Goal: Complete application form: Complete application form

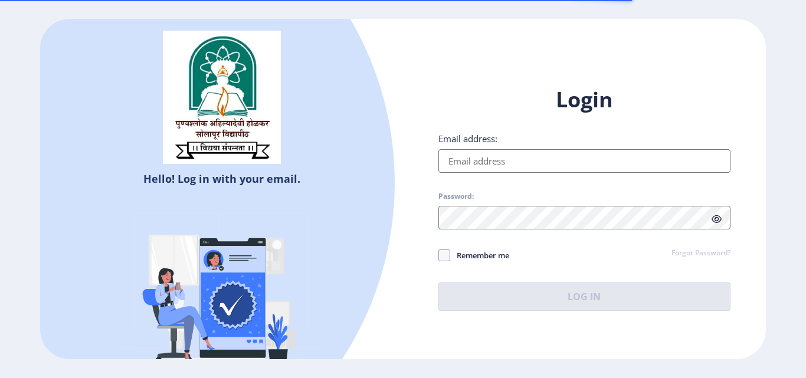
drag, startPoint x: 0, startPoint y: 0, endPoint x: 531, endPoint y: 162, distance: 555.6
click at [531, 162] on input "Email address:" at bounding box center [584, 161] width 292 height 24
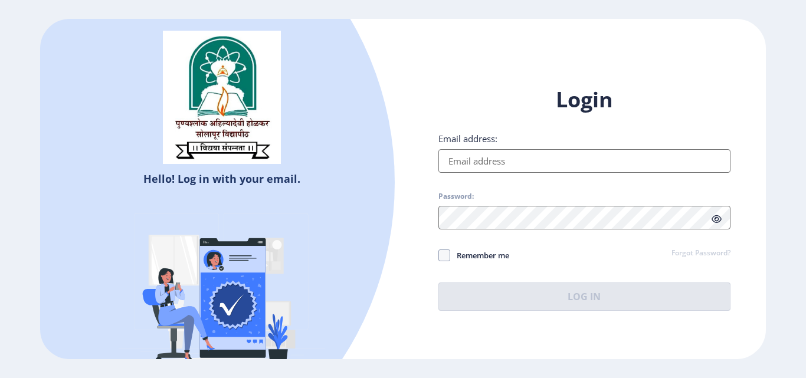
type input "[EMAIL_ADDRESS][DOMAIN_NAME]"
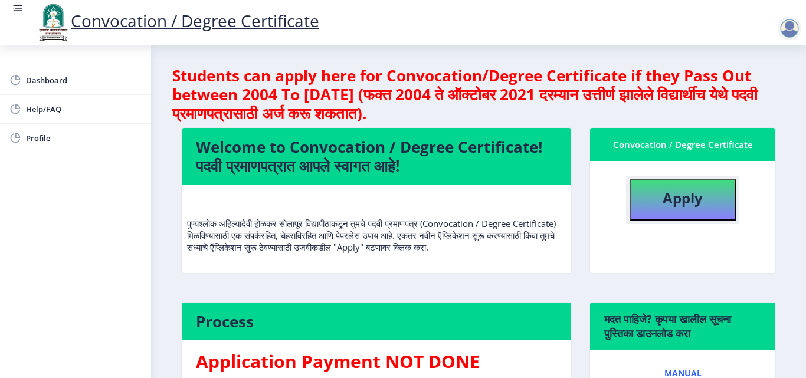
click at [682, 210] on button "Apply" at bounding box center [682, 199] width 106 height 41
select select
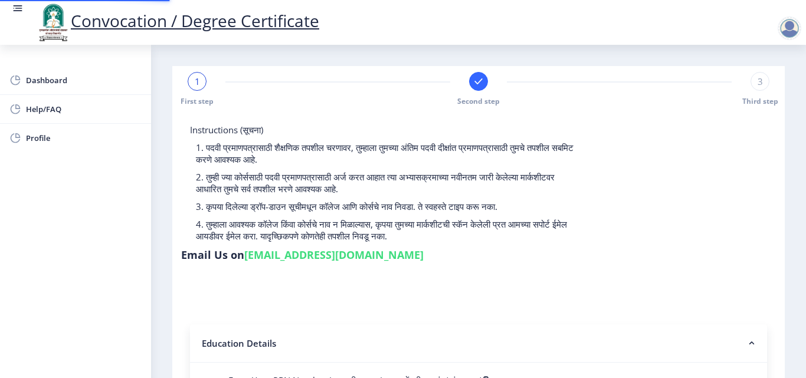
type input "2015032500206062"
select select "Regular"
select select "2018"
select select "May"
select select "Grade A"
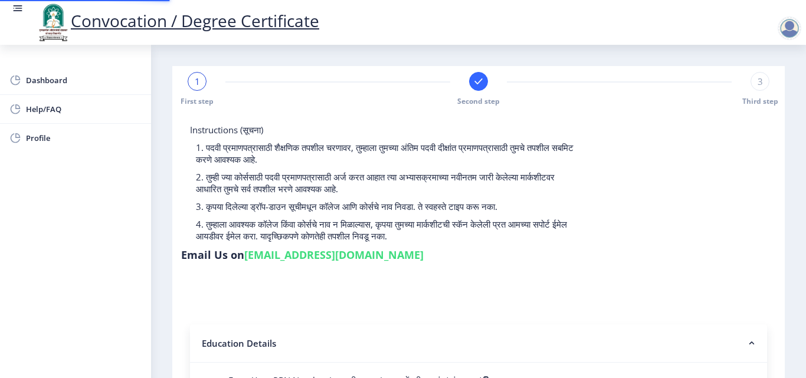
type input "589780"
type input "[PERSON_NAME] [PERSON_NAME]"
type input "SHABANA"
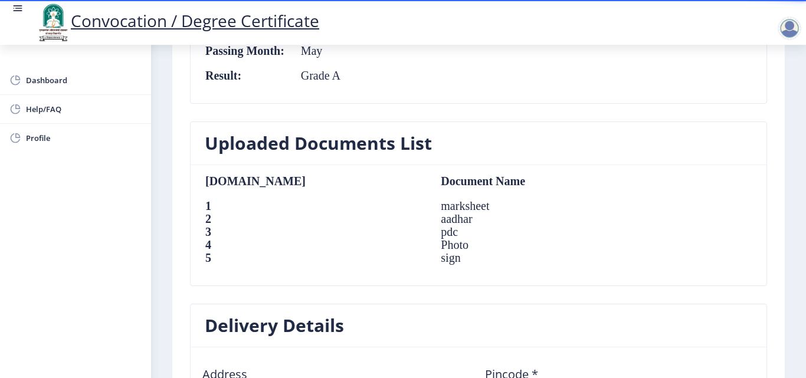
scroll to position [734, 0]
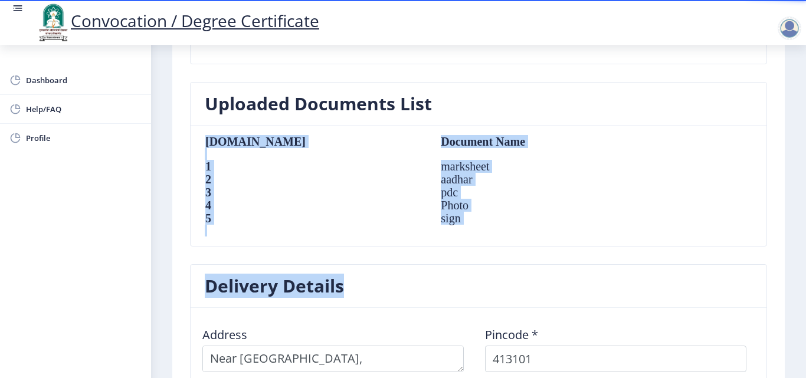
drag, startPoint x: 796, startPoint y: 238, endPoint x: 803, endPoint y: 290, distance: 52.4
click at [803, 290] on div "Convocation / Degree Certificate Dashboard Help/FAQ Profile First step Second s…" at bounding box center [403, 189] width 806 height 378
click at [674, 284] on nb-card-header "Delivery Details" at bounding box center [479, 286] width 576 height 43
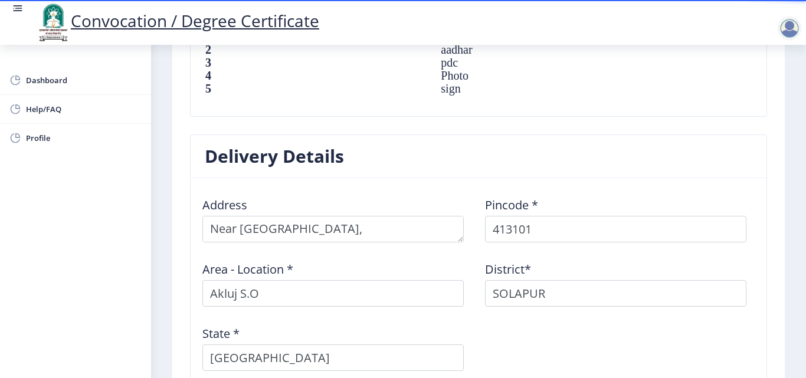
scroll to position [859, 0]
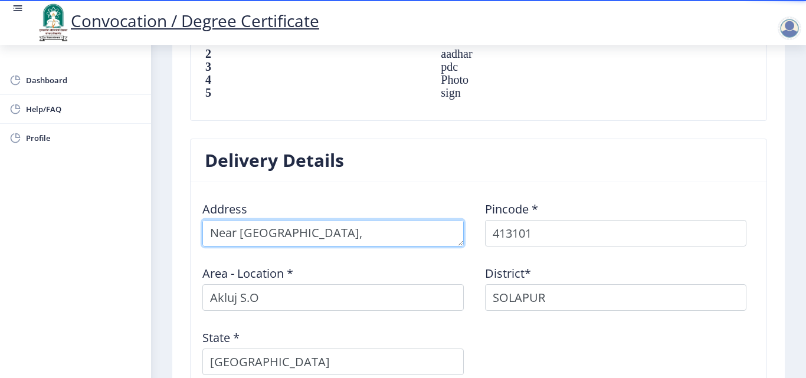
click at [426, 222] on textarea at bounding box center [332, 233] width 261 height 27
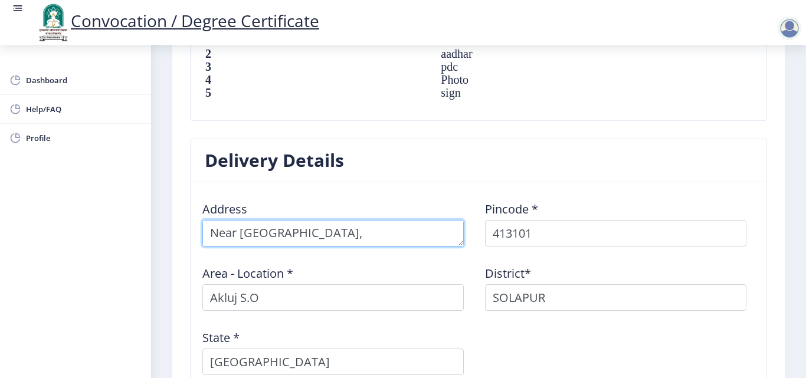
click at [415, 220] on textarea at bounding box center [332, 233] width 261 height 27
paste textarea "Hotel Jadhav Matan & Macchi [PERSON_NAME][GEOGRAPHIC_DATA]"
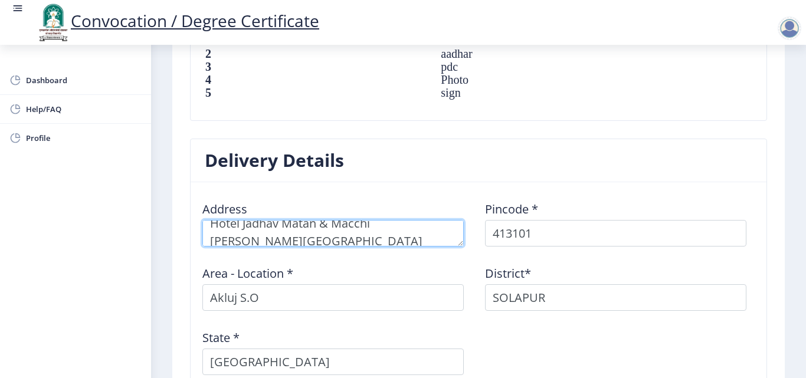
scroll to position [0, 0]
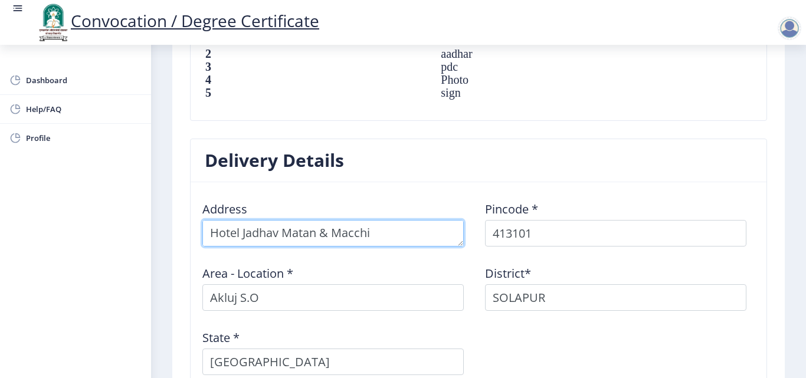
click at [208, 226] on textarea at bounding box center [332, 233] width 261 height 27
type textarea "Near [GEOGRAPHIC_DATA][PERSON_NAME][GEOGRAPHIC_DATA]"
click at [398, 221] on textarea at bounding box center [332, 233] width 261 height 27
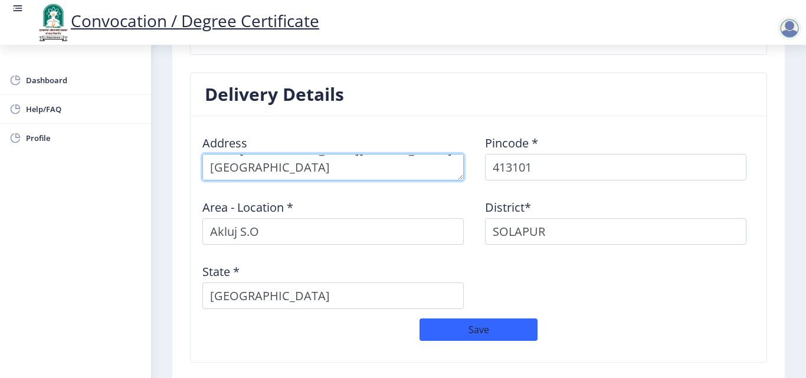
scroll to position [1031, 0]
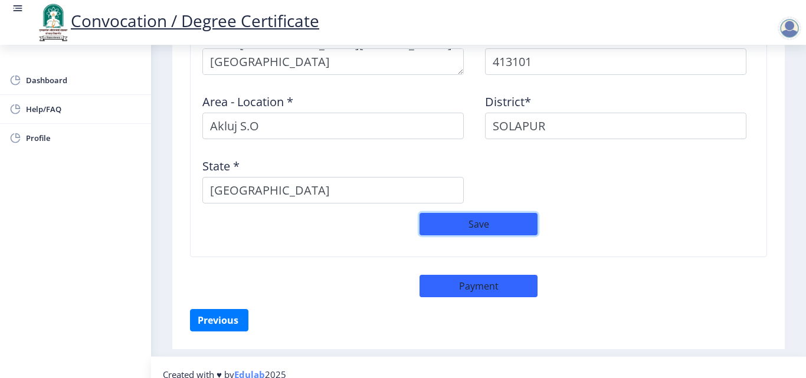
click at [510, 221] on button "Save" at bounding box center [478, 224] width 118 height 22
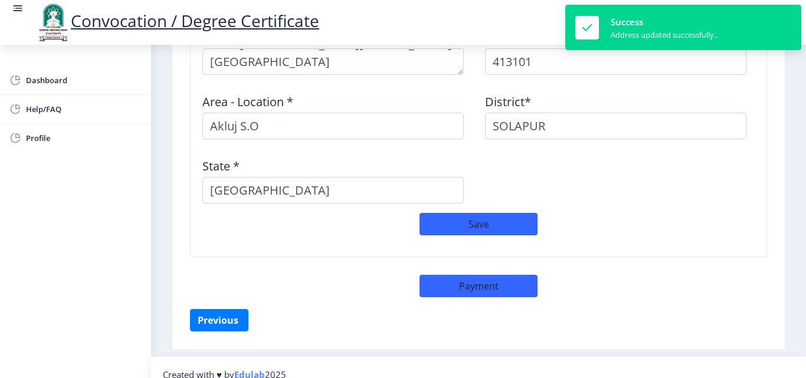
click at [655, 216] on div "Save" at bounding box center [478, 230] width 565 height 34
click at [223, 309] on button "Previous ‍" at bounding box center [219, 320] width 58 height 22
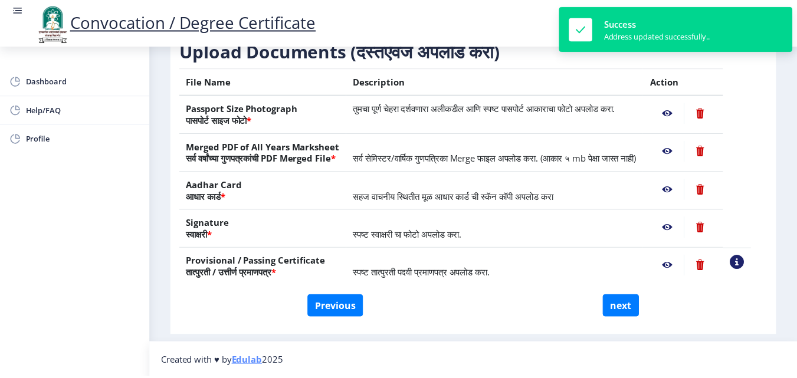
scroll to position [218, 0]
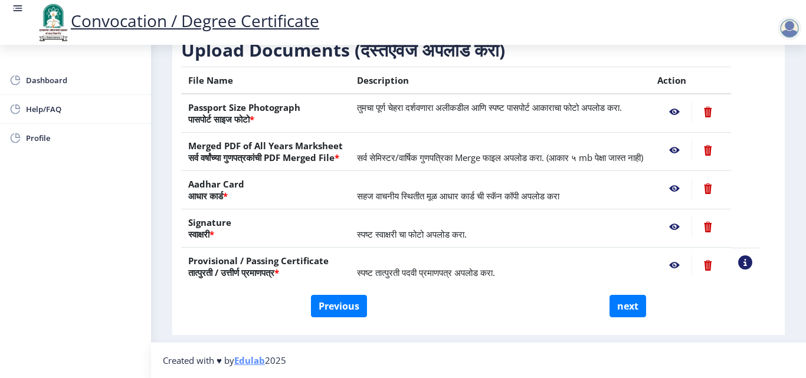
click at [687, 101] on nb-action at bounding box center [674, 111] width 34 height 21
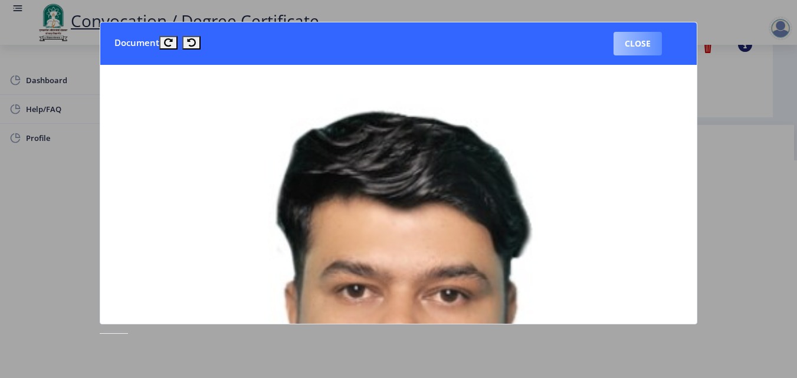
click at [644, 42] on button "Close" at bounding box center [637, 44] width 48 height 24
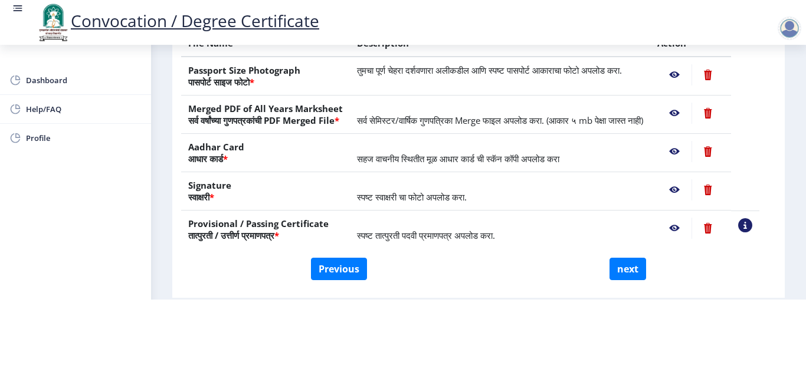
scroll to position [137, 0]
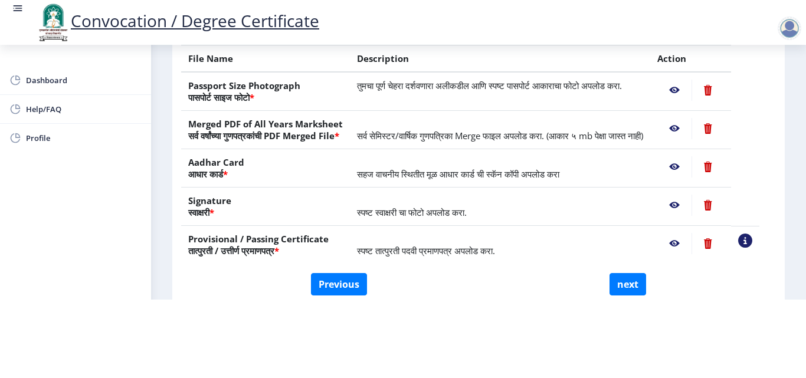
click at [686, 118] on nb-action at bounding box center [674, 128] width 34 height 21
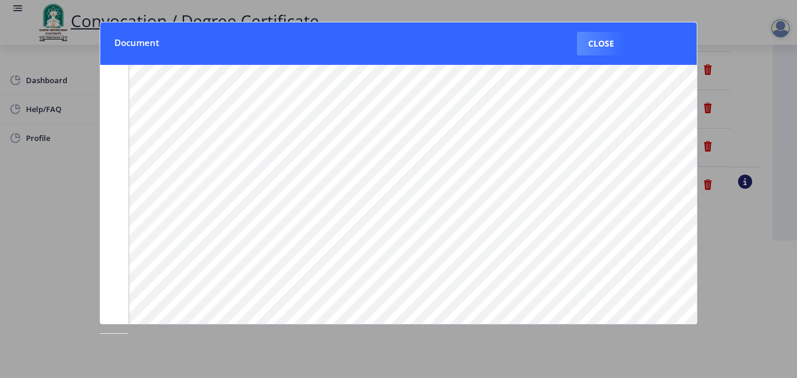
scroll to position [178, 0]
click at [593, 49] on button "Close" at bounding box center [601, 44] width 48 height 24
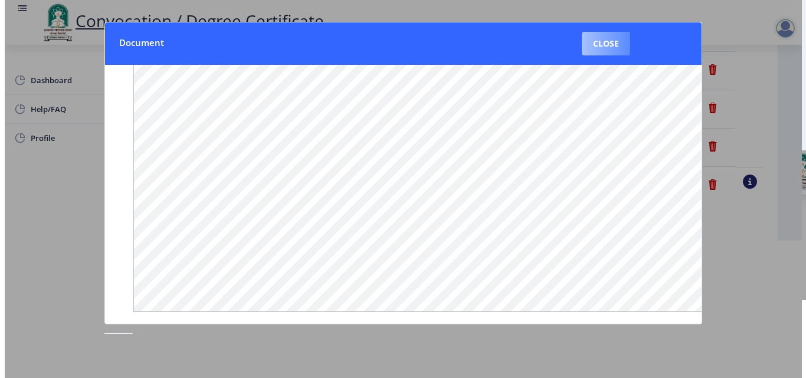
scroll to position [102, 0]
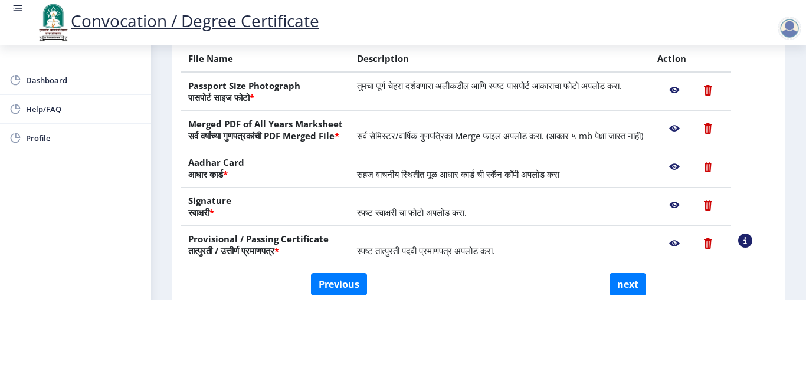
click at [686, 172] on nb-action at bounding box center [674, 166] width 34 height 21
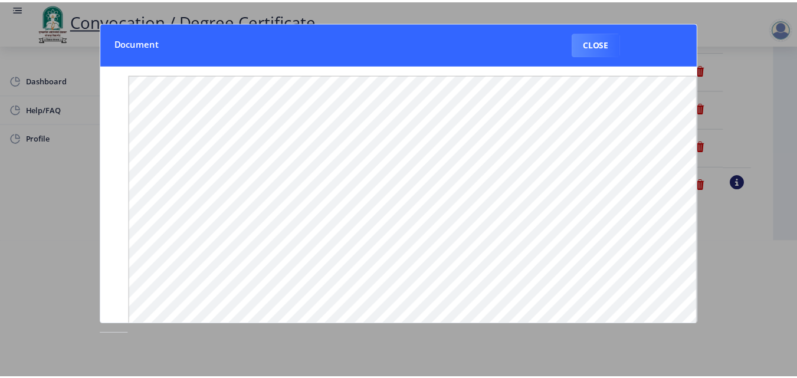
scroll to position [0, 0]
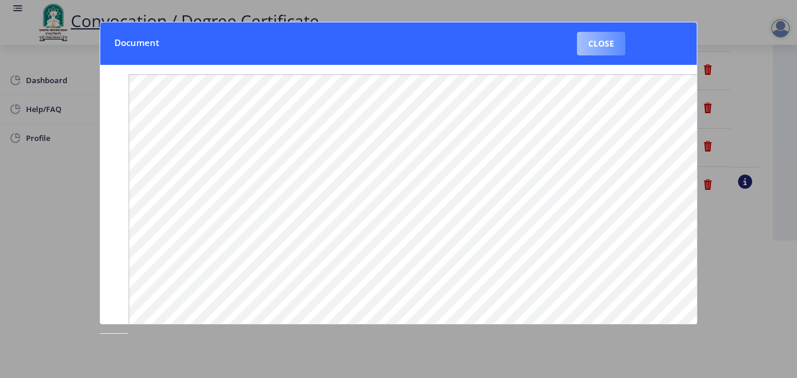
click at [621, 39] on button "Close" at bounding box center [601, 44] width 48 height 24
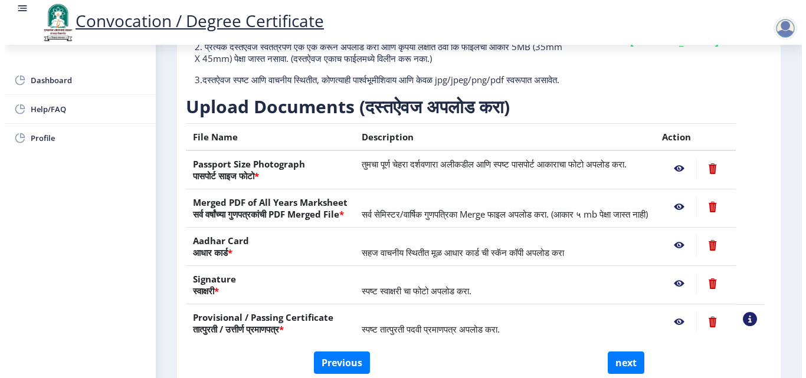
scroll to position [102, 0]
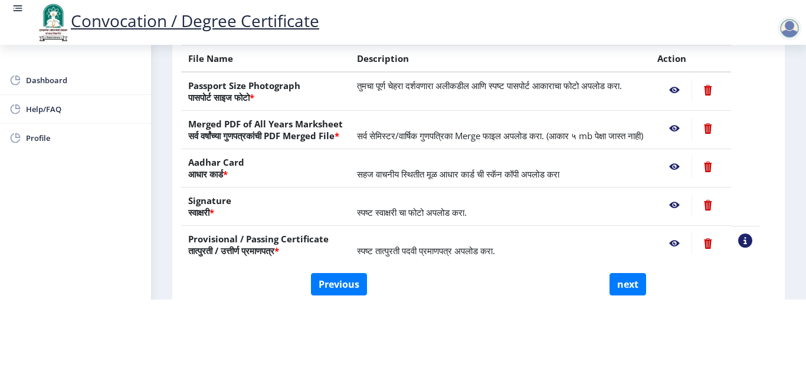
click at [687, 206] on nb-action at bounding box center [674, 205] width 34 height 21
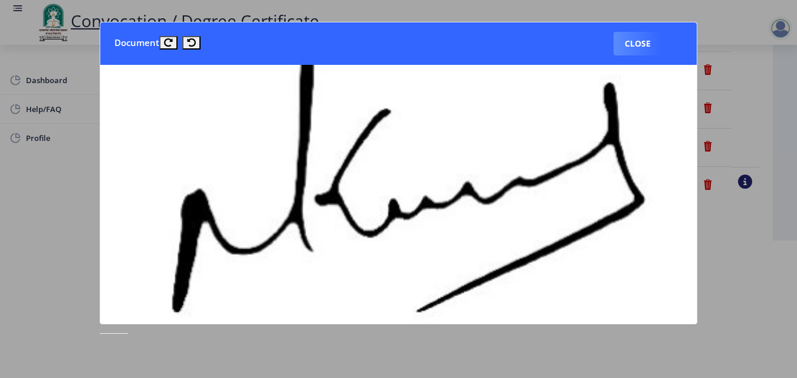
scroll to position [245, 0]
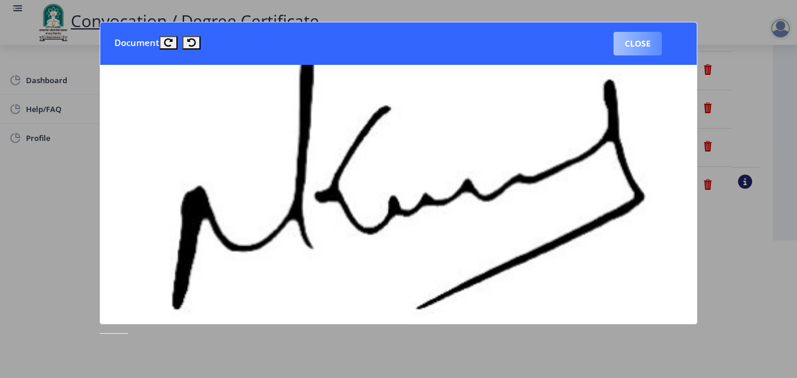
click at [652, 55] on button "Close" at bounding box center [637, 44] width 48 height 24
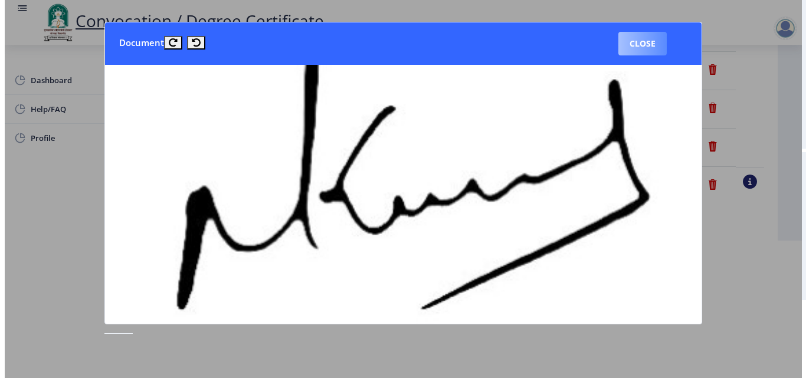
scroll to position [102, 0]
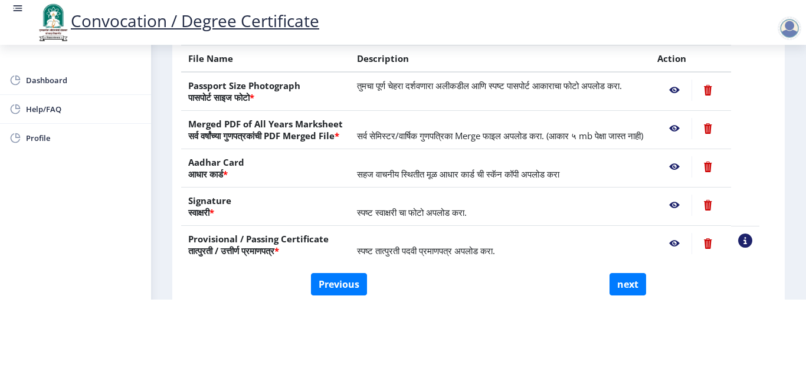
click at [686, 168] on nb-action at bounding box center [674, 166] width 34 height 21
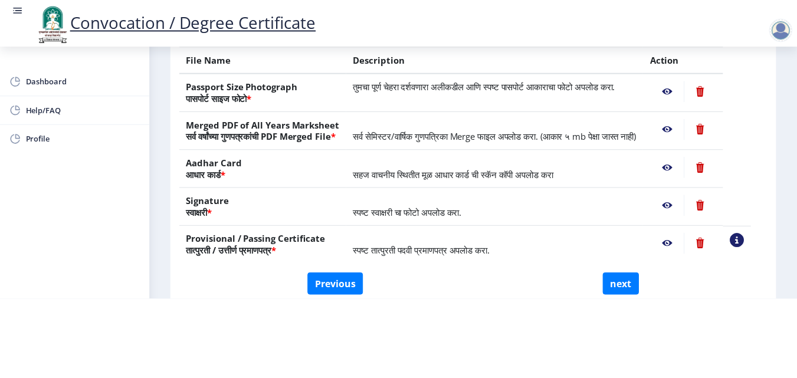
scroll to position [0, 0]
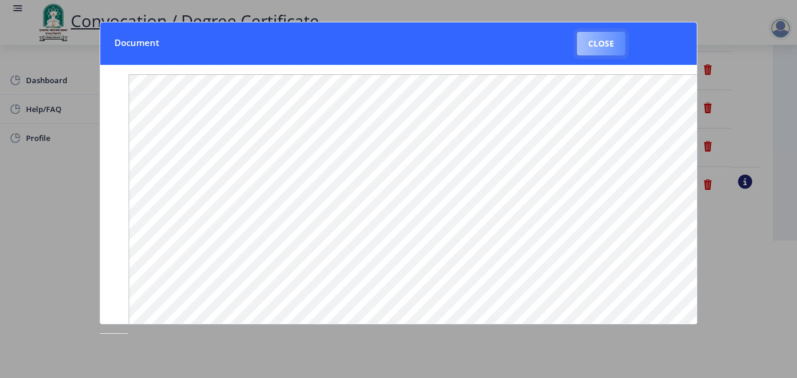
click at [597, 38] on button "Close" at bounding box center [601, 44] width 48 height 24
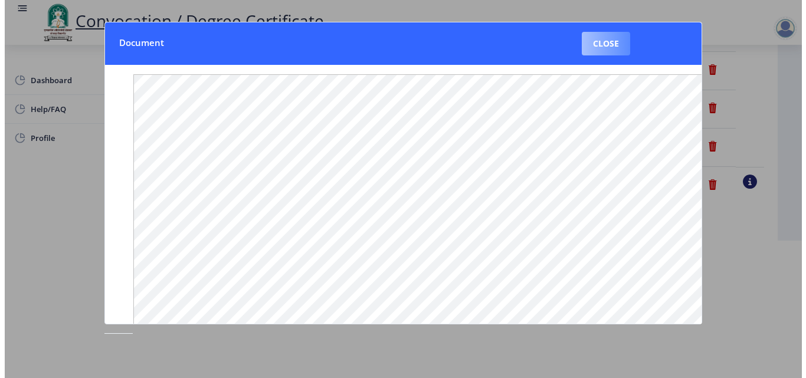
scroll to position [102, 0]
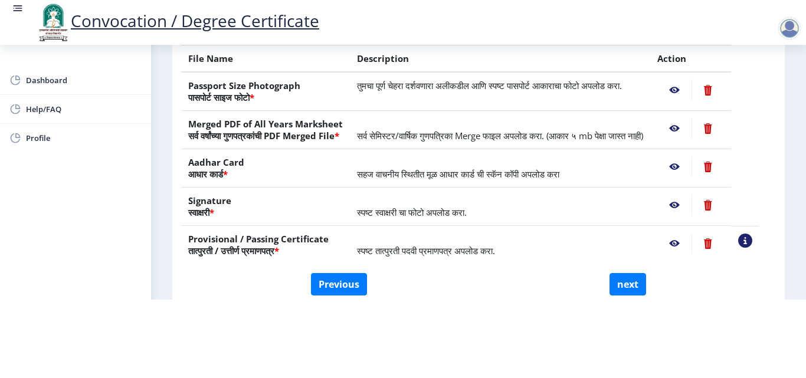
click at [689, 248] on nb-action at bounding box center [674, 243] width 34 height 21
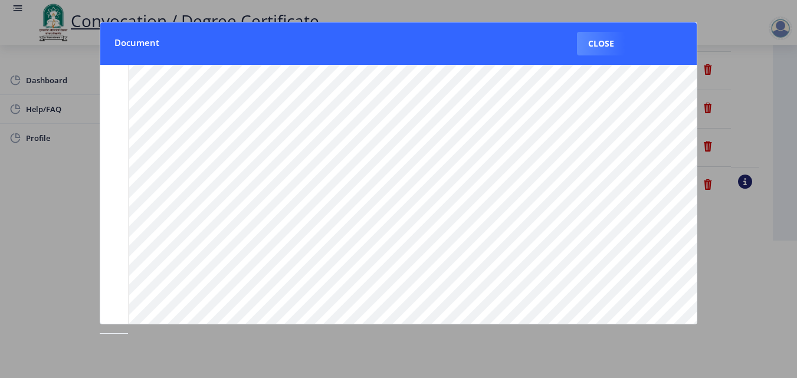
scroll to position [95, 0]
click at [613, 52] on button "Close" at bounding box center [601, 44] width 48 height 24
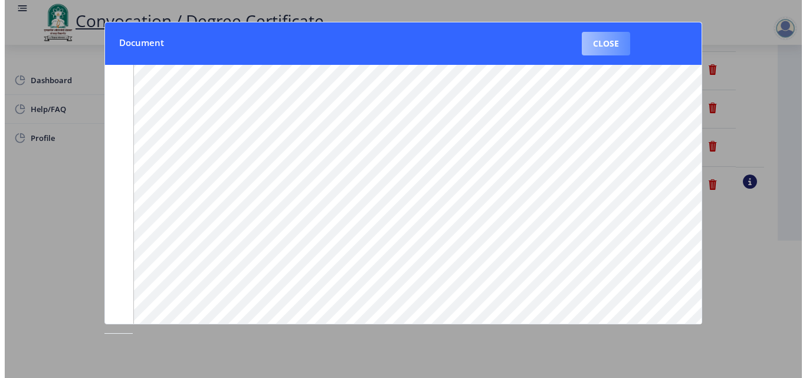
scroll to position [102, 0]
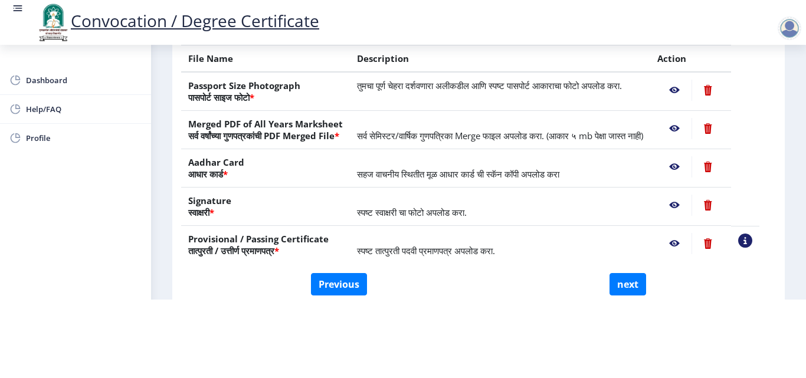
click at [688, 80] on nb-action at bounding box center [674, 90] width 34 height 21
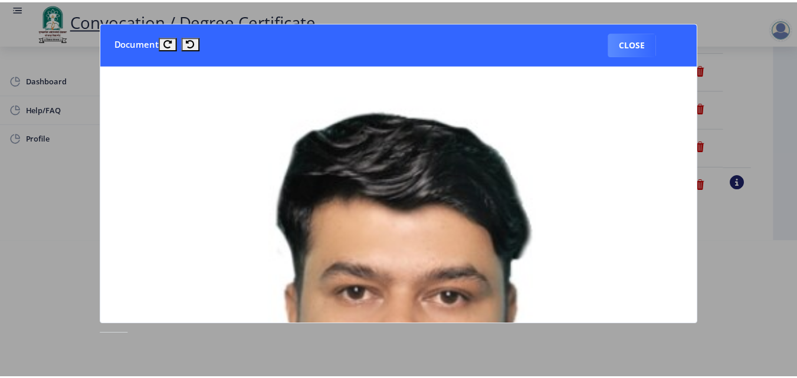
scroll to position [0, 0]
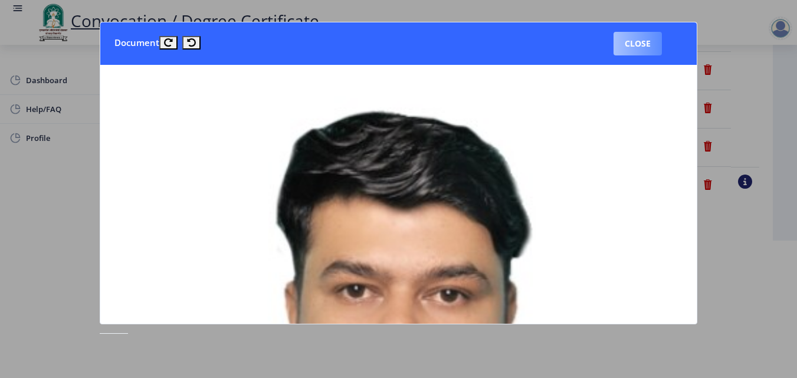
click at [646, 49] on button "Close" at bounding box center [637, 44] width 48 height 24
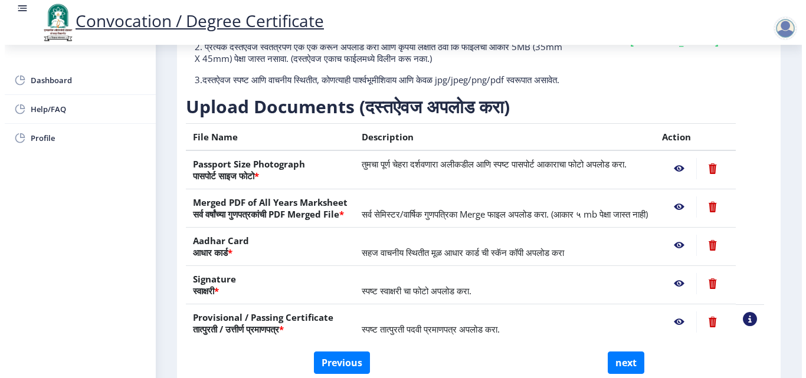
scroll to position [102, 0]
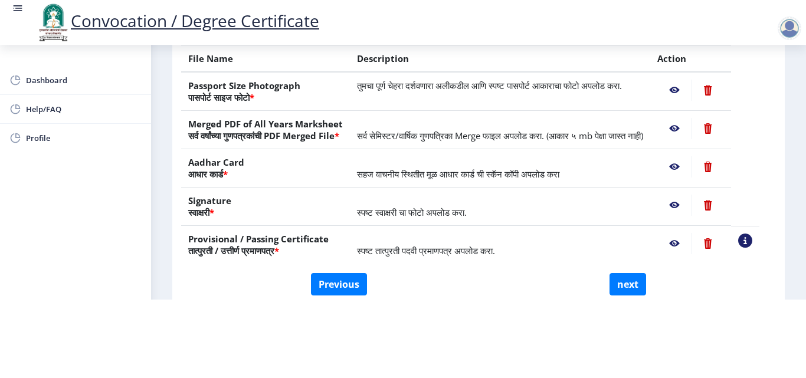
click at [687, 80] on nb-action at bounding box center [674, 90] width 34 height 21
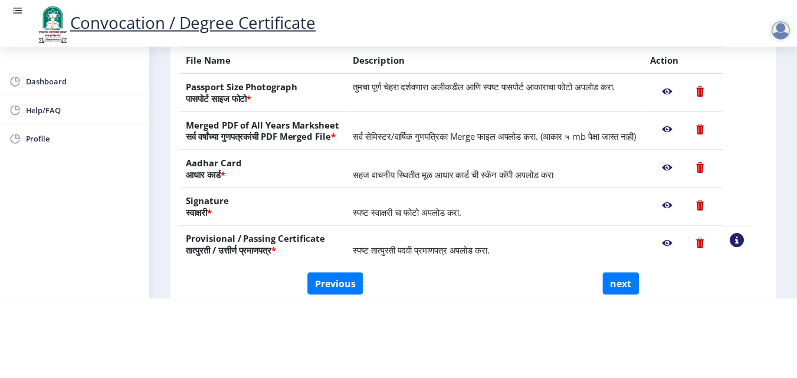
scroll to position [0, 0]
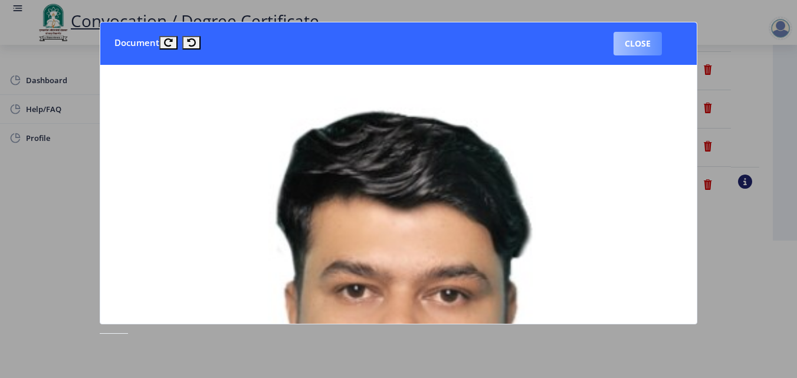
click at [635, 37] on button "Close" at bounding box center [637, 44] width 48 height 24
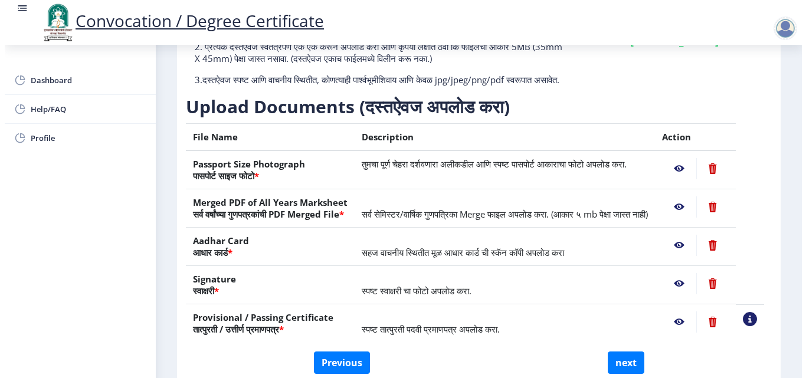
scroll to position [102, 0]
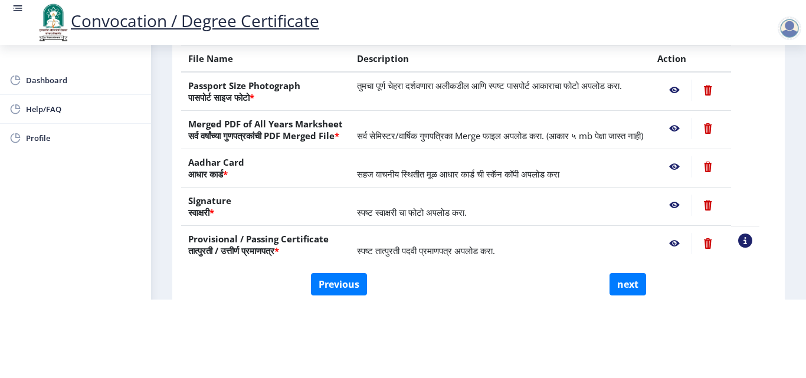
click at [687, 119] on nb-action at bounding box center [674, 128] width 34 height 21
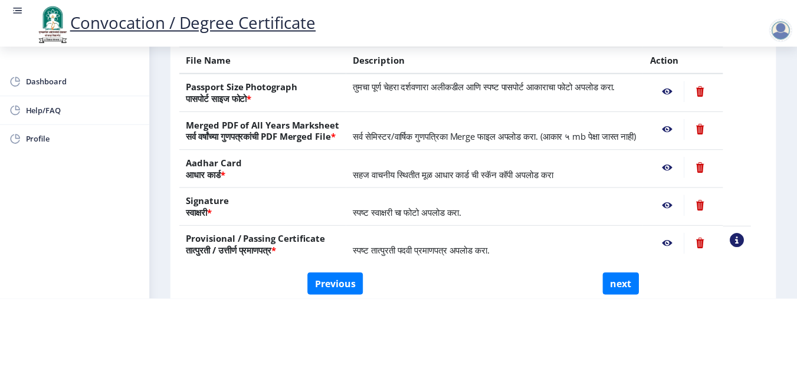
scroll to position [0, 0]
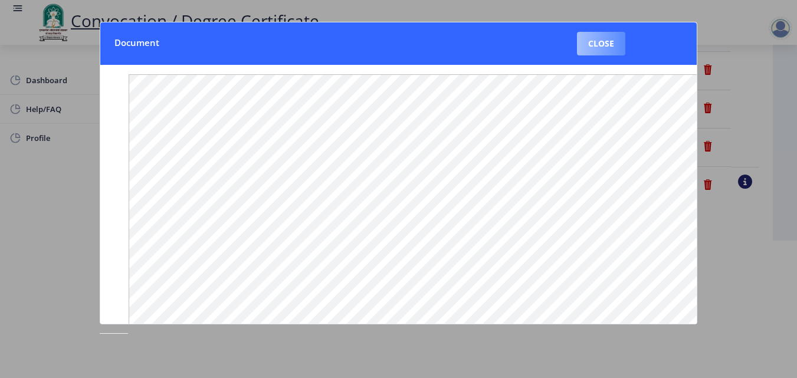
click at [614, 32] on button "Close" at bounding box center [601, 44] width 48 height 24
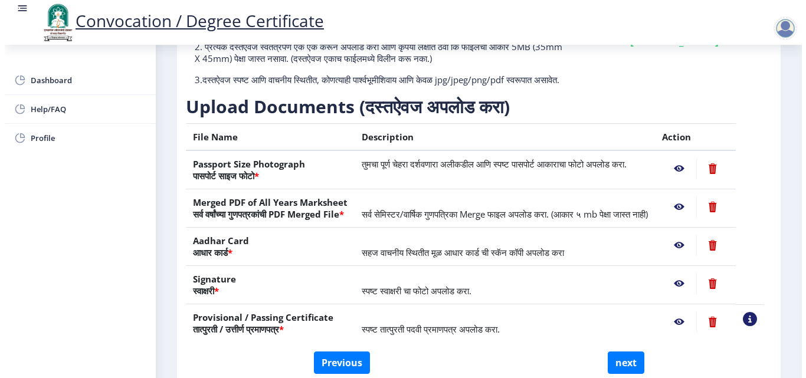
scroll to position [102, 0]
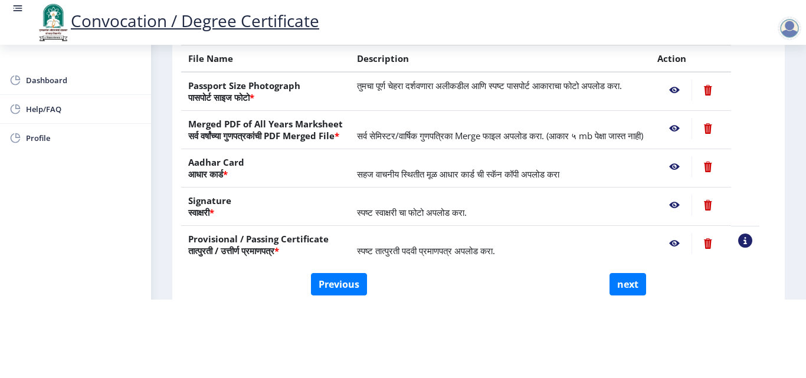
click at [690, 170] on nb-action at bounding box center [674, 166] width 34 height 21
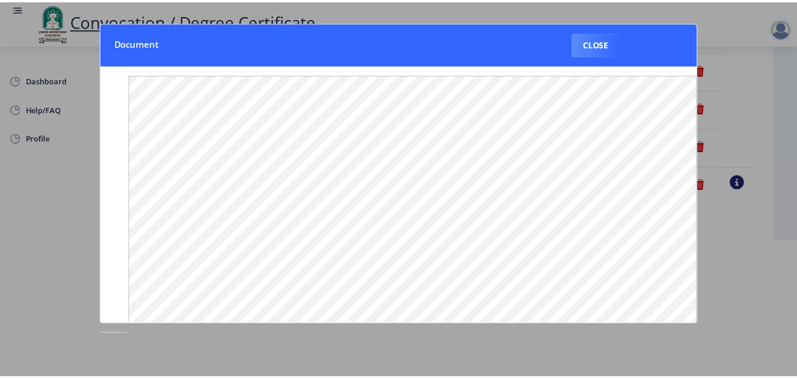
scroll to position [0, 0]
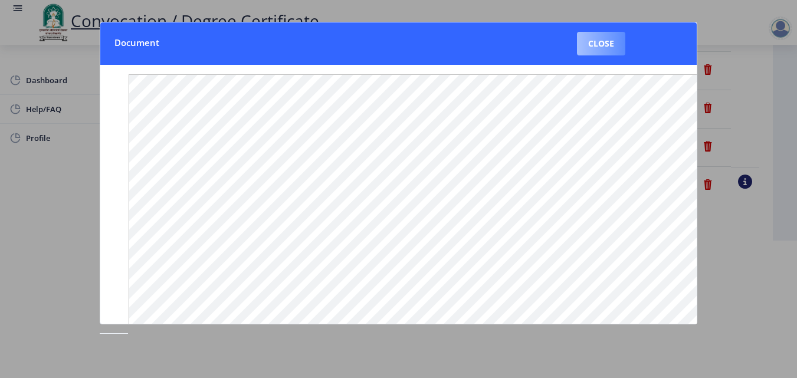
click at [583, 47] on button "Close" at bounding box center [601, 44] width 48 height 24
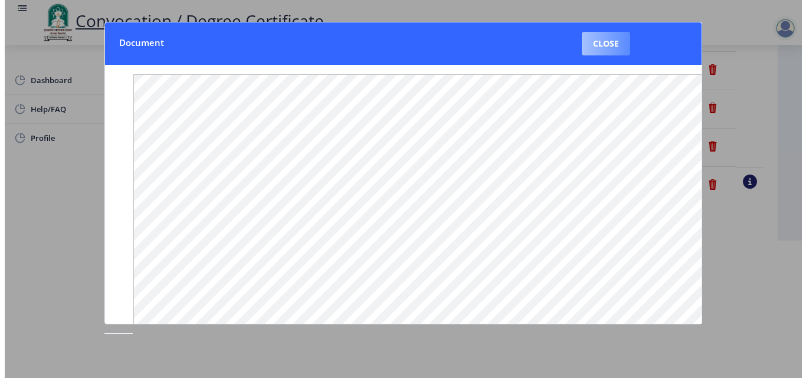
scroll to position [102, 0]
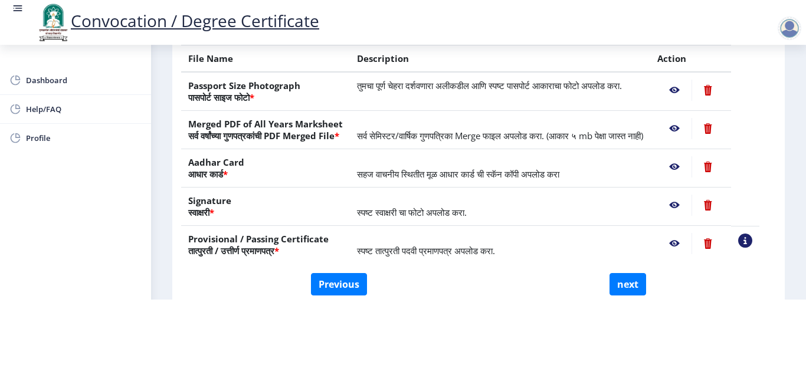
click at [691, 205] on nb-action at bounding box center [674, 205] width 34 height 21
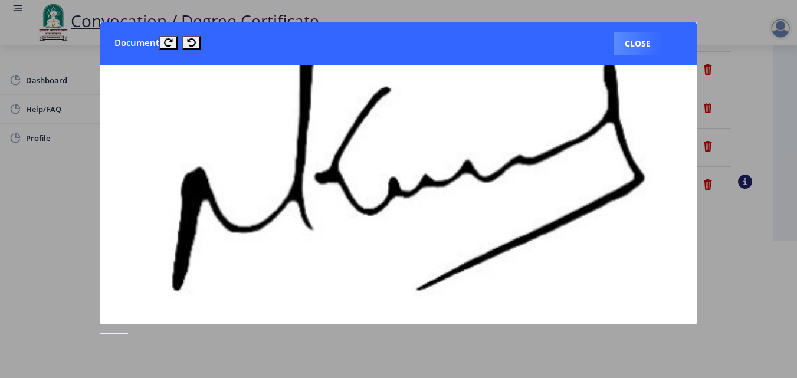
scroll to position [242, 0]
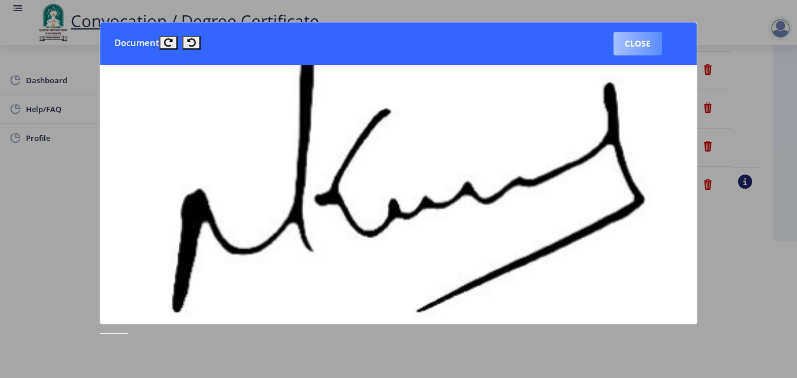
click at [628, 48] on button "Close" at bounding box center [637, 44] width 48 height 24
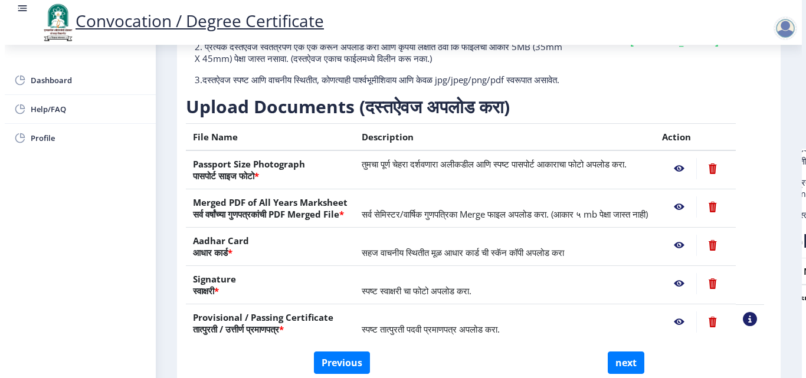
scroll to position [102, 0]
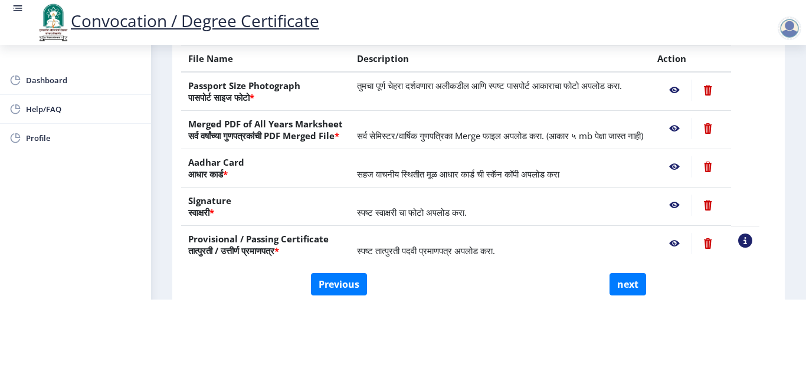
click at [689, 247] on nb-action at bounding box center [674, 243] width 34 height 21
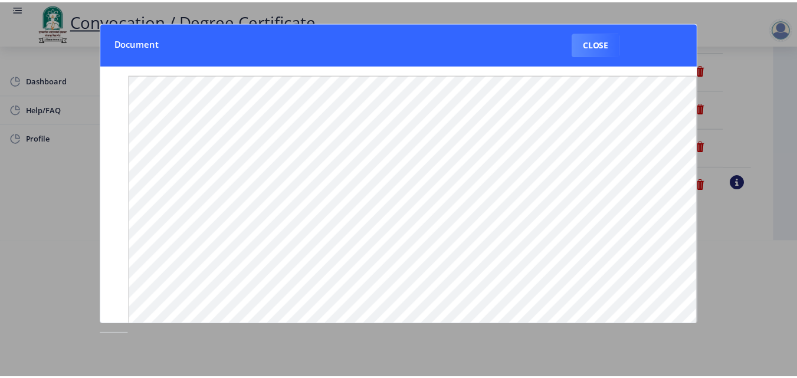
scroll to position [0, 0]
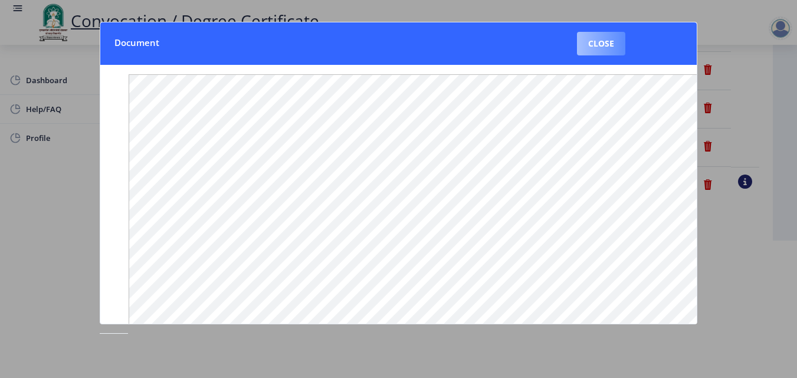
click at [606, 50] on button "Close" at bounding box center [601, 44] width 48 height 24
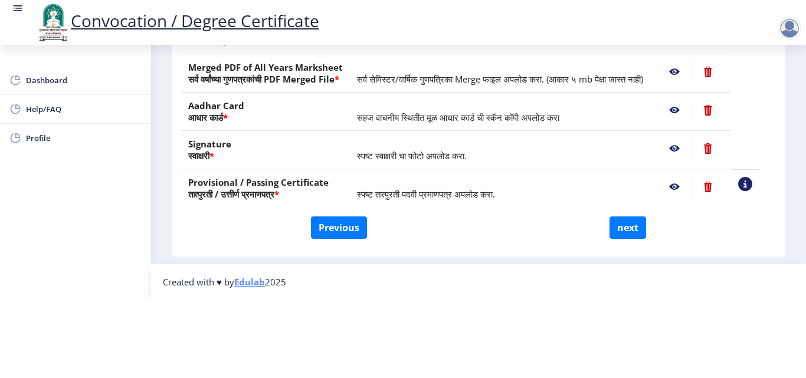
scroll to position [213, 0]
click at [317, 216] on button "Previous" at bounding box center [339, 227] width 56 height 22
select select "Regular"
select select "2018"
select select "May"
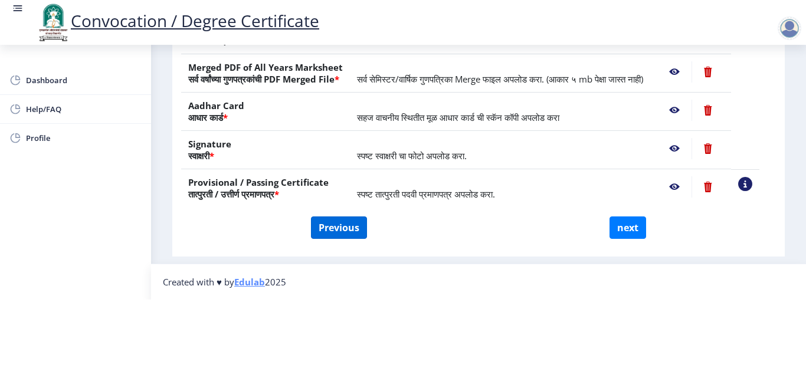
select select "Grade A"
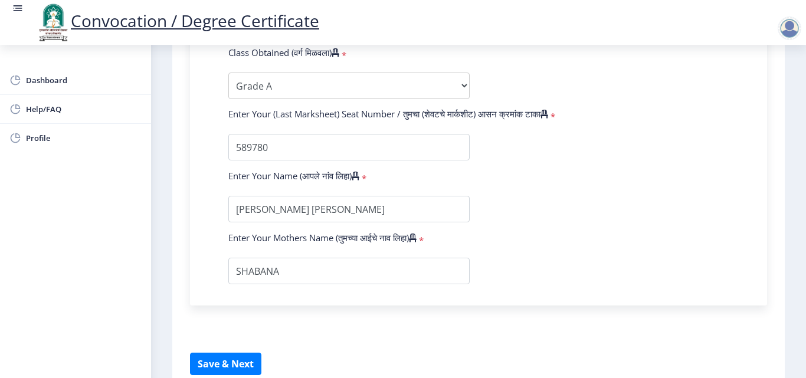
scroll to position [773, 0]
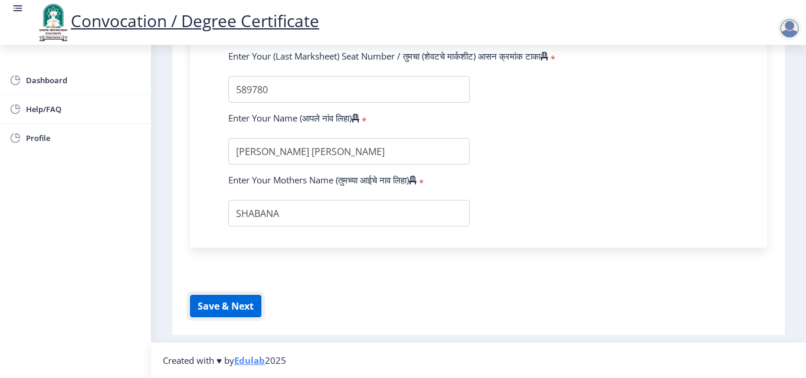
click at [209, 311] on button "Save & Next" at bounding box center [225, 306] width 71 height 22
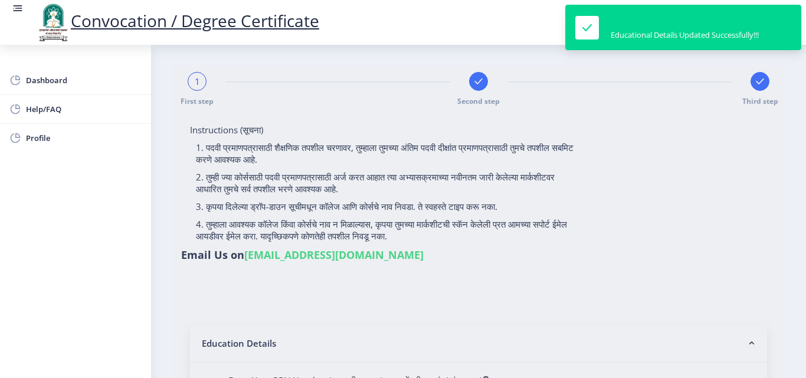
select select
type input "2015032500206062"
select select "Regular"
select select "2018"
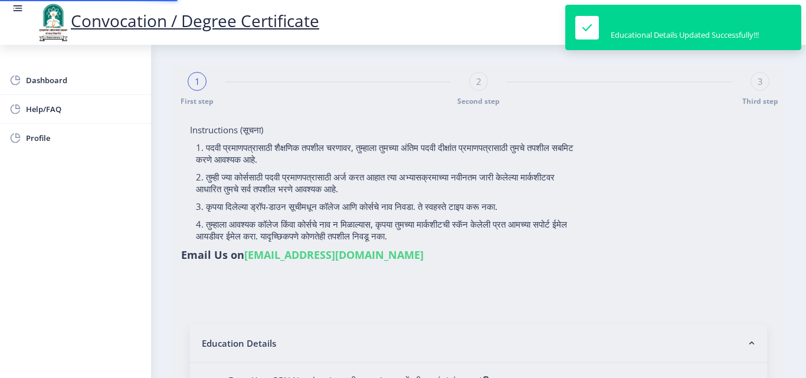
select select "May"
select select "Grade A"
type input "589780"
type input "[PERSON_NAME] [PERSON_NAME]"
type input "SHABANA"
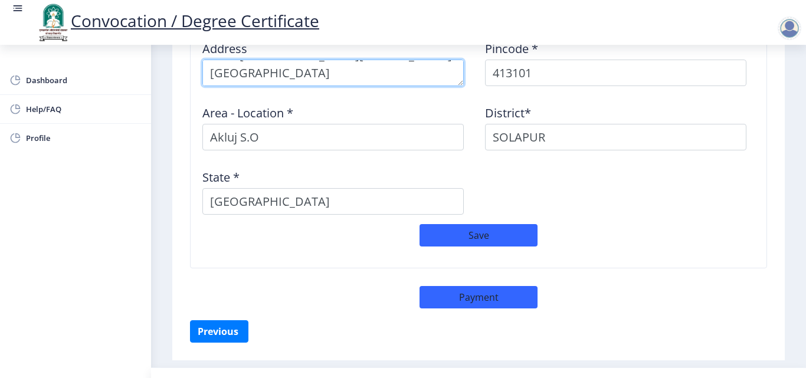
scroll to position [1033, 0]
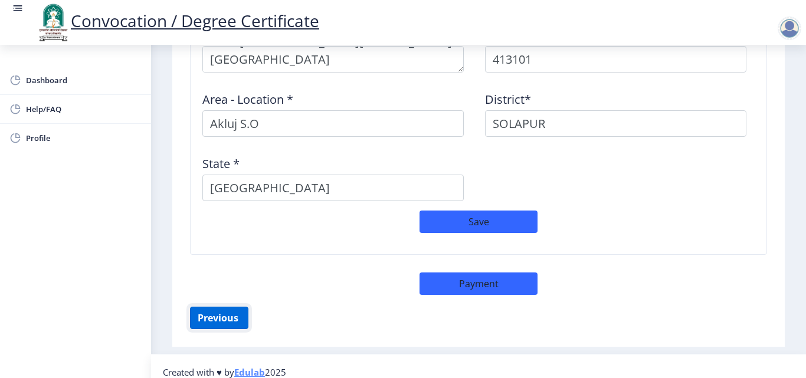
click at [236, 307] on button "Previous ‍" at bounding box center [219, 318] width 58 height 22
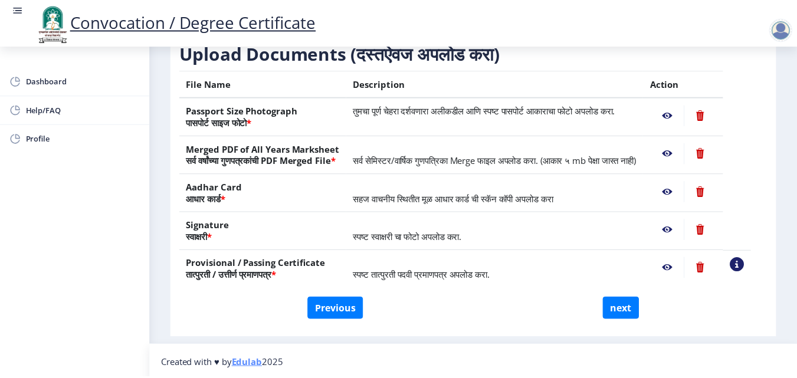
scroll to position [182, 0]
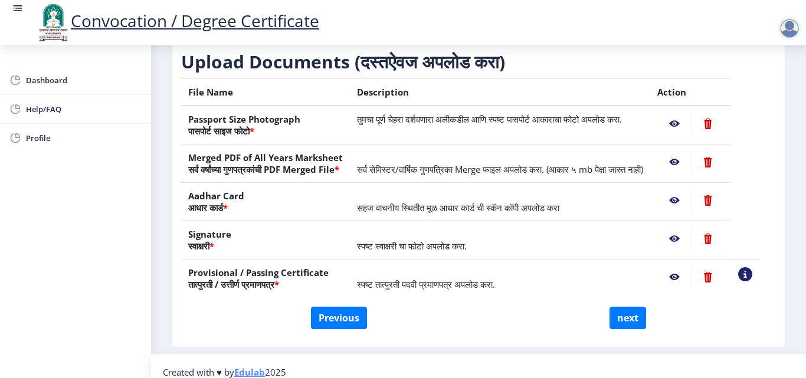
click at [689, 134] on nb-action at bounding box center [674, 123] width 34 height 21
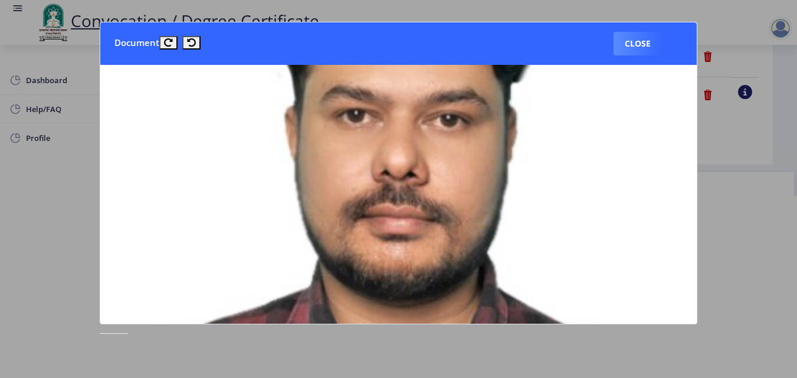
scroll to position [162, 0]
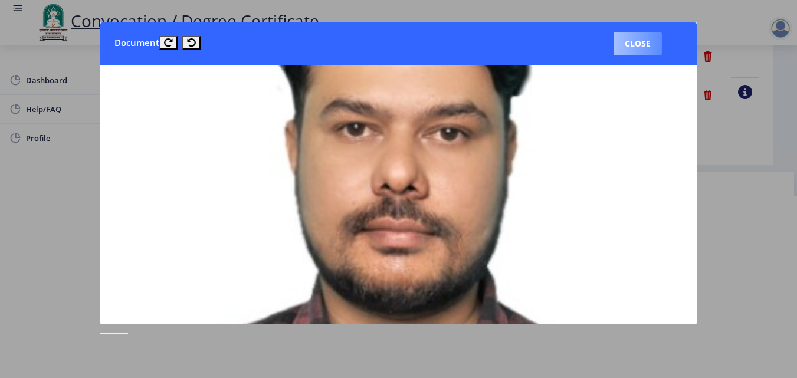
click at [636, 50] on button "Close" at bounding box center [637, 44] width 48 height 24
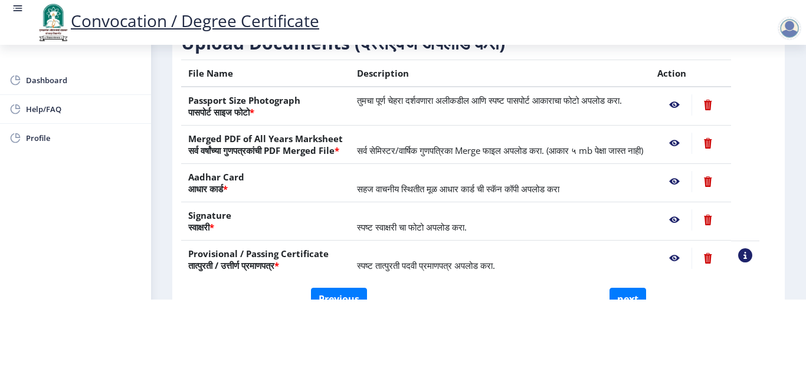
scroll to position [121, 0]
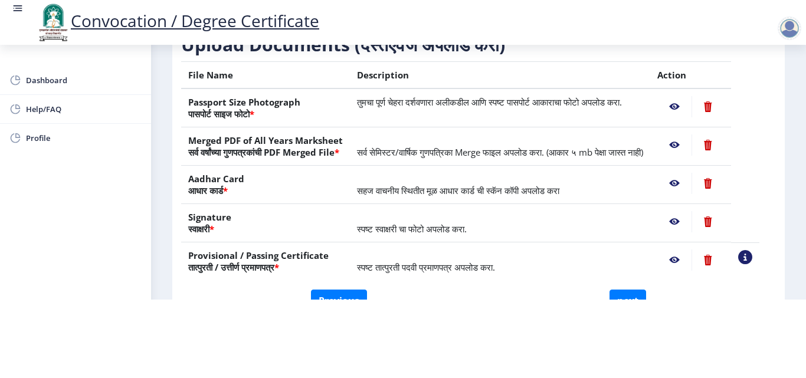
click at [687, 135] on nb-action at bounding box center [674, 144] width 34 height 21
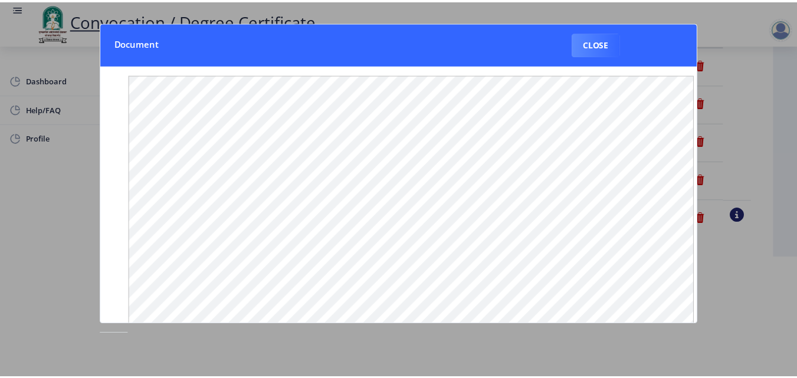
scroll to position [0, 0]
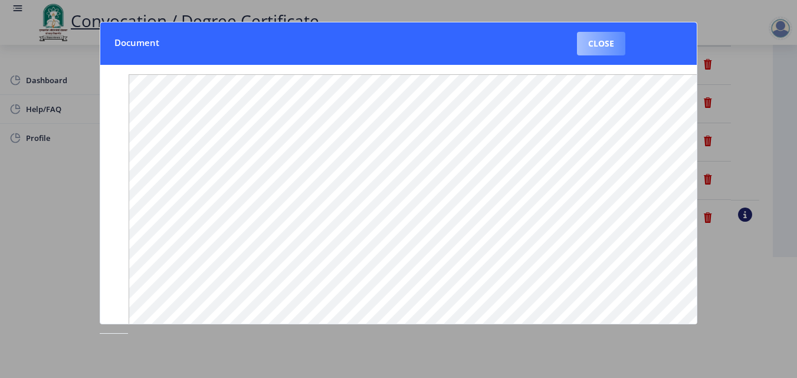
click at [609, 46] on button "Close" at bounding box center [601, 44] width 48 height 24
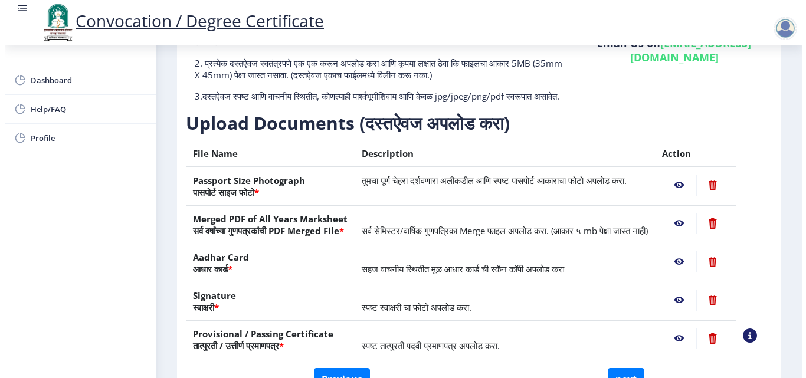
scroll to position [102, 0]
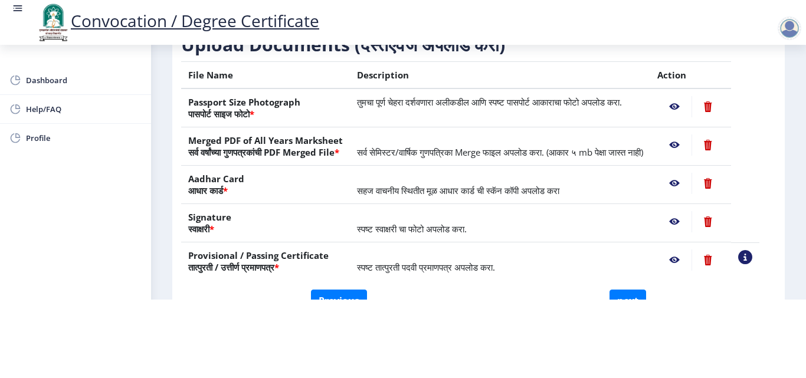
click at [691, 183] on nb-action at bounding box center [674, 183] width 34 height 21
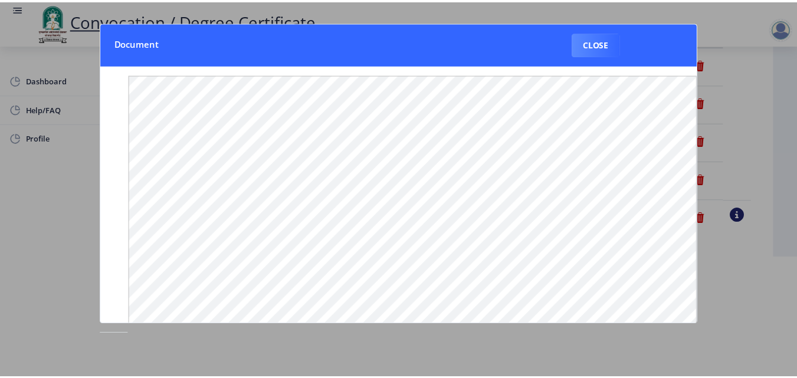
scroll to position [0, 0]
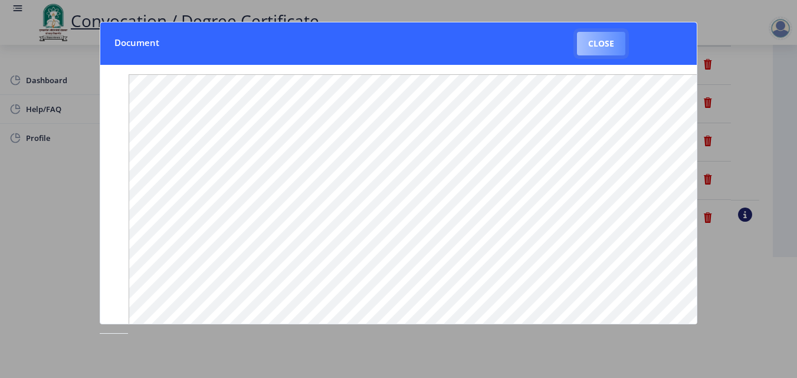
click at [590, 46] on button "Close" at bounding box center [601, 44] width 48 height 24
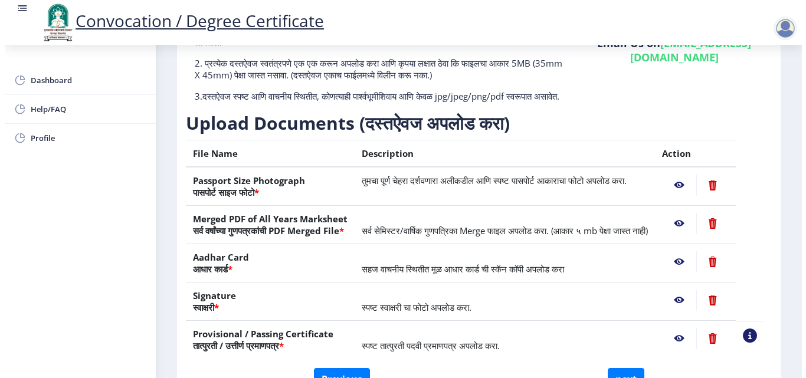
scroll to position [102, 0]
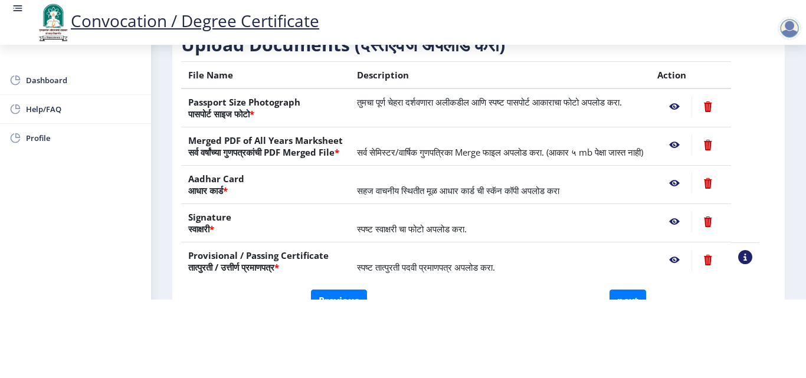
click at [691, 218] on nb-action at bounding box center [674, 221] width 34 height 21
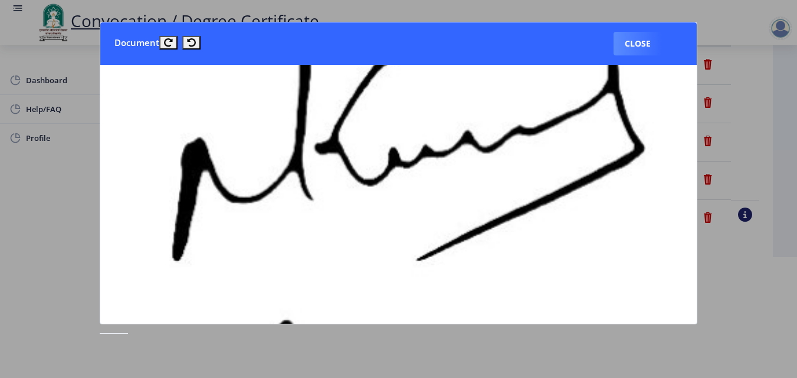
scroll to position [296, 0]
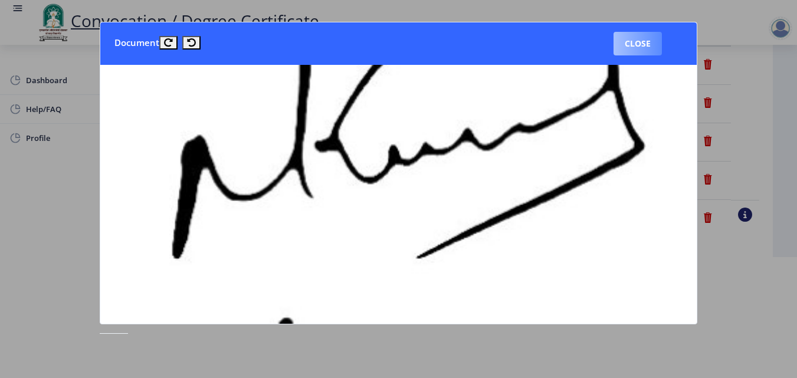
click at [644, 54] on button "Close" at bounding box center [637, 44] width 48 height 24
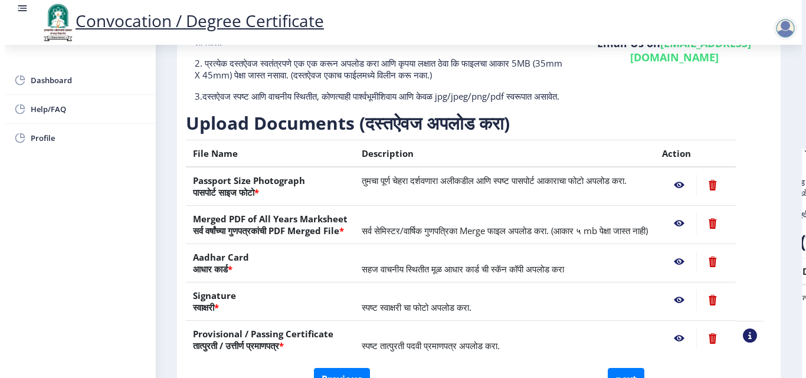
scroll to position [102, 0]
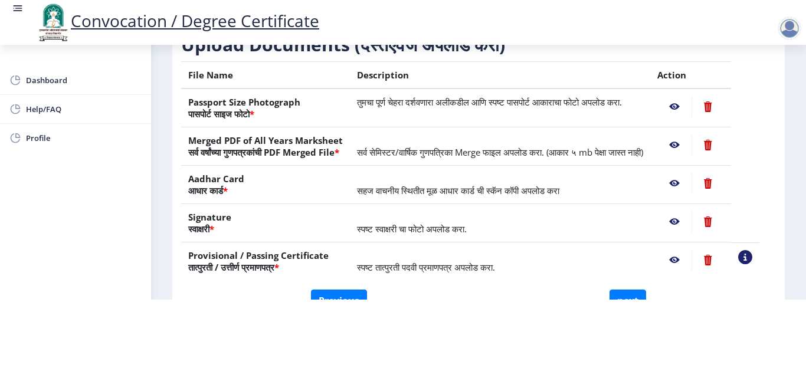
click at [688, 258] on nb-action at bounding box center [674, 259] width 34 height 21
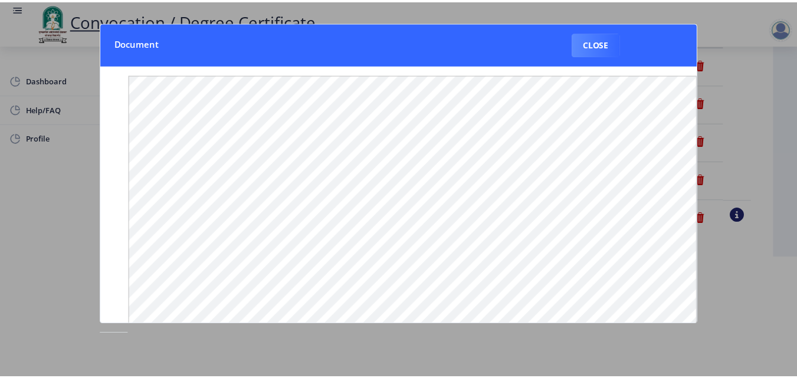
scroll to position [0, 0]
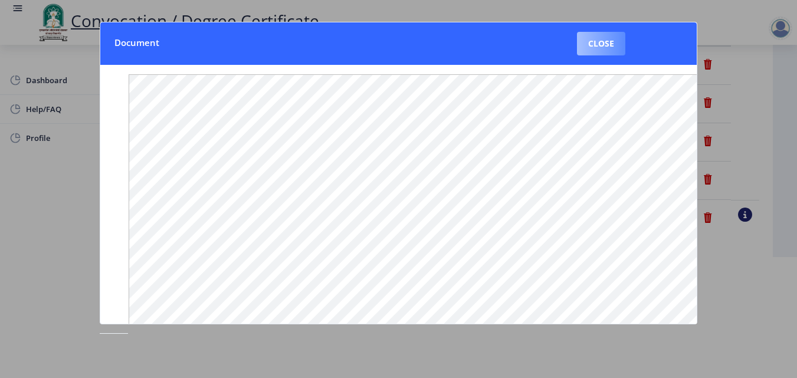
click at [606, 49] on button "Close" at bounding box center [601, 44] width 48 height 24
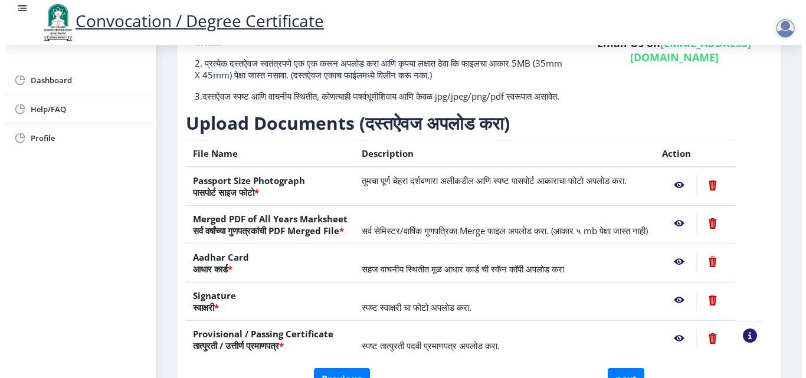
scroll to position [102, 0]
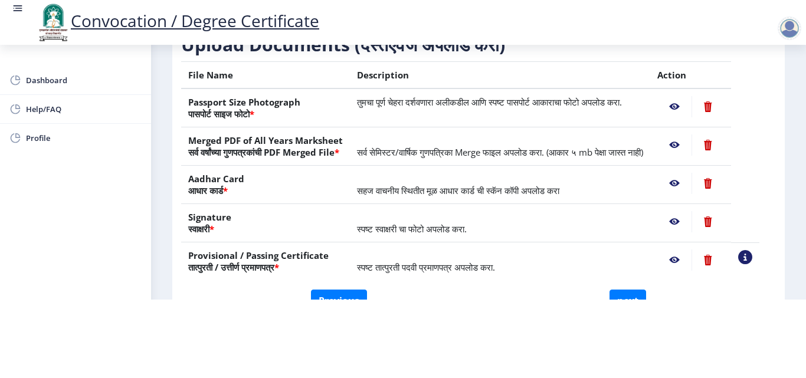
click at [684, 258] on nb-action at bounding box center [674, 259] width 34 height 21
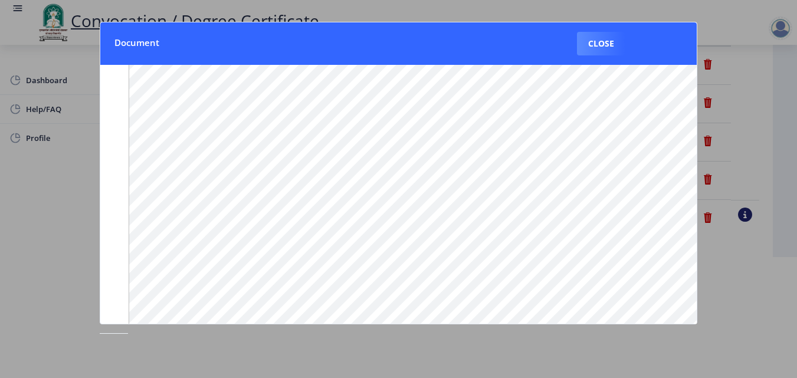
scroll to position [52, 0]
click at [602, 42] on button "Close" at bounding box center [601, 44] width 48 height 24
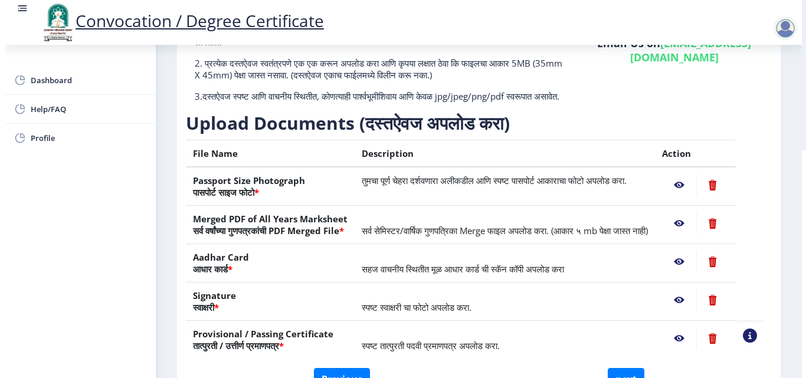
scroll to position [102, 0]
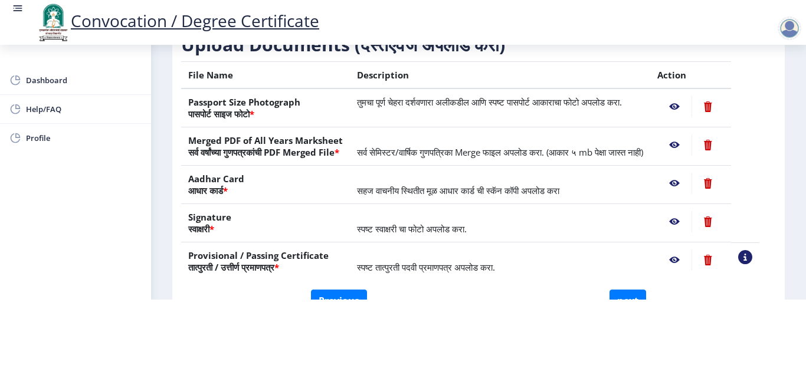
click at [688, 220] on nb-action at bounding box center [674, 221] width 34 height 21
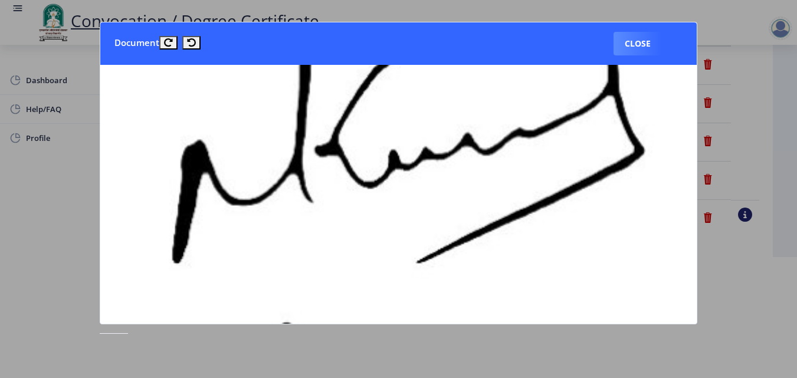
scroll to position [302, 0]
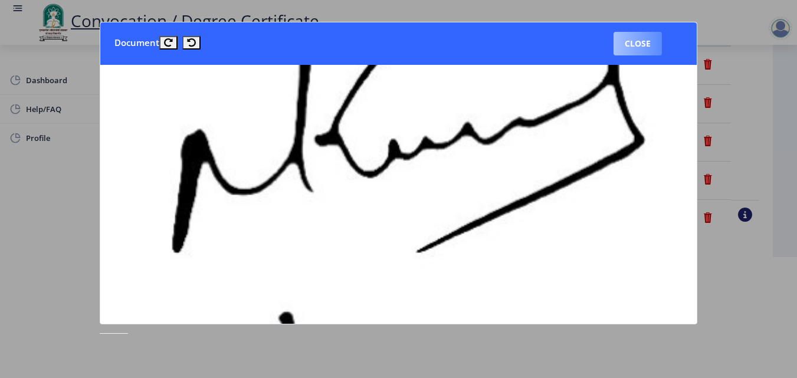
click at [639, 52] on button "Close" at bounding box center [637, 44] width 48 height 24
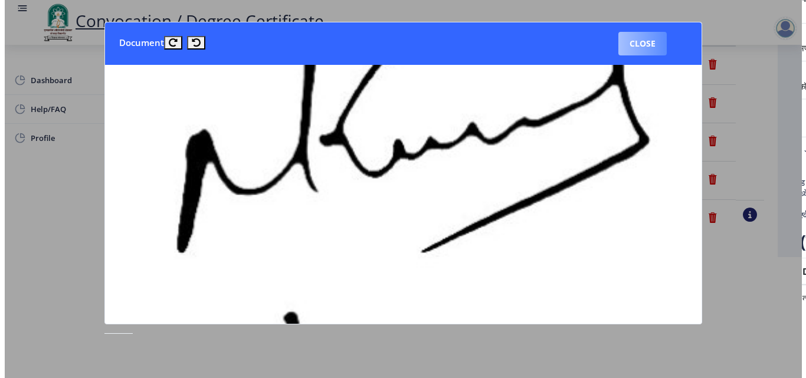
scroll to position [102, 0]
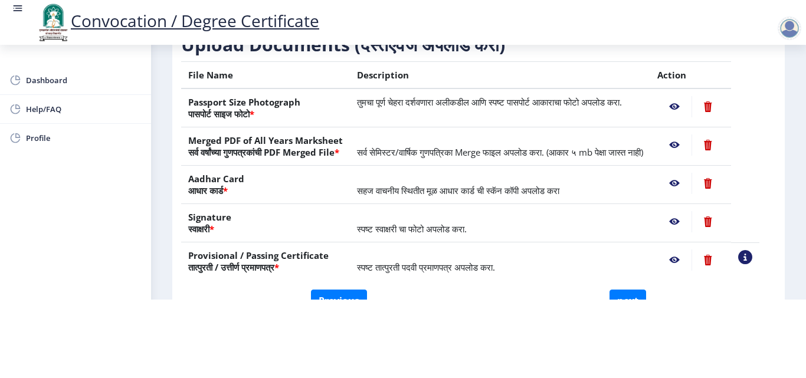
click at [686, 183] on nb-action at bounding box center [674, 183] width 34 height 21
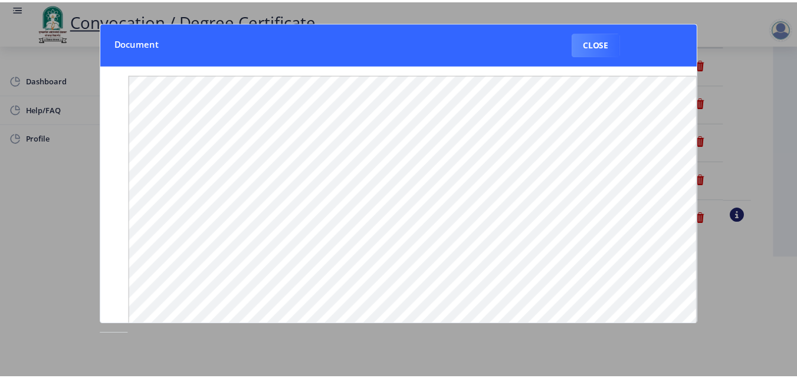
scroll to position [0, 0]
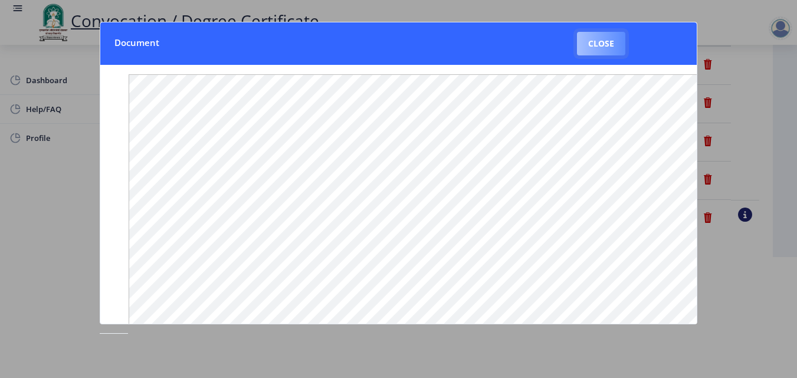
click at [596, 44] on button "Close" at bounding box center [601, 44] width 48 height 24
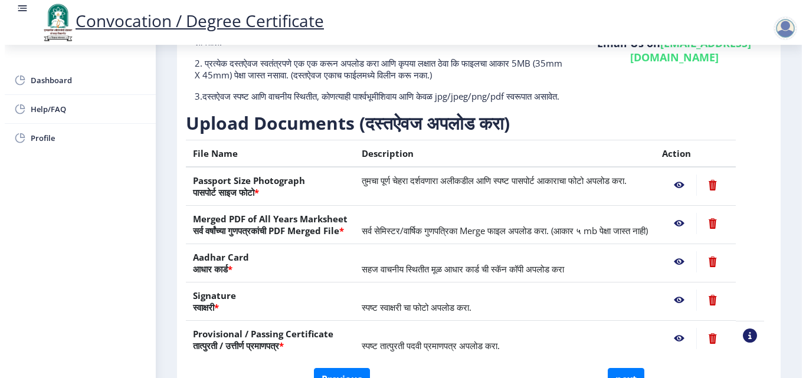
scroll to position [102, 0]
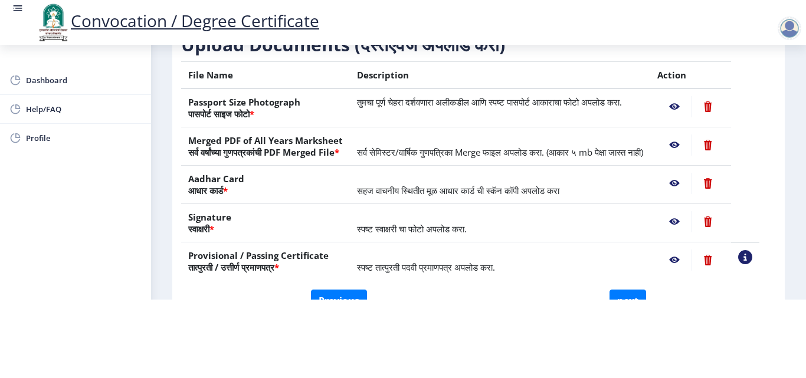
click at [682, 182] on nb-action at bounding box center [674, 183] width 34 height 21
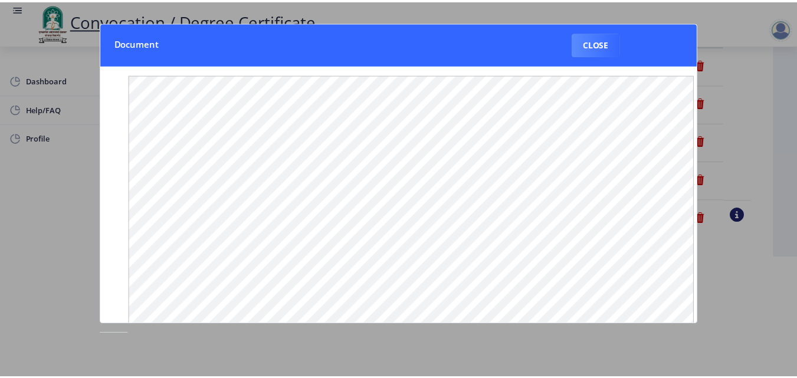
scroll to position [0, 0]
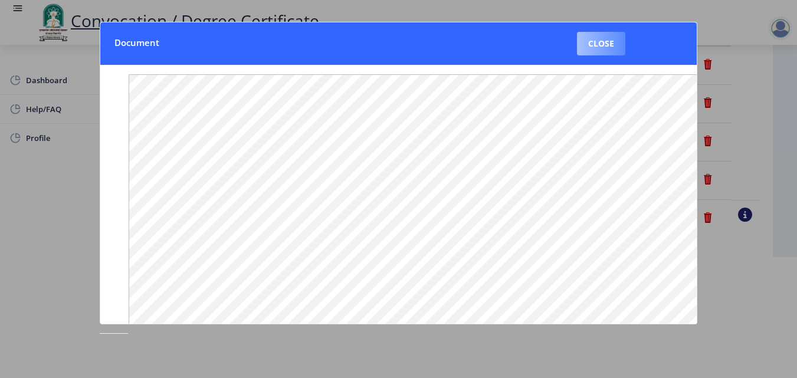
click at [610, 47] on button "Close" at bounding box center [601, 44] width 48 height 24
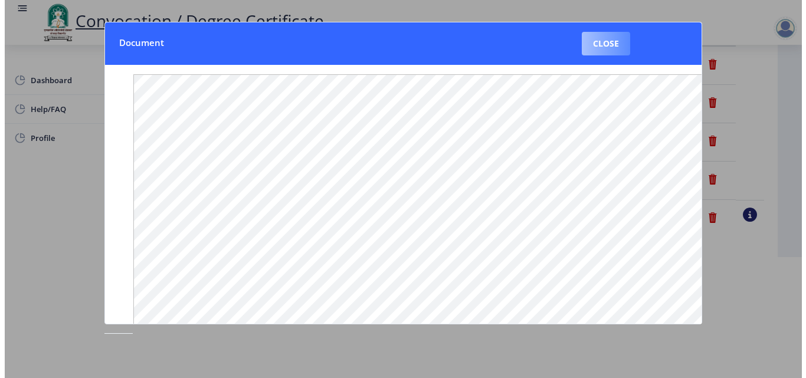
scroll to position [102, 0]
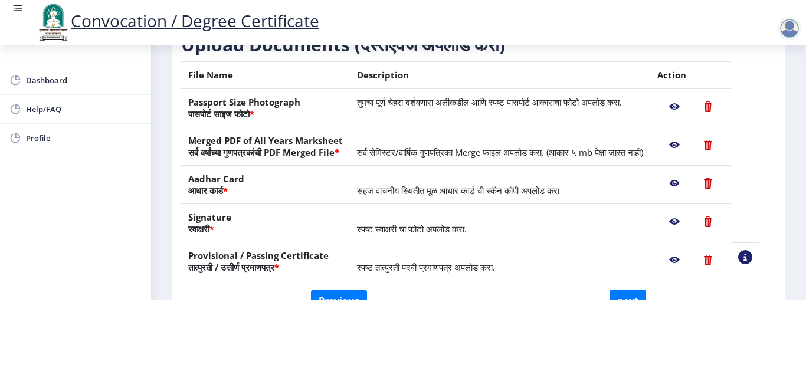
click at [683, 221] on nb-action at bounding box center [674, 221] width 34 height 21
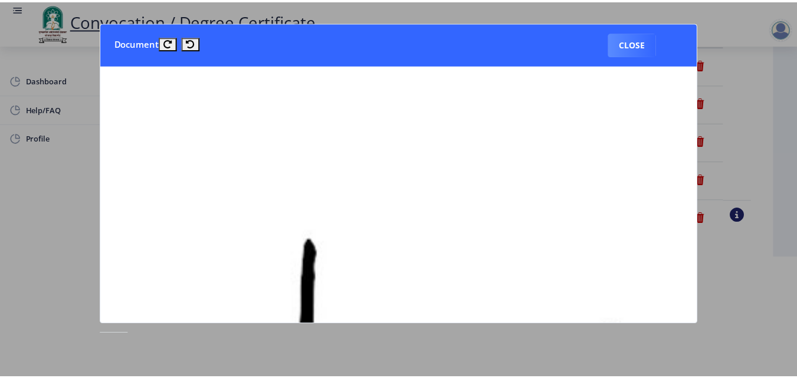
scroll to position [0, 0]
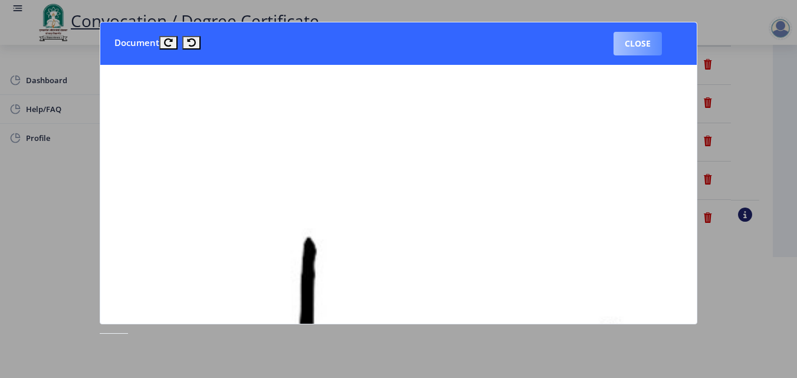
click at [623, 42] on button "Close" at bounding box center [637, 44] width 48 height 24
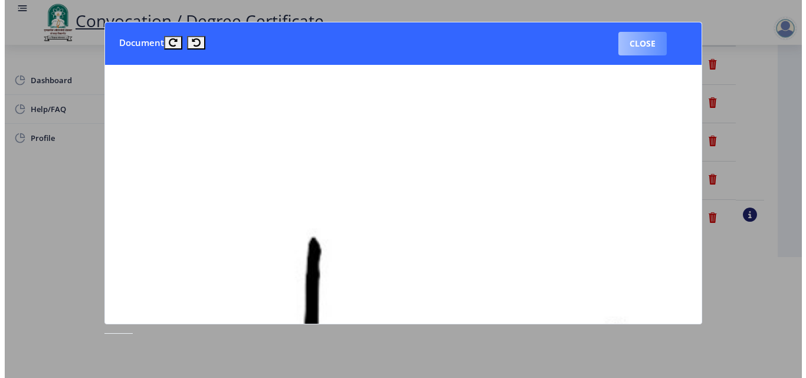
scroll to position [102, 0]
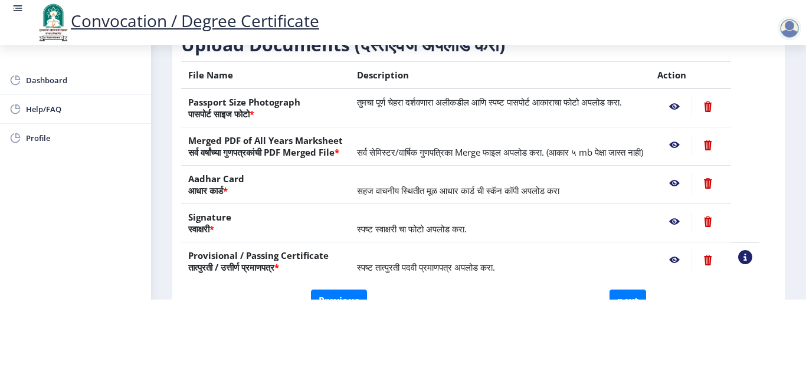
click at [689, 134] on nb-action at bounding box center [674, 144] width 34 height 21
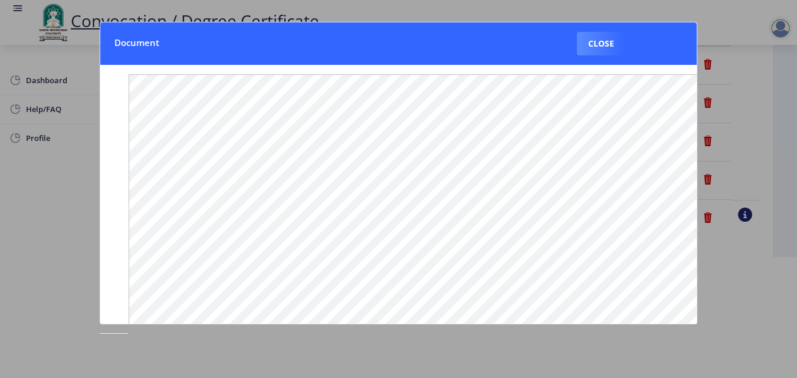
scroll to position [178, 0]
drag, startPoint x: 691, startPoint y: 50, endPoint x: 689, endPoint y: 22, distance: 27.2
click at [689, 22] on nb-card-header "Document Close" at bounding box center [398, 43] width 596 height 42
click at [587, 45] on button "Close" at bounding box center [601, 44] width 48 height 24
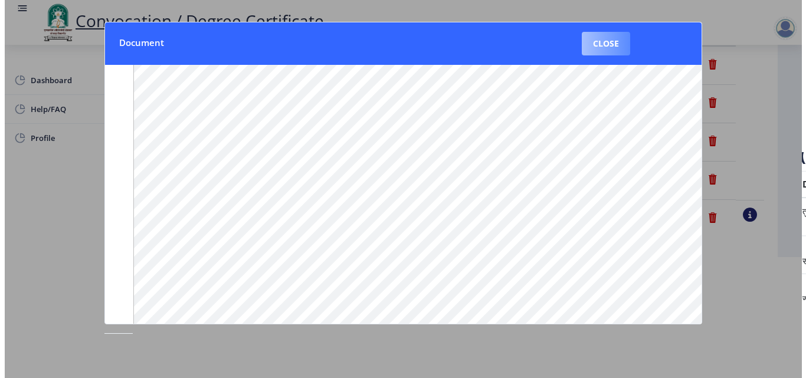
scroll to position [102, 0]
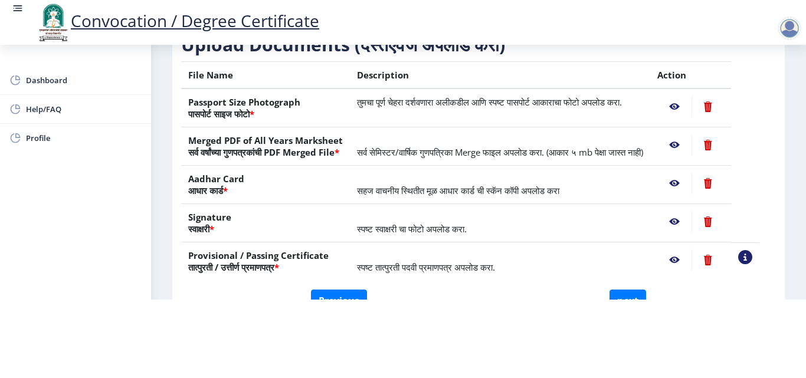
click at [720, 100] on nb-action at bounding box center [707, 106] width 32 height 21
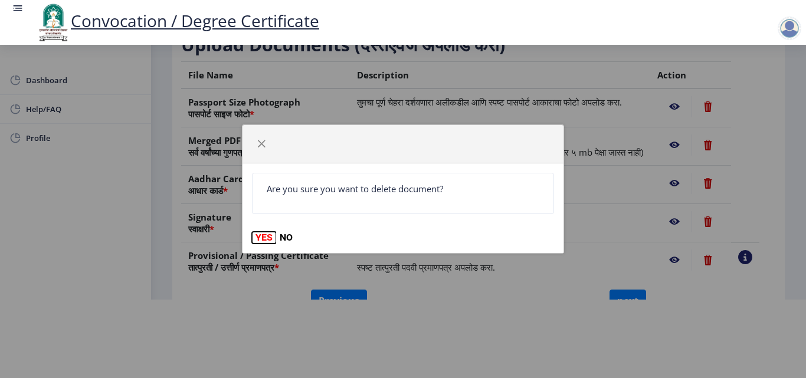
click at [258, 240] on button "YES" at bounding box center [264, 238] width 24 height 12
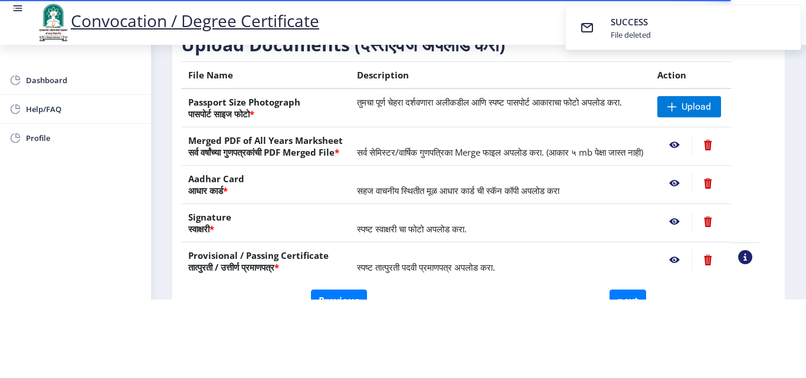
click at [531, 36] on div "Convocation / Degree Certificate" at bounding box center [415, 22] width 806 height 40
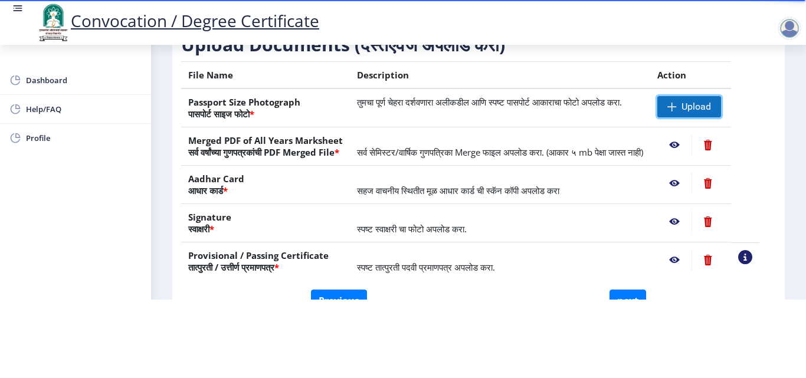
click at [694, 99] on span "Upload" at bounding box center [689, 106] width 64 height 21
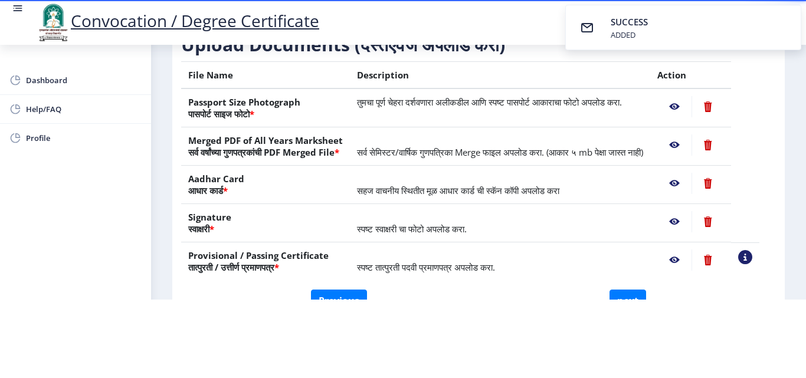
click at [684, 96] on nb-action at bounding box center [674, 106] width 34 height 21
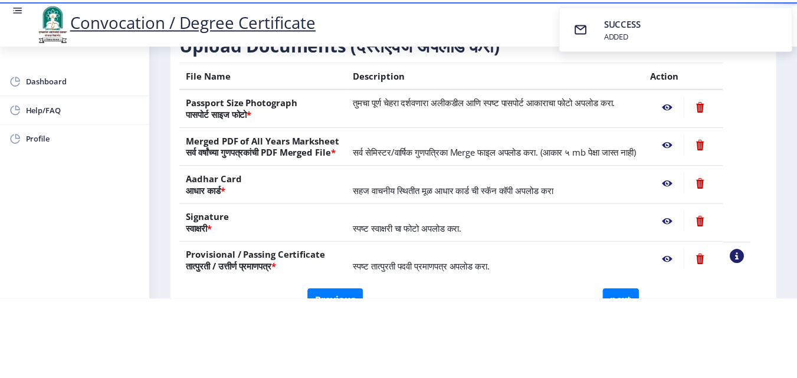
scroll to position [0, 0]
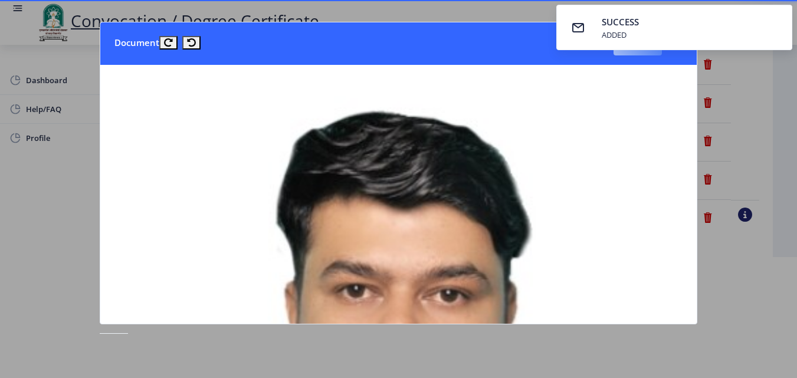
click at [641, 55] on button "Close" at bounding box center [637, 44] width 48 height 24
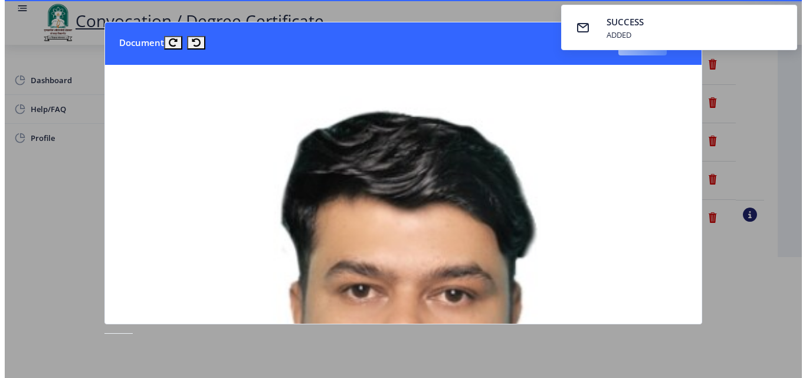
scroll to position [102, 0]
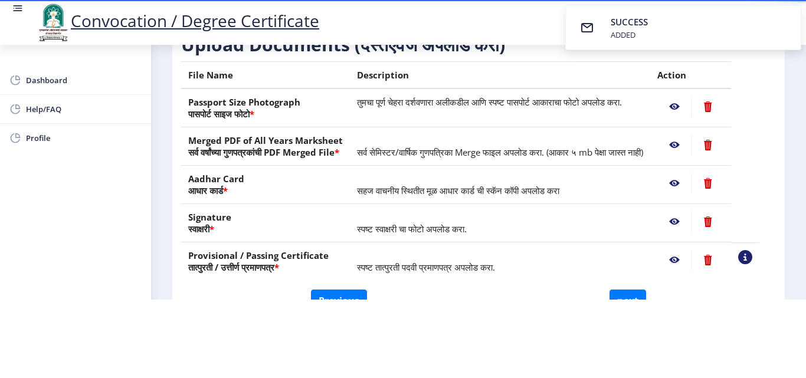
click at [526, 127] on td "सर्व सेमिस्टर/वार्षिक गुणपत्रिका Merge फाइल अपलोड करा. (आकार ५ mb पेक्षा जास्त …" at bounding box center [500, 146] width 300 height 38
click at [689, 96] on nb-action at bounding box center [674, 106] width 34 height 21
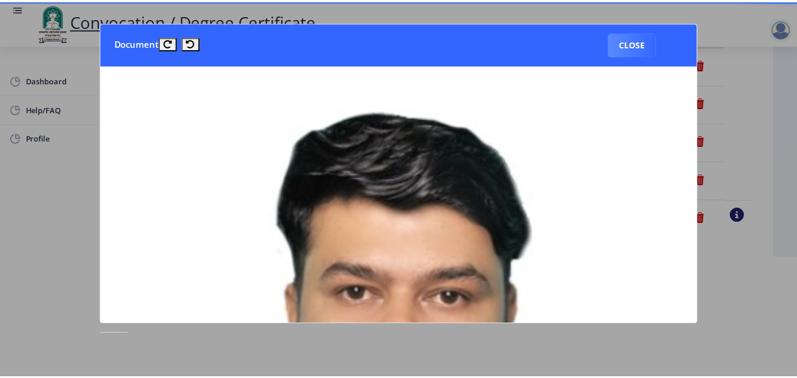
scroll to position [0, 0]
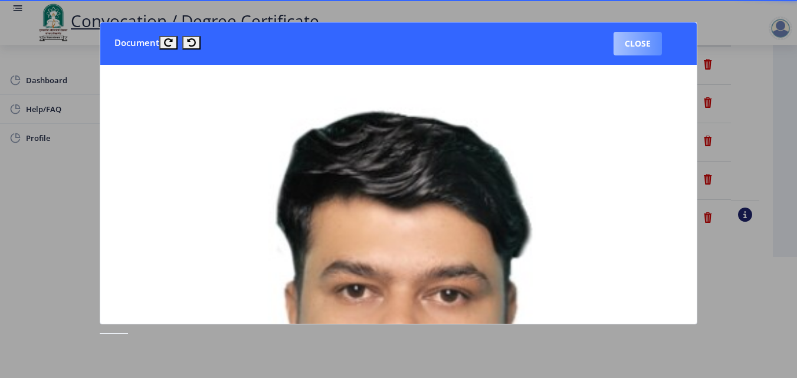
click at [641, 43] on button "Close" at bounding box center [637, 44] width 48 height 24
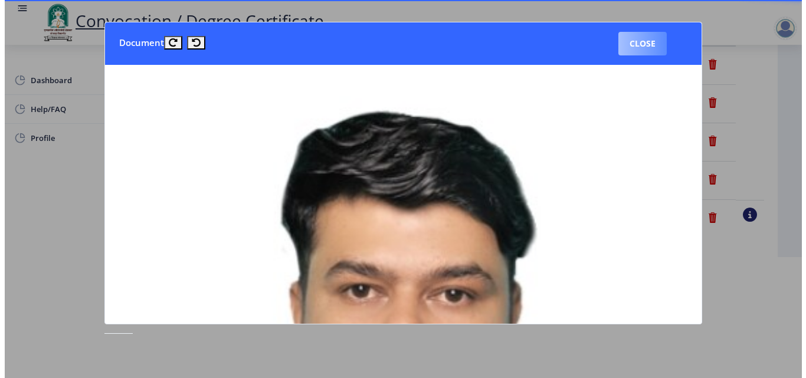
scroll to position [102, 0]
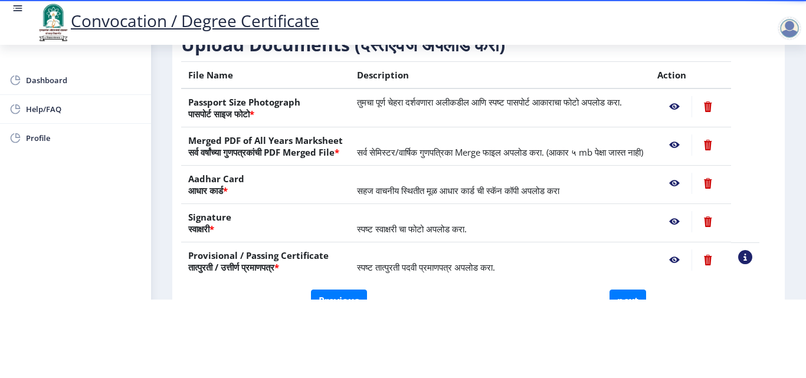
click at [718, 134] on nb-action at bounding box center [707, 144] width 32 height 21
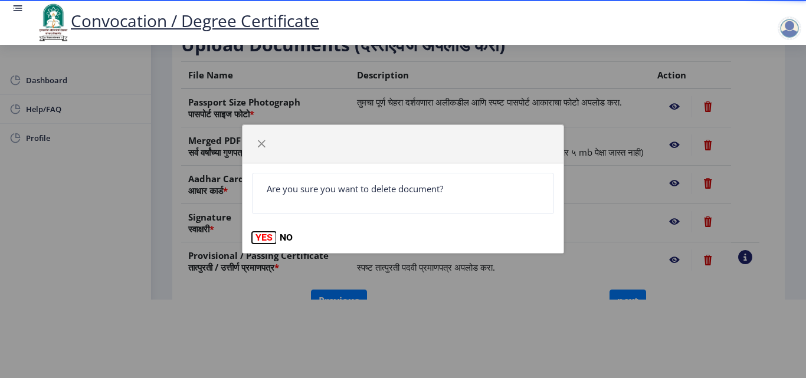
click at [262, 235] on button "YES" at bounding box center [264, 238] width 24 height 12
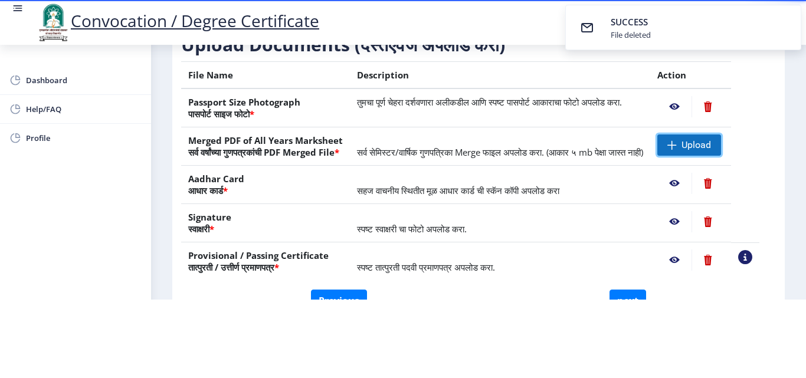
click at [698, 139] on span "Upload" at bounding box center [695, 145] width 29 height 12
click at [689, 134] on nb-action at bounding box center [674, 144] width 34 height 21
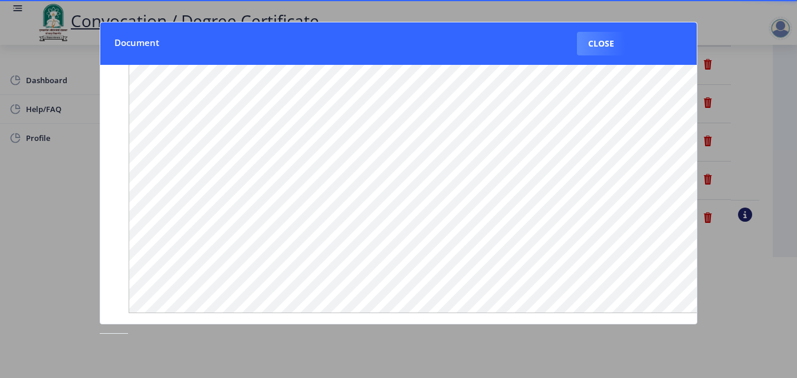
scroll to position [178, 0]
click at [615, 45] on button "Close" at bounding box center [601, 44] width 48 height 24
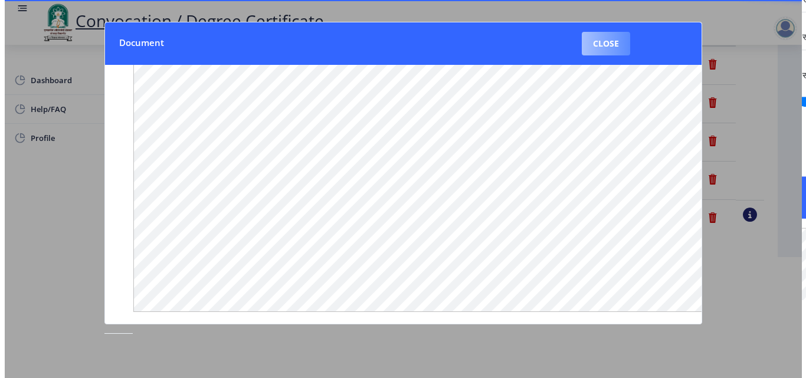
scroll to position [102, 0]
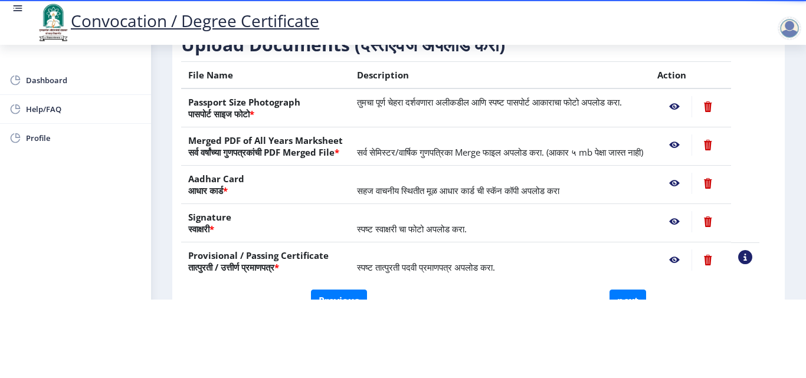
click at [684, 182] on nb-action at bounding box center [674, 183] width 34 height 21
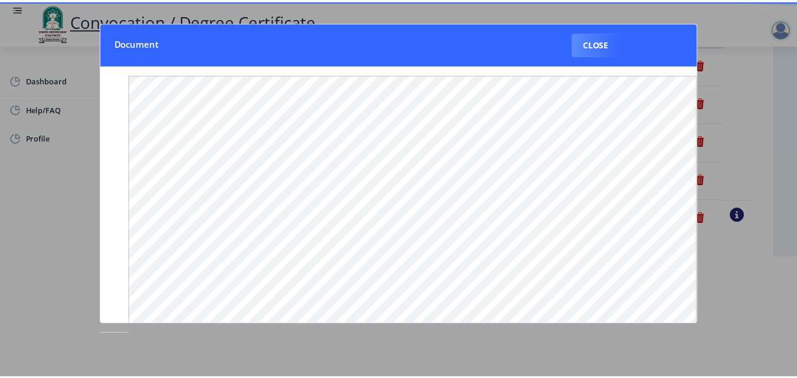
scroll to position [0, 0]
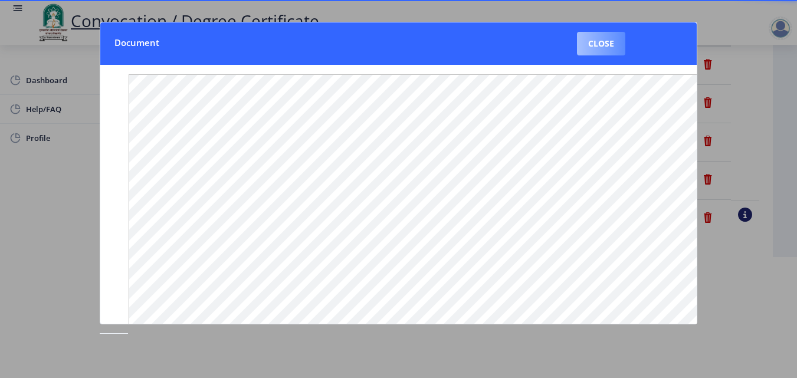
click at [598, 42] on button "Close" at bounding box center [601, 44] width 48 height 24
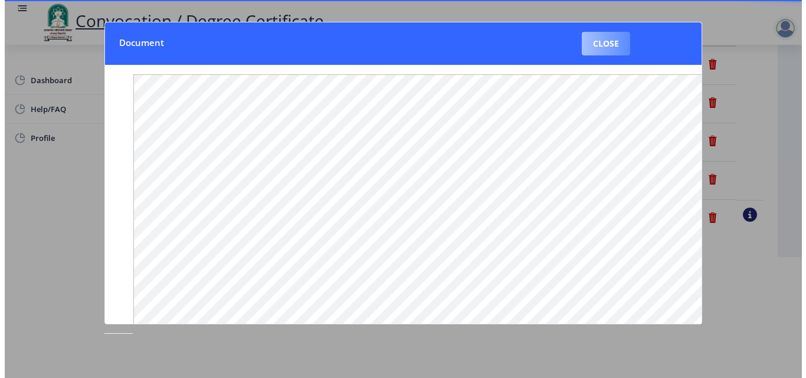
scroll to position [102, 0]
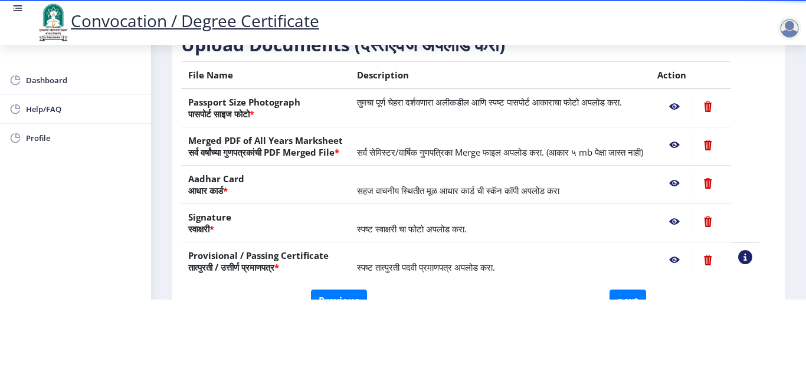
click at [721, 188] on nb-action at bounding box center [707, 183] width 32 height 21
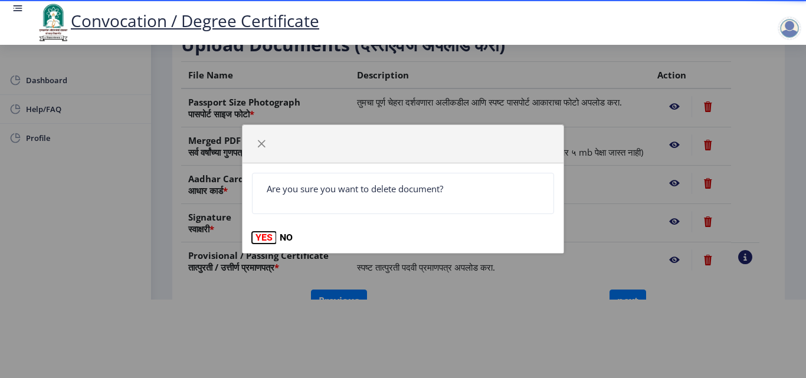
click at [262, 241] on button "YES" at bounding box center [264, 238] width 24 height 12
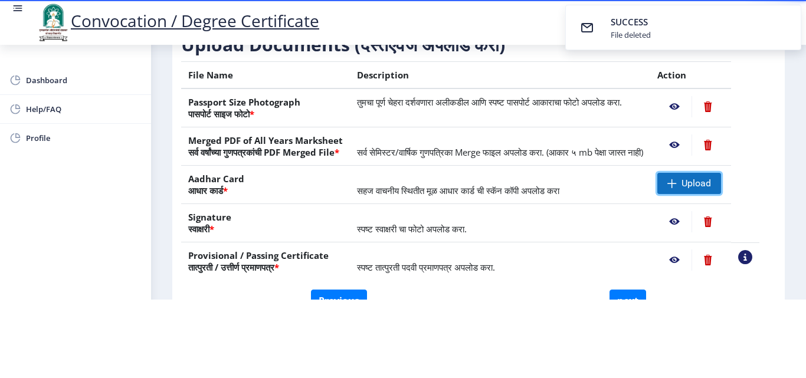
click at [721, 185] on span "Upload" at bounding box center [689, 183] width 64 height 21
click at [686, 183] on nb-action at bounding box center [674, 183] width 34 height 21
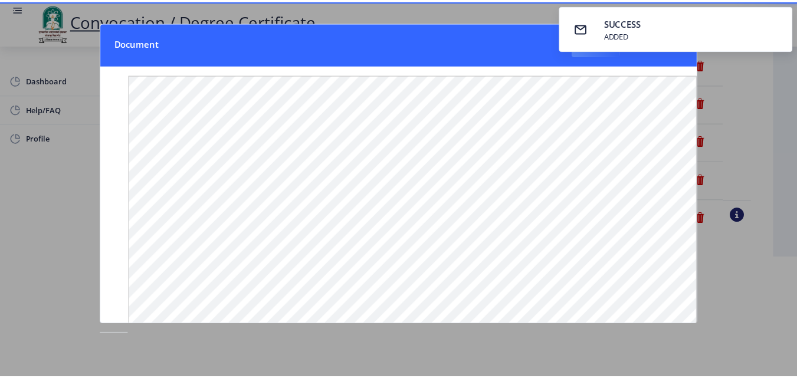
scroll to position [0, 0]
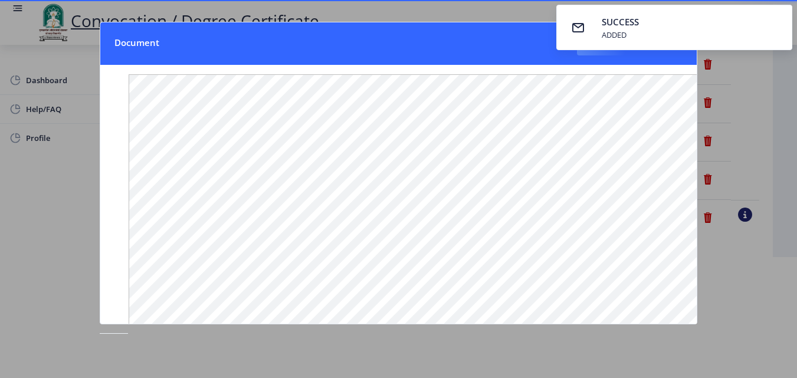
click at [592, 54] on nb-toastr-container "SUCCESS ADDED" at bounding box center [673, 27] width 245 height 55
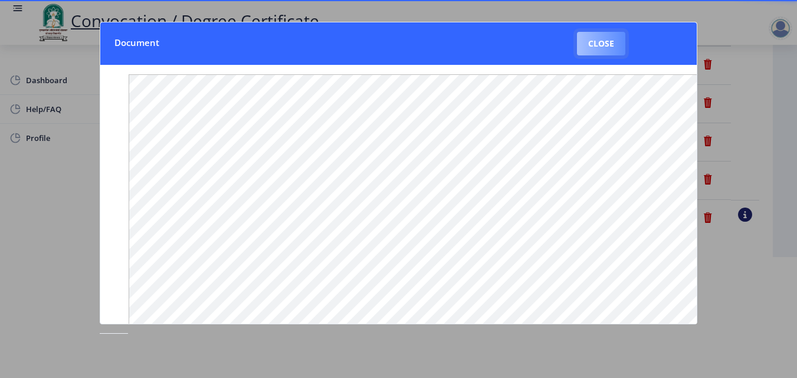
click at [592, 55] on button "Close" at bounding box center [601, 44] width 48 height 24
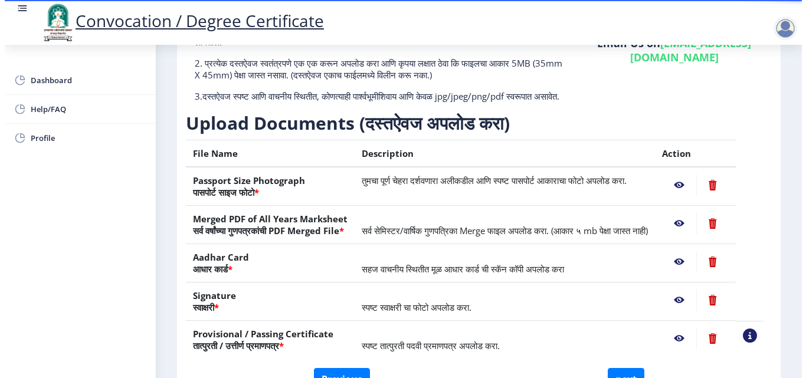
scroll to position [102, 0]
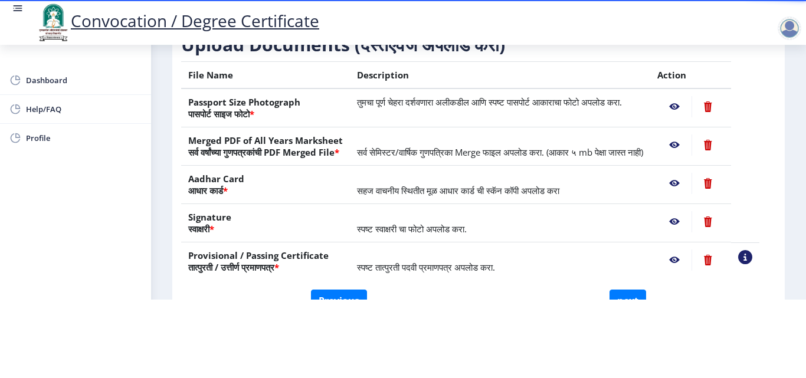
click at [724, 219] on nb-action at bounding box center [707, 221] width 32 height 21
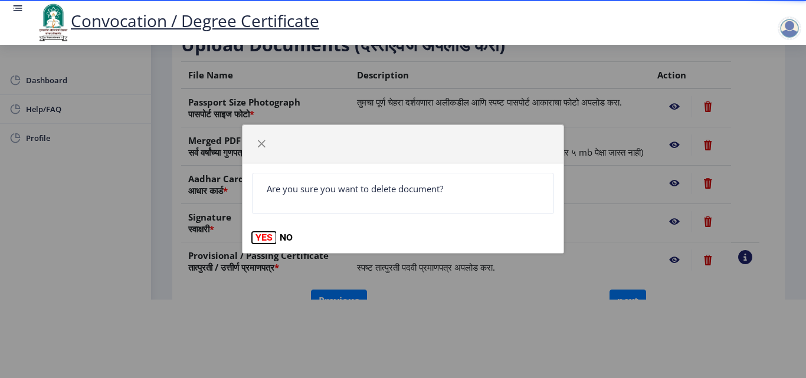
click at [261, 236] on button "YES" at bounding box center [264, 238] width 24 height 12
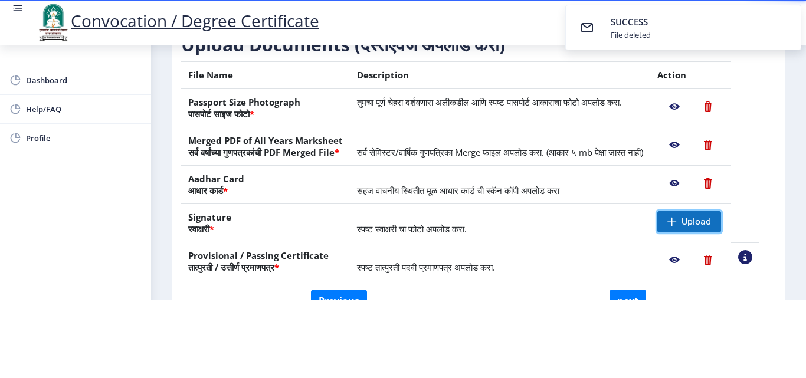
click at [706, 225] on span "Upload" at bounding box center [695, 222] width 29 height 12
click at [689, 257] on nb-action at bounding box center [674, 259] width 34 height 21
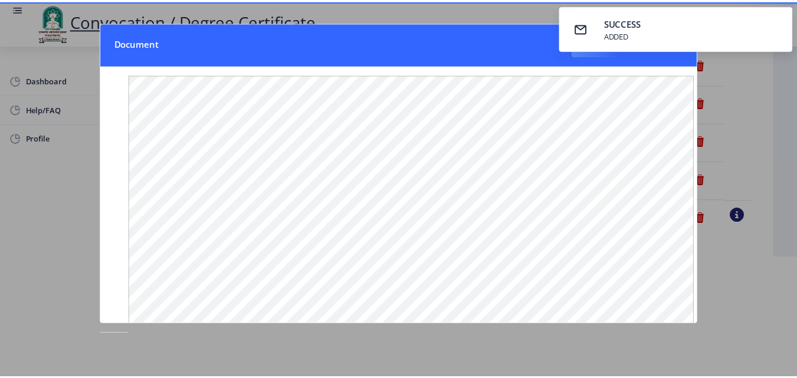
scroll to position [0, 0]
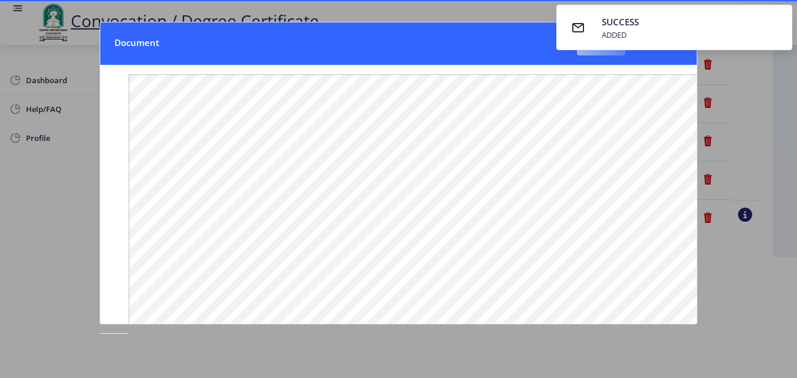
click at [604, 55] on button "Close" at bounding box center [601, 44] width 48 height 24
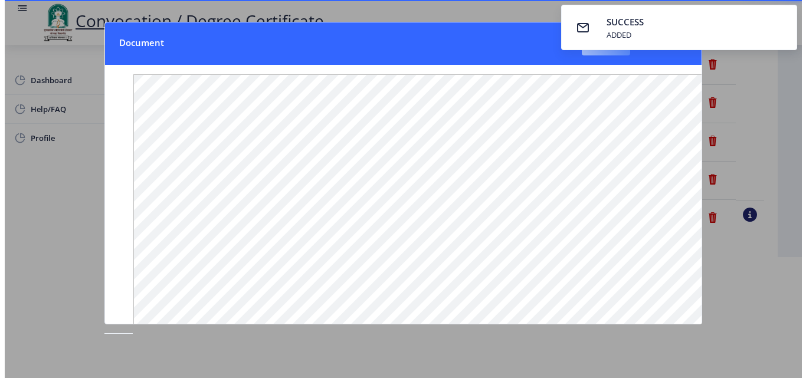
scroll to position [102, 0]
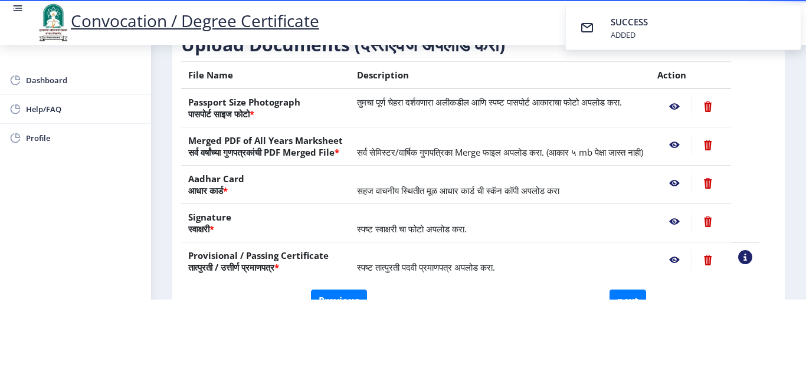
click at [720, 260] on nb-action at bounding box center [707, 259] width 32 height 21
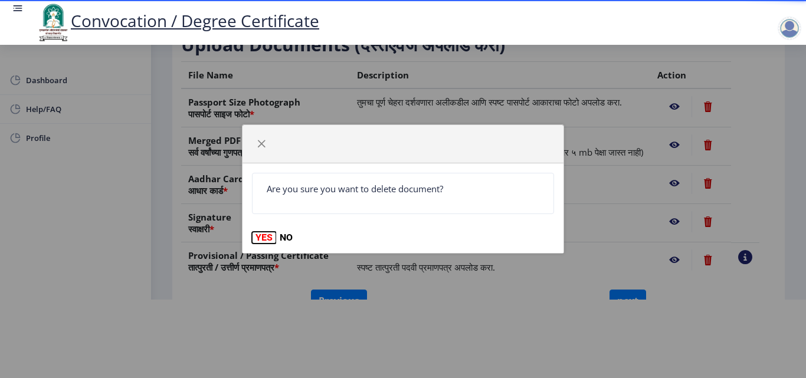
click at [265, 241] on button "YES" at bounding box center [264, 238] width 24 height 12
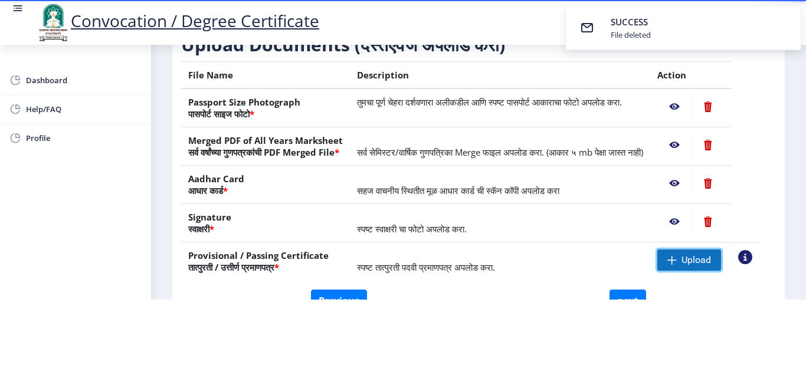
click at [697, 261] on span "Upload" at bounding box center [695, 260] width 29 height 12
click at [686, 262] on nb-action at bounding box center [674, 259] width 34 height 21
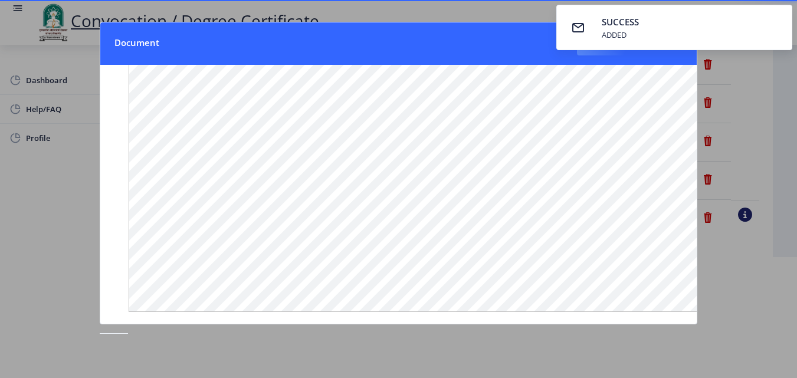
scroll to position [0, 0]
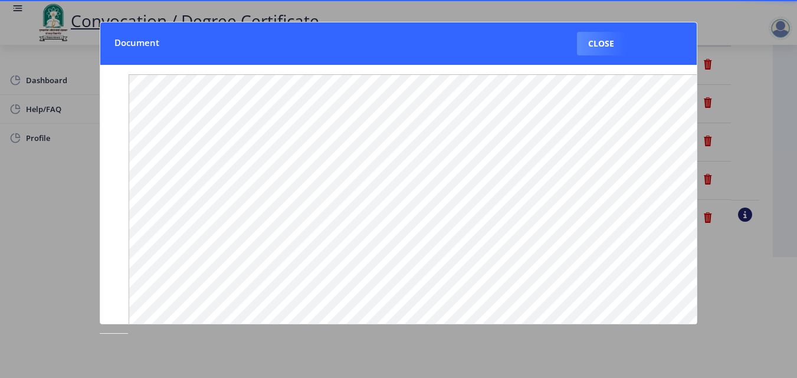
click at [490, 9] on div at bounding box center [398, 189] width 797 height 378
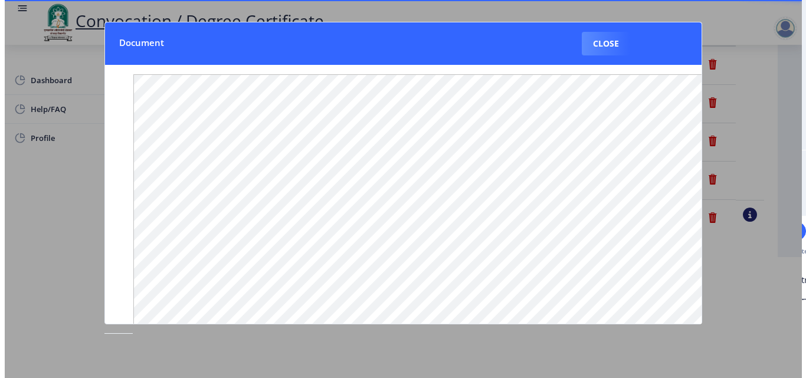
scroll to position [102, 0]
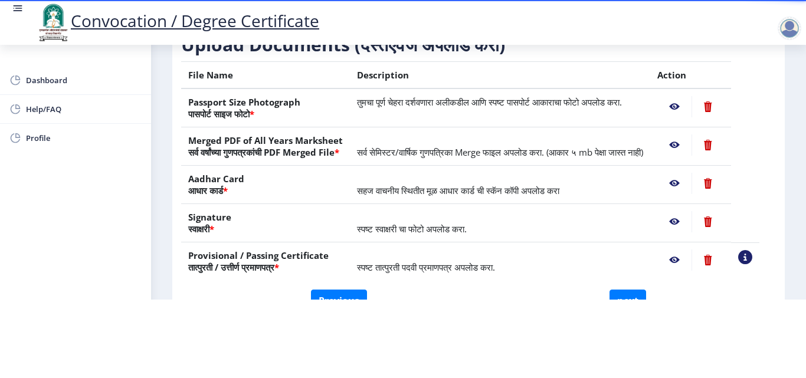
click at [691, 260] on nb-action at bounding box center [674, 259] width 34 height 21
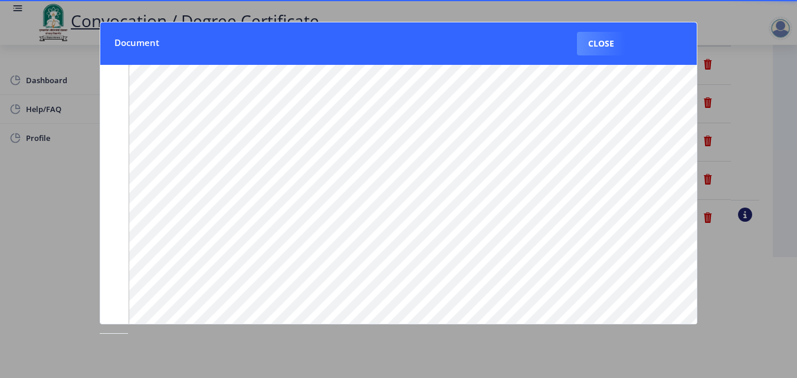
scroll to position [0, 0]
click at [614, 48] on button "Close" at bounding box center [601, 44] width 48 height 24
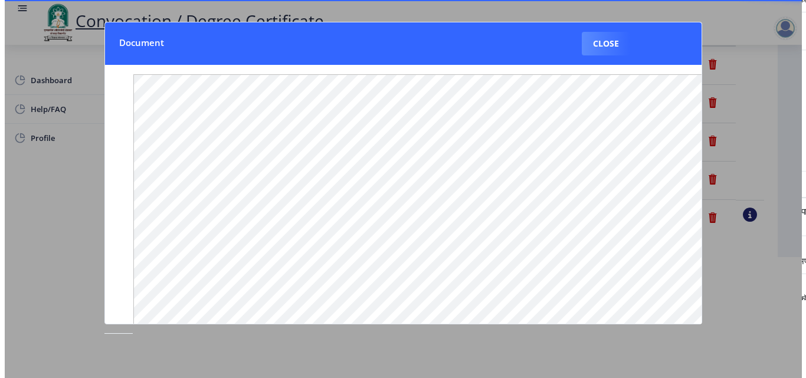
scroll to position [102, 0]
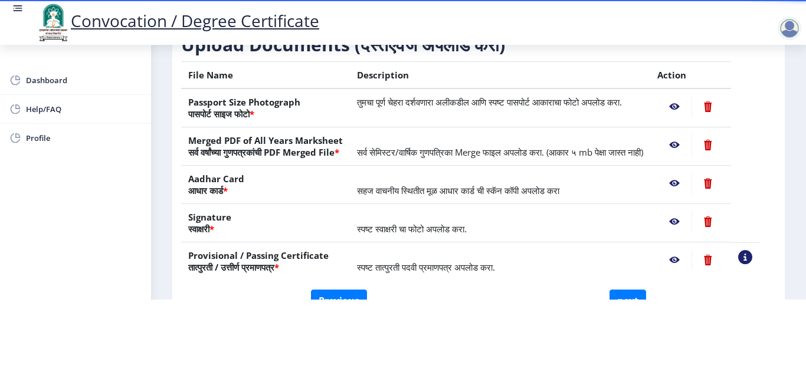
click at [718, 258] on nb-action at bounding box center [707, 259] width 32 height 21
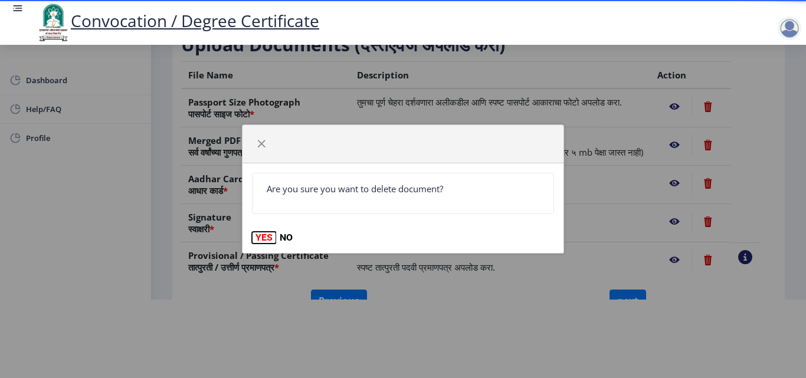
click at [255, 243] on button "YES" at bounding box center [264, 238] width 24 height 12
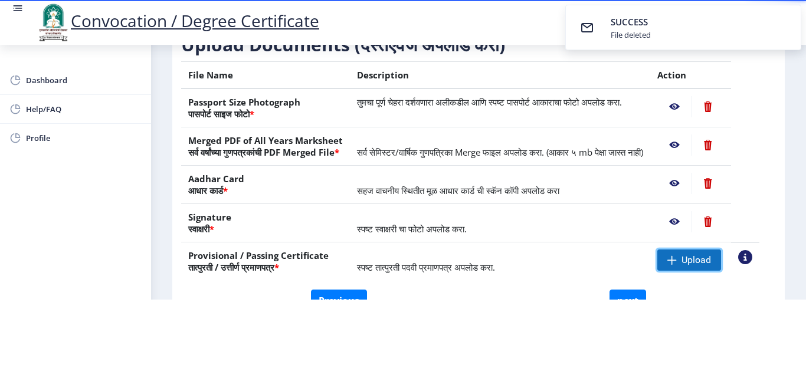
click at [691, 262] on span "Upload" at bounding box center [689, 259] width 64 height 21
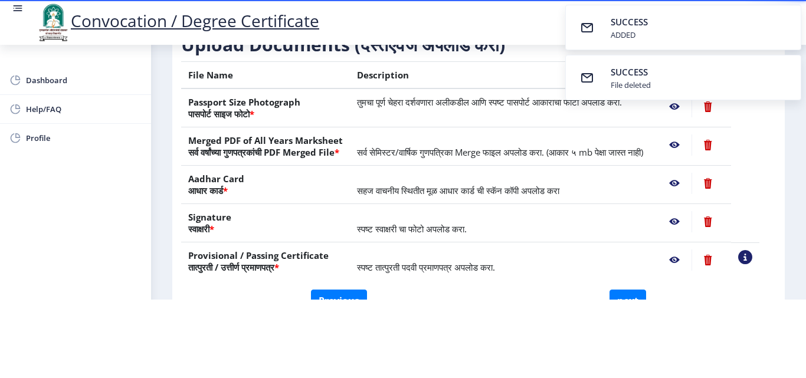
click at [687, 262] on nb-action at bounding box center [674, 259] width 34 height 21
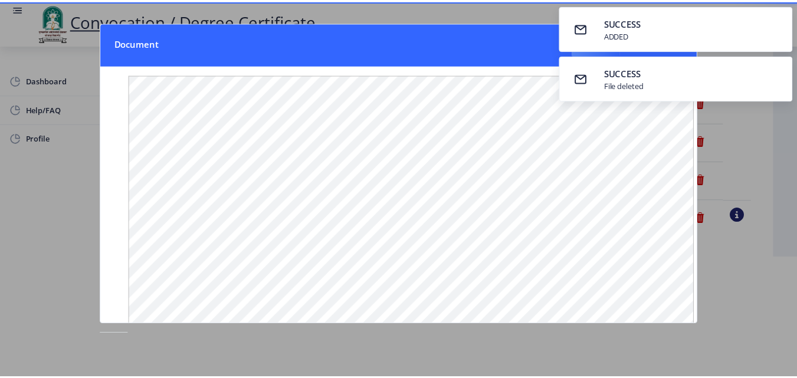
scroll to position [0, 0]
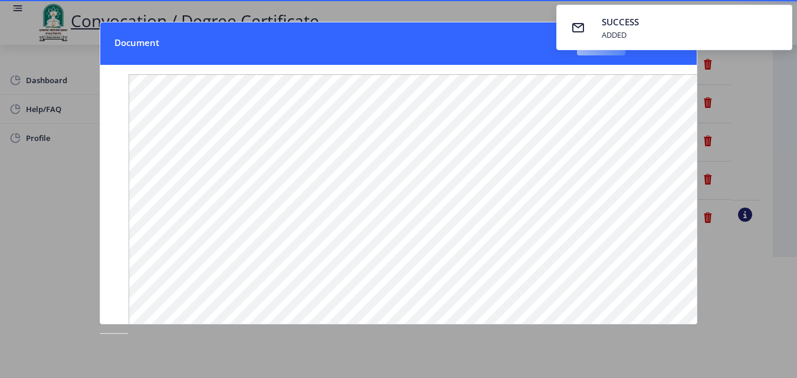
click at [601, 54] on button "Close" at bounding box center [601, 44] width 48 height 24
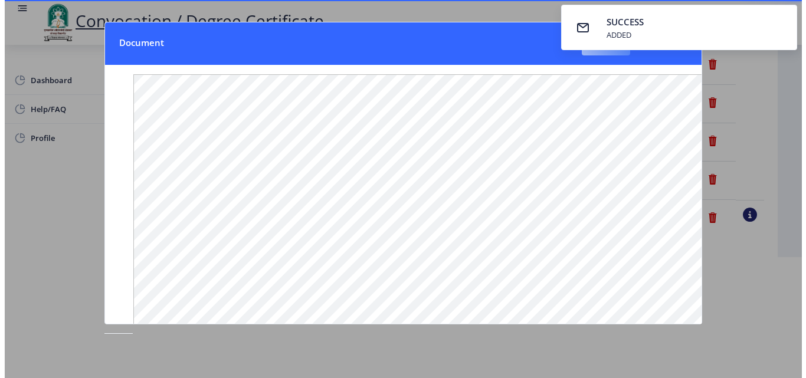
scroll to position [102, 0]
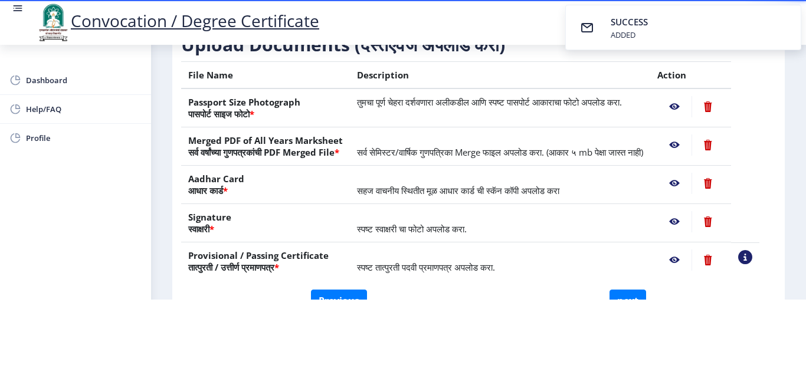
click at [424, 103] on td "तुमचा पूर्ण चेहरा दर्शवणारा अलीकडील आणि स्पष्ट पासपोर्ट आकाराचा फोटो अपलोड करा." at bounding box center [500, 107] width 300 height 39
click at [685, 100] on nb-action at bounding box center [674, 106] width 34 height 21
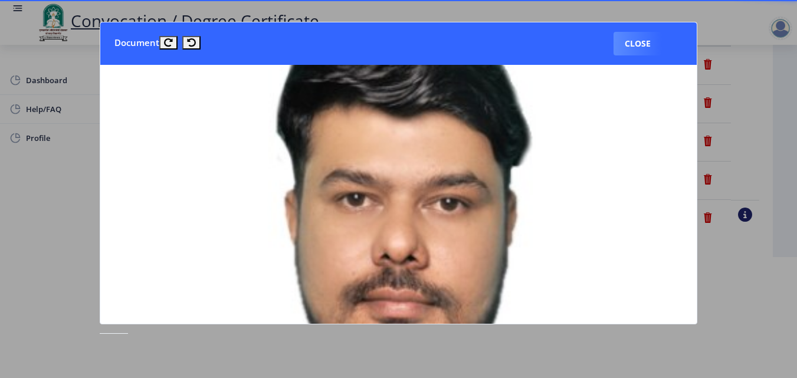
scroll to position [0, 0]
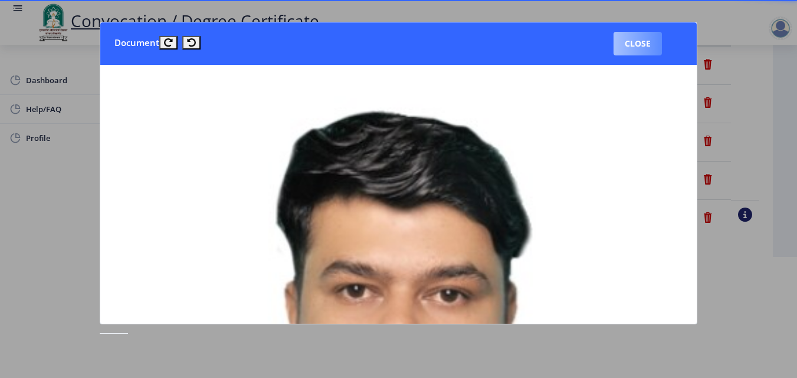
click at [645, 47] on button "Close" at bounding box center [637, 44] width 48 height 24
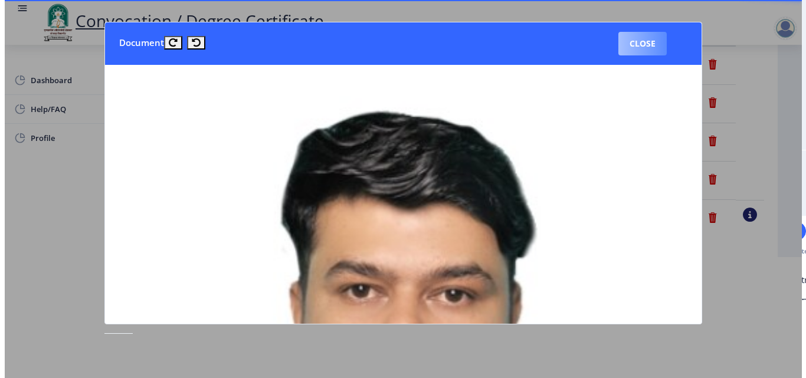
scroll to position [102, 0]
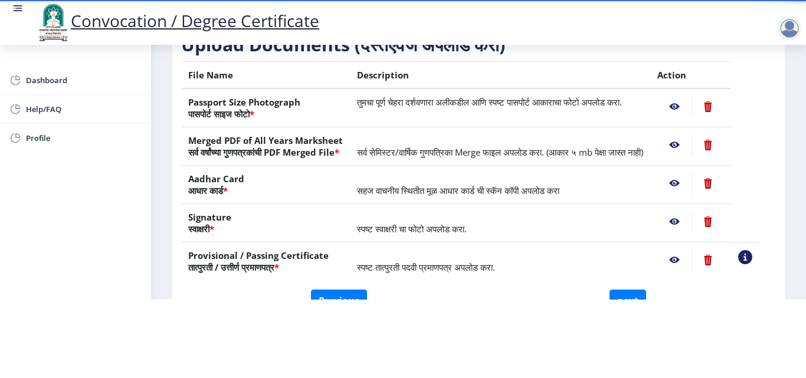
click at [687, 134] on nb-action at bounding box center [674, 144] width 34 height 21
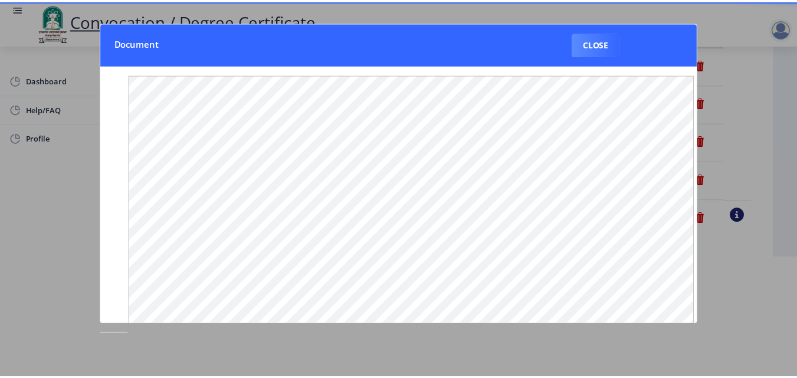
scroll to position [0, 0]
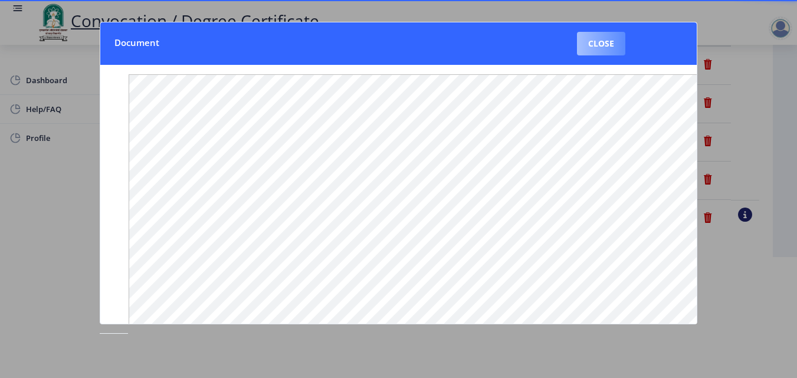
click at [606, 48] on button "Close" at bounding box center [601, 44] width 48 height 24
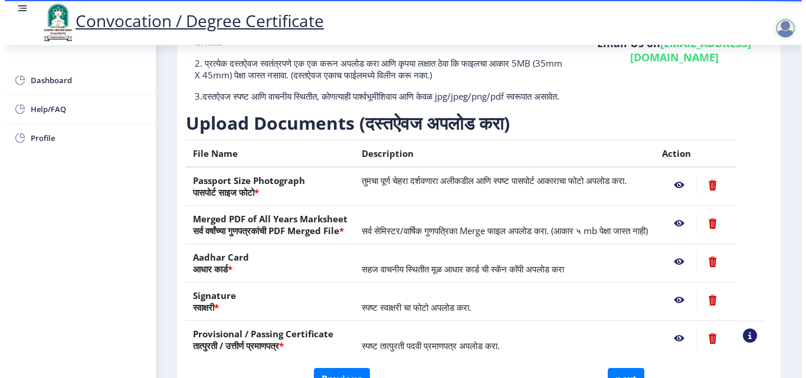
scroll to position [102, 0]
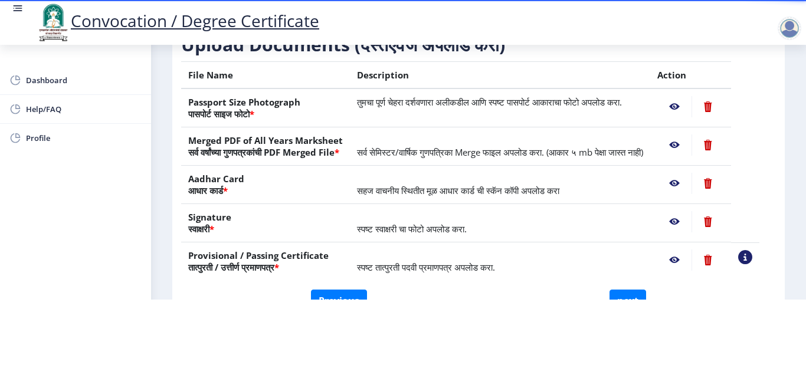
click at [687, 96] on nb-action at bounding box center [674, 106] width 34 height 21
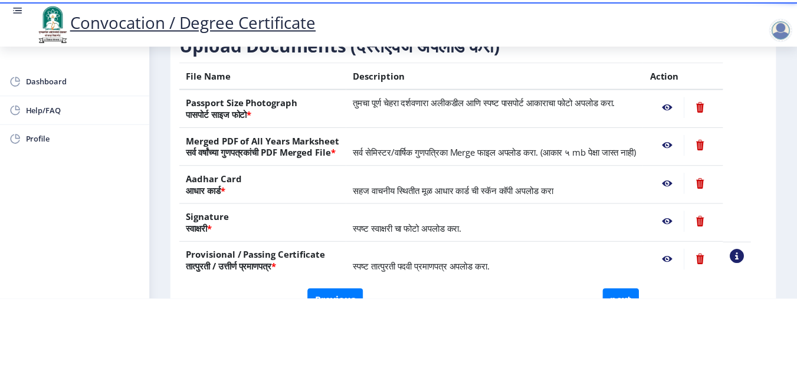
scroll to position [0, 0]
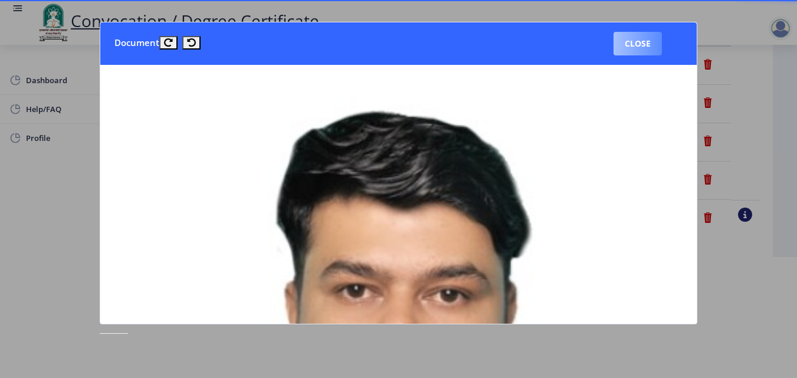
click at [642, 49] on button "Close" at bounding box center [637, 44] width 48 height 24
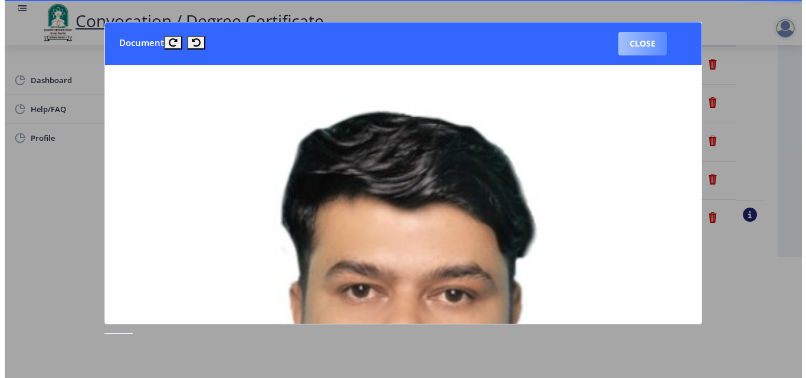
scroll to position [102, 0]
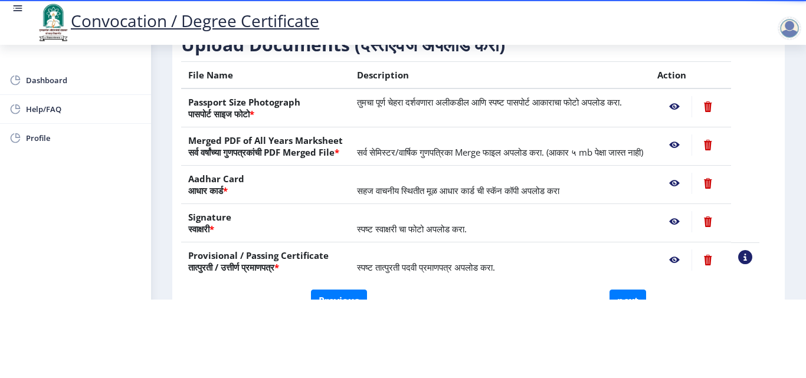
click at [690, 134] on nb-action at bounding box center [674, 144] width 34 height 21
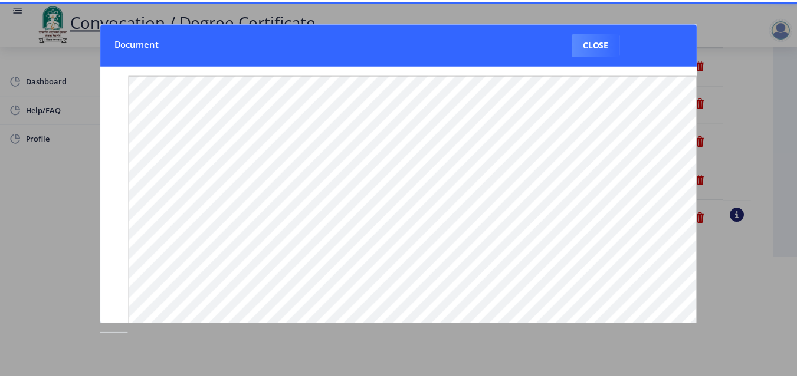
scroll to position [0, 0]
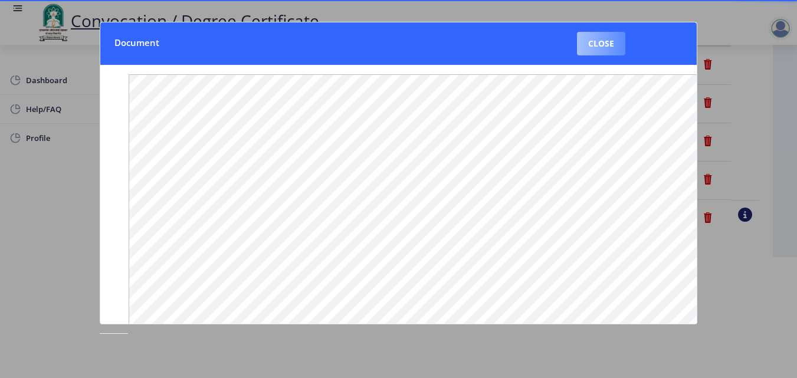
click at [587, 38] on button "Close" at bounding box center [601, 44] width 48 height 24
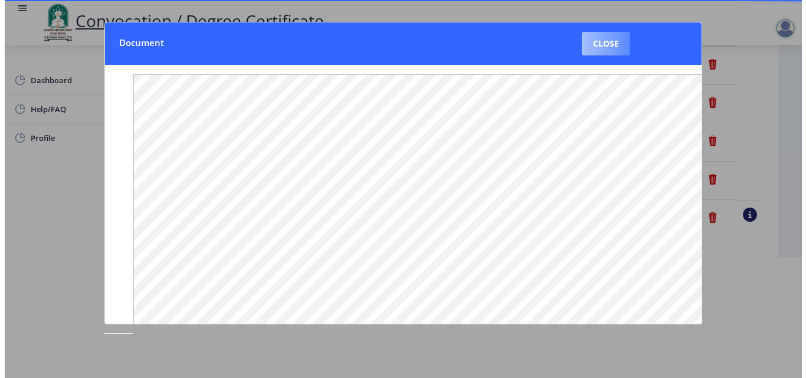
scroll to position [102, 0]
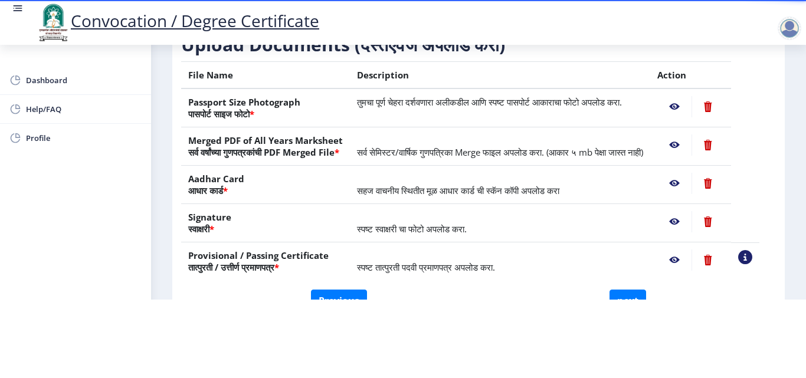
click at [690, 180] on nb-action at bounding box center [674, 183] width 34 height 21
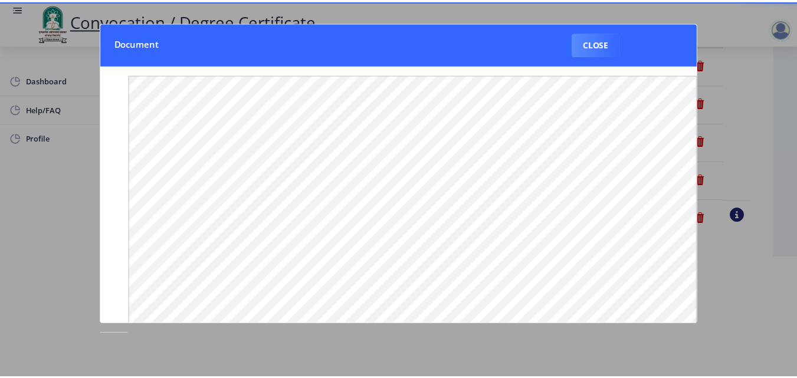
scroll to position [0, 0]
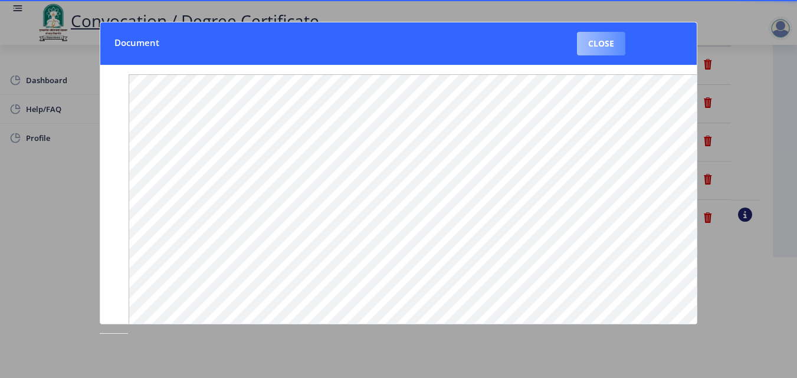
click at [608, 47] on button "Close" at bounding box center [601, 44] width 48 height 24
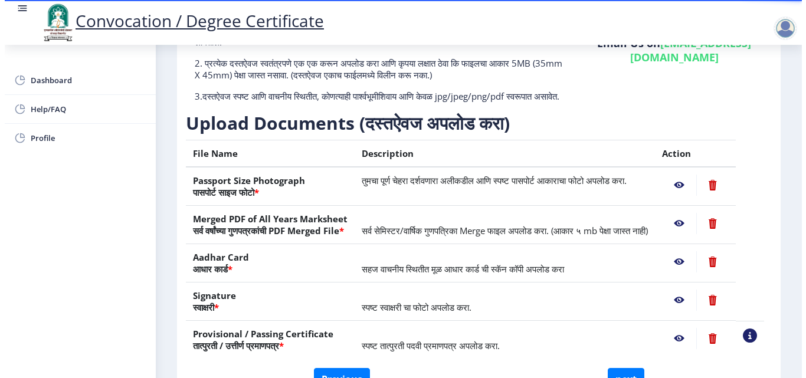
scroll to position [102, 0]
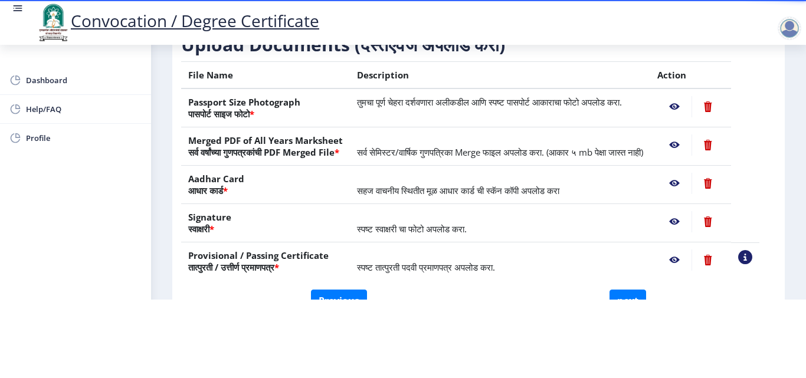
click at [687, 219] on nb-action at bounding box center [674, 221] width 34 height 21
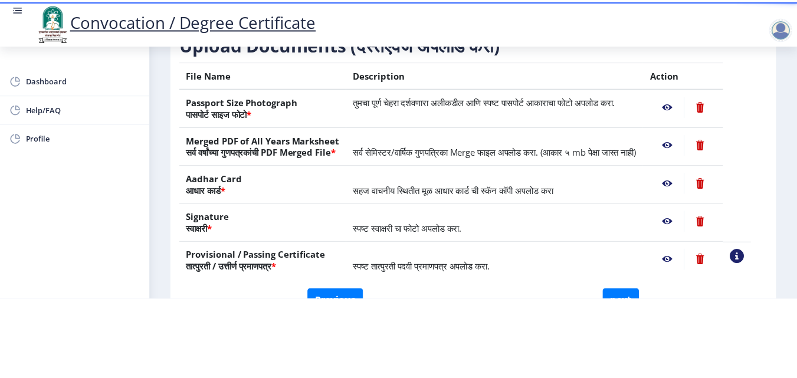
scroll to position [0, 0]
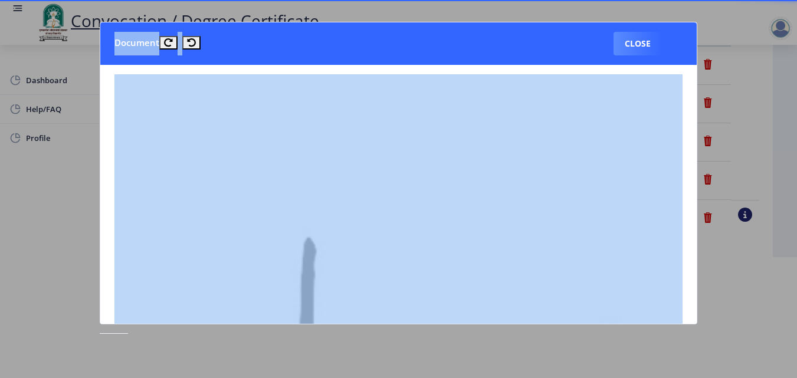
click at [698, 85] on div "Document Close" at bounding box center [398, 189] width 797 height 378
click at [644, 48] on button "Close" at bounding box center [637, 44] width 48 height 24
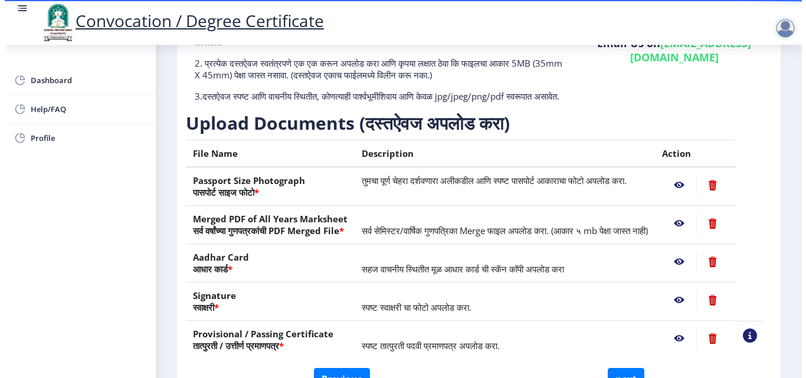
scroll to position [102, 0]
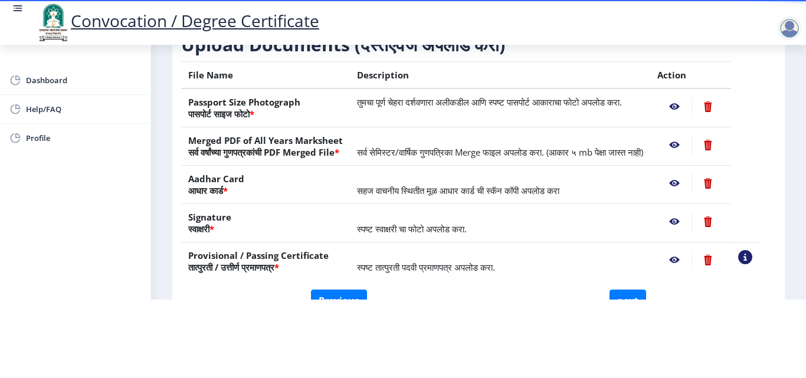
click at [691, 258] on nb-action at bounding box center [674, 259] width 34 height 21
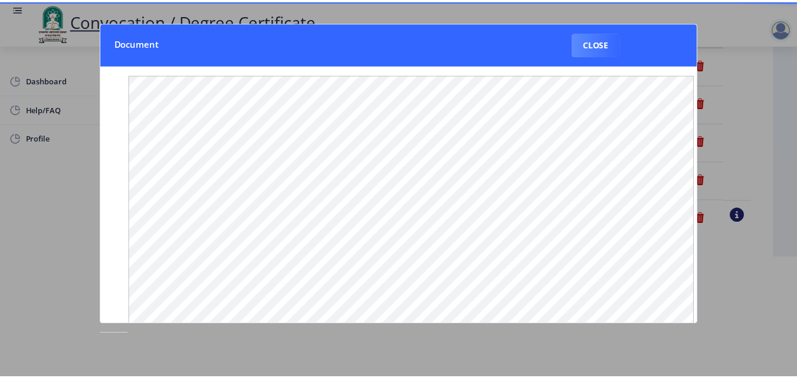
scroll to position [0, 0]
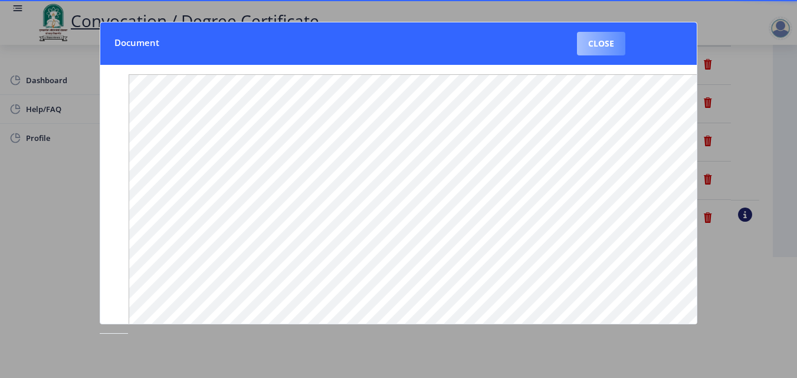
click at [608, 41] on button "Close" at bounding box center [601, 44] width 48 height 24
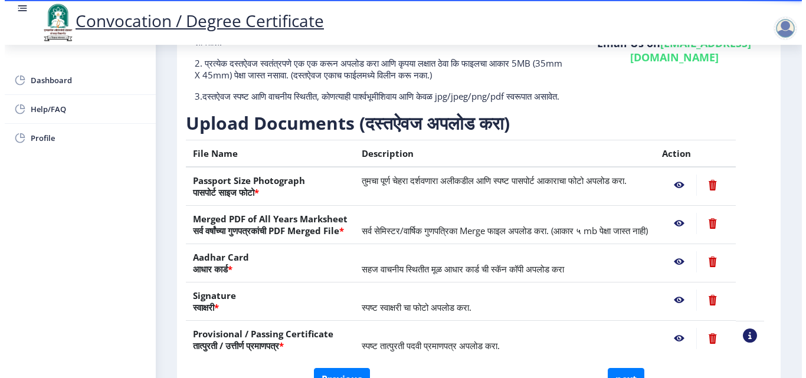
scroll to position [102, 0]
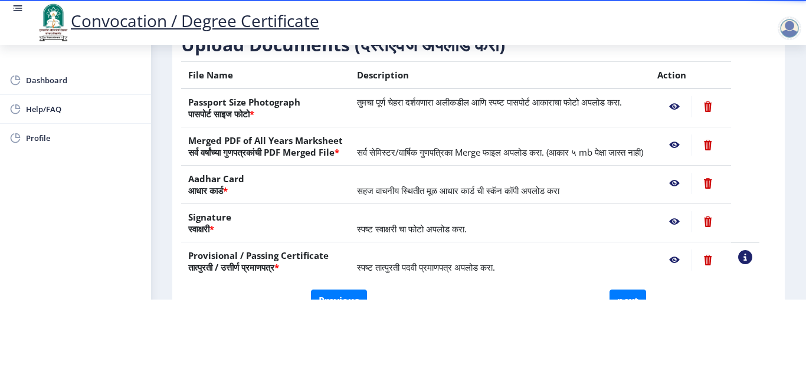
click at [685, 96] on nb-action at bounding box center [674, 106] width 34 height 21
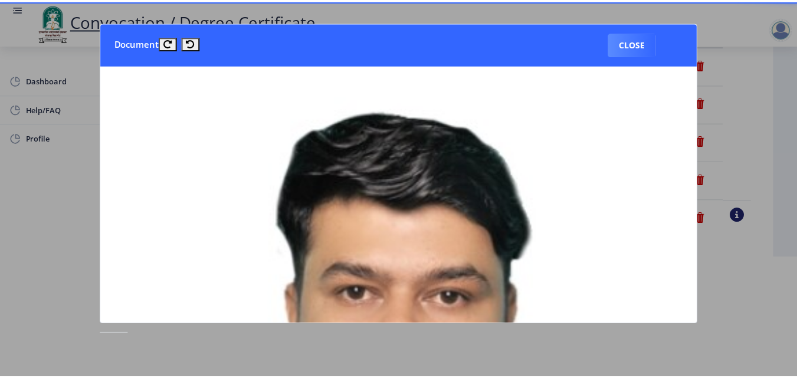
scroll to position [0, 0]
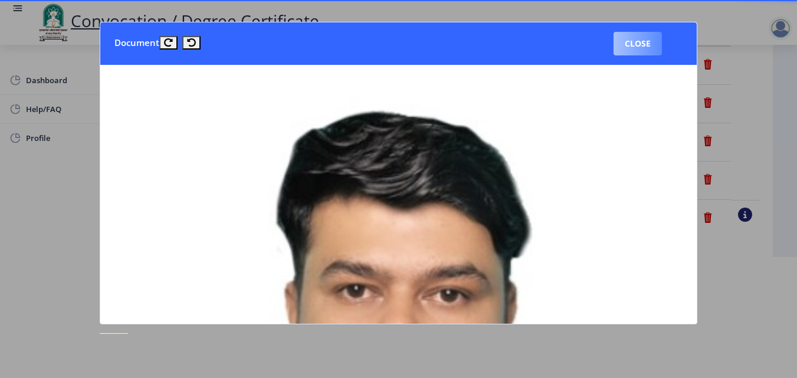
click at [628, 44] on button "Close" at bounding box center [637, 44] width 48 height 24
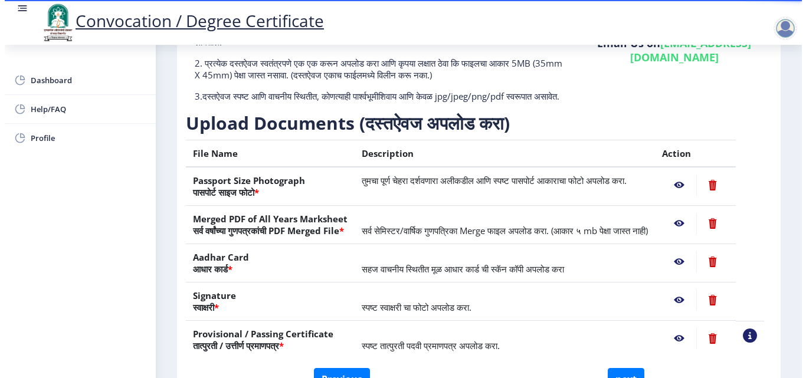
scroll to position [102, 0]
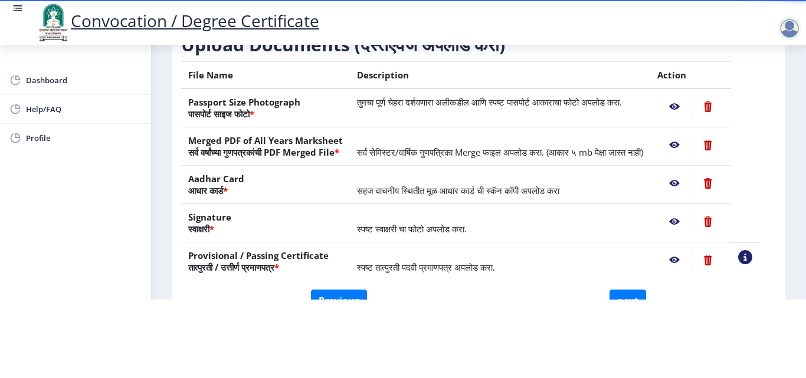
click at [687, 134] on nb-action at bounding box center [674, 144] width 34 height 21
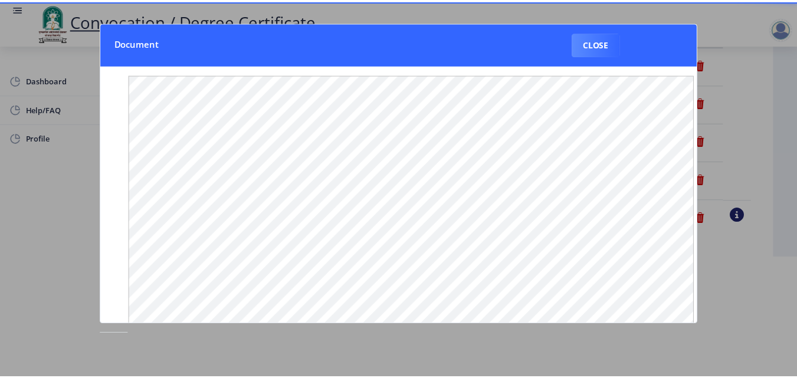
scroll to position [0, 0]
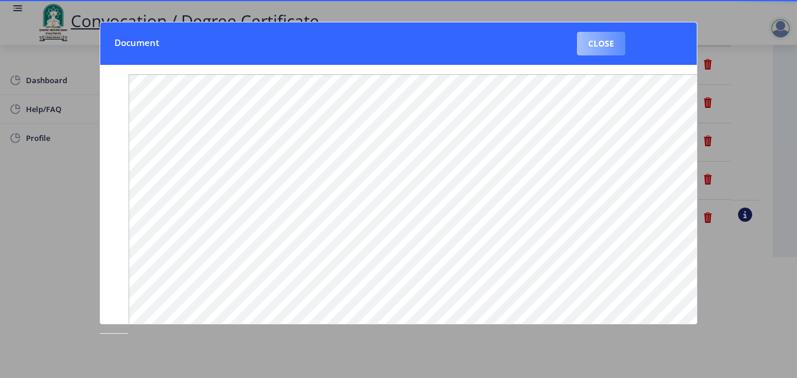
click at [610, 53] on button "Close" at bounding box center [601, 44] width 48 height 24
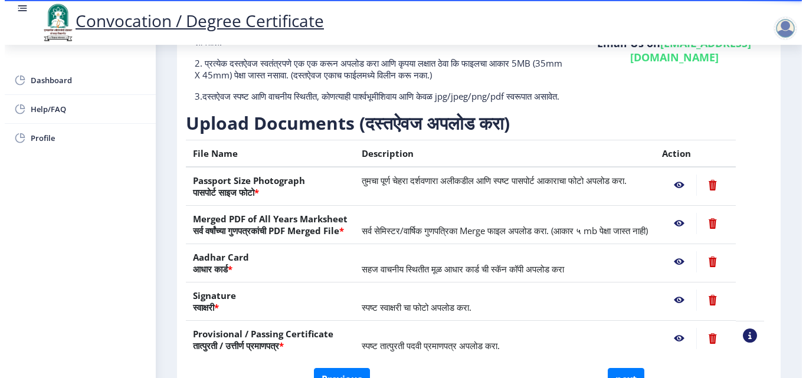
scroll to position [102, 0]
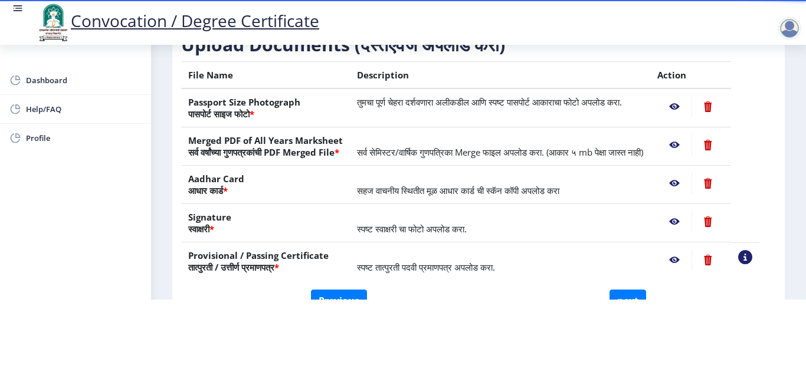
click at [690, 180] on nb-action at bounding box center [674, 183] width 34 height 21
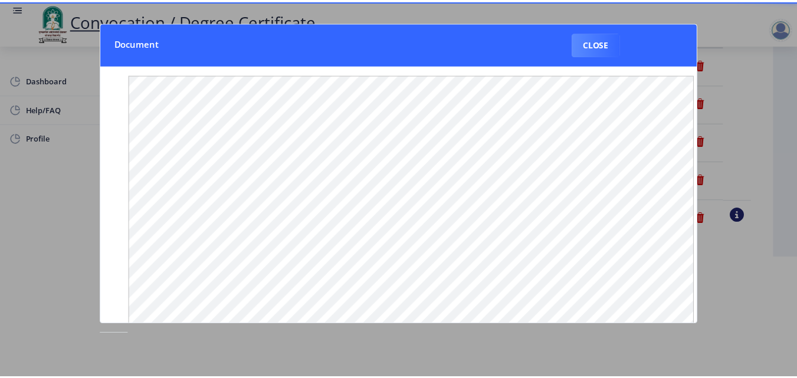
scroll to position [0, 0]
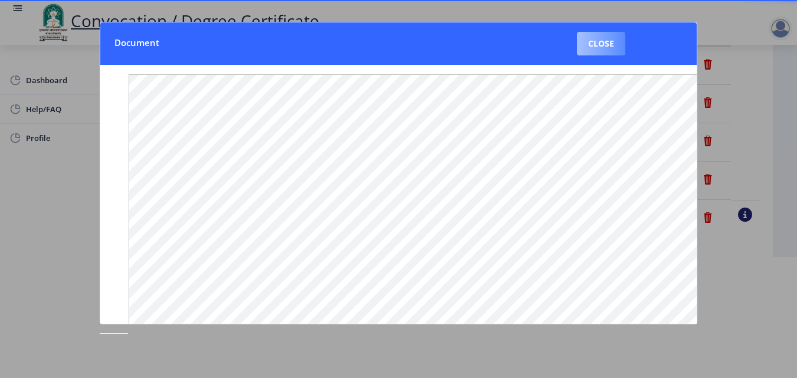
click at [608, 41] on button "Close" at bounding box center [601, 44] width 48 height 24
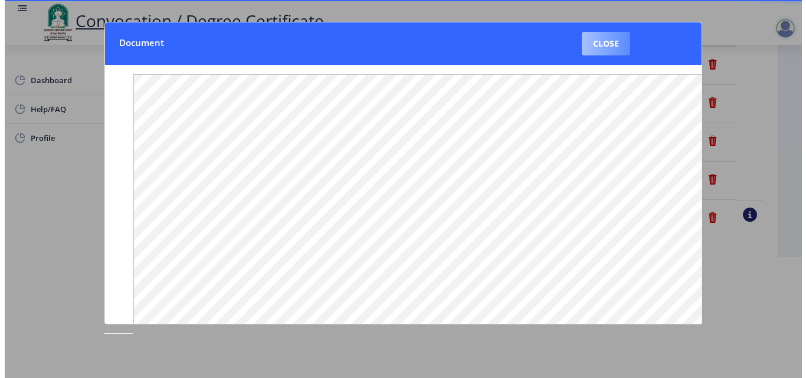
scroll to position [102, 0]
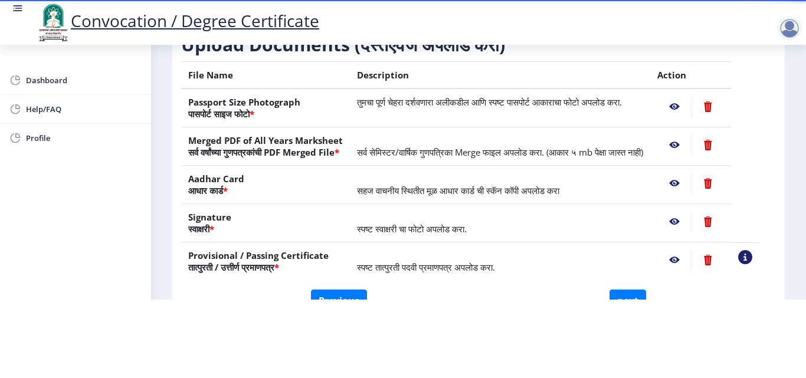
click at [688, 219] on nb-action at bounding box center [674, 221] width 34 height 21
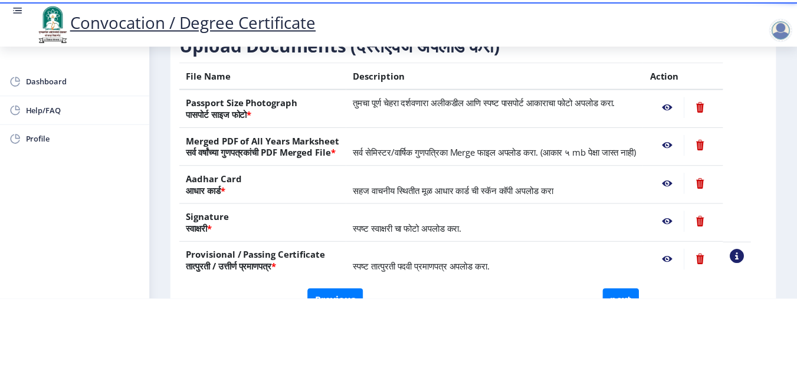
scroll to position [0, 0]
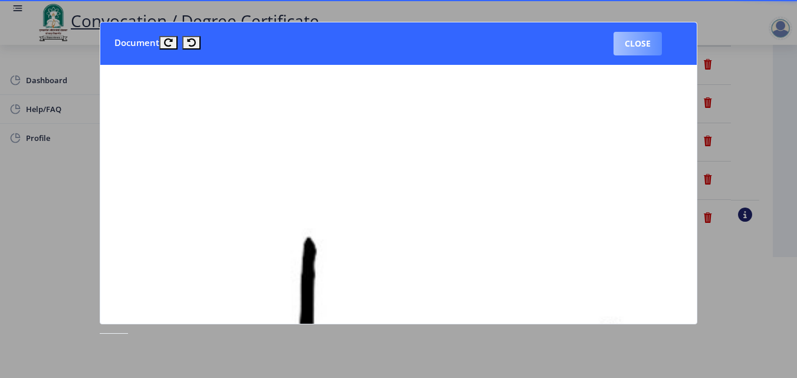
click at [637, 39] on button "Close" at bounding box center [637, 44] width 48 height 24
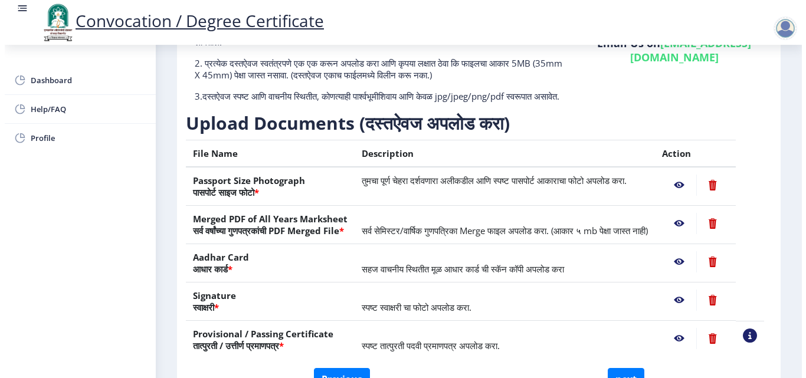
scroll to position [102, 0]
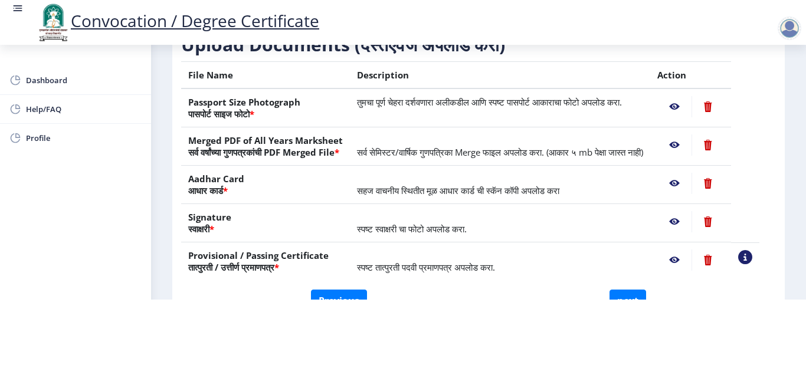
click at [687, 262] on nb-action at bounding box center [674, 259] width 34 height 21
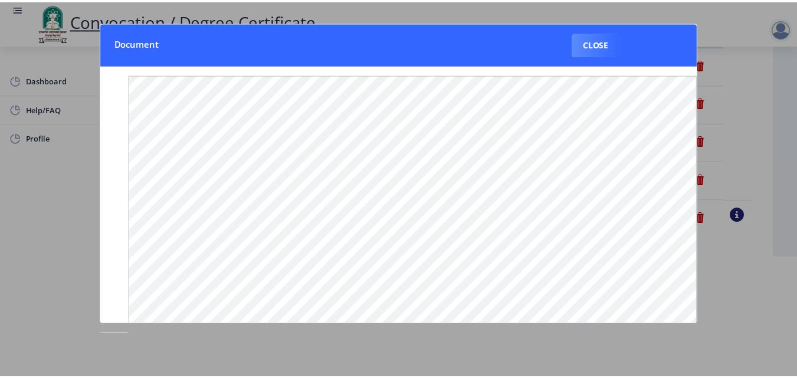
scroll to position [0, 0]
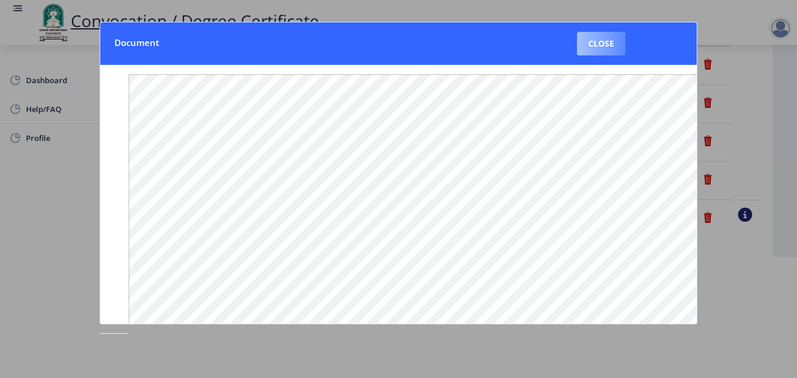
click at [605, 47] on button "Close" at bounding box center [601, 44] width 48 height 24
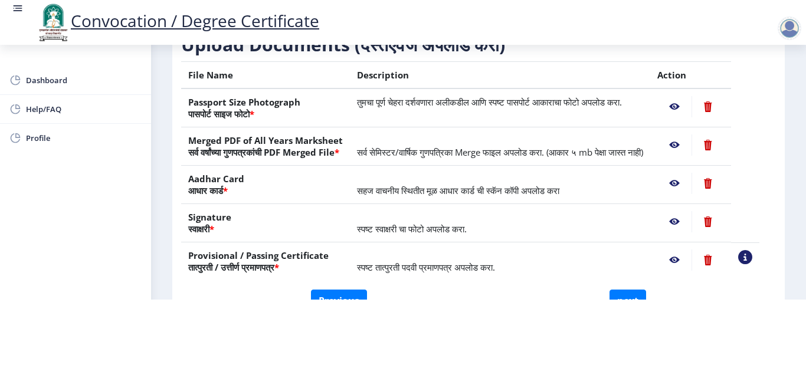
scroll to position [218, 0]
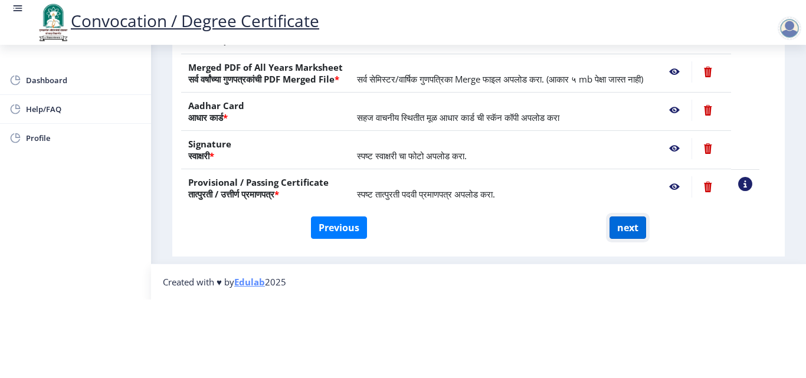
click at [627, 216] on button "next" at bounding box center [627, 227] width 37 height 22
select select
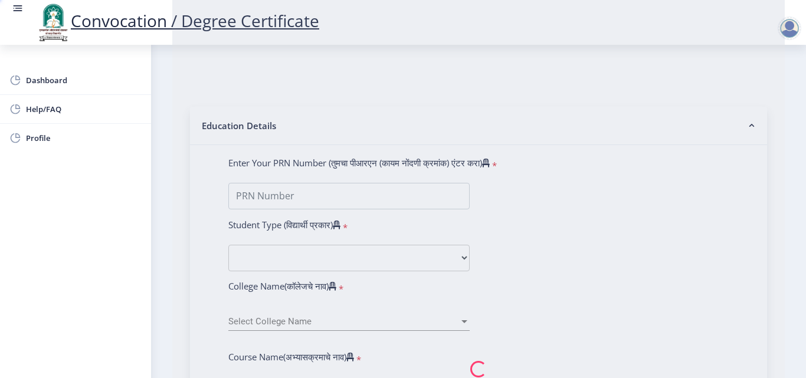
scroll to position [0, 0]
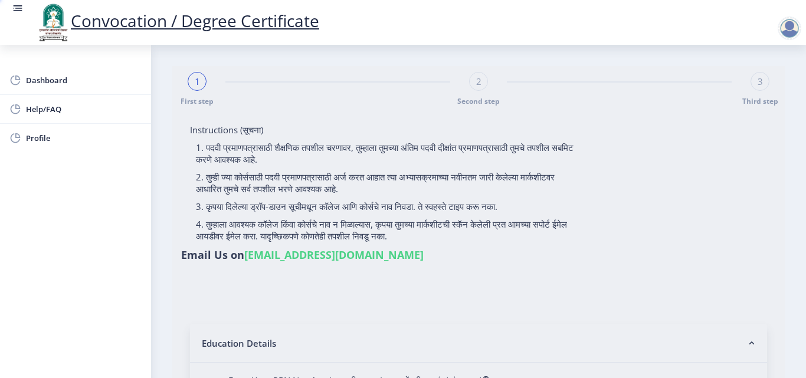
select select
type input "[PERSON_NAME] [PERSON_NAME]"
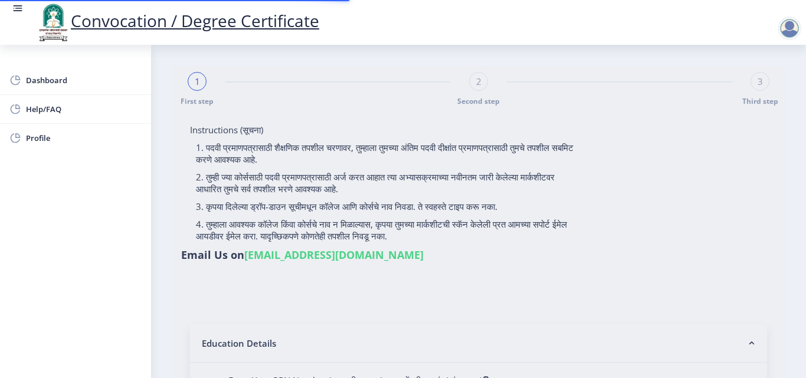
type input "2015032500206062"
select select "Regular"
select select "2018"
select select "May"
select select "Grade A"
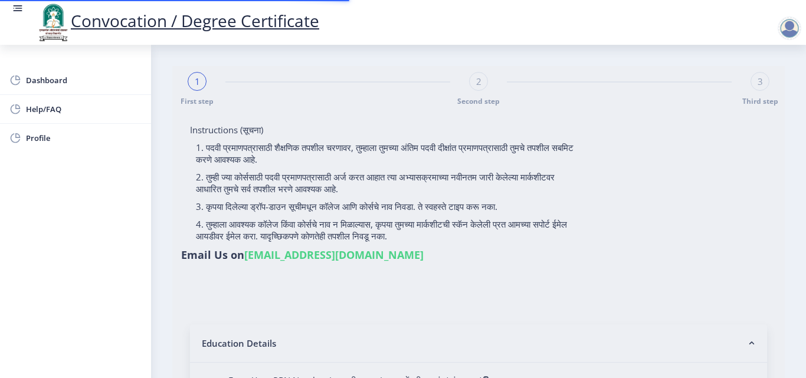
type input "589780"
type input "[PERSON_NAME] [PERSON_NAME]"
type input "SHABANA"
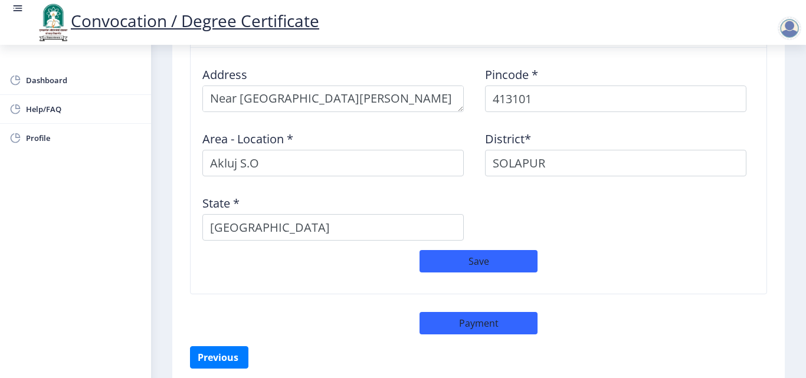
scroll to position [998, 0]
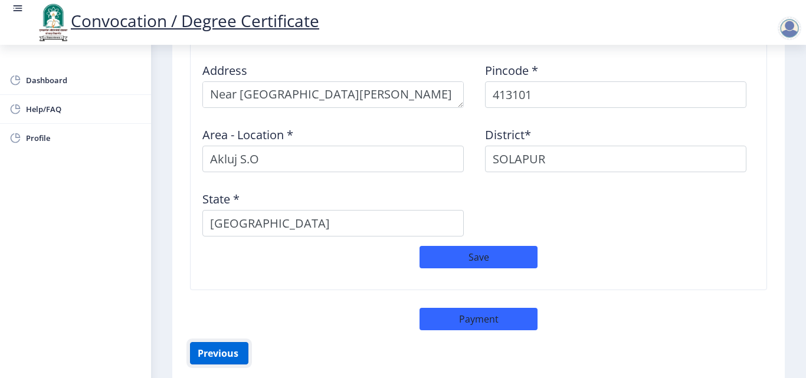
click at [220, 349] on button "Previous ‍" at bounding box center [219, 353] width 58 height 22
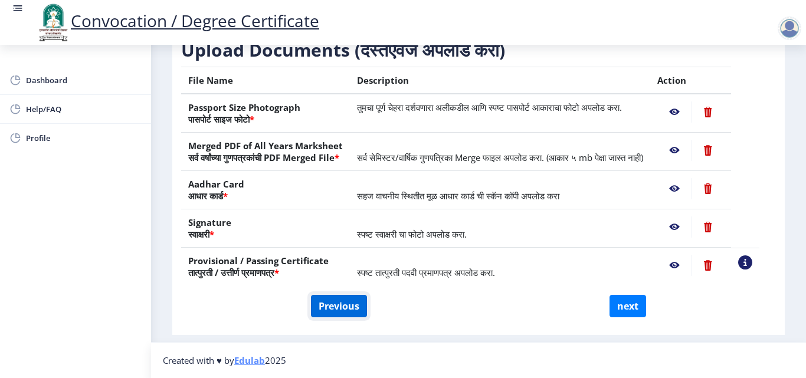
click at [352, 306] on button "Previous" at bounding box center [339, 306] width 56 height 22
select select "Regular"
select select "2018"
select select "May"
select select "Grade A"
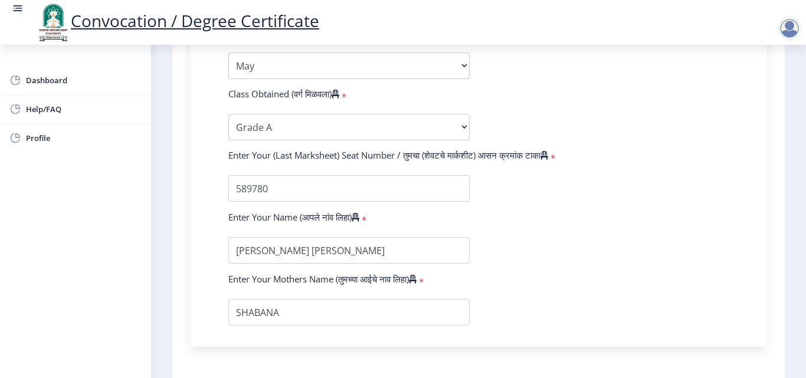
scroll to position [676, 0]
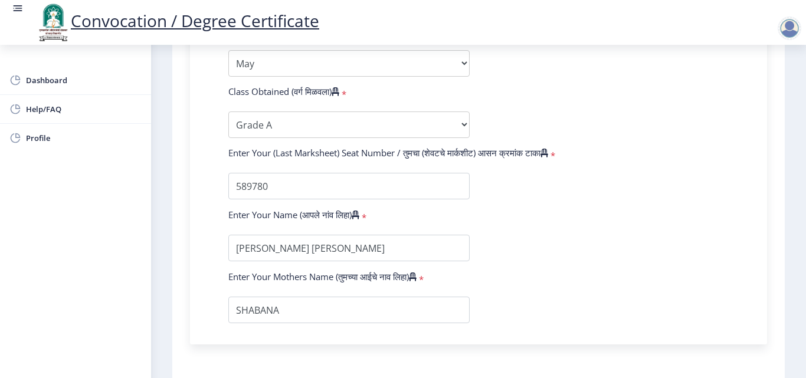
drag, startPoint x: 786, startPoint y: 272, endPoint x: 786, endPoint y: 294, distance: 21.8
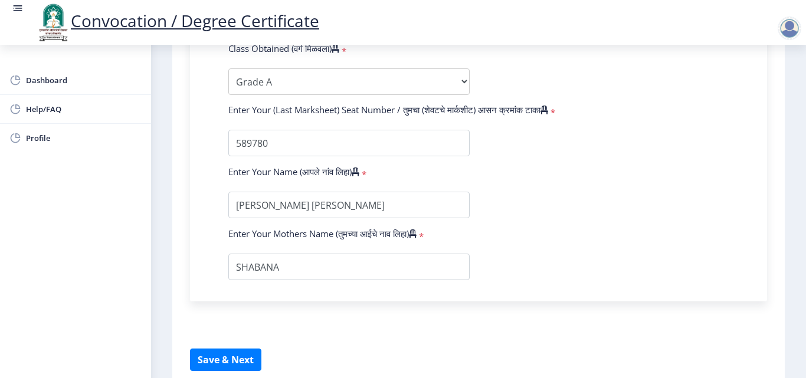
scroll to position [722, 0]
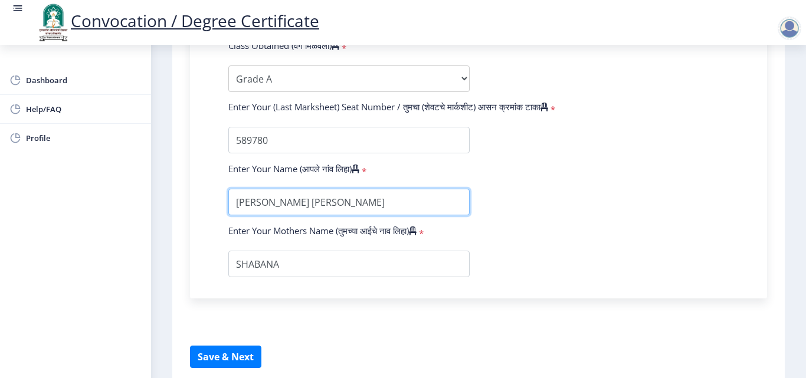
drag, startPoint x: 359, startPoint y: 201, endPoint x: 205, endPoint y: 219, distance: 155.0
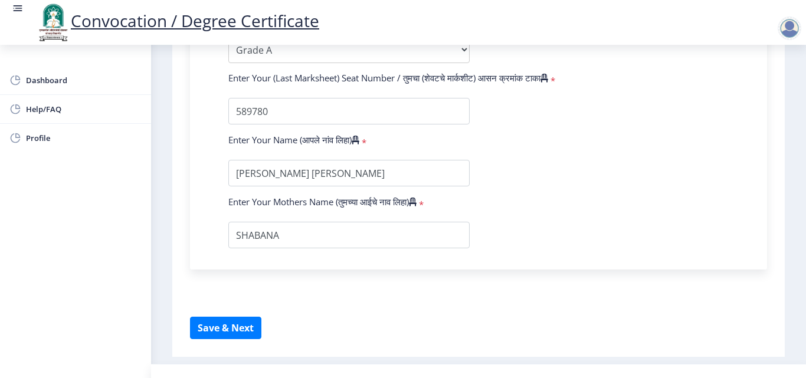
scroll to position [760, 0]
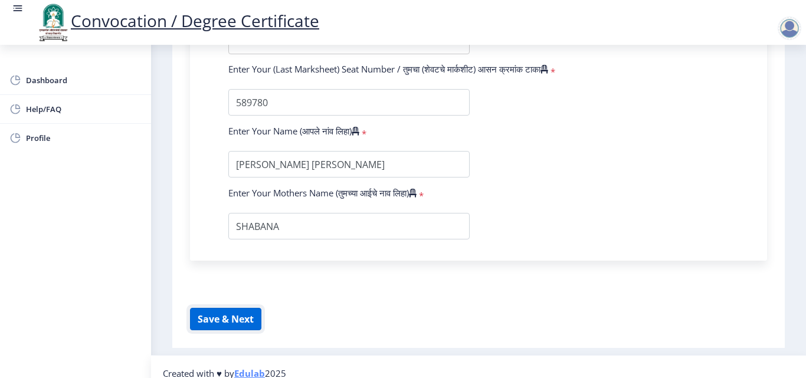
click at [229, 319] on button "Save & Next" at bounding box center [225, 319] width 71 height 22
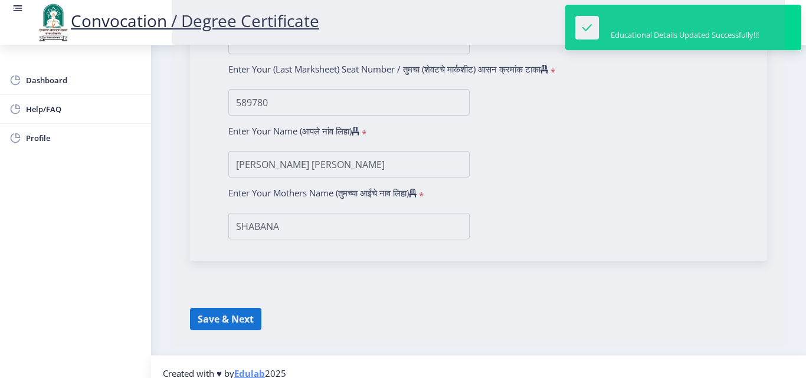
select select
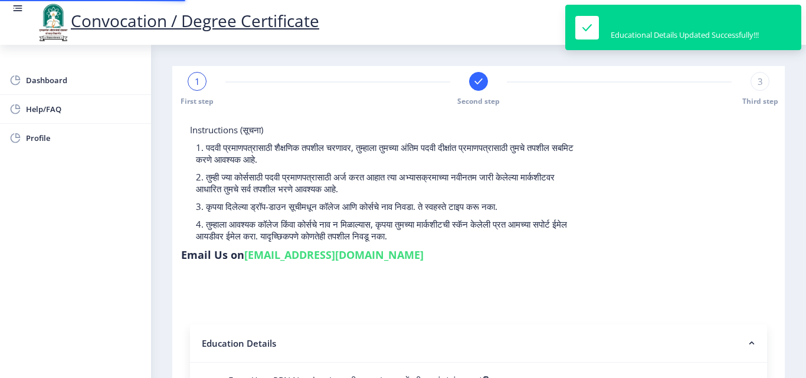
type input "2015032500206062"
select select "Regular"
select select "2018"
select select "May"
select select "Grade A"
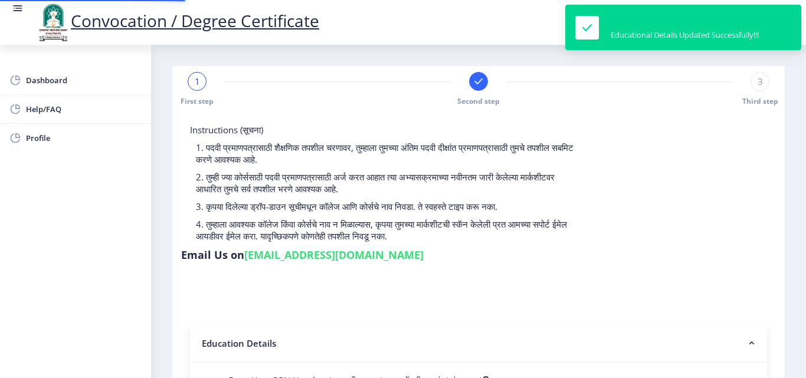
type input "589780"
type input "[PERSON_NAME] [PERSON_NAME]"
type input "SHABANA"
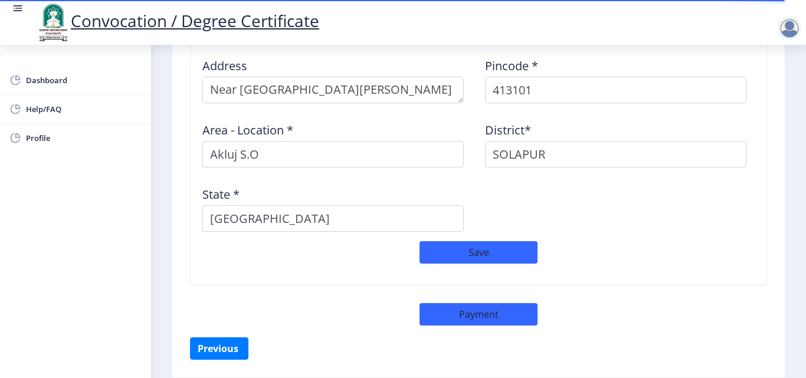
scroll to position [1033, 0]
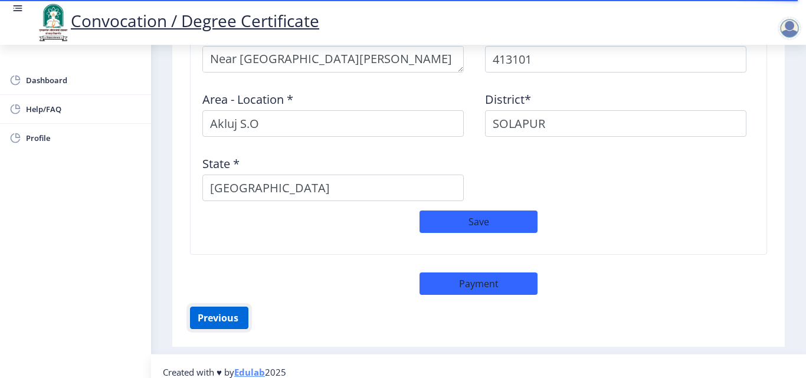
click at [200, 307] on button "Previous ‍" at bounding box center [219, 318] width 58 height 22
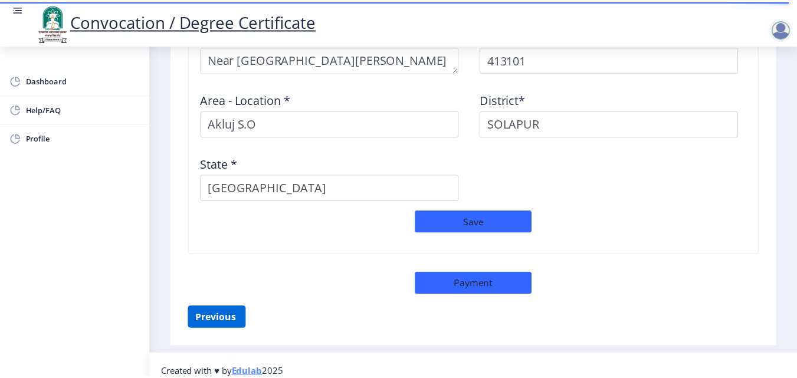
scroll to position [218, 0]
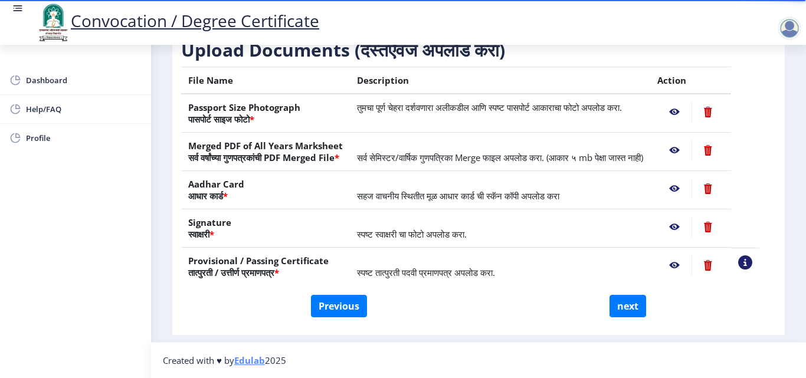
click at [688, 101] on nb-action at bounding box center [674, 111] width 34 height 21
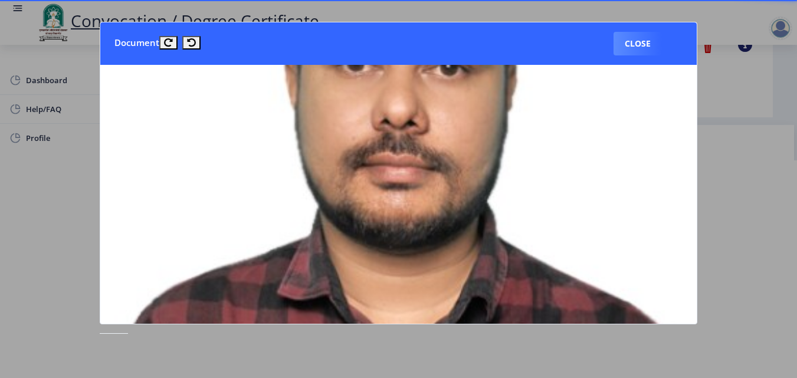
scroll to position [224, 0]
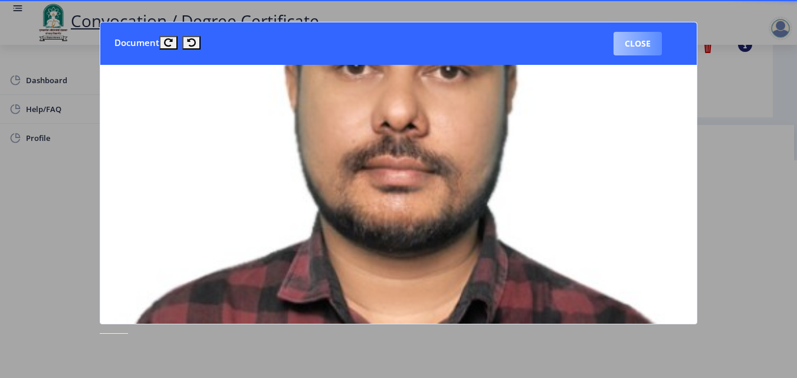
click at [649, 34] on button "Close" at bounding box center [637, 44] width 48 height 24
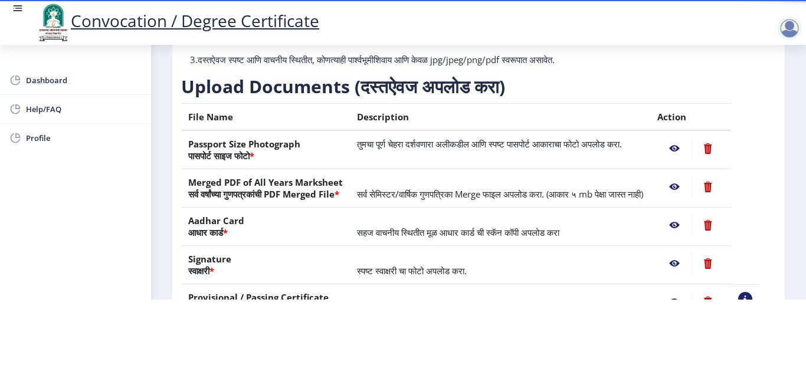
scroll to position [73, 0]
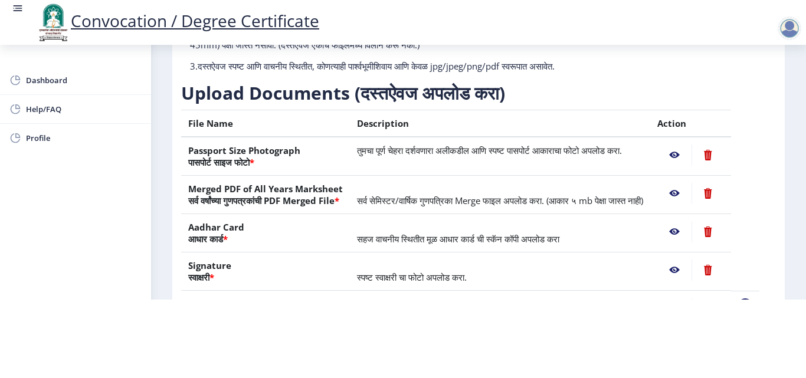
click at [687, 145] on nb-action at bounding box center [674, 155] width 34 height 21
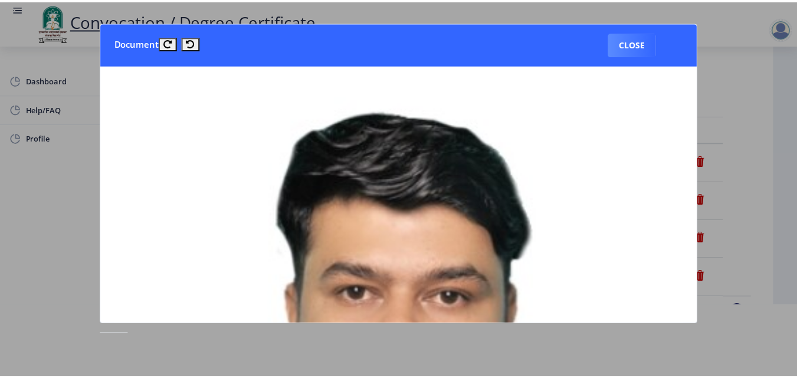
scroll to position [0, 0]
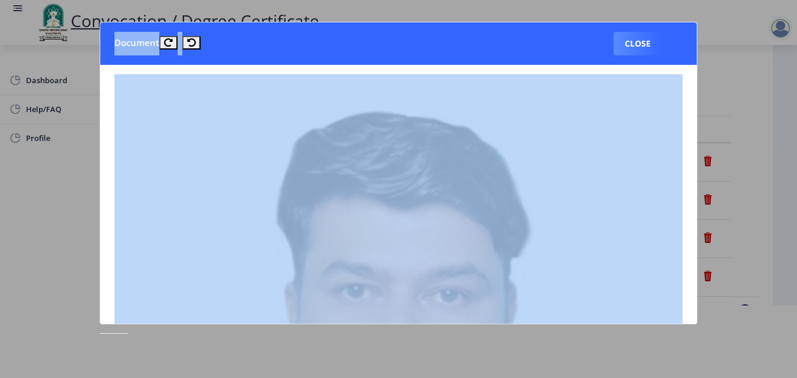
drag, startPoint x: 702, startPoint y: 114, endPoint x: 636, endPoint y: 31, distance: 106.7
click at [636, 31] on div "Document Close" at bounding box center [398, 189] width 797 height 378
click at [636, 31] on nb-card-header "Document Close" at bounding box center [398, 43] width 596 height 42
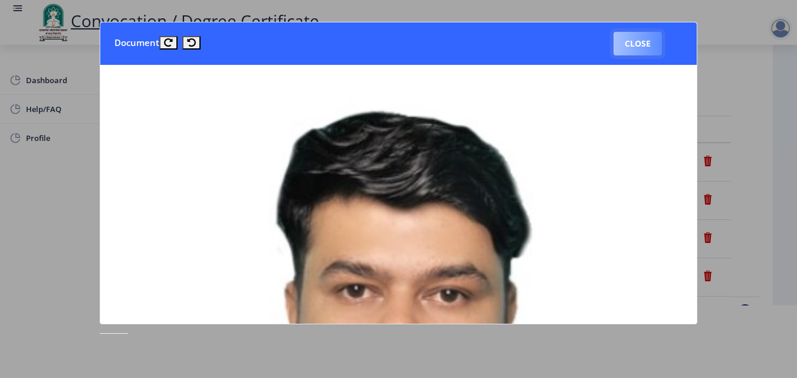
click at [637, 46] on button "Close" at bounding box center [637, 44] width 48 height 24
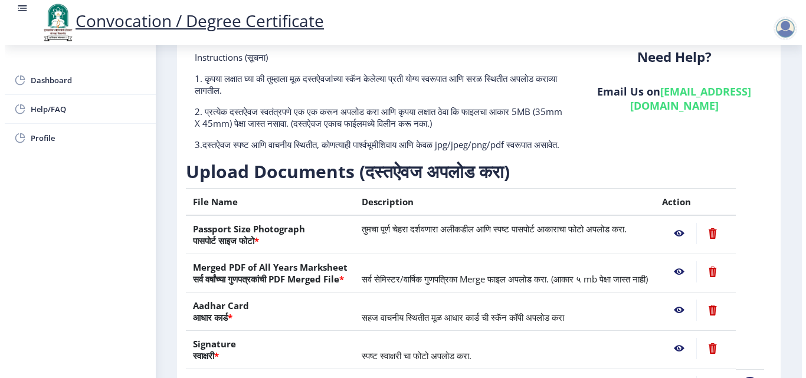
scroll to position [73, 0]
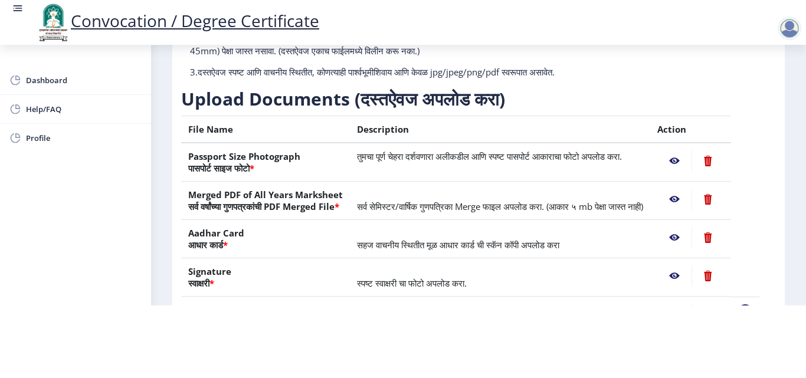
drag, startPoint x: 732, startPoint y: 114, endPoint x: 374, endPoint y: 185, distance: 365.0
click at [374, 185] on div "Upload Documents (दस्तऐवज अपलोड करा) File Name Description Action Passport Size…" at bounding box center [470, 215] width 578 height 257
click at [374, 182] on td "तुमचा पूर्ण चेहरा दर्शवणारा अलीकडील आणि स्पष्ट पासपोर्ट आकाराचा फोटो अपलोड करा." at bounding box center [500, 162] width 300 height 39
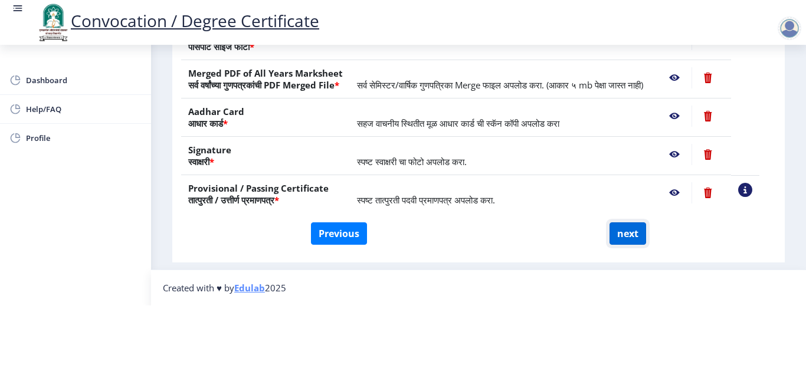
click at [629, 234] on button "next" at bounding box center [627, 233] width 37 height 22
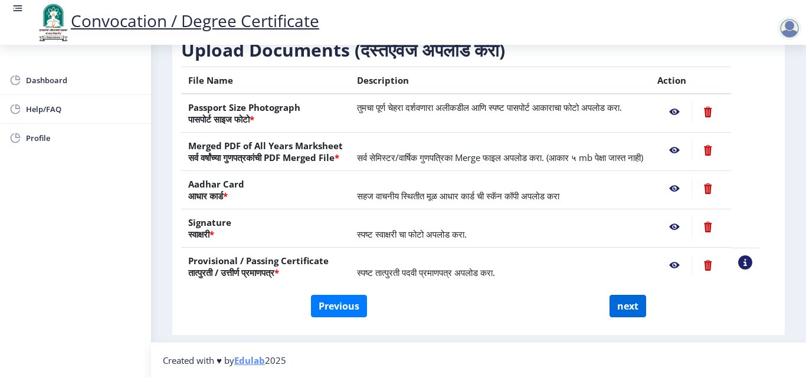
scroll to position [0, 0]
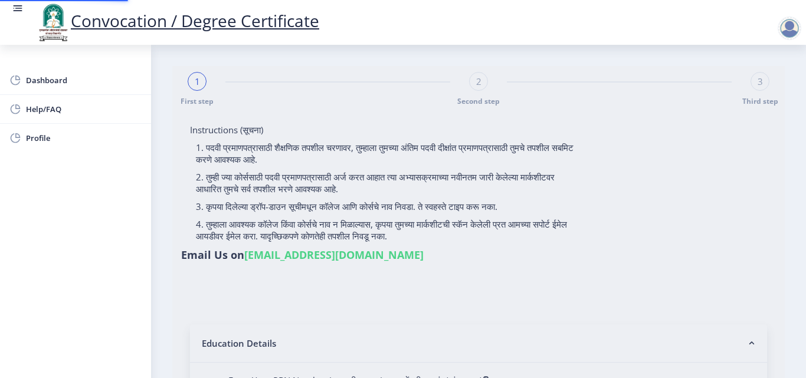
select select
type input "[PERSON_NAME] [PERSON_NAME]"
type input "2015032500206062"
select select "Regular"
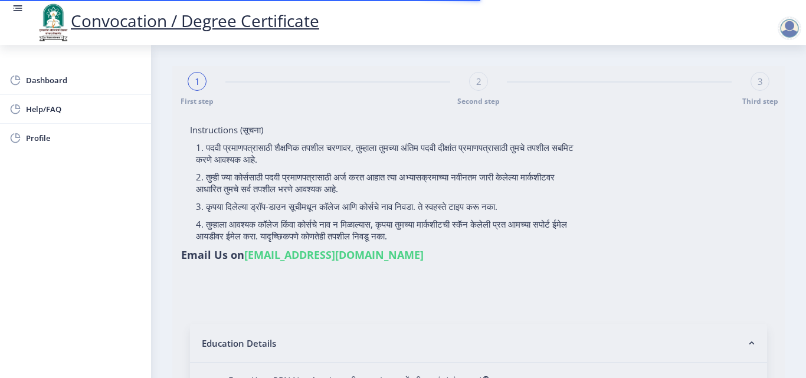
select select "2018"
select select "May"
select select "Grade A"
type input "589780"
type input "[PERSON_NAME] [PERSON_NAME]"
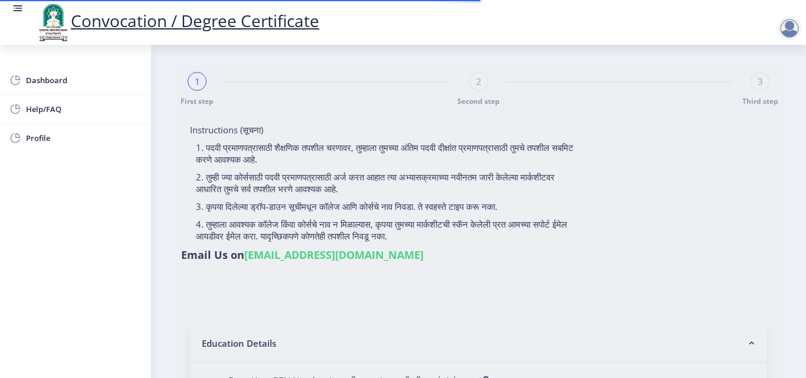
type input "SHABANA"
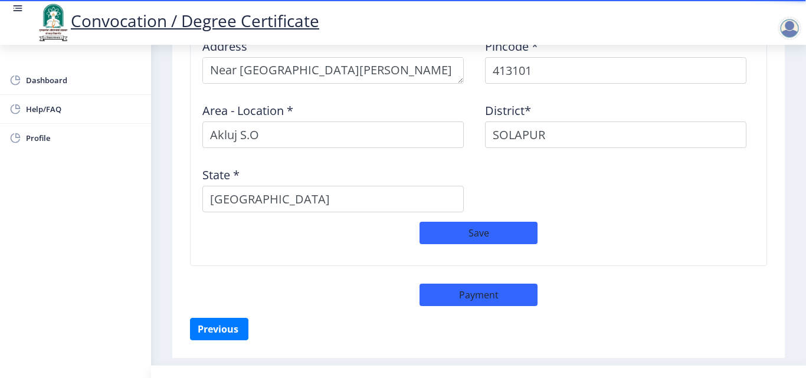
scroll to position [1033, 0]
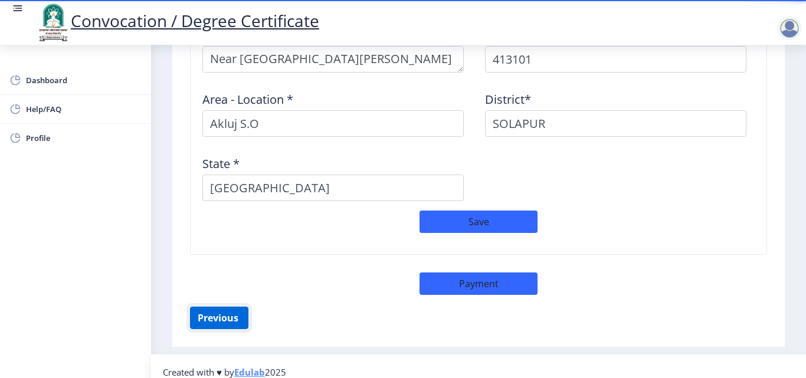
click at [237, 307] on button "Previous ‍" at bounding box center [219, 318] width 58 height 22
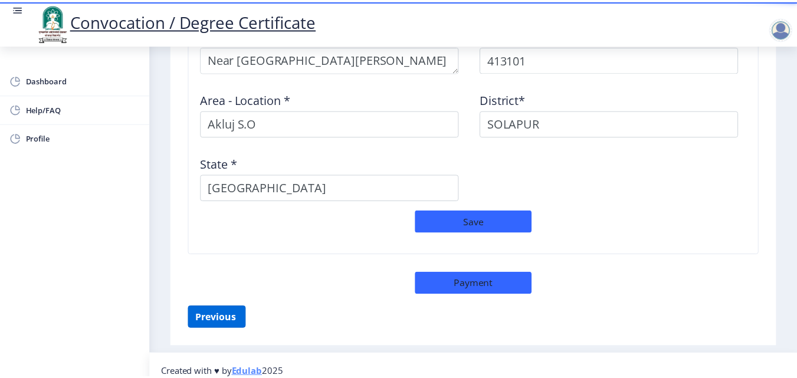
scroll to position [218, 0]
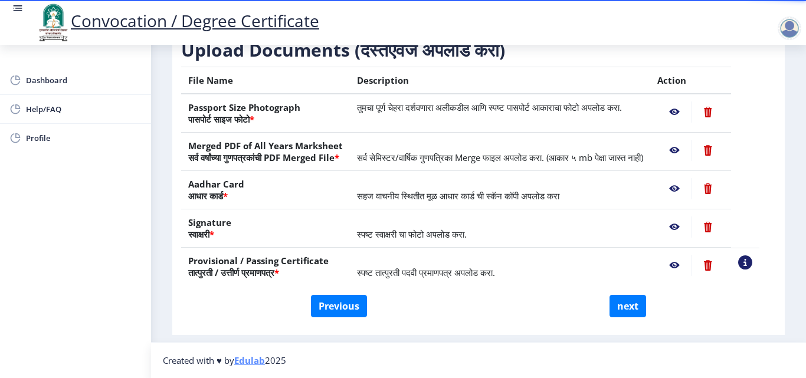
click at [690, 101] on nb-action at bounding box center [674, 111] width 34 height 21
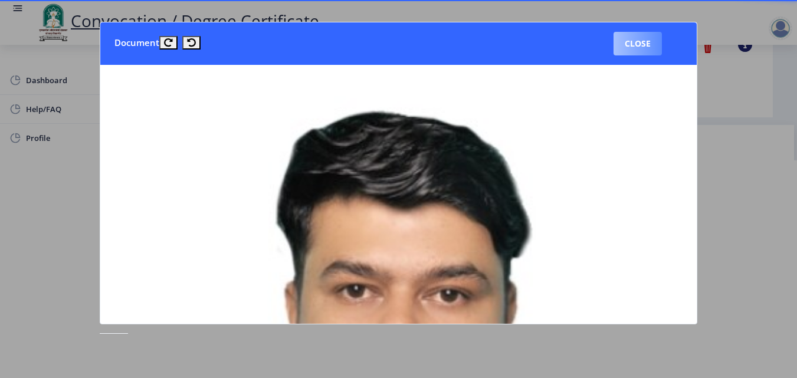
click at [648, 53] on button "Close" at bounding box center [637, 44] width 48 height 24
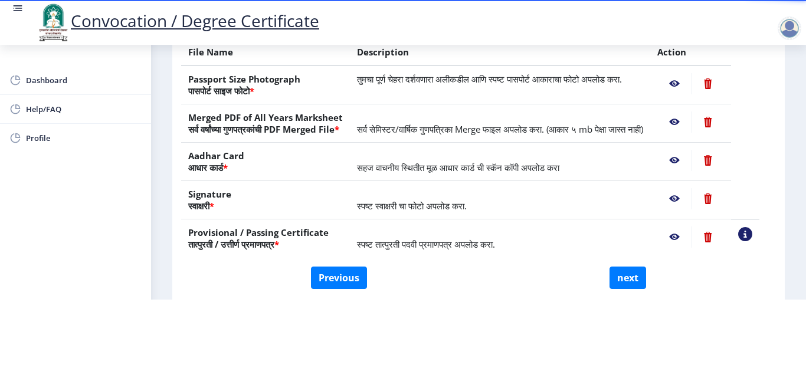
scroll to position [136, 0]
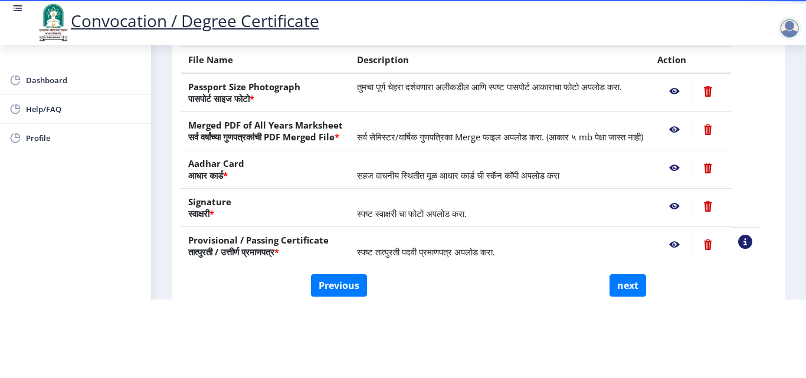
click at [687, 119] on nb-action at bounding box center [674, 129] width 34 height 21
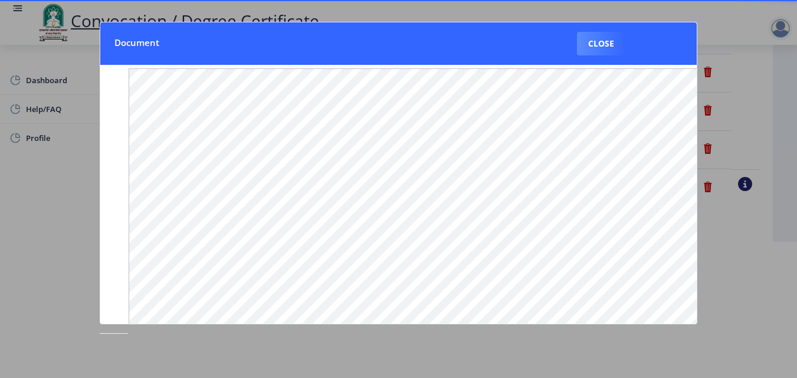
scroll to position [0, 0]
click at [593, 48] on button "Close" at bounding box center [601, 44] width 48 height 24
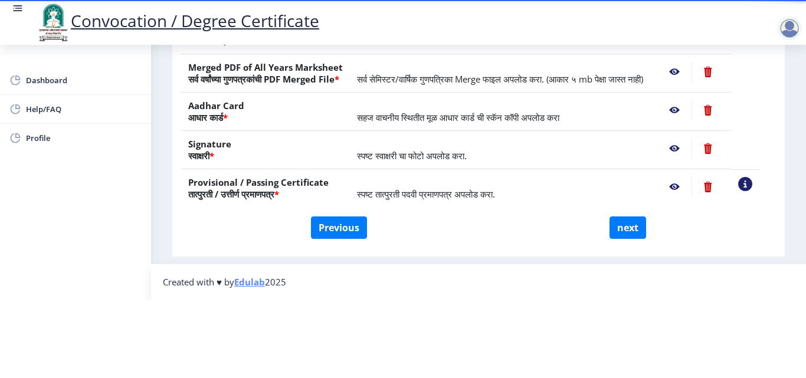
scroll to position [197, 0]
click at [311, 232] on button "Previous" at bounding box center [339, 227] width 56 height 22
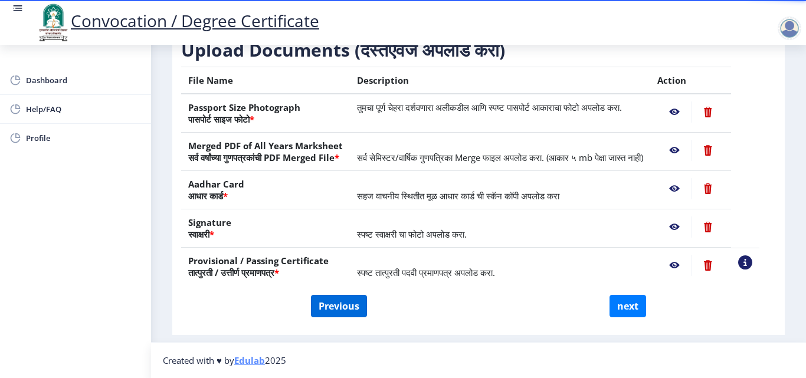
select select "Regular"
select select "2018"
select select "May"
select select "Grade A"
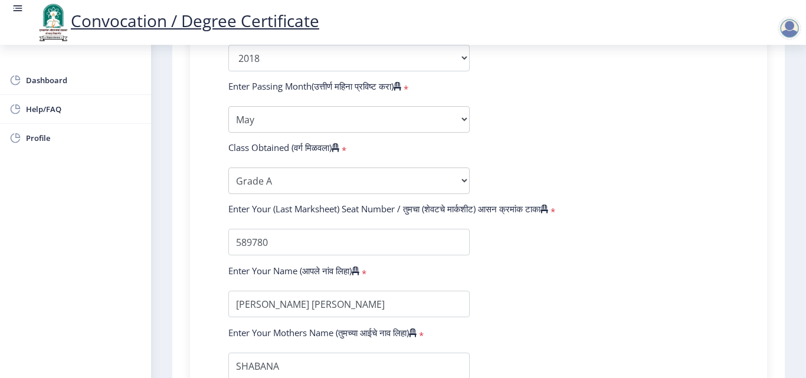
scroll to position [622, 0]
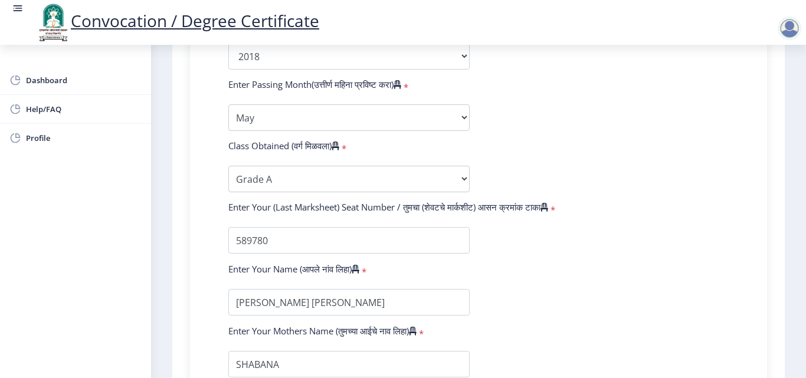
drag, startPoint x: 795, startPoint y: 262, endPoint x: 800, endPoint y: 301, distance: 40.0
click at [682, 296] on form "Enter Your PRN Number (तुमचा पीआरएन (कायम नोंदणी क्रमांक) एंटर करा) * Student T…" at bounding box center [478, 65] width 518 height 625
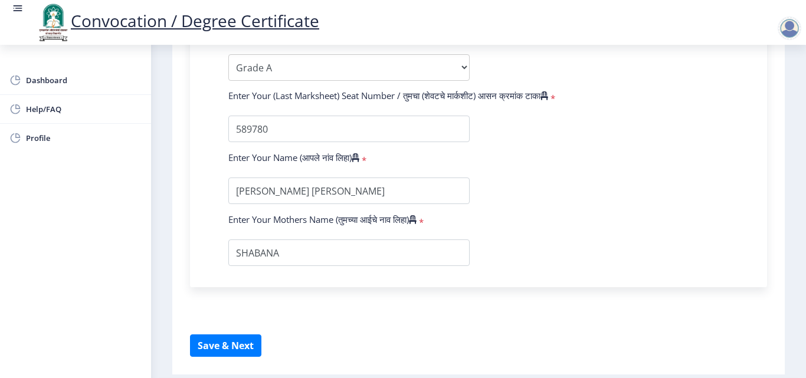
scroll to position [740, 0]
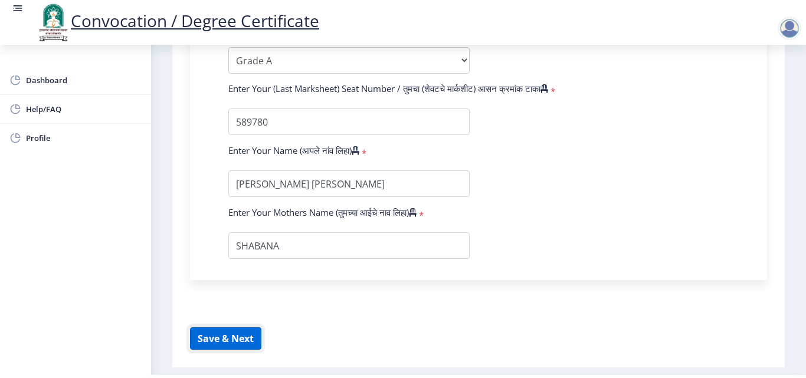
click at [251, 336] on button "Save & Next" at bounding box center [225, 338] width 71 height 22
select select
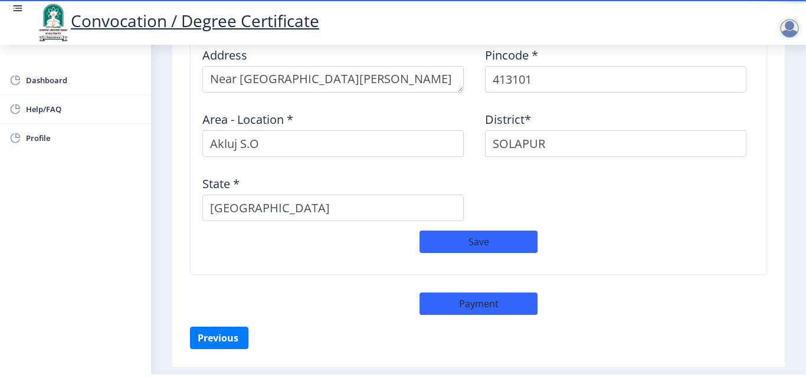
scroll to position [1033, 0]
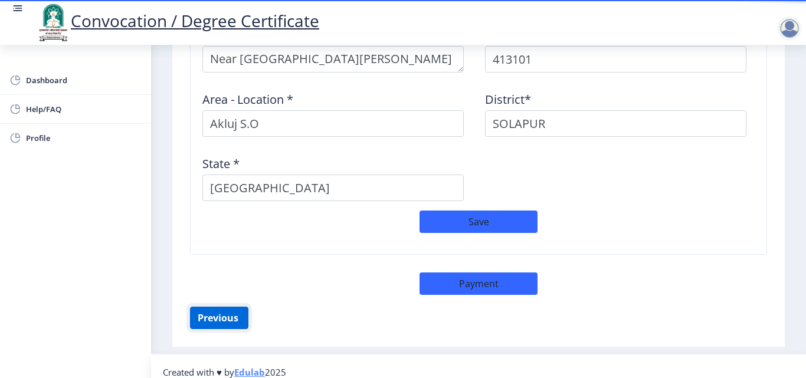
click at [239, 314] on button "Previous ‍" at bounding box center [219, 318] width 58 height 22
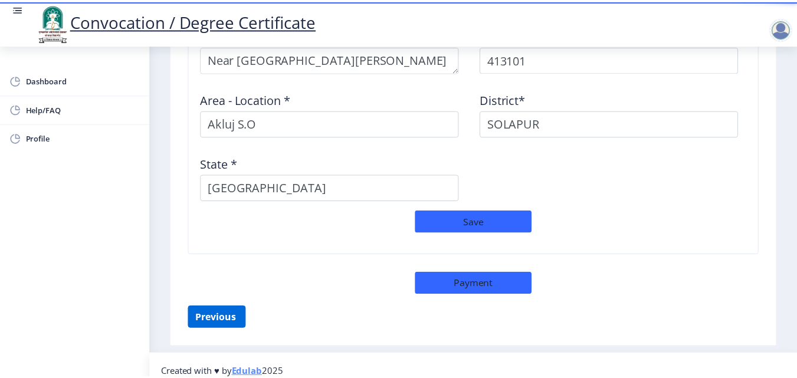
scroll to position [218, 0]
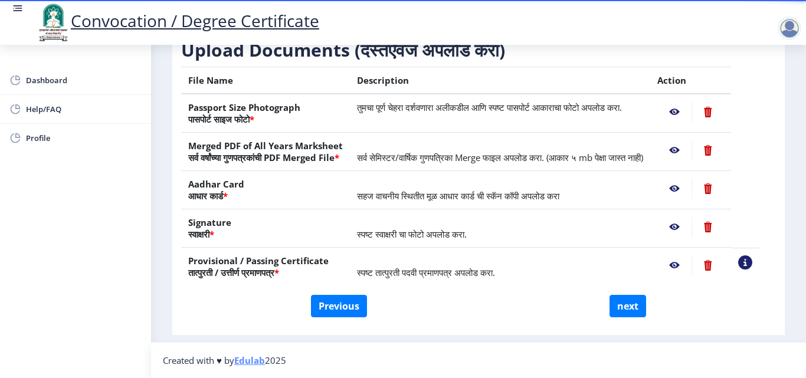
click at [688, 101] on nb-action at bounding box center [674, 111] width 34 height 21
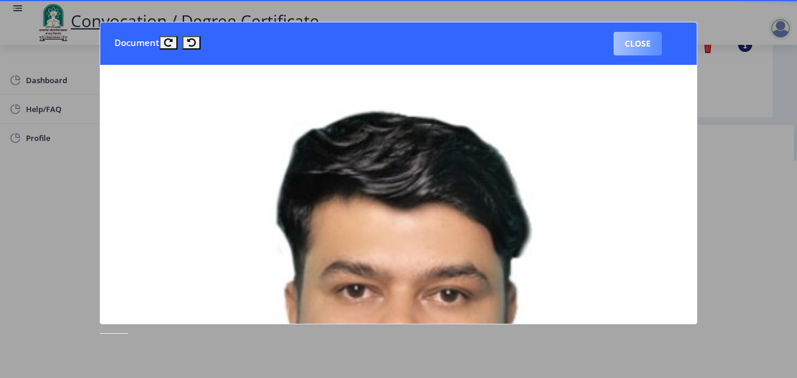
click at [632, 46] on button "Close" at bounding box center [637, 44] width 48 height 24
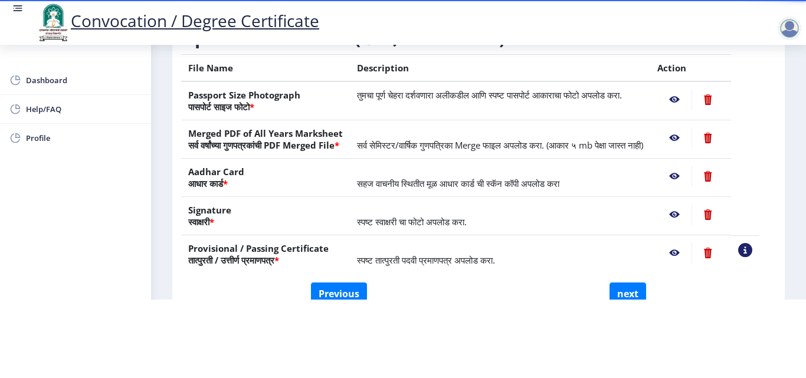
scroll to position [116, 0]
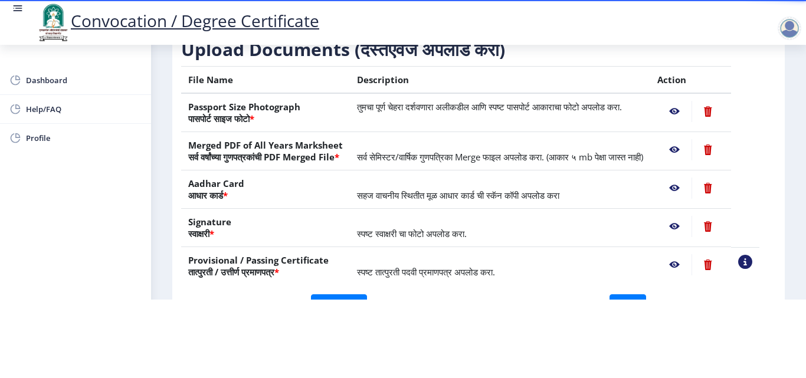
click at [691, 101] on nb-action at bounding box center [674, 111] width 34 height 21
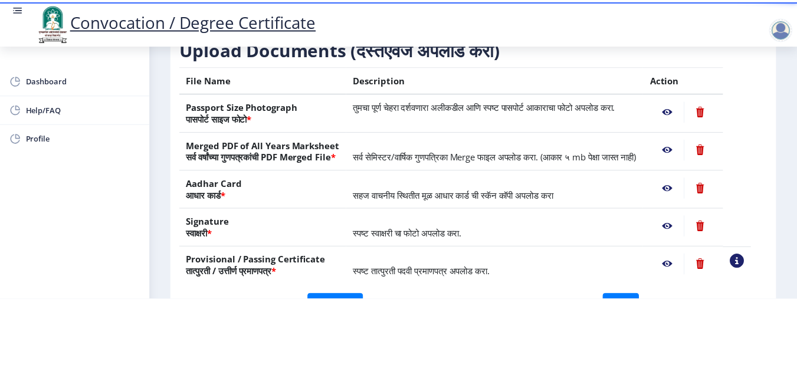
scroll to position [0, 0]
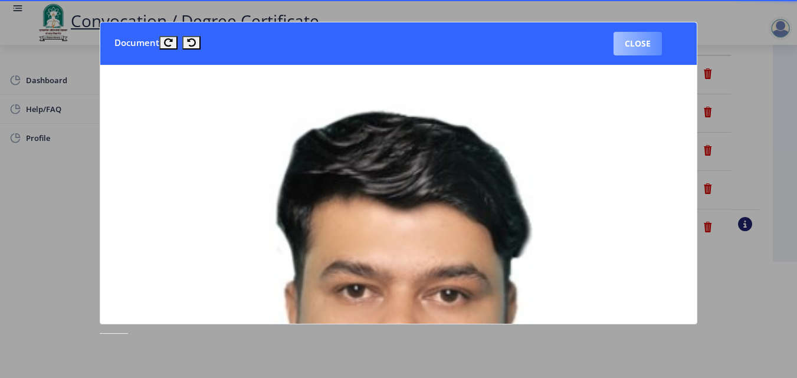
click at [650, 47] on button "Close" at bounding box center [637, 44] width 48 height 24
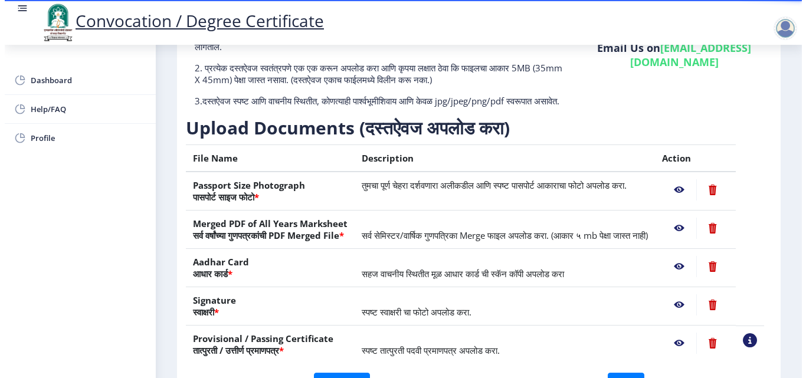
scroll to position [102, 0]
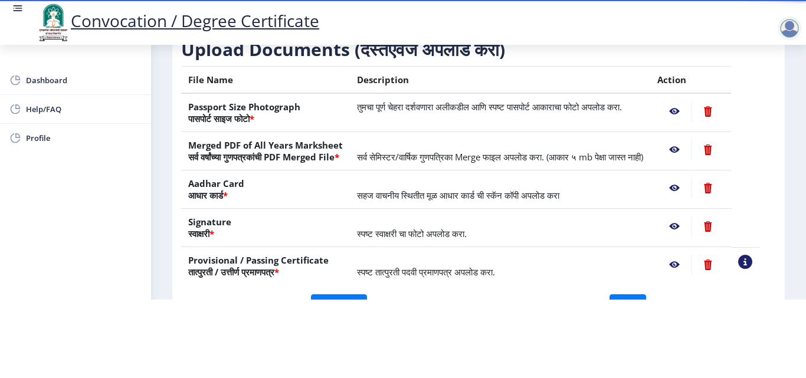
click at [685, 139] on nb-action at bounding box center [674, 149] width 34 height 21
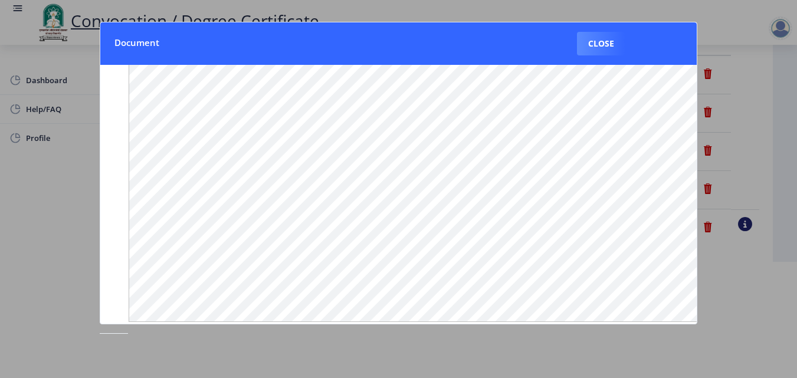
scroll to position [178, 0]
click at [599, 38] on button "Close" at bounding box center [601, 44] width 48 height 24
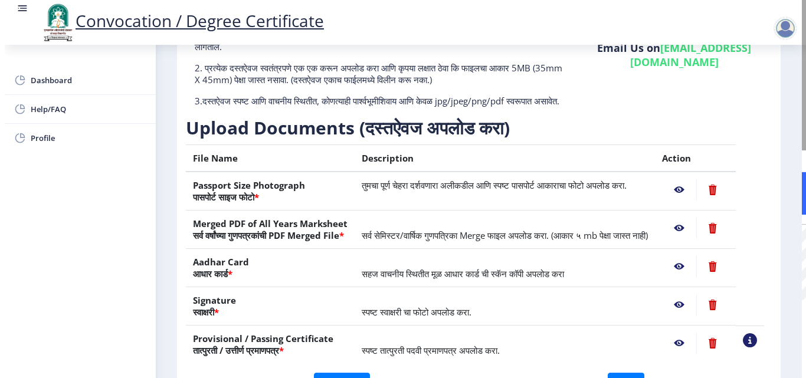
scroll to position [102, 0]
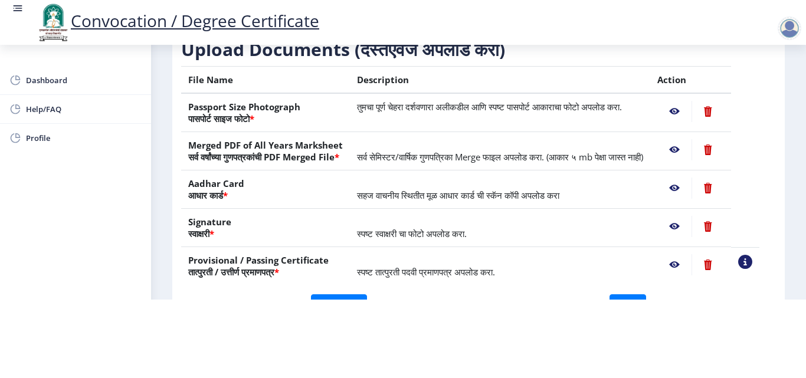
click at [688, 184] on nb-action at bounding box center [674, 188] width 34 height 21
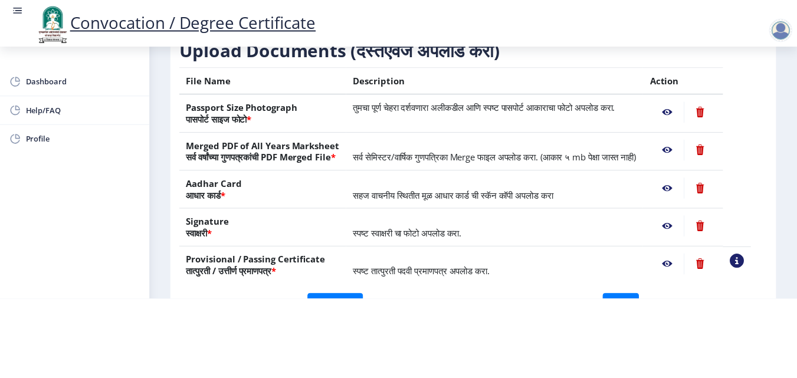
scroll to position [0, 0]
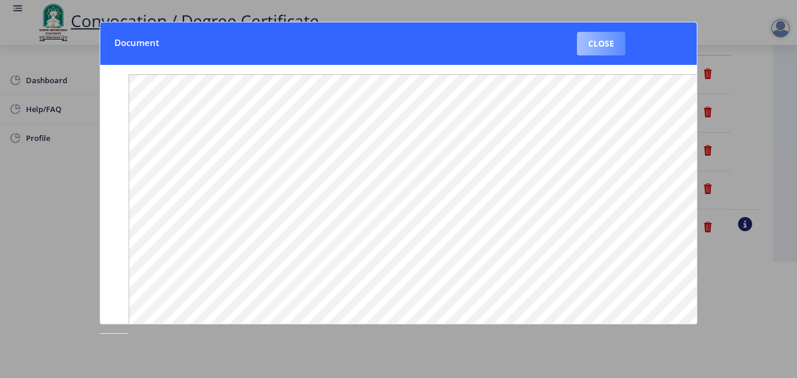
click at [602, 51] on button "Close" at bounding box center [601, 44] width 48 height 24
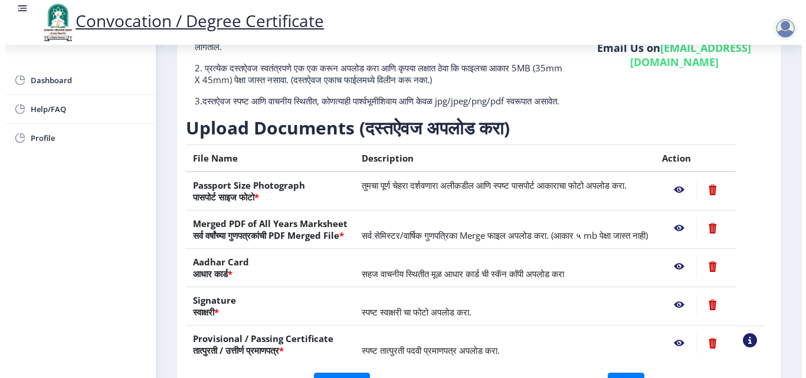
scroll to position [102, 0]
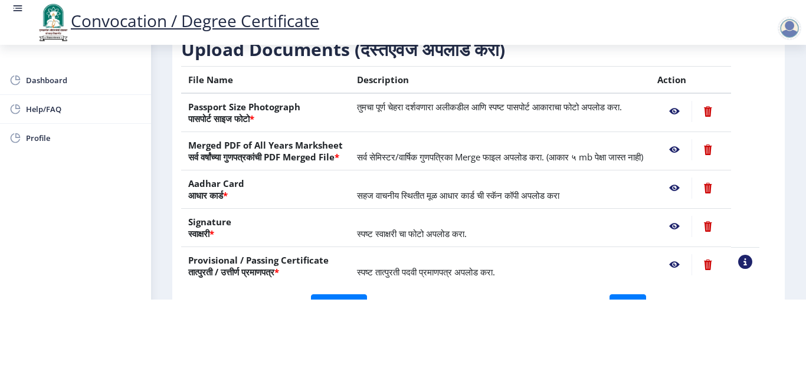
click at [691, 225] on nb-action at bounding box center [674, 226] width 34 height 21
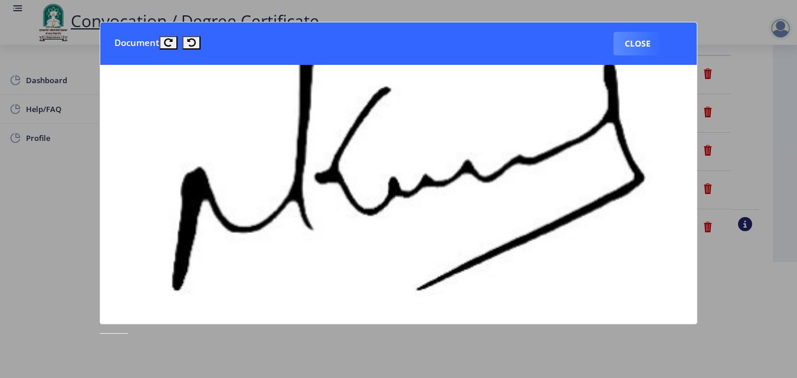
scroll to position [270, 0]
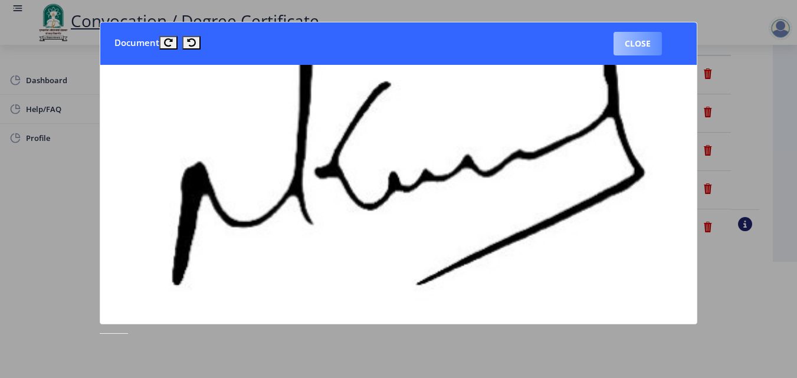
click at [643, 54] on button "Close" at bounding box center [637, 44] width 48 height 24
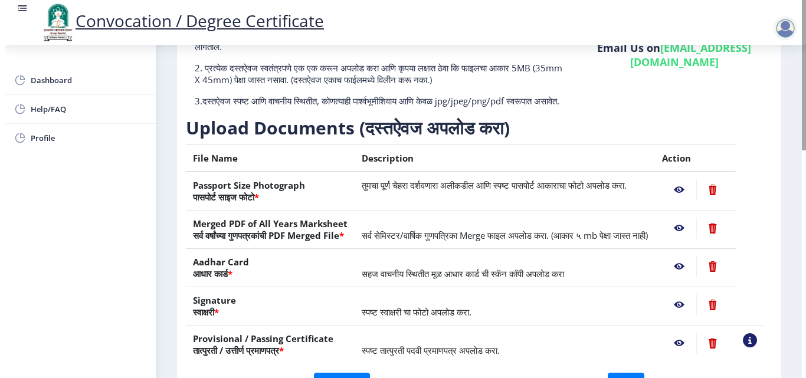
scroll to position [102, 0]
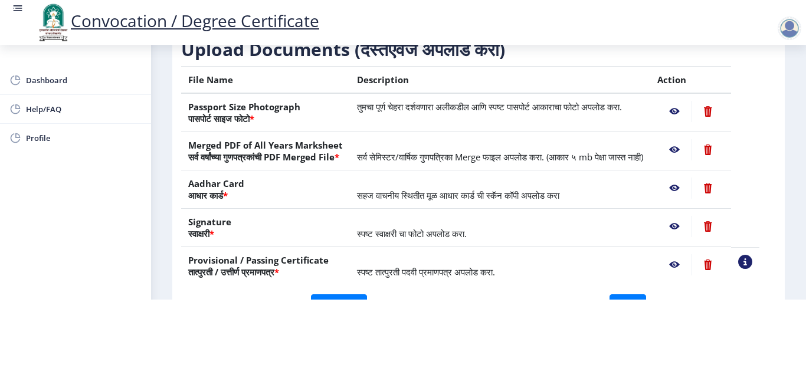
click at [685, 270] on nb-action at bounding box center [674, 264] width 34 height 21
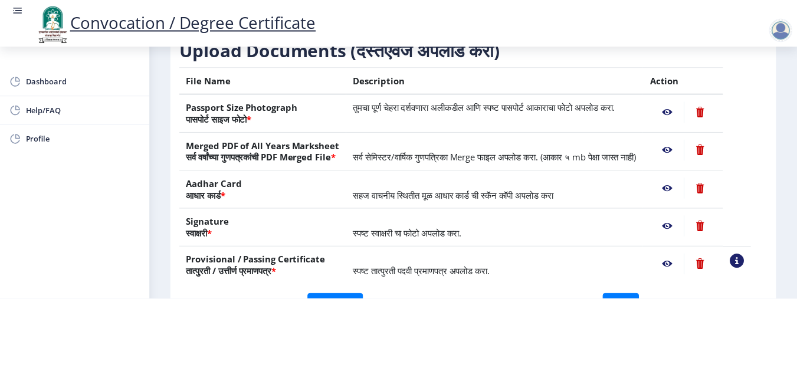
scroll to position [0, 0]
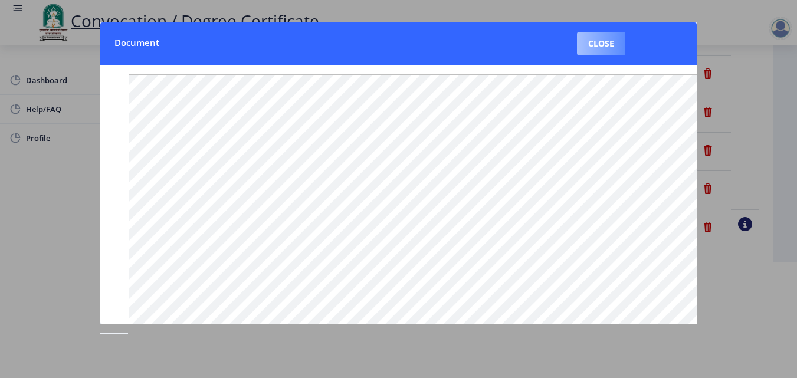
click at [599, 50] on button "Close" at bounding box center [601, 44] width 48 height 24
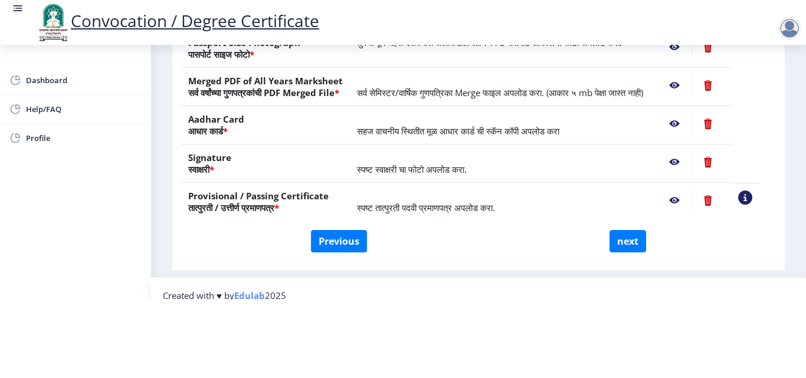
scroll to position [200, 0]
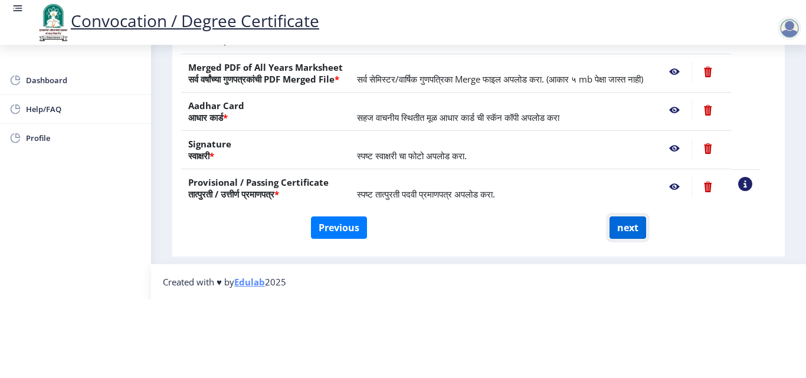
click at [609, 218] on button "next" at bounding box center [627, 227] width 37 height 22
select select
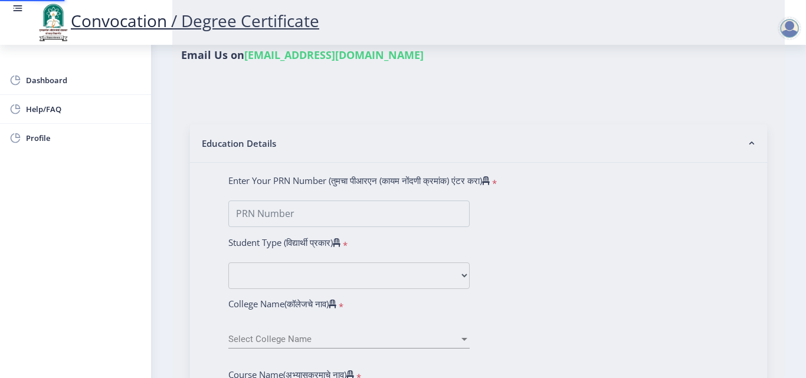
type input "[PERSON_NAME] [PERSON_NAME]"
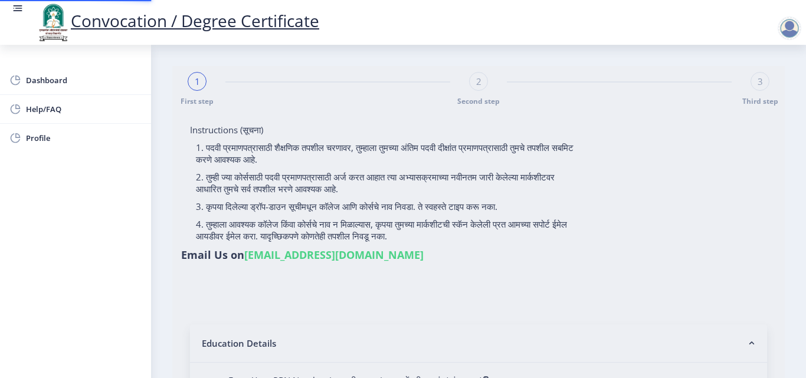
select select
type input "[PERSON_NAME] [PERSON_NAME]"
type input "2015032500206062"
select select "Regular"
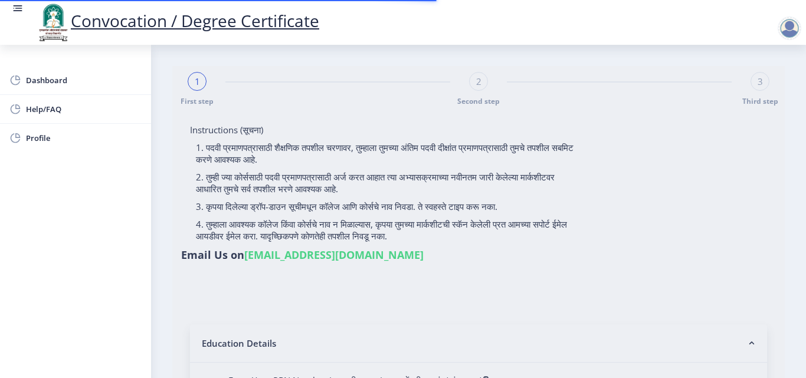
select select "2018"
select select "May"
select select "Grade A"
type input "589780"
type input "[PERSON_NAME] [PERSON_NAME]"
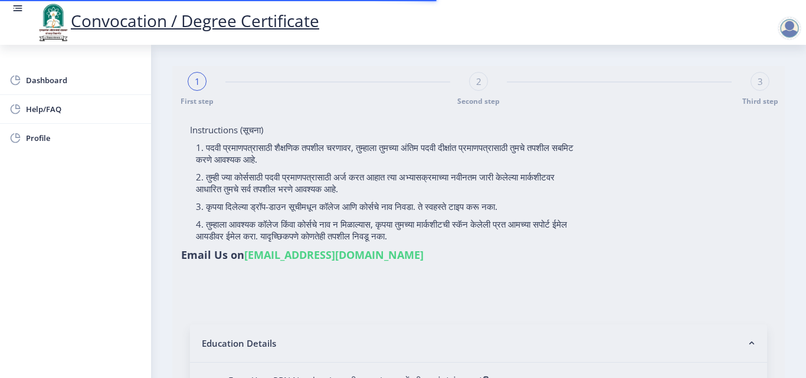
type input "SHABANA"
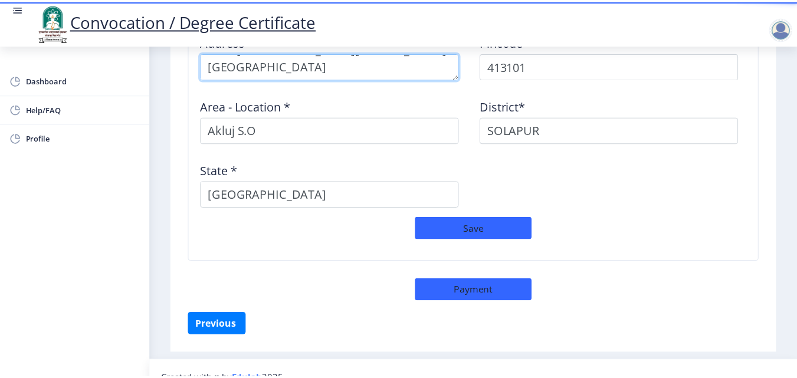
scroll to position [1033, 0]
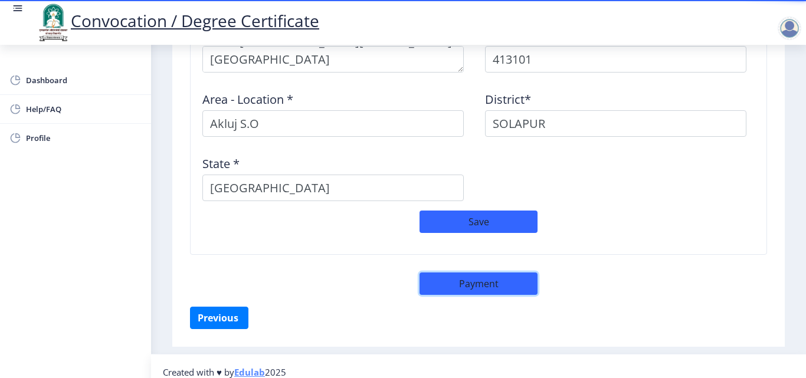
click at [500, 275] on button "Payment" at bounding box center [478, 284] width 118 height 22
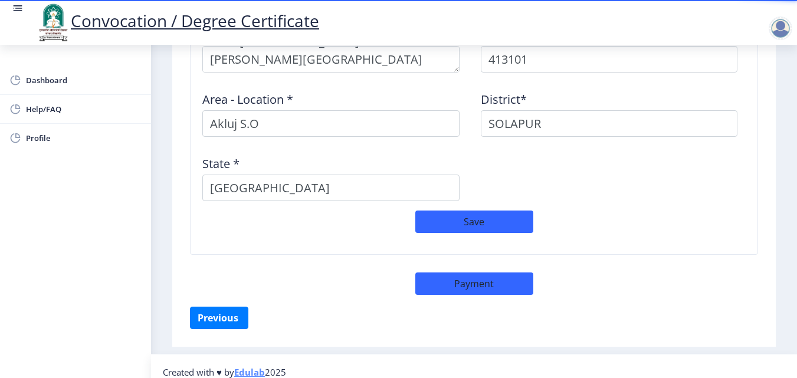
select select "sealed"
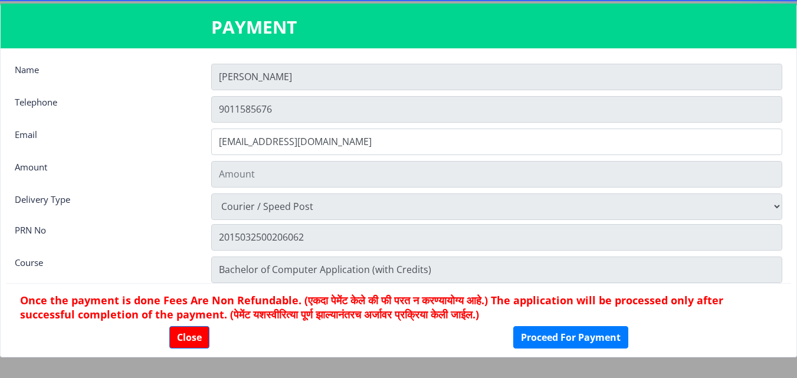
type input "2885"
click at [544, 329] on button "Proceed For Payment" at bounding box center [570, 337] width 115 height 22
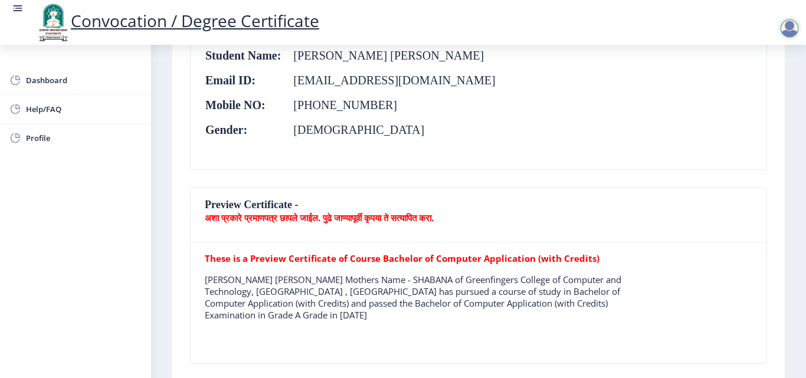
scroll to position [198, 0]
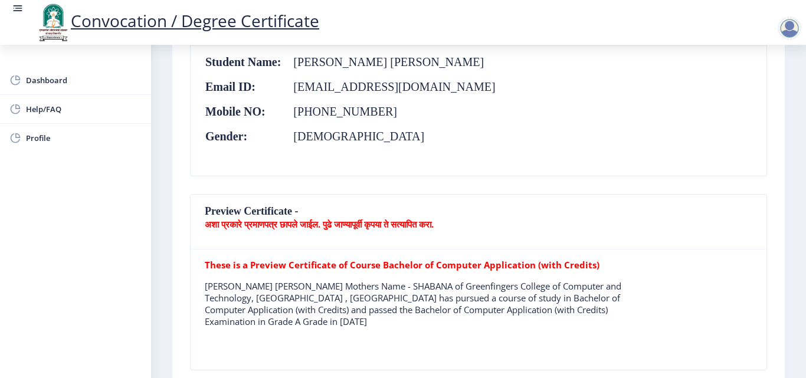
click at [786, 29] on div at bounding box center [789, 29] width 24 height 24
click at [763, 98] on span "Log out" at bounding box center [758, 92] width 75 height 14
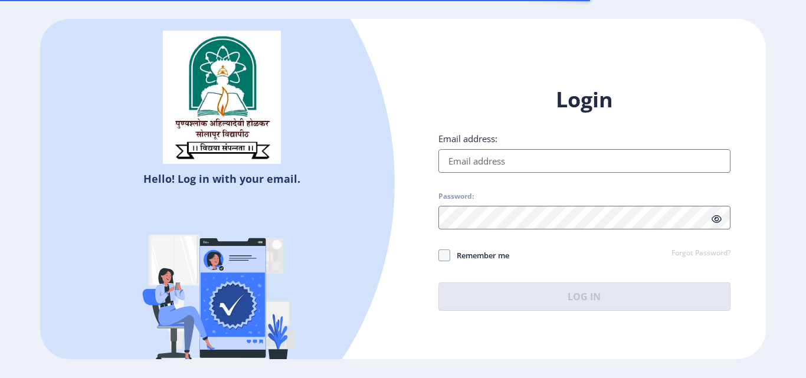
click at [556, 158] on input "Email address:" at bounding box center [584, 161] width 292 height 24
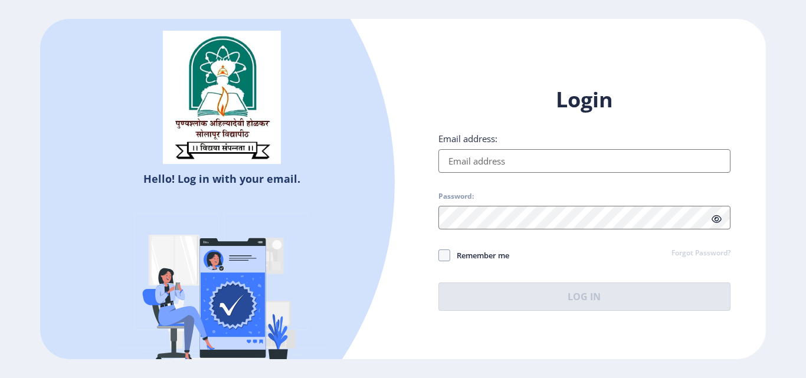
type input "[EMAIL_ADDRESS][DOMAIN_NAME]"
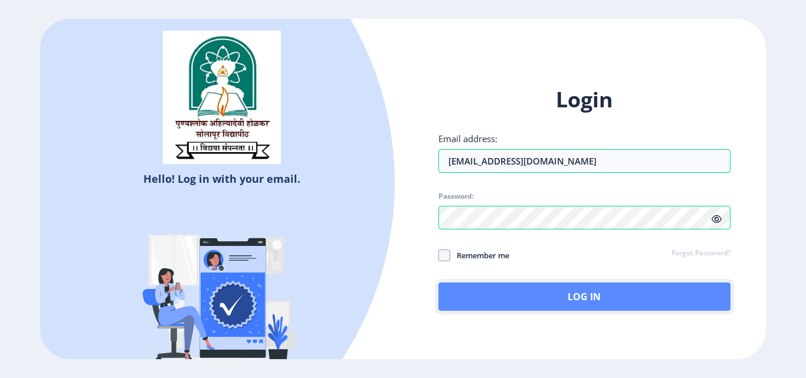
click at [552, 304] on button "Log In" at bounding box center [584, 297] width 292 height 28
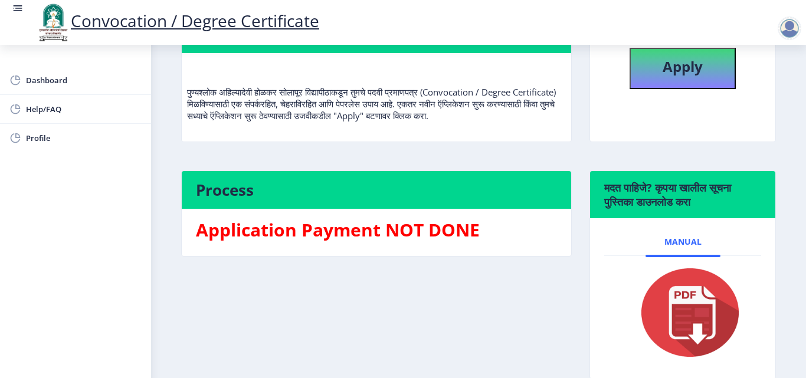
scroll to position [130, 0]
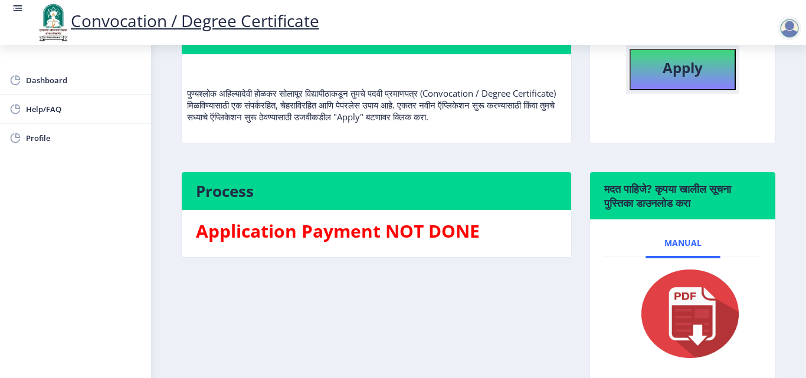
click at [704, 84] on button "Apply" at bounding box center [682, 69] width 106 height 41
select select
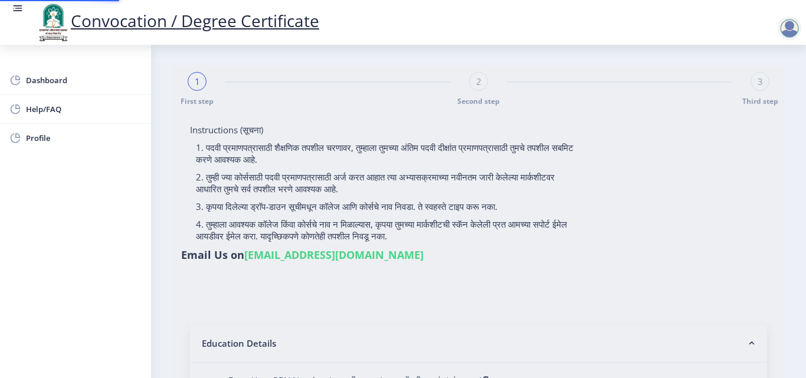
type input "2015032500206062"
select select "Regular"
select select "2018"
select select "May"
select select "Grade A"
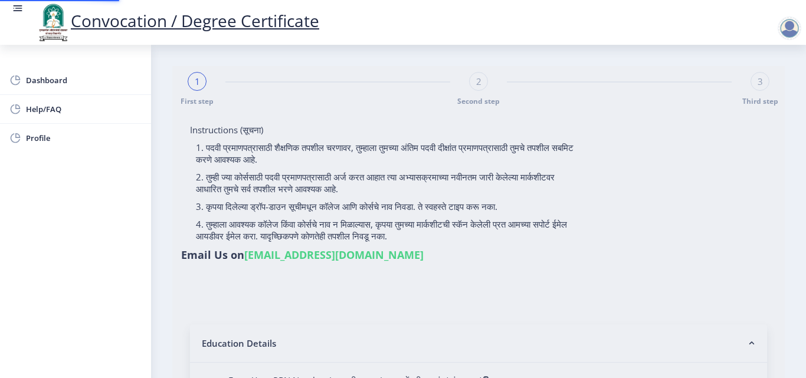
type input "589780"
type input "[PERSON_NAME] [PERSON_NAME]"
type input "SHABANA"
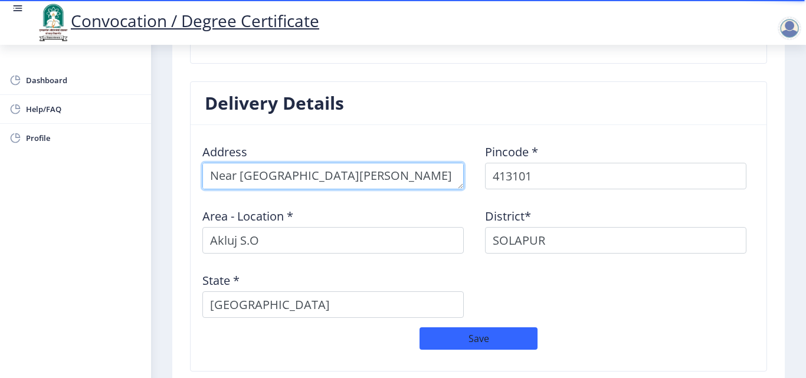
scroll to position [24, 0]
click at [211, 163] on textarea at bounding box center [332, 176] width 261 height 27
type textarea "Near [GEOGRAPHIC_DATA][PERSON_NAME][GEOGRAPHIC_DATA]"
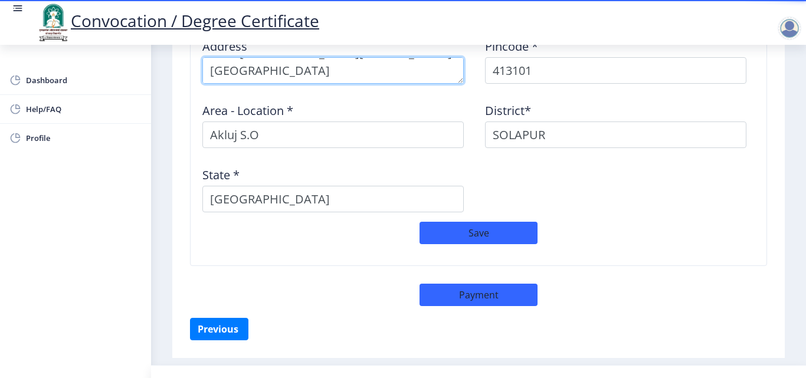
scroll to position [1033, 0]
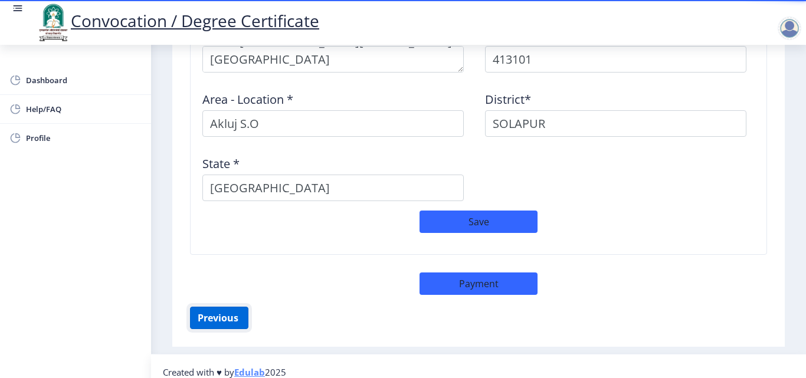
click at [239, 308] on button "Previous ‍" at bounding box center [219, 318] width 58 height 22
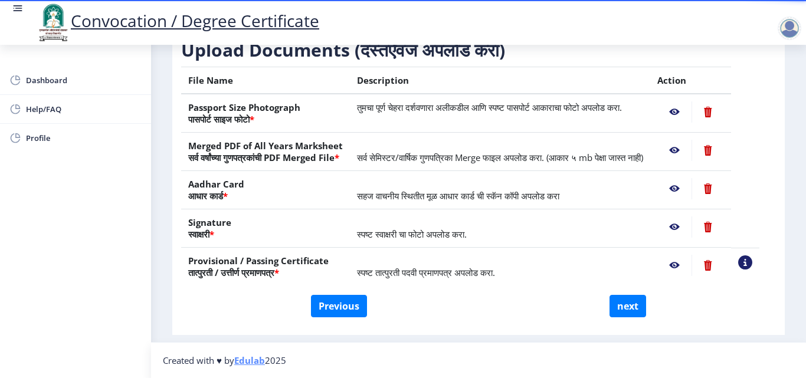
scroll to position [218, 0]
click at [356, 310] on button "Previous" at bounding box center [339, 306] width 56 height 22
select select "Regular"
select select "2018"
select select "May"
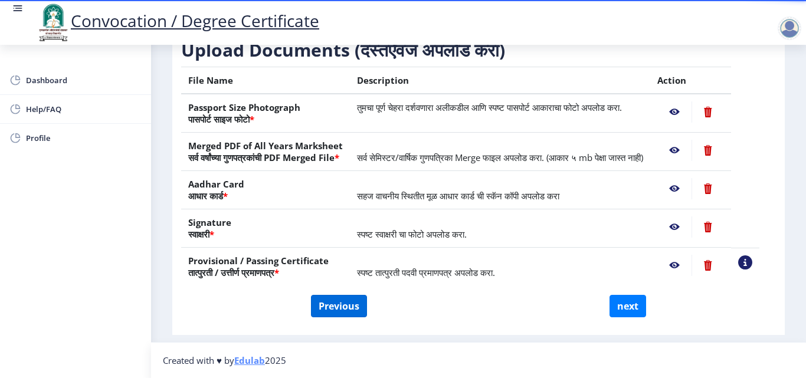
select select "Grade A"
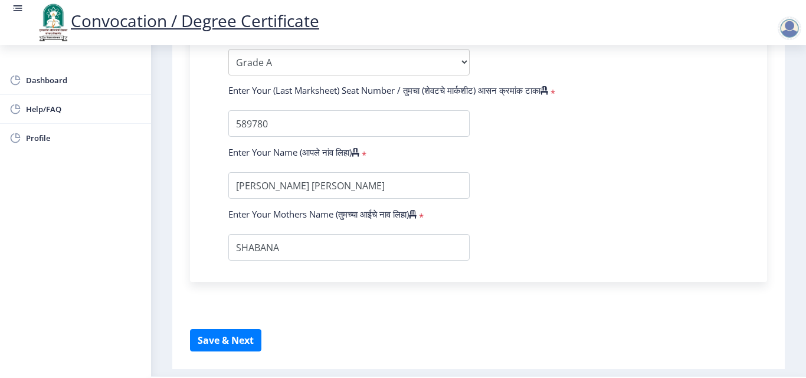
scroll to position [746, 0]
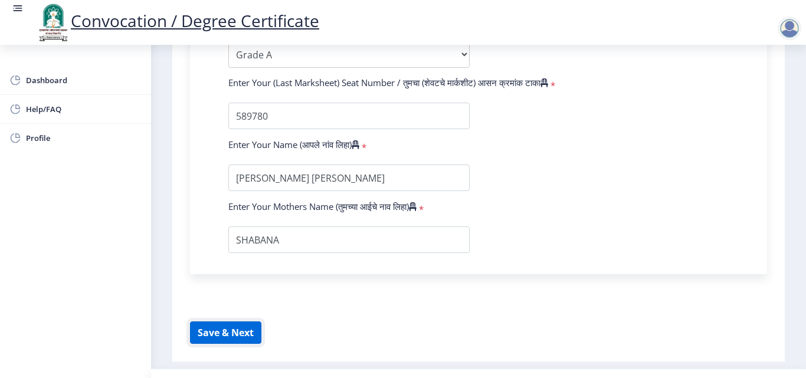
click at [239, 324] on button "Save & Next" at bounding box center [225, 332] width 71 height 22
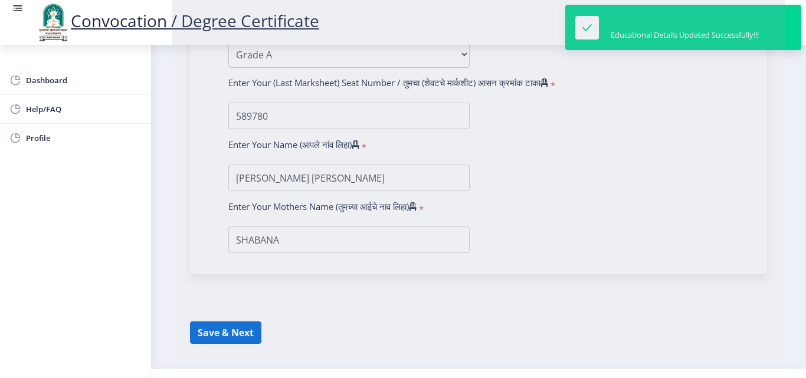
select select
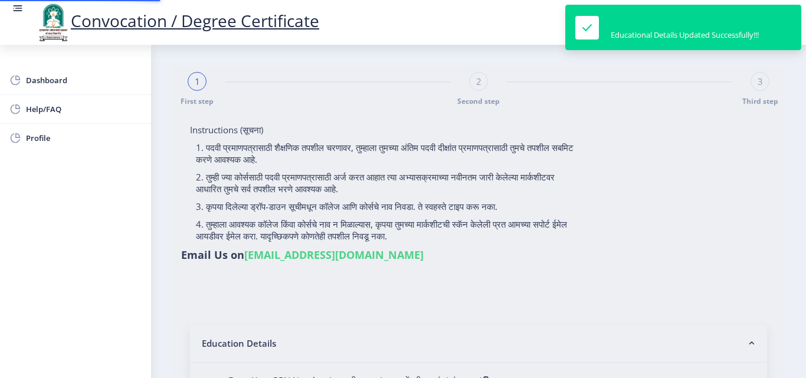
type input "2015032500206062"
select select "Regular"
select select "2018"
select select "May"
select select "Grade A"
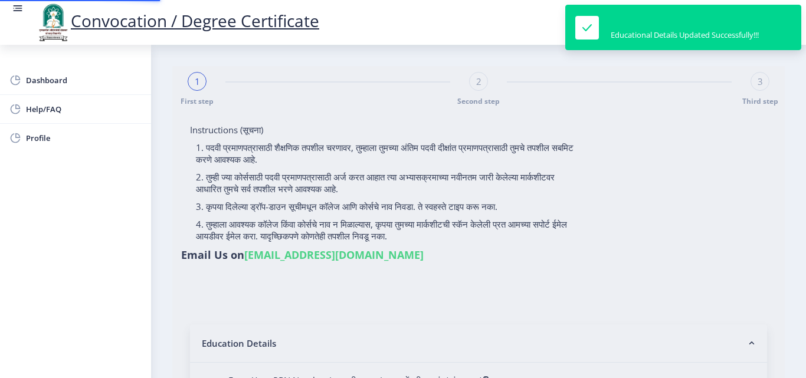
type input "589780"
type input "[PERSON_NAME] [PERSON_NAME]"
type input "SHABANA"
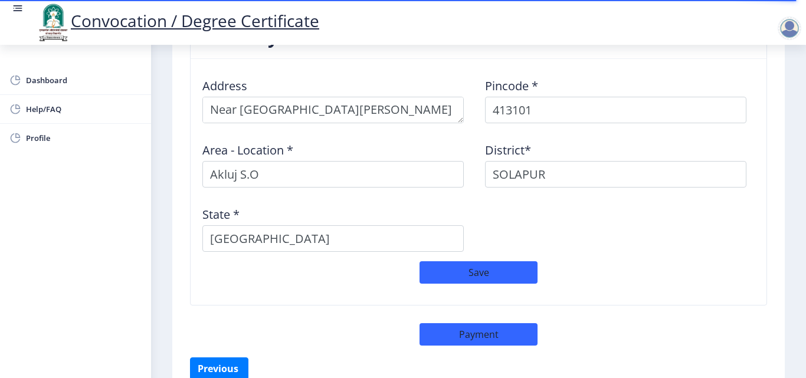
scroll to position [999, 0]
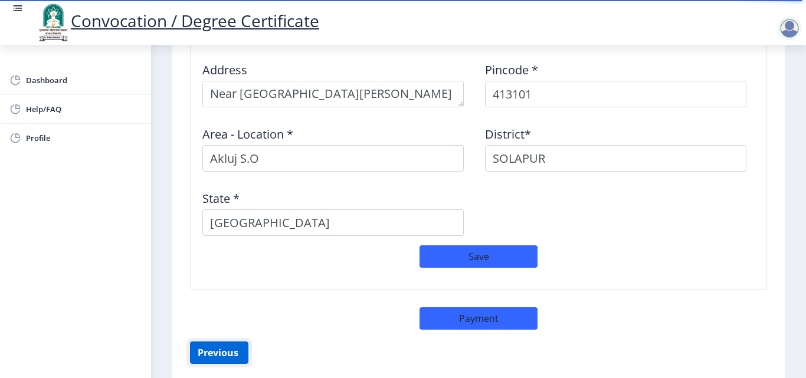
click at [221, 342] on button "Previous ‍" at bounding box center [219, 353] width 58 height 22
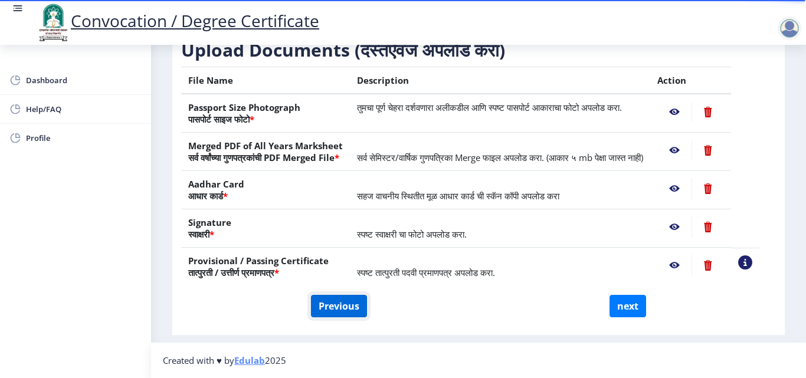
click at [357, 307] on button "Previous" at bounding box center [339, 306] width 56 height 22
select select "Regular"
select select "2018"
select select "May"
select select "Grade A"
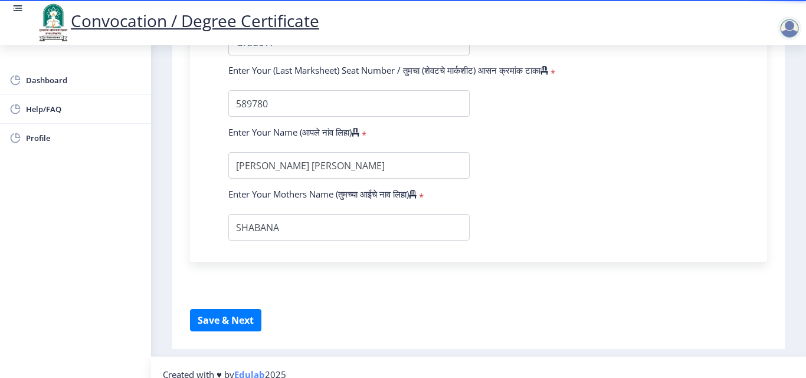
scroll to position [763, 0]
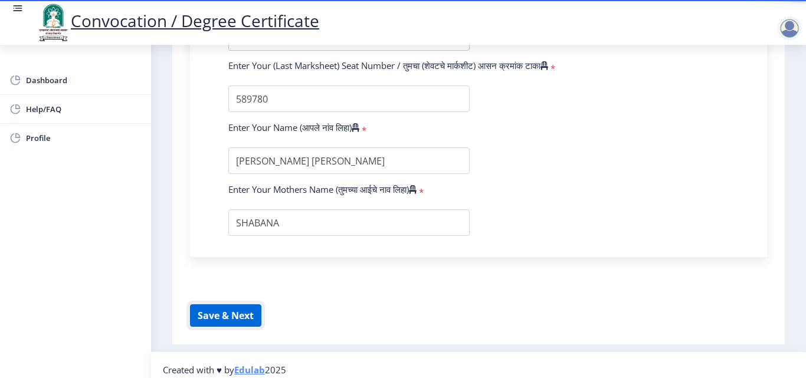
click at [261, 321] on button "Save & Next" at bounding box center [225, 315] width 71 height 22
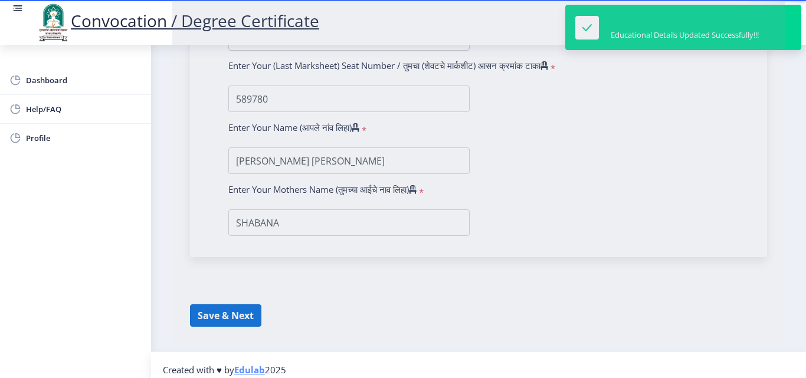
select select
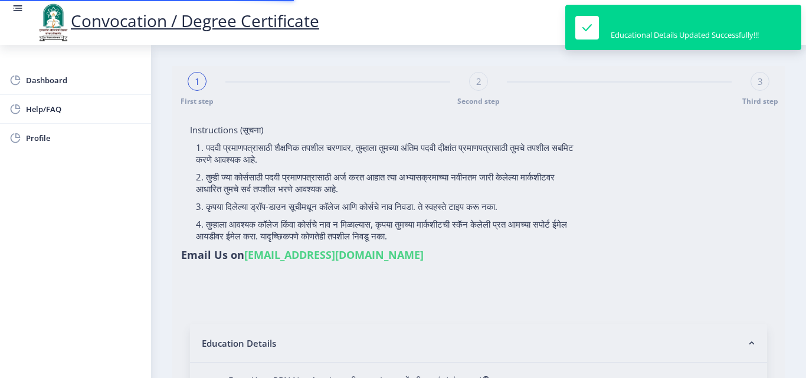
type input "2015032500206062"
select select "Regular"
select select "2018"
select select "May"
select select "Grade A"
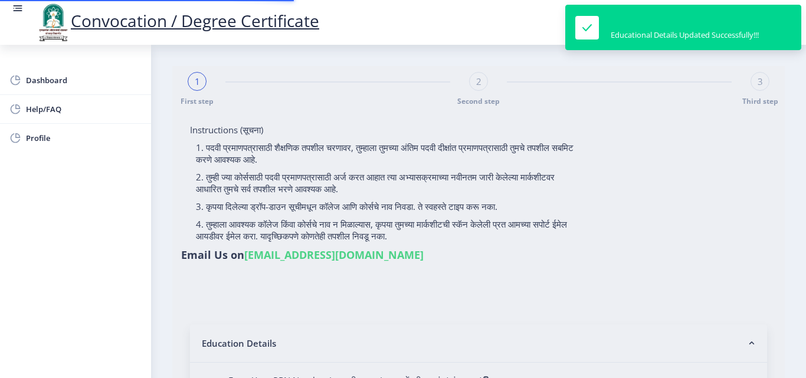
type input "589780"
type input "[PERSON_NAME] [PERSON_NAME]"
type input "SHABANA"
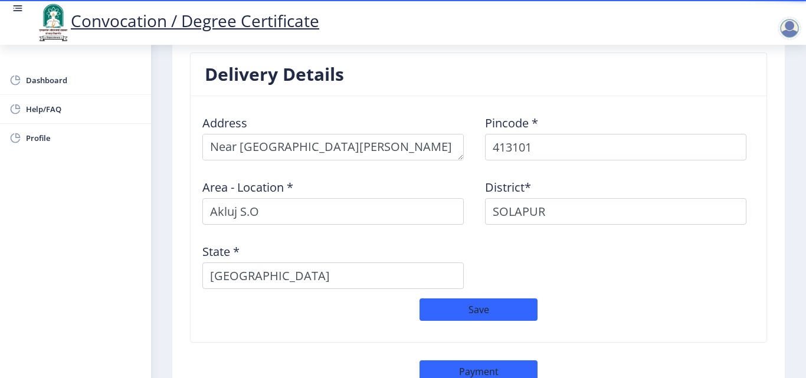
scroll to position [1033, 0]
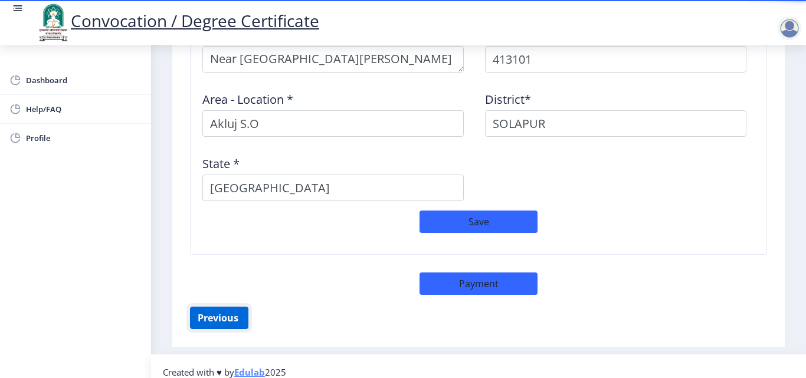
click at [230, 307] on button "Previous ‍" at bounding box center [219, 318] width 58 height 22
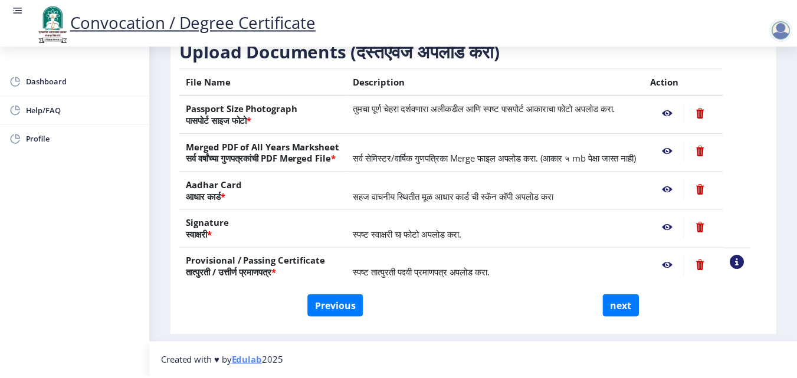
scroll to position [213, 0]
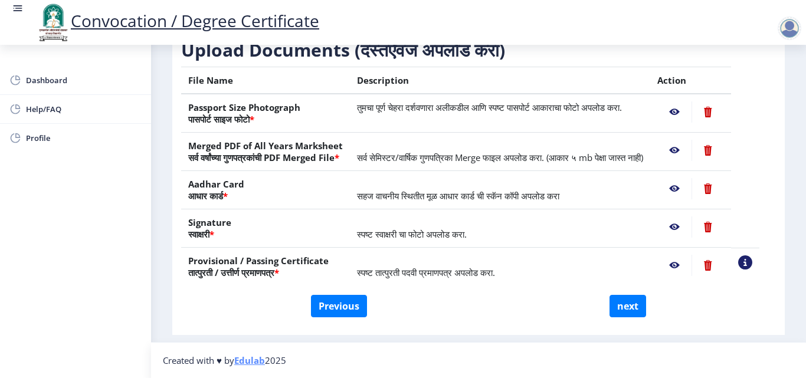
click at [691, 107] on nb-action at bounding box center [674, 111] width 34 height 21
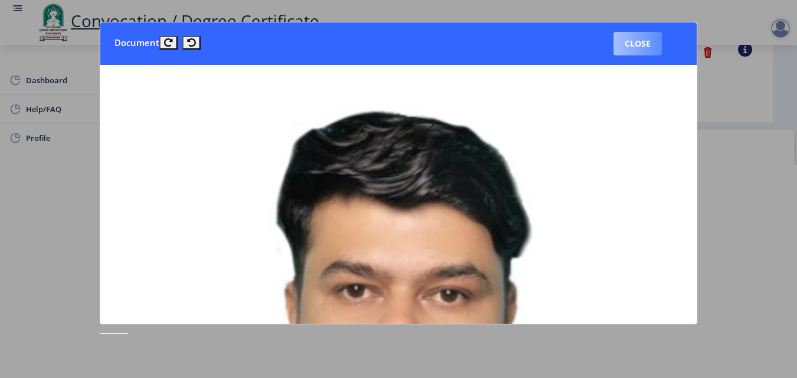
click at [638, 48] on button "Close" at bounding box center [637, 44] width 48 height 24
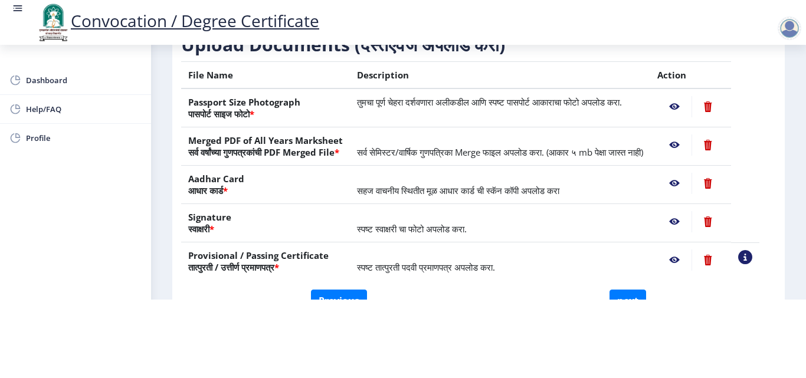
scroll to position [119, 0]
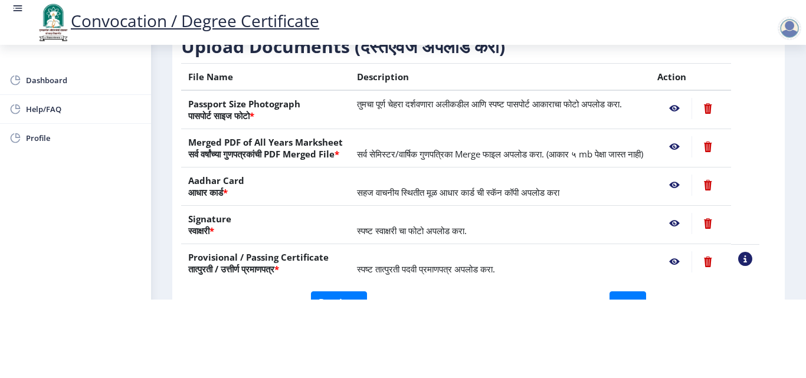
click at [723, 98] on nb-action at bounding box center [707, 108] width 32 height 21
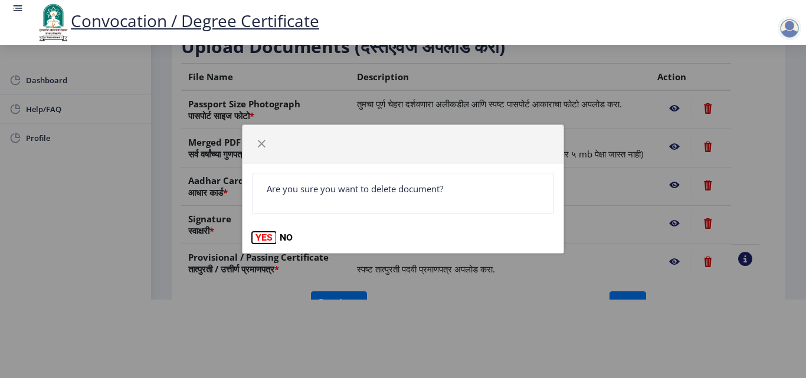
click at [256, 242] on button "YES" at bounding box center [264, 238] width 24 height 12
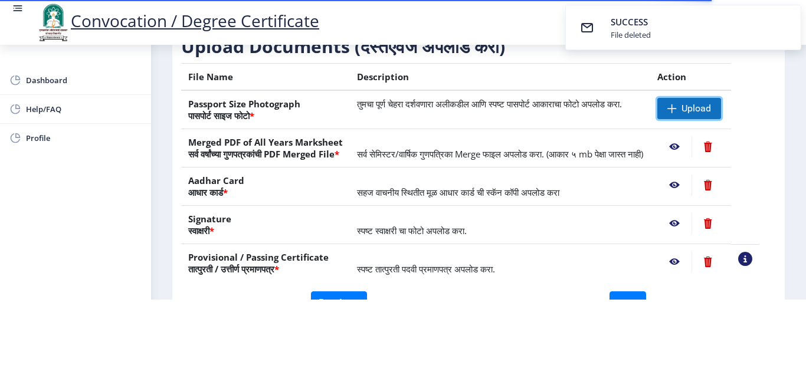
click at [701, 103] on span "Upload" at bounding box center [695, 109] width 29 height 12
click at [688, 98] on nb-action at bounding box center [674, 108] width 34 height 21
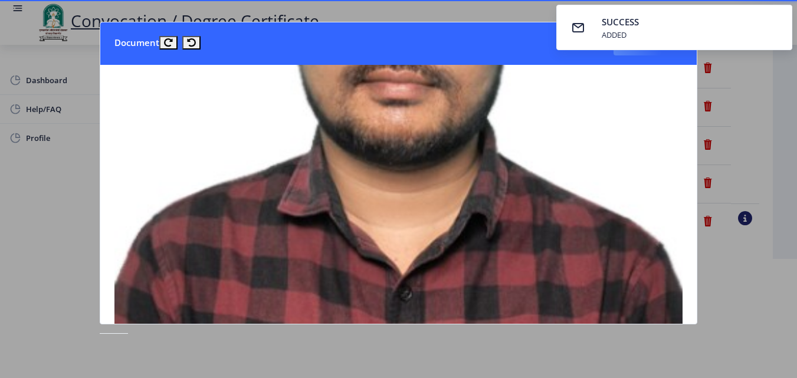
scroll to position [0, 0]
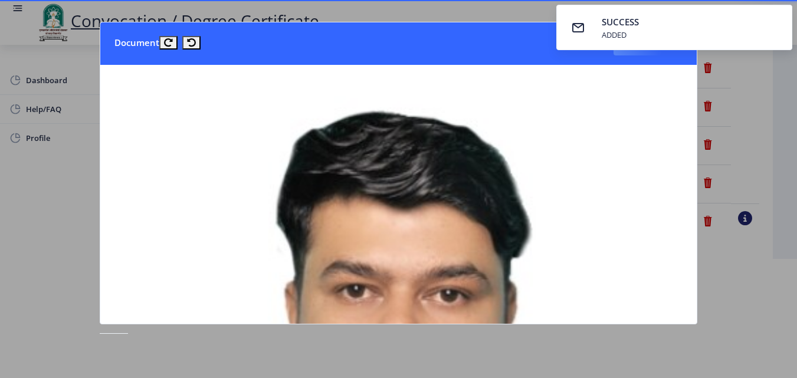
click at [644, 53] on nb-toastr-container "SUCCESS ADDED" at bounding box center [673, 27] width 245 height 55
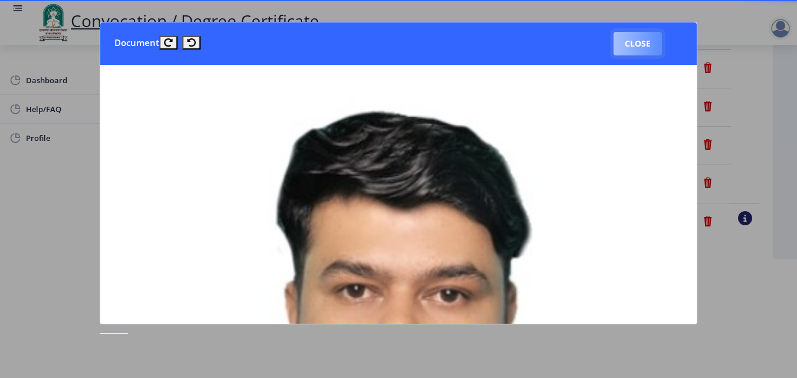
click at [644, 55] on button "Close" at bounding box center [637, 44] width 48 height 24
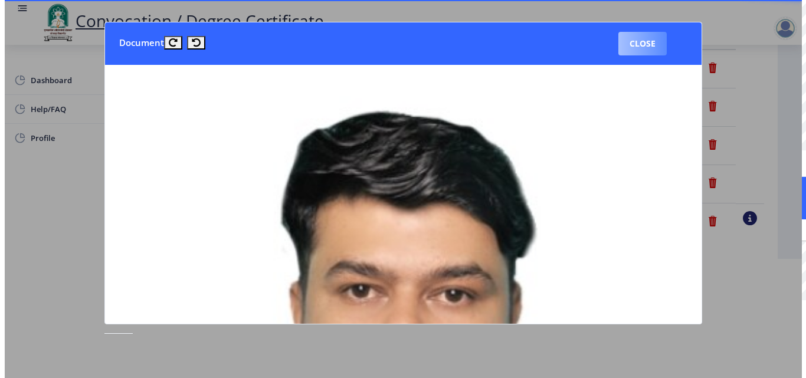
scroll to position [102, 0]
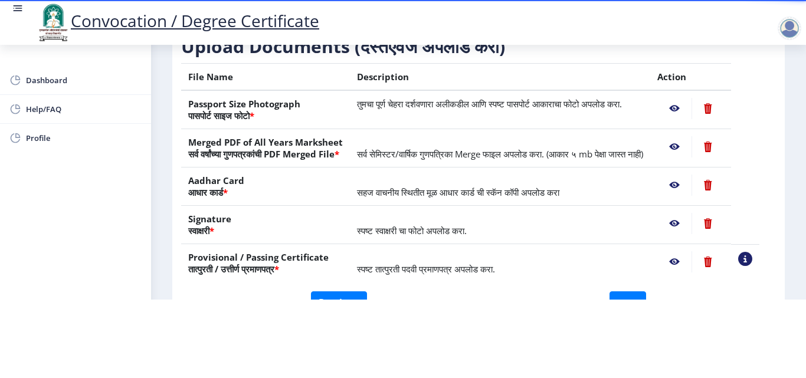
click at [544, 148] on span "सर्व सेमिस्टर/वार्षिक गुणपत्रिका Merge फाइल अपलोड करा. (आकार ५ mb पेक्षा जास्त …" at bounding box center [500, 154] width 286 height 12
click at [691, 101] on nb-action at bounding box center [674, 108] width 34 height 21
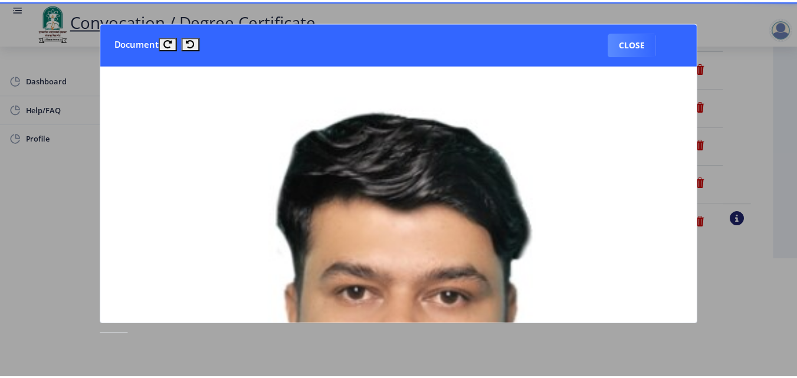
scroll to position [0, 0]
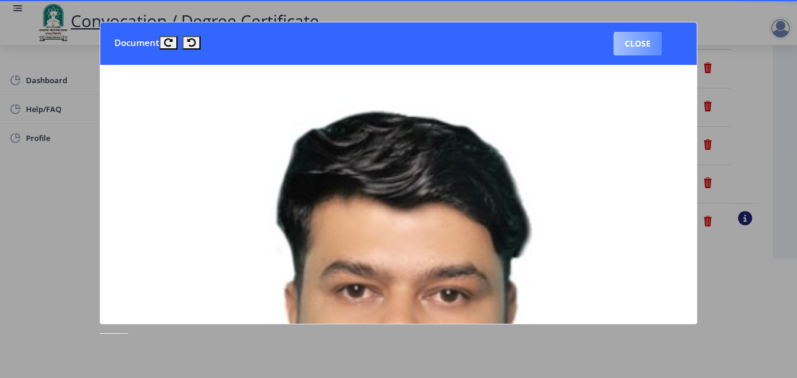
click at [621, 44] on button "Close" at bounding box center [637, 44] width 48 height 24
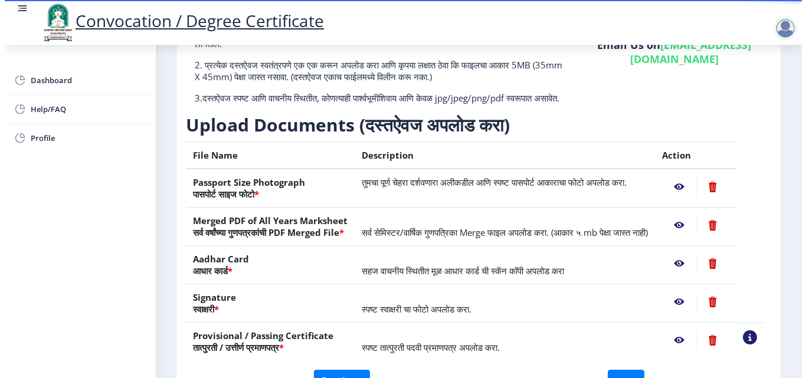
scroll to position [102, 0]
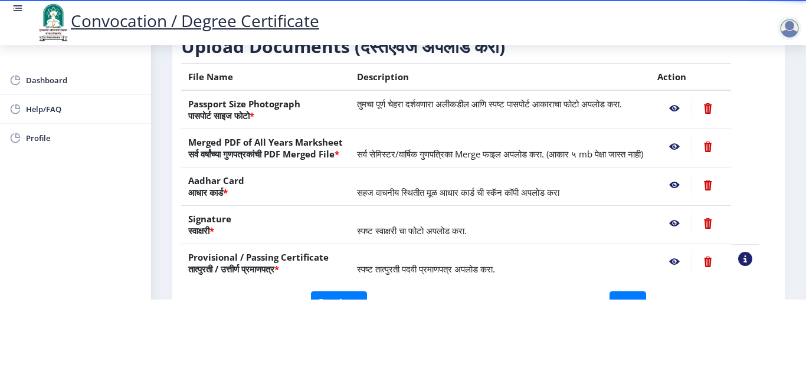
click at [723, 231] on nb-action at bounding box center [707, 223] width 32 height 21
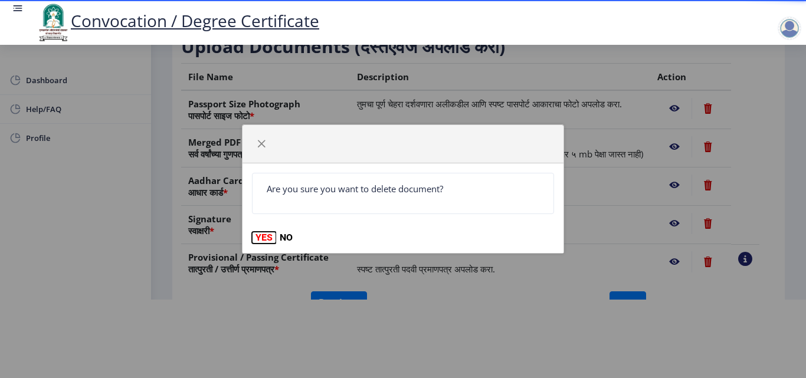
click at [268, 234] on button "YES" at bounding box center [264, 238] width 24 height 12
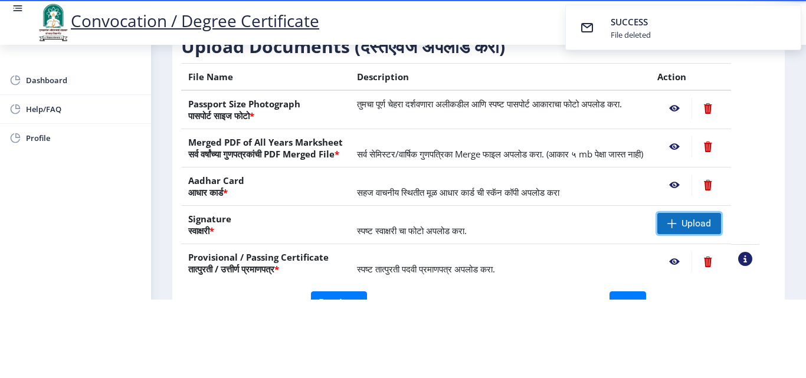
click at [701, 223] on span "Upload" at bounding box center [695, 224] width 29 height 12
click at [688, 225] on nb-action at bounding box center [674, 223] width 34 height 21
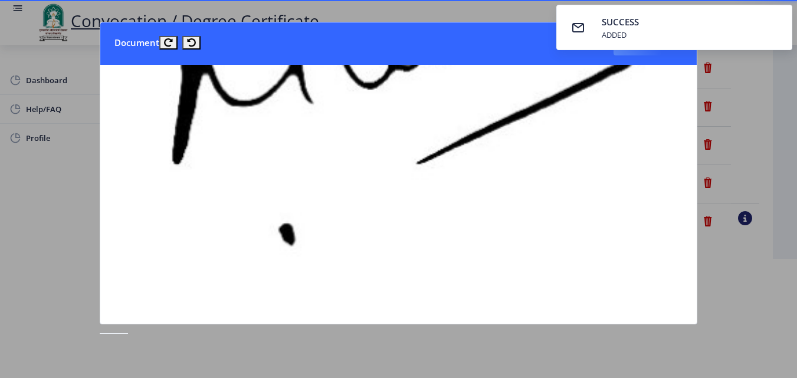
scroll to position [318, 0]
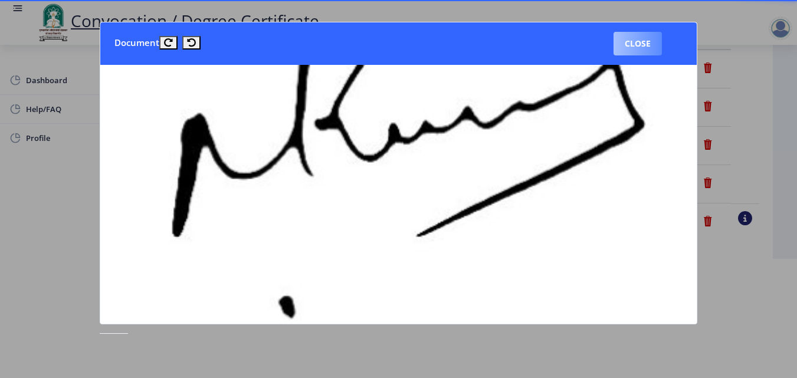
click at [643, 55] on button "Close" at bounding box center [637, 44] width 48 height 24
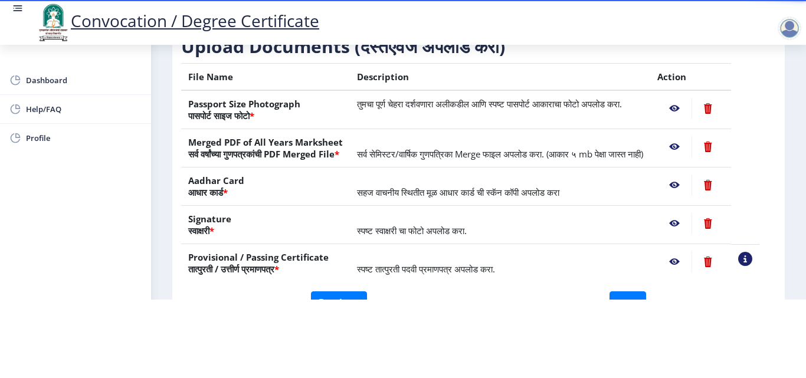
scroll to position [218, 0]
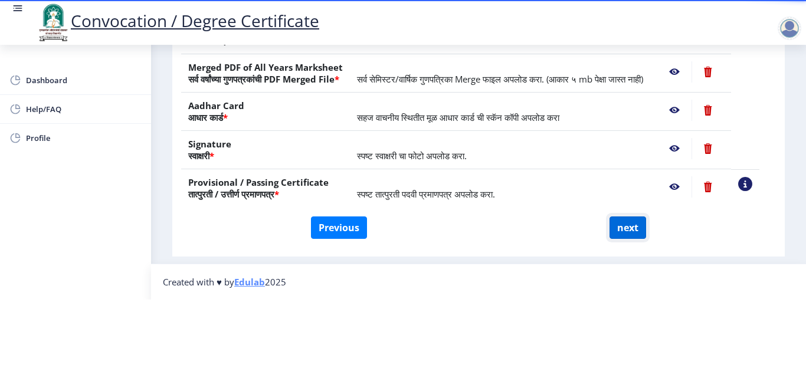
click at [630, 216] on button "next" at bounding box center [627, 227] width 37 height 22
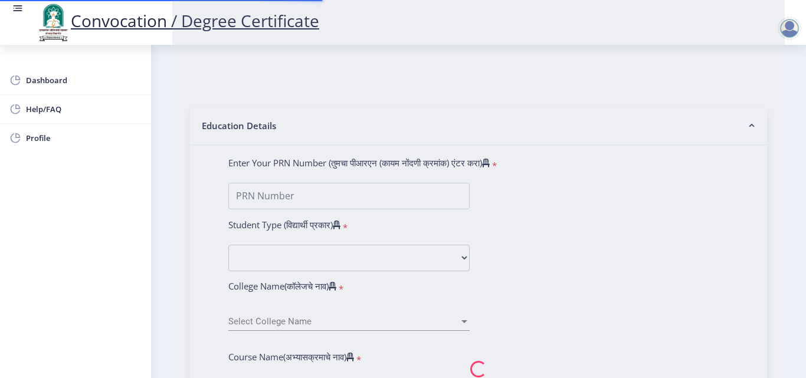
select select
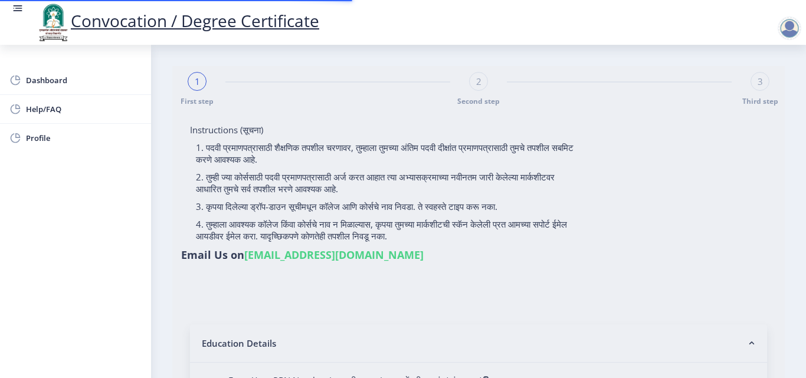
type input "[PERSON_NAME] [PERSON_NAME]"
type input "2015032500206062"
select select "Regular"
select select "2018"
select select "May"
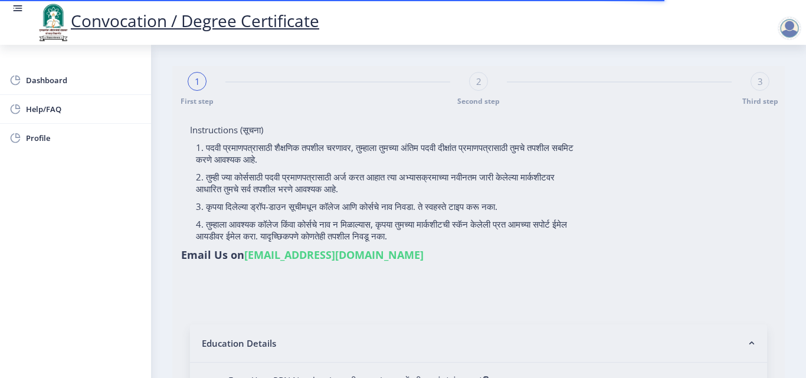
select select "Grade A"
type input "589780"
type input "[PERSON_NAME] [PERSON_NAME]"
type input "SHABANA"
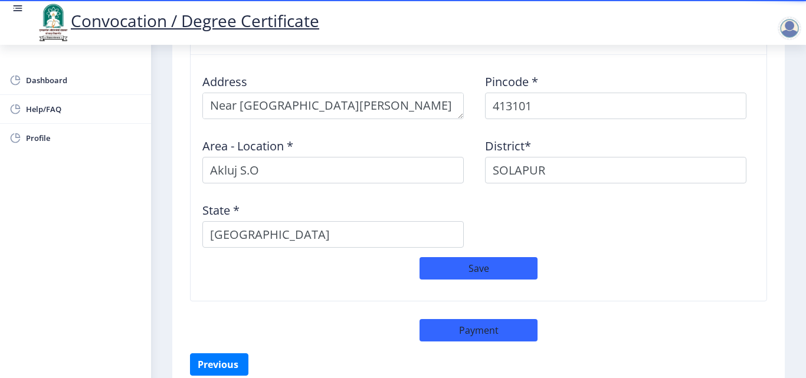
scroll to position [992, 0]
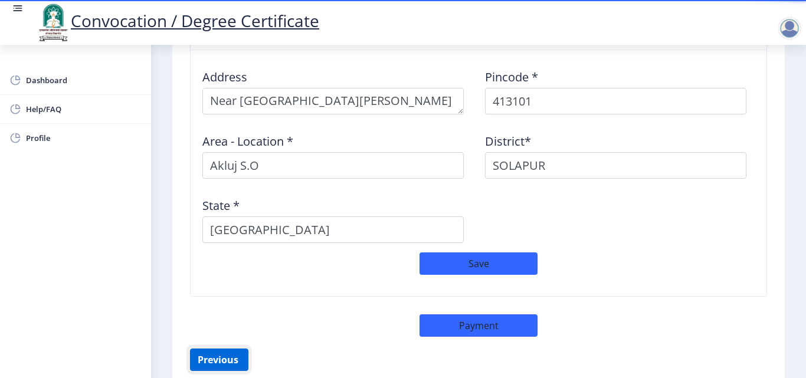
click at [234, 349] on button "Previous ‍" at bounding box center [219, 360] width 58 height 22
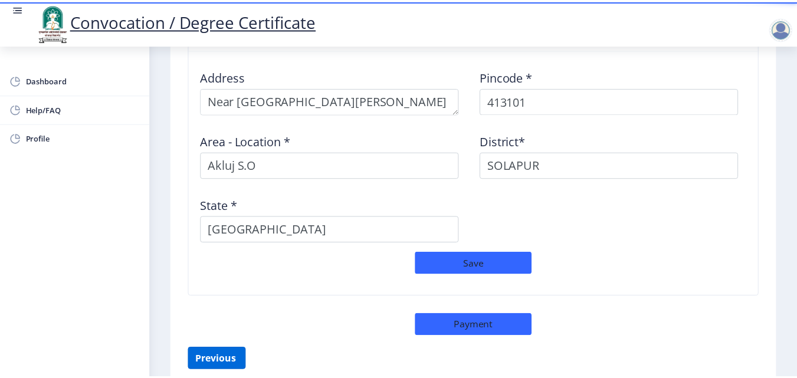
scroll to position [218, 0]
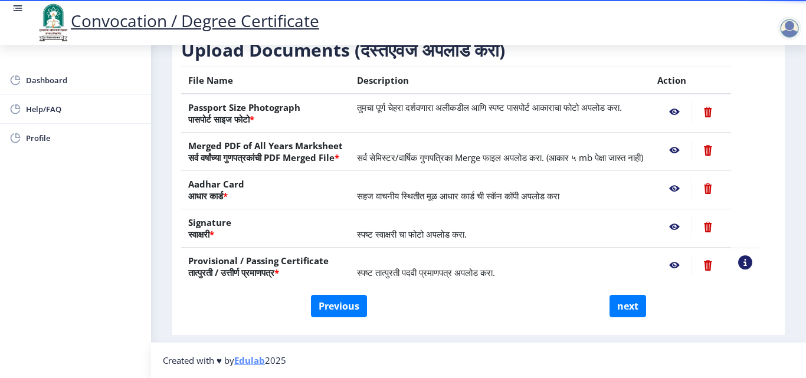
click at [688, 104] on nb-action at bounding box center [674, 111] width 34 height 21
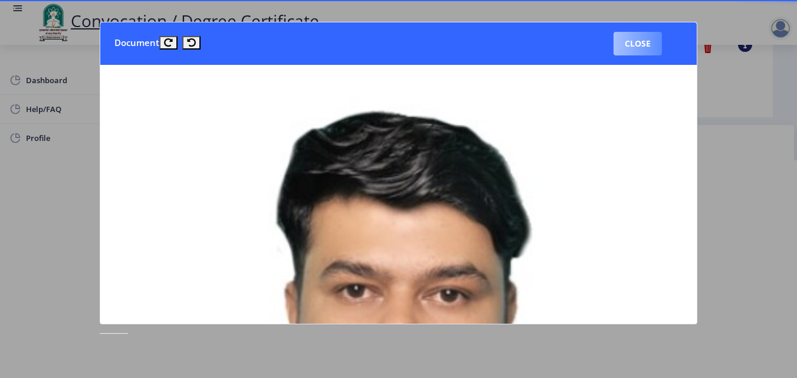
click at [624, 41] on button "Close" at bounding box center [637, 44] width 48 height 24
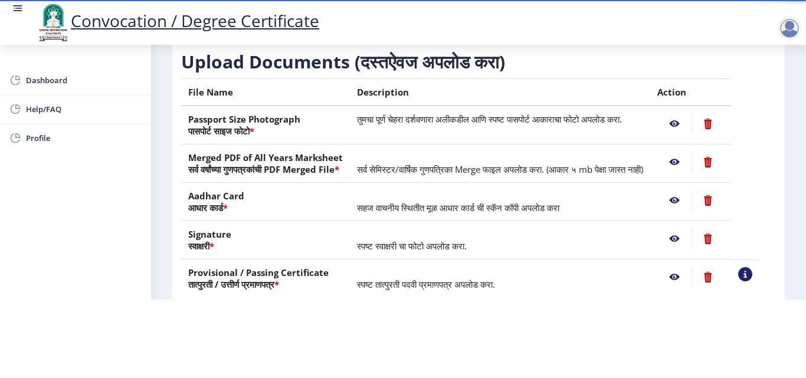
scroll to position [42, 0]
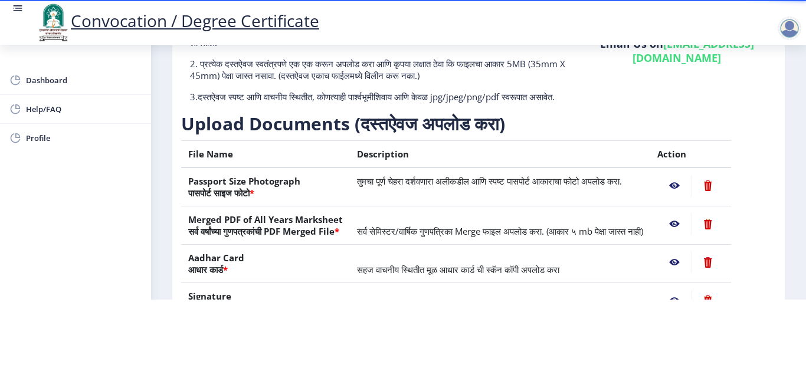
click at [686, 214] on nb-action at bounding box center [674, 224] width 34 height 21
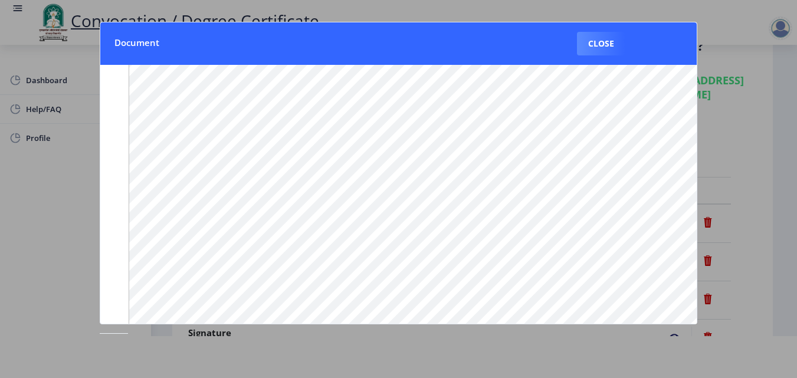
scroll to position [76, 0]
click at [599, 47] on button "Close" at bounding box center [601, 44] width 48 height 24
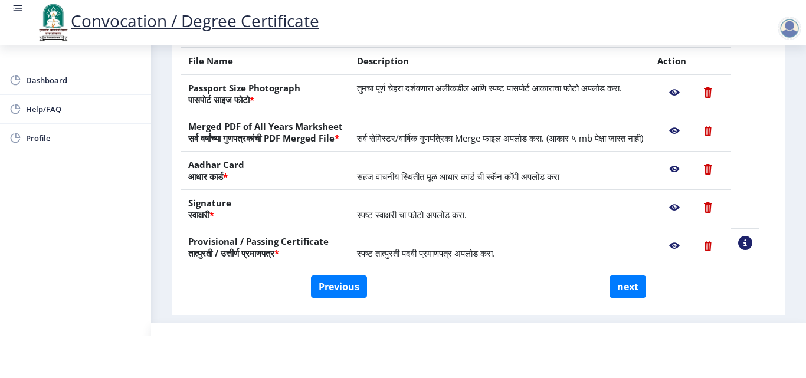
scroll to position [167, 0]
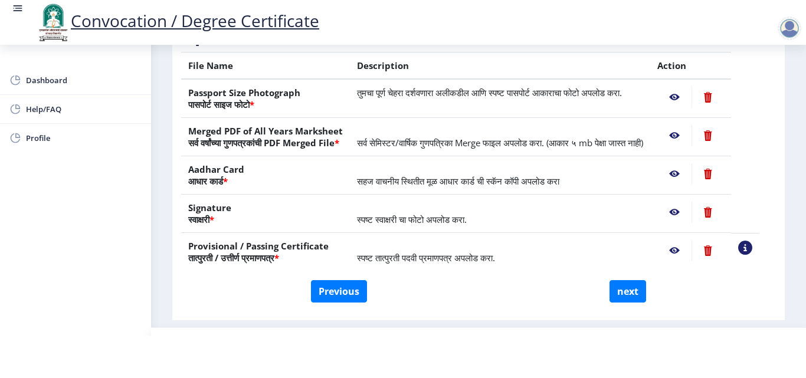
click at [685, 108] on nb-action at bounding box center [674, 97] width 34 height 21
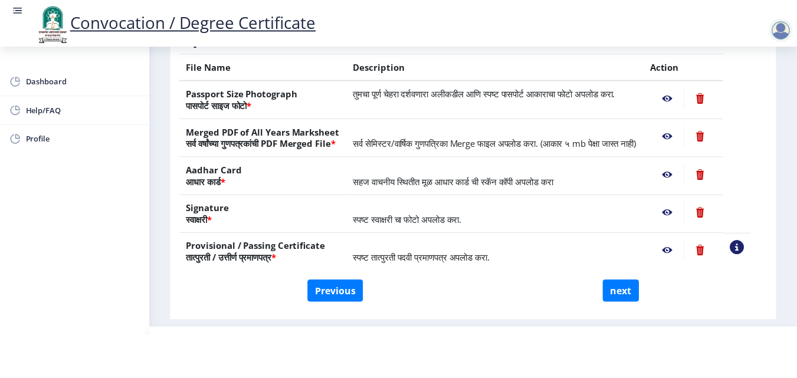
scroll to position [0, 0]
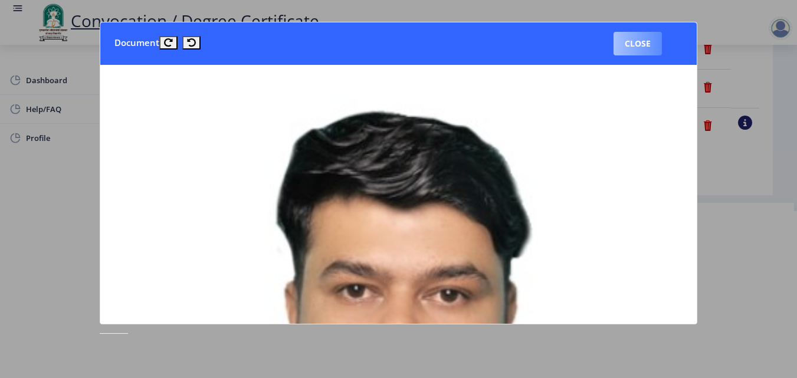
click at [644, 34] on button "Close" at bounding box center [637, 44] width 48 height 24
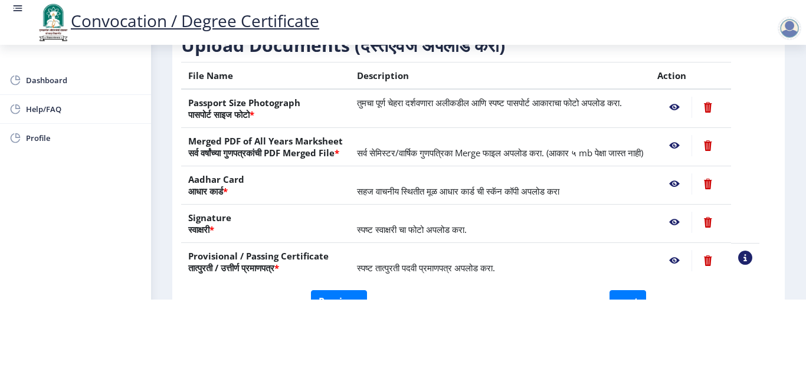
scroll to position [113, 0]
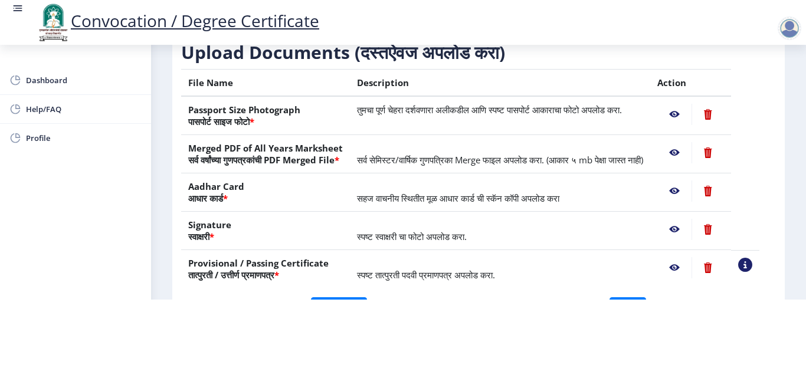
click at [689, 142] on nb-action at bounding box center [674, 152] width 34 height 21
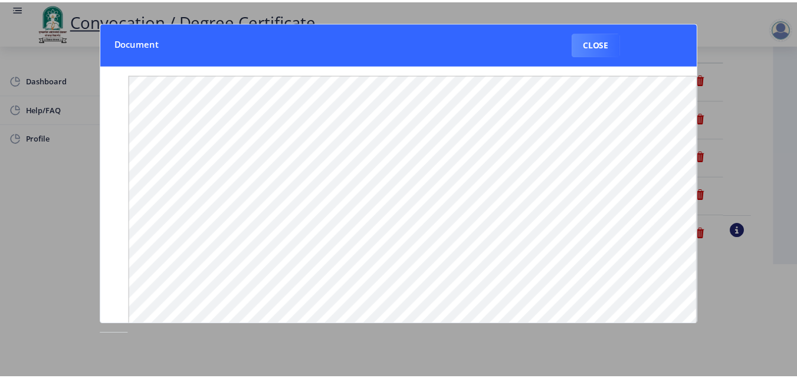
scroll to position [0, 0]
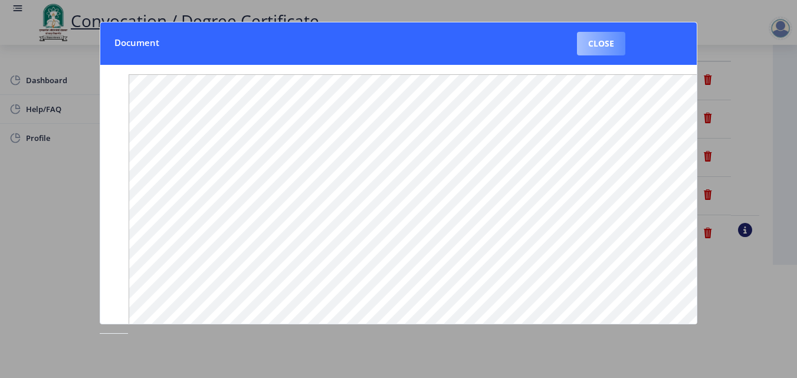
click at [606, 37] on button "Close" at bounding box center [601, 44] width 48 height 24
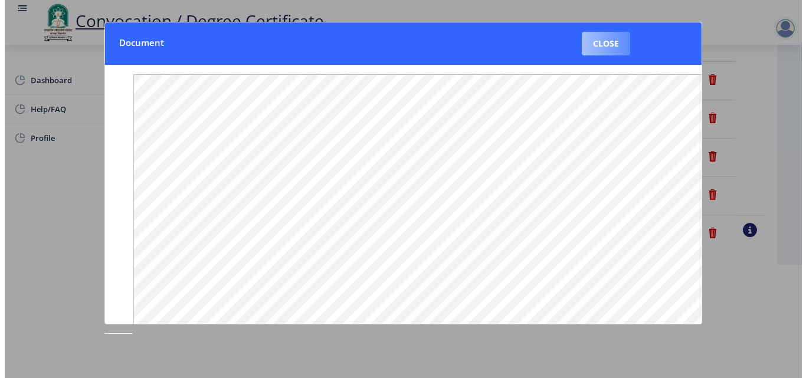
scroll to position [102, 0]
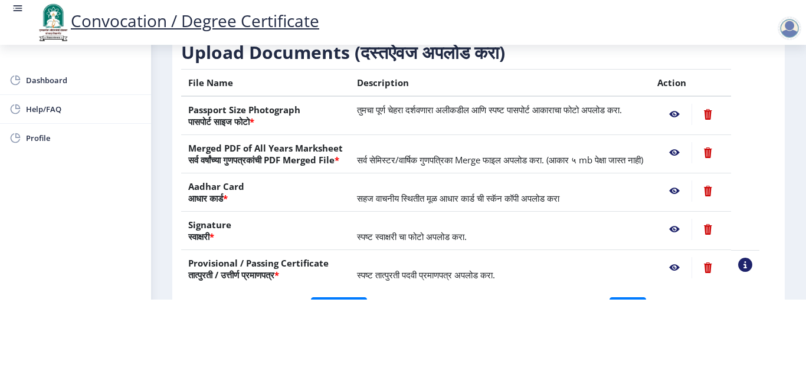
click at [689, 192] on nb-action at bounding box center [674, 190] width 34 height 21
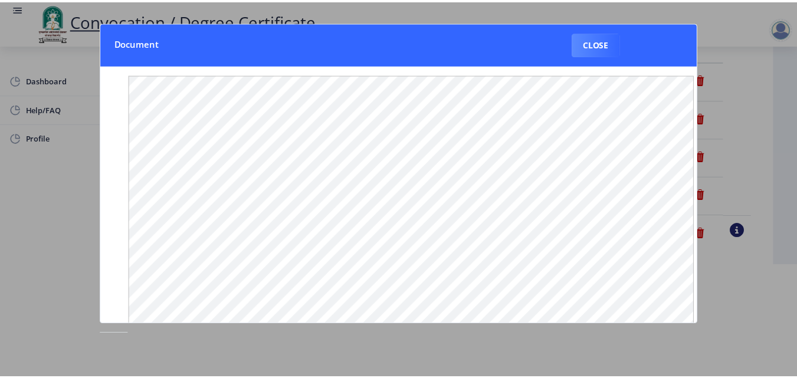
scroll to position [0, 0]
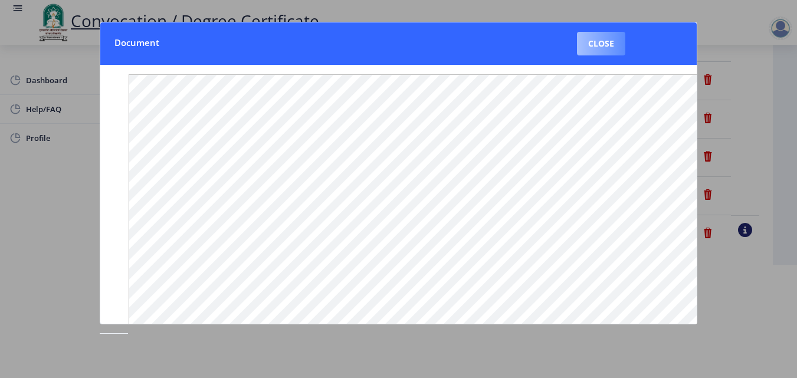
click at [608, 34] on button "Close" at bounding box center [601, 44] width 48 height 24
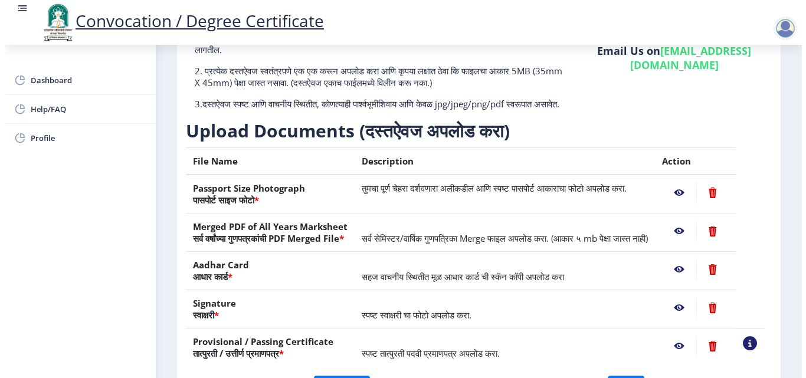
scroll to position [102, 0]
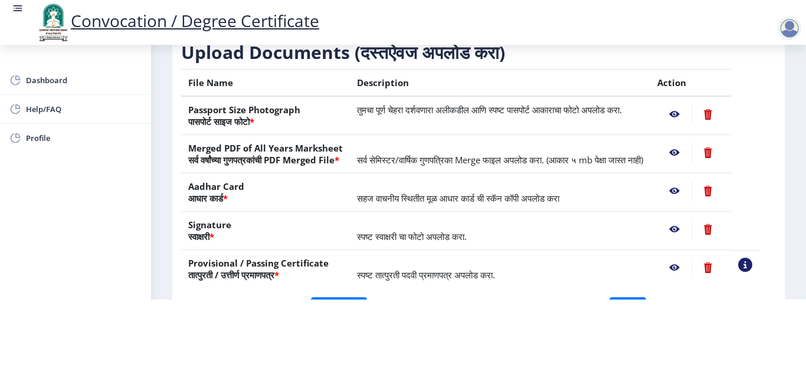
click at [688, 227] on nb-action at bounding box center [674, 229] width 34 height 21
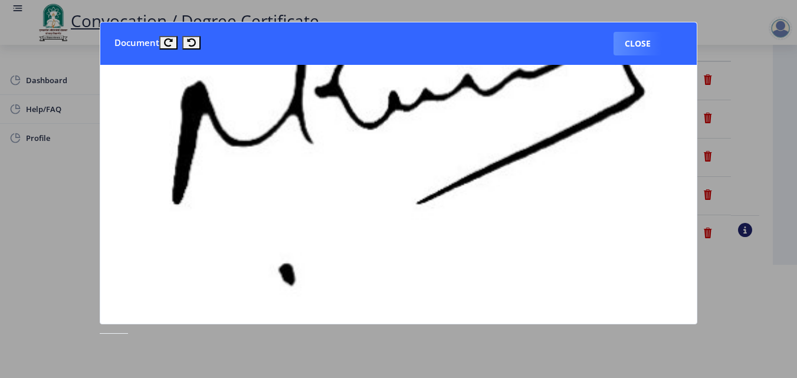
scroll to position [391, 0]
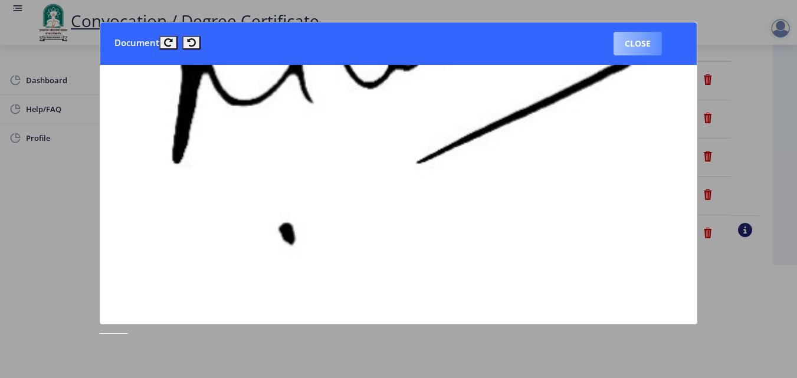
click at [631, 43] on button "Close" at bounding box center [637, 44] width 48 height 24
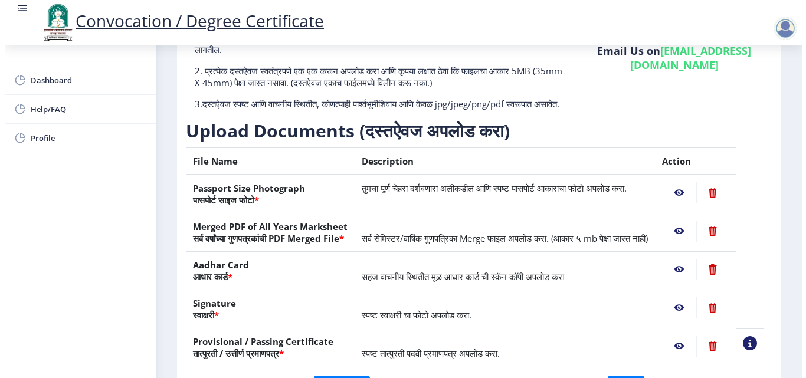
scroll to position [102, 0]
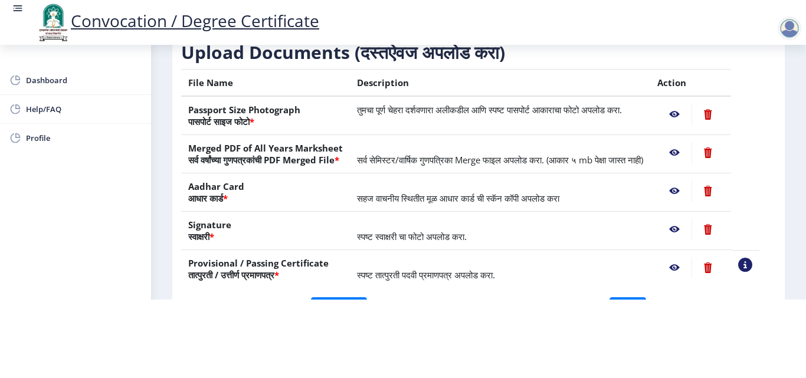
click at [688, 229] on nb-action at bounding box center [674, 229] width 34 height 21
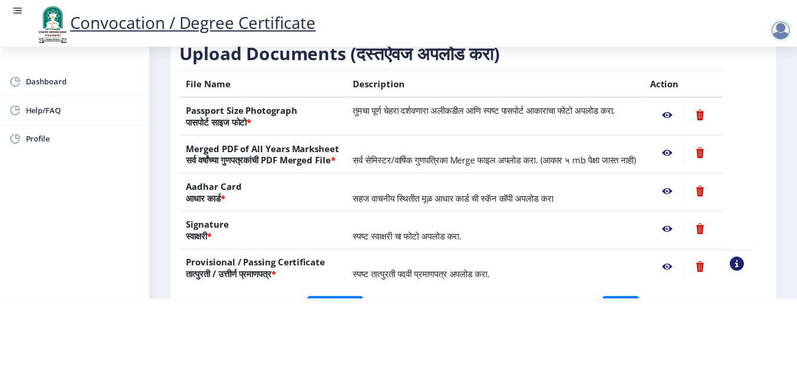
scroll to position [0, 0]
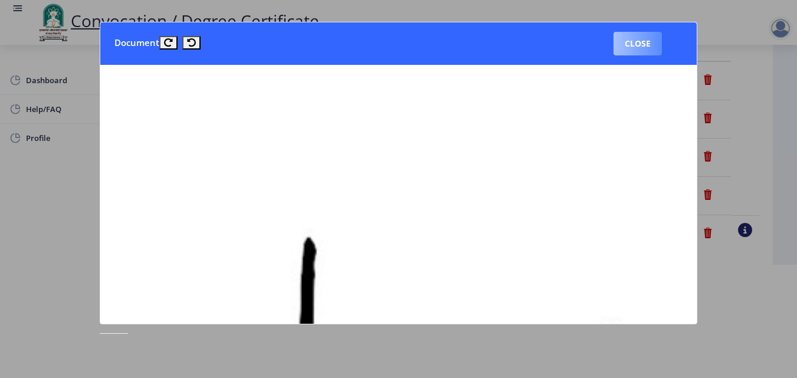
click at [644, 54] on button "Close" at bounding box center [637, 44] width 48 height 24
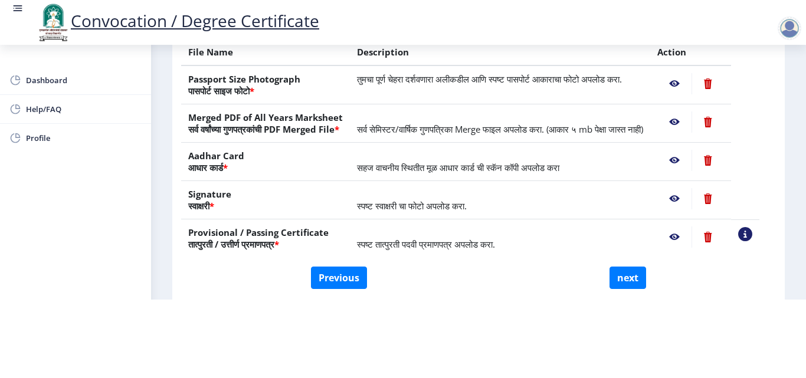
scroll to position [151, 0]
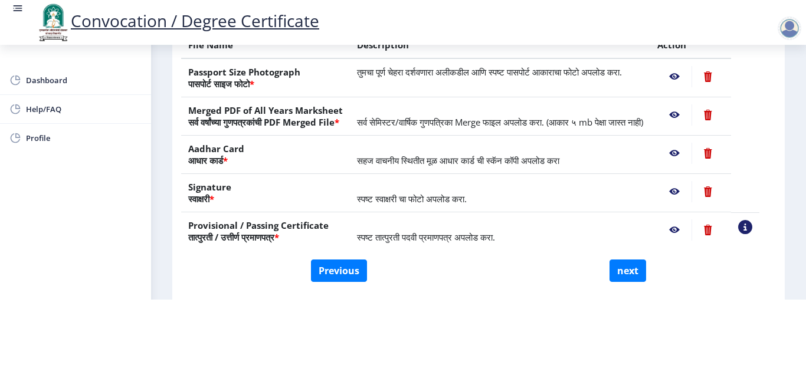
click at [688, 228] on nb-action at bounding box center [674, 229] width 34 height 21
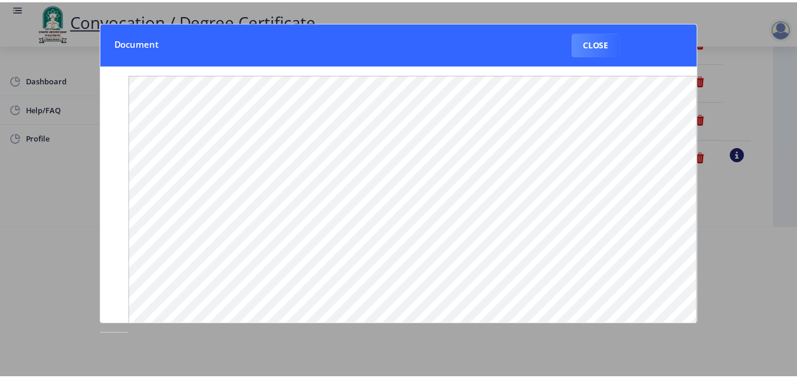
scroll to position [0, 0]
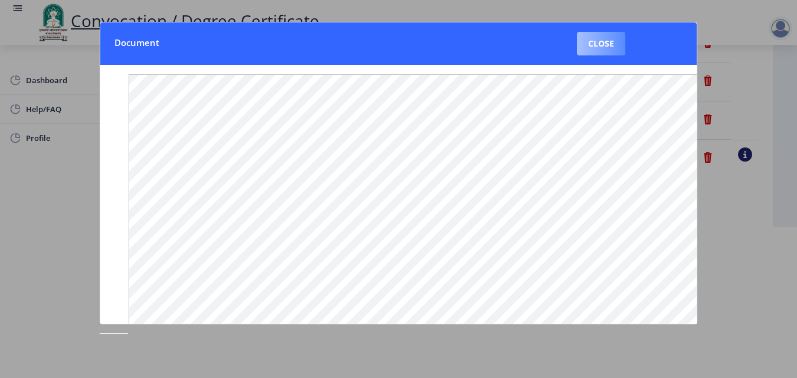
click at [600, 51] on button "Close" at bounding box center [601, 44] width 48 height 24
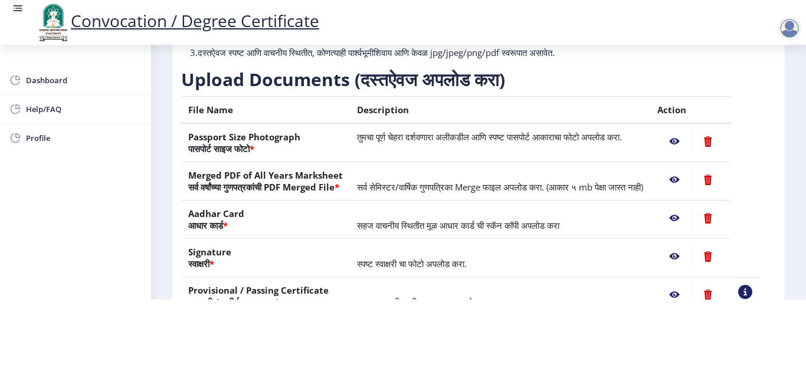
scroll to position [83, 0]
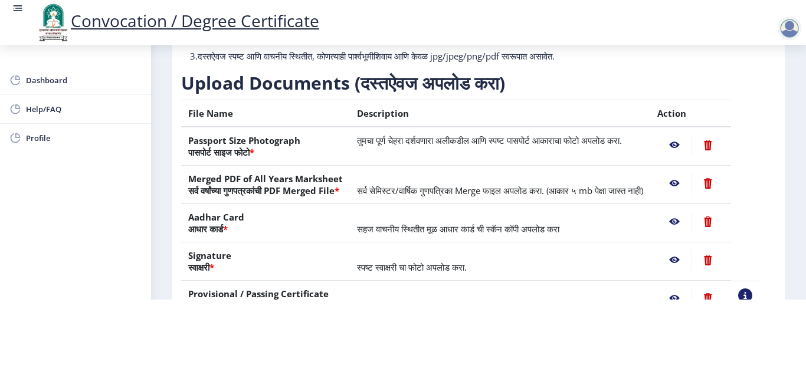
click at [687, 134] on nb-action at bounding box center [674, 144] width 34 height 21
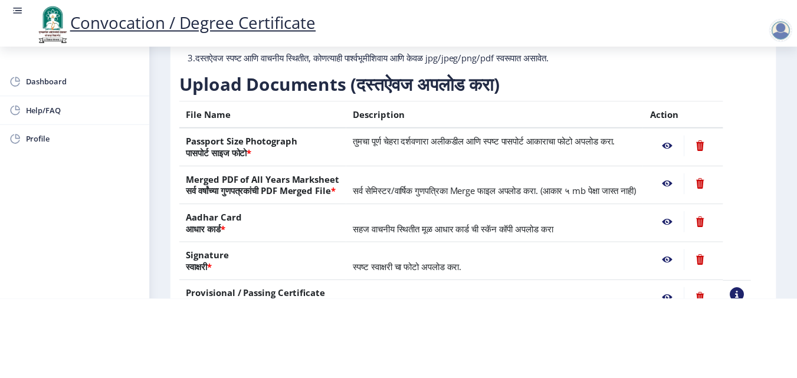
scroll to position [0, 0]
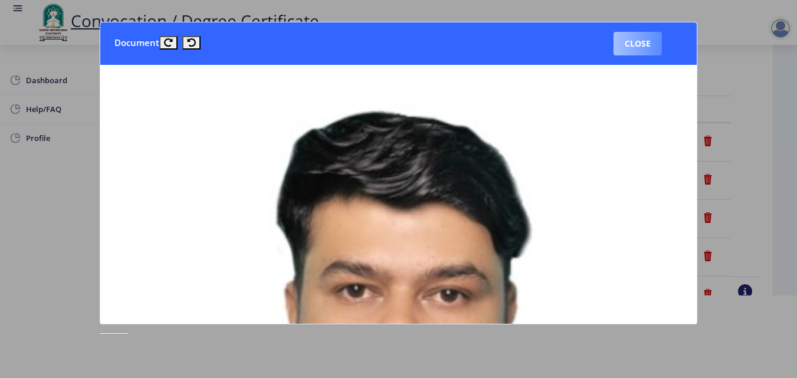
click at [639, 49] on button "Close" at bounding box center [637, 44] width 48 height 24
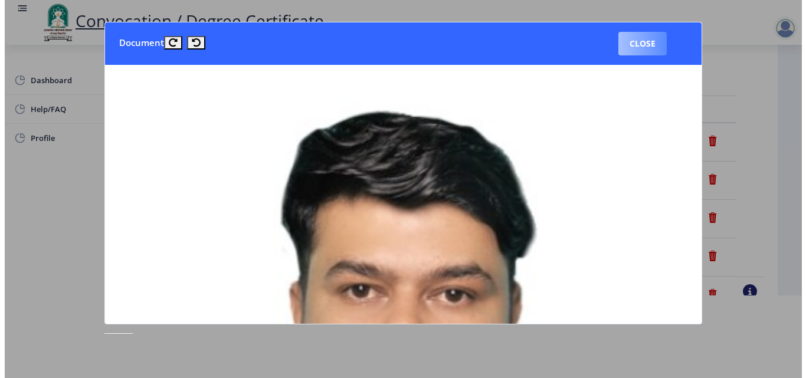
scroll to position [83, 0]
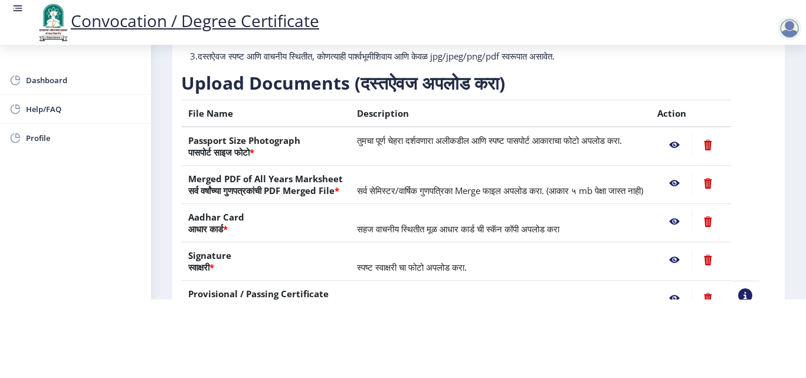
click at [684, 193] on nb-action at bounding box center [674, 183] width 34 height 21
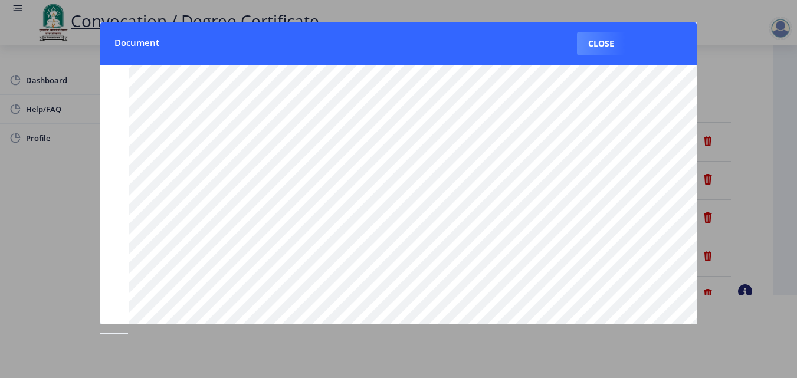
scroll to position [148, 0]
click at [594, 50] on button "Close" at bounding box center [601, 44] width 48 height 24
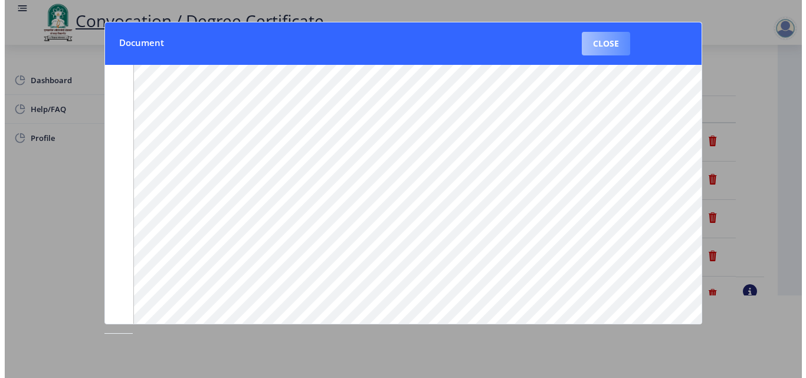
scroll to position [83, 0]
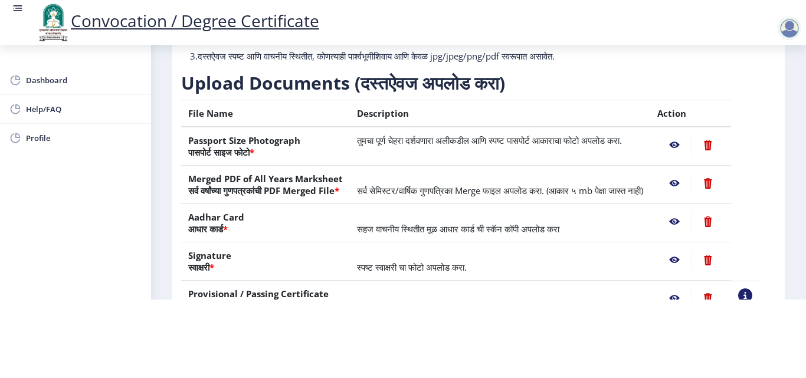
click at [688, 232] on nb-action at bounding box center [674, 221] width 34 height 21
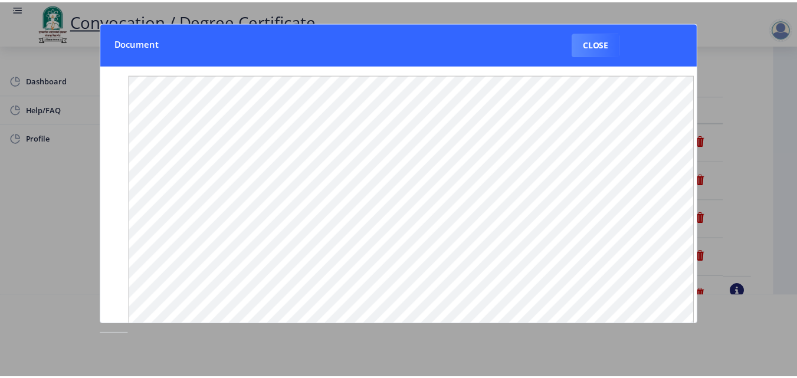
scroll to position [0, 0]
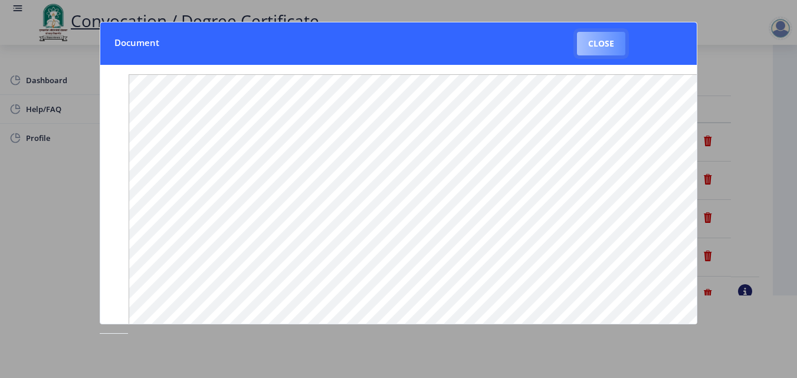
click at [600, 55] on button "Close" at bounding box center [601, 44] width 48 height 24
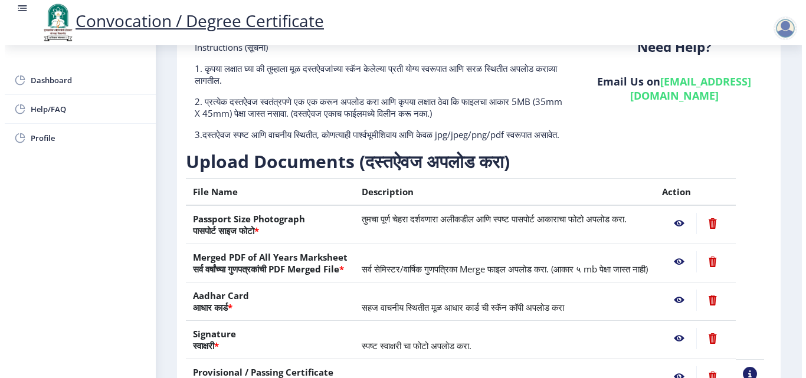
scroll to position [83, 0]
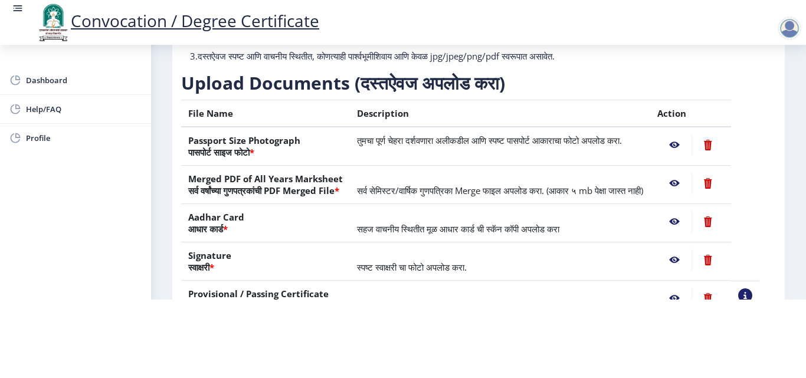
click at [688, 271] on nb-action at bounding box center [674, 259] width 34 height 21
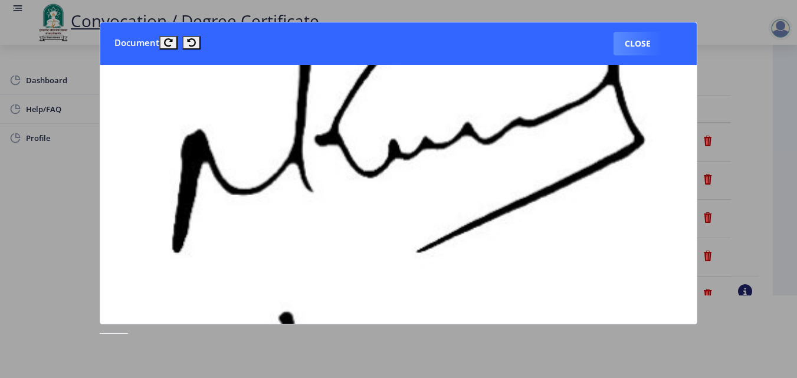
scroll to position [261, 0]
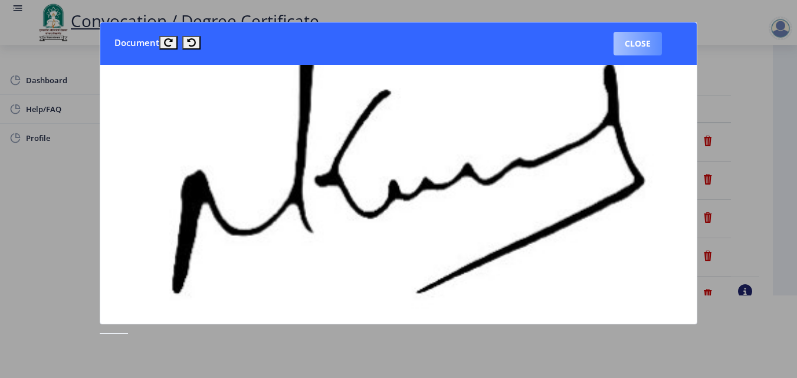
click at [641, 47] on button "Close" at bounding box center [637, 44] width 48 height 24
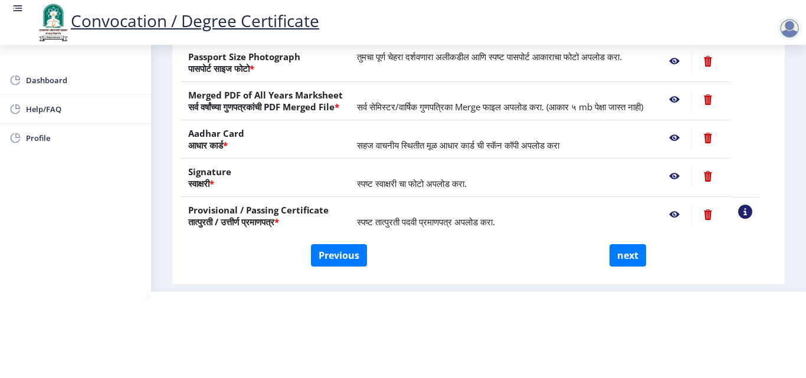
scroll to position [170, 0]
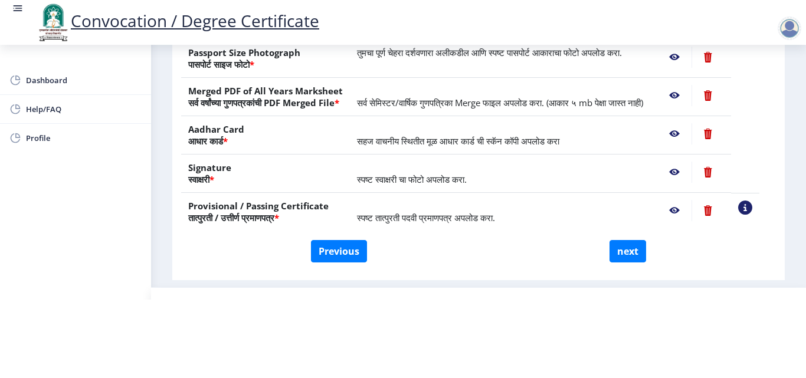
click at [688, 221] on nb-action at bounding box center [674, 210] width 34 height 21
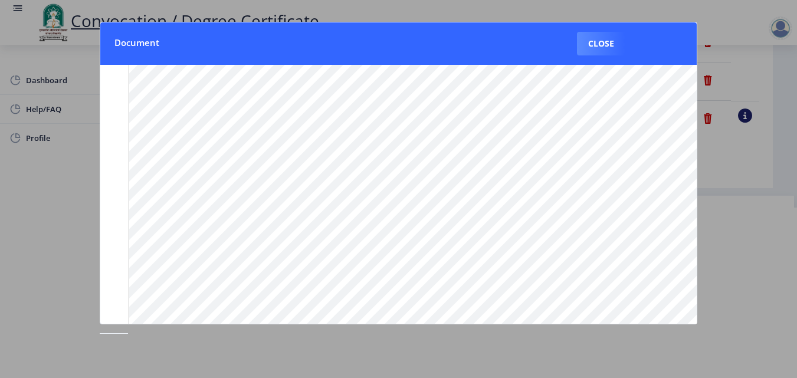
scroll to position [42, 0]
click at [598, 38] on button "Close" at bounding box center [601, 44] width 48 height 24
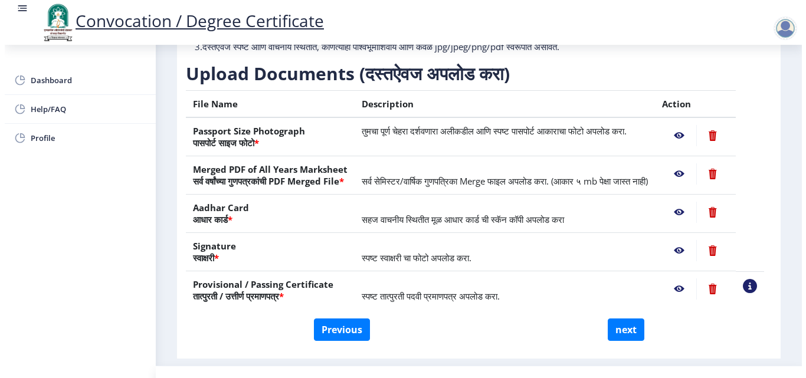
scroll to position [102, 0]
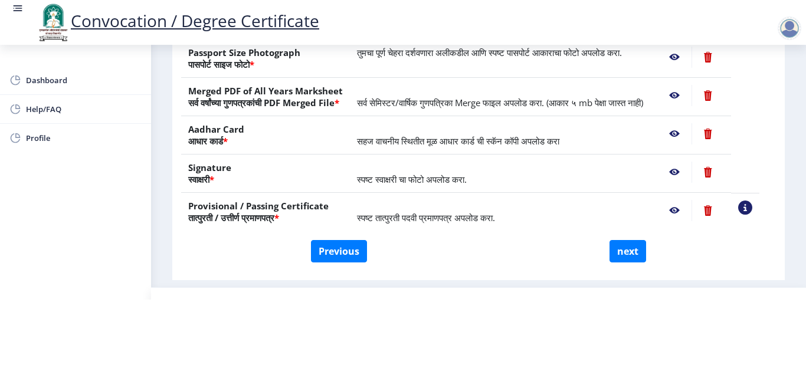
click at [688, 212] on nb-action at bounding box center [674, 210] width 34 height 21
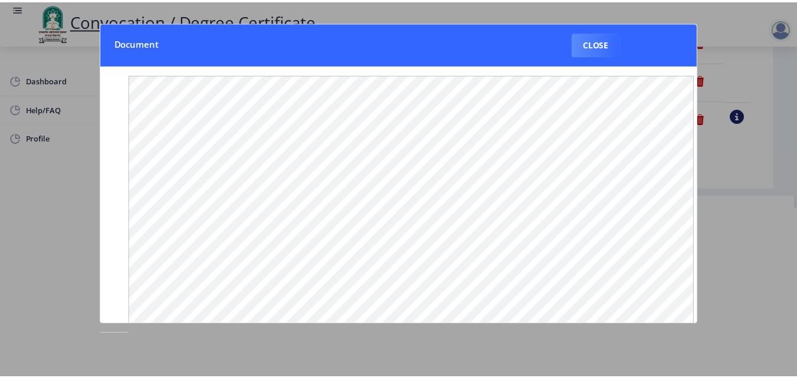
scroll to position [0, 0]
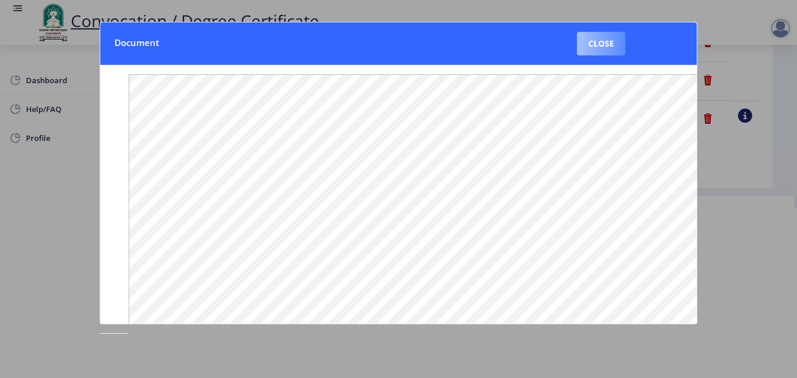
click at [599, 52] on button "Close" at bounding box center [601, 44] width 48 height 24
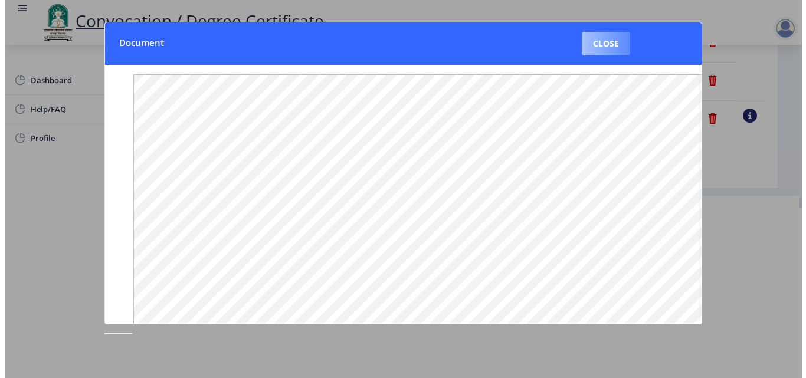
scroll to position [102, 0]
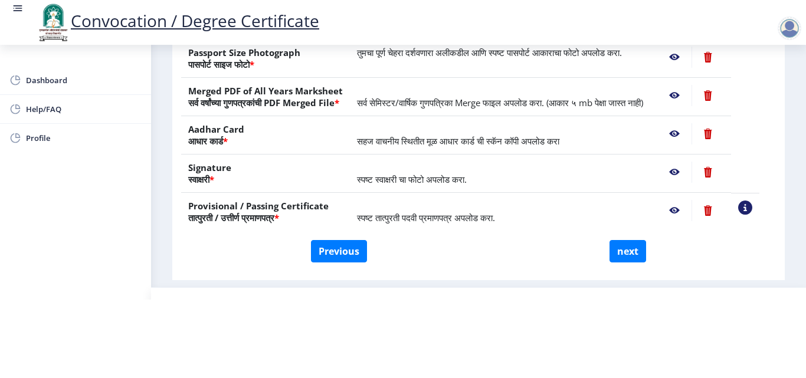
click at [687, 214] on nb-action at bounding box center [674, 210] width 34 height 21
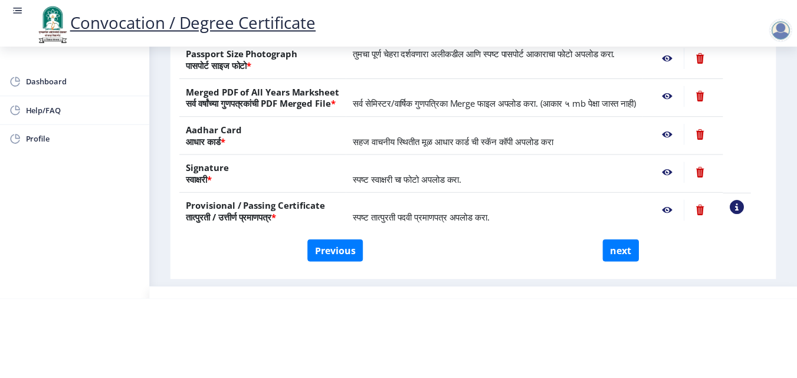
scroll to position [0, 0]
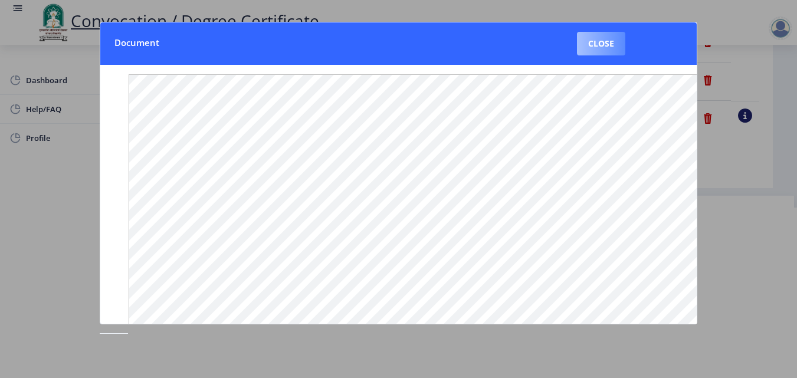
click at [618, 50] on button "Close" at bounding box center [601, 44] width 48 height 24
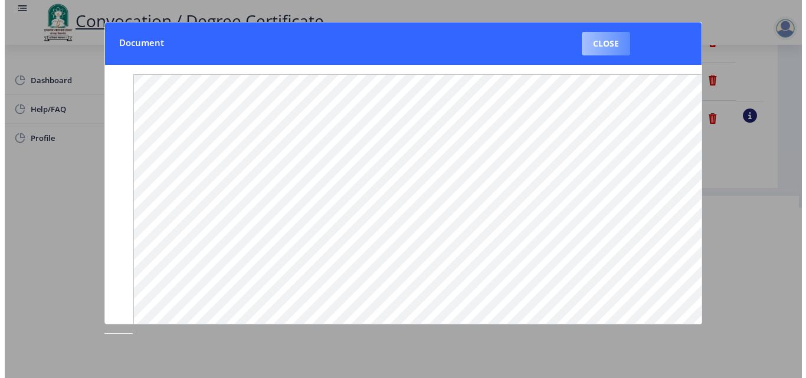
scroll to position [102, 0]
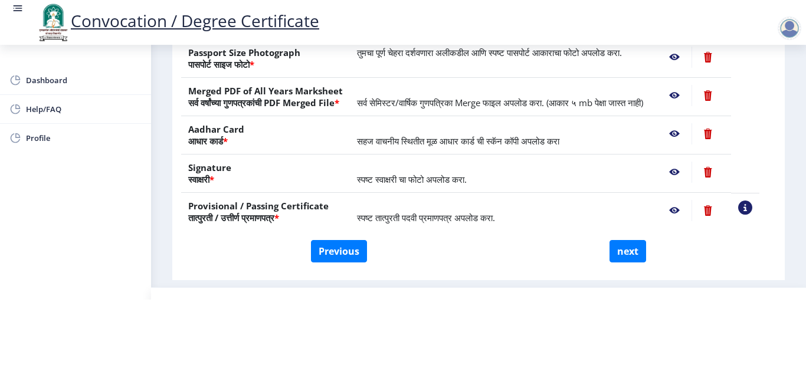
click at [688, 208] on nb-action at bounding box center [674, 210] width 34 height 21
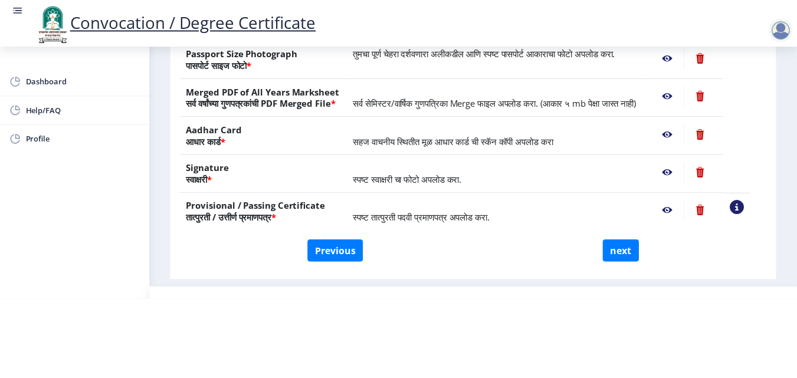
scroll to position [0, 0]
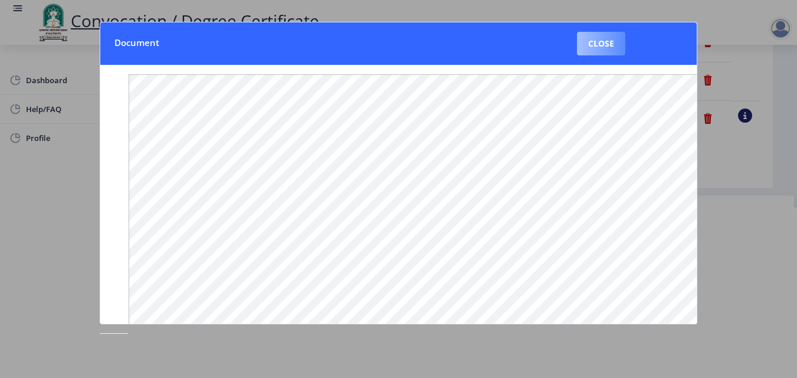
click at [595, 55] on button "Close" at bounding box center [601, 44] width 48 height 24
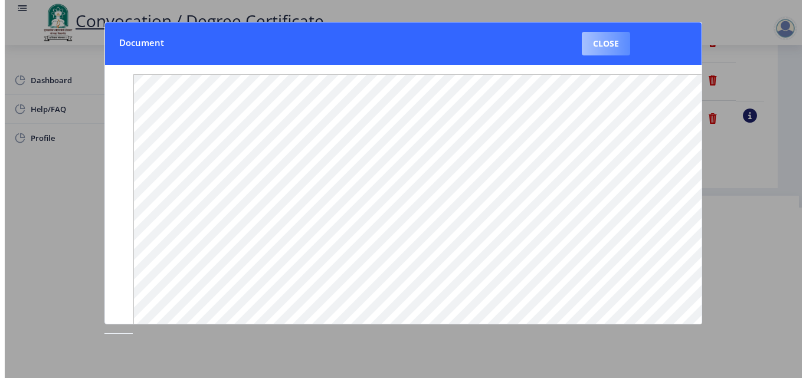
scroll to position [102, 0]
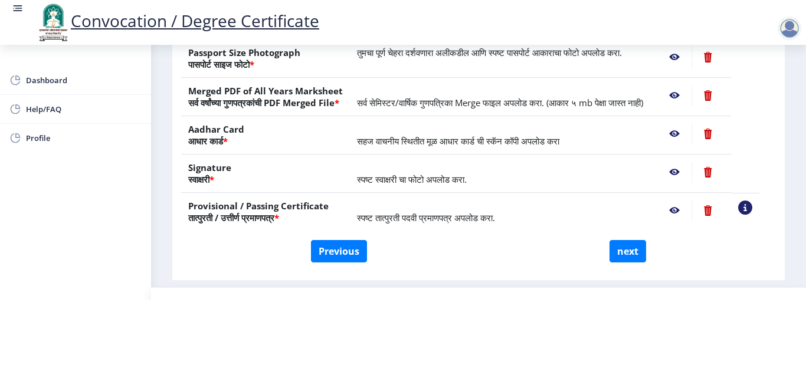
click at [690, 167] on nb-action at bounding box center [674, 172] width 34 height 21
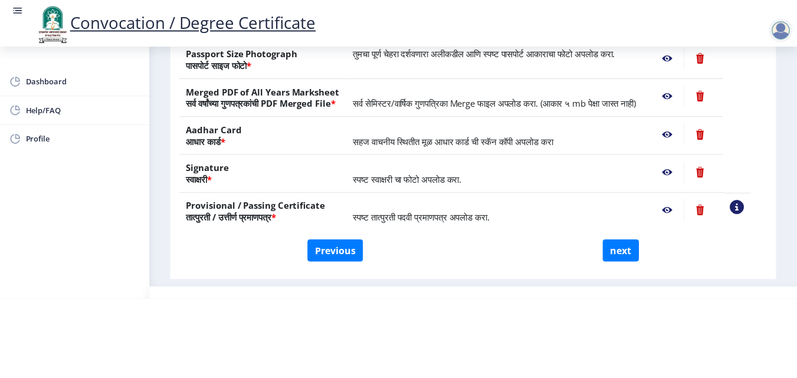
scroll to position [0, 0]
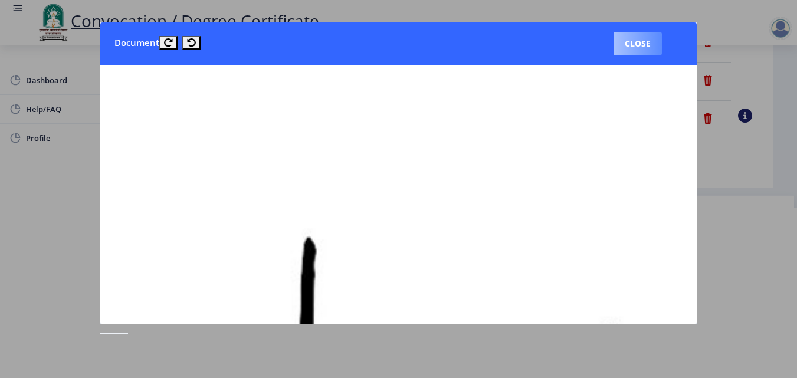
click at [649, 47] on button "Close" at bounding box center [637, 44] width 48 height 24
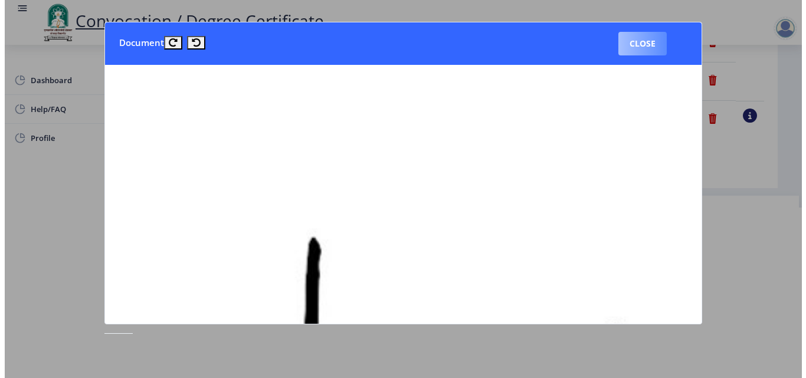
scroll to position [102, 0]
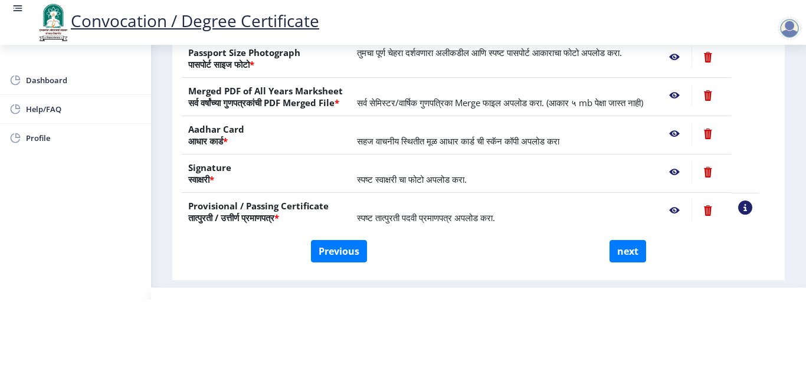
click at [690, 133] on nb-action at bounding box center [674, 133] width 34 height 21
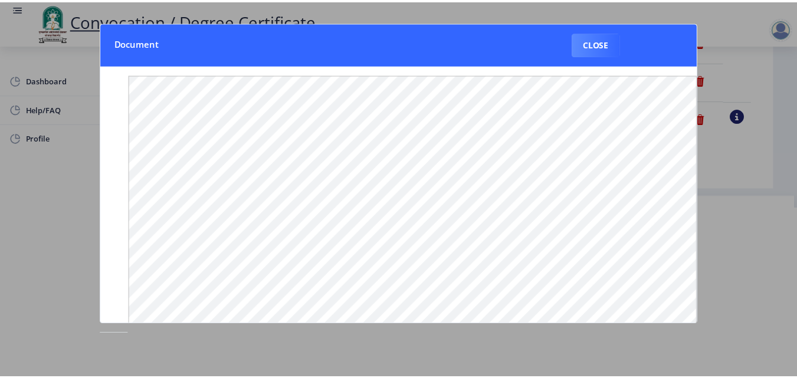
scroll to position [0, 0]
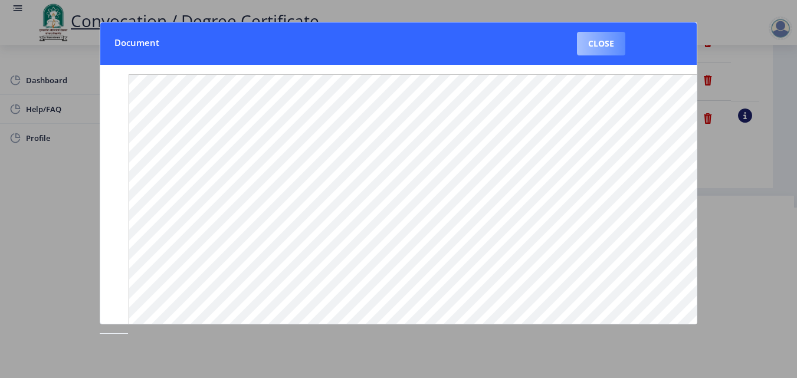
click at [614, 49] on button "Close" at bounding box center [601, 44] width 48 height 24
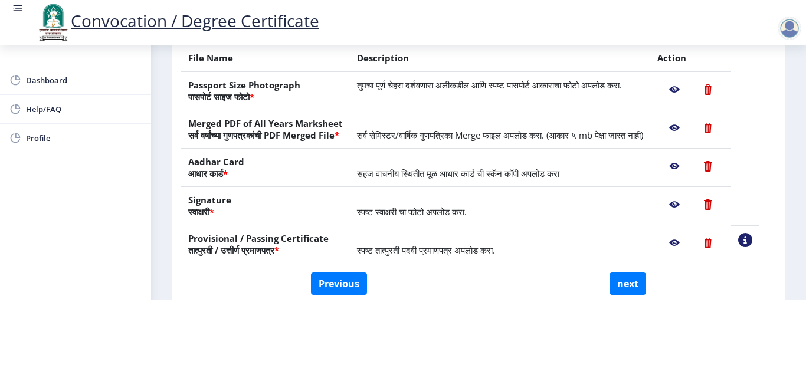
scroll to position [134, 0]
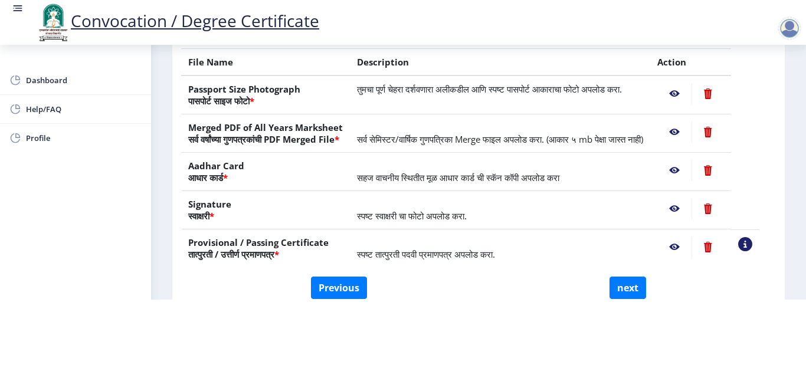
click at [690, 122] on nb-action at bounding box center [674, 132] width 34 height 21
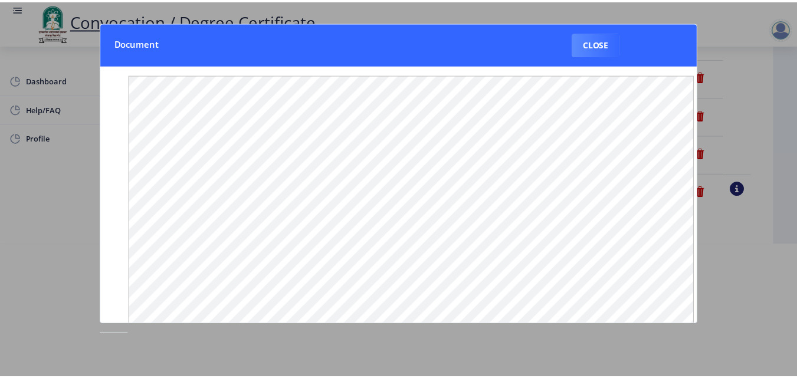
scroll to position [0, 0]
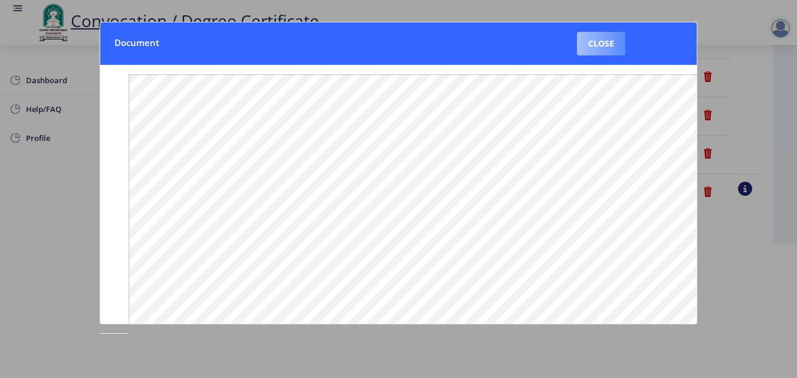
click at [607, 34] on button "Close" at bounding box center [601, 44] width 48 height 24
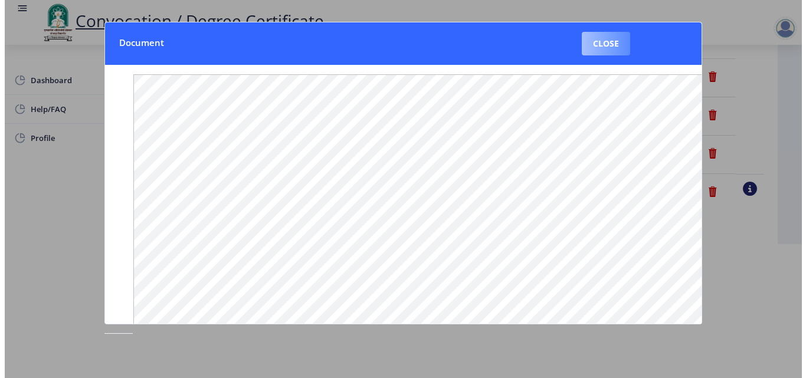
scroll to position [102, 0]
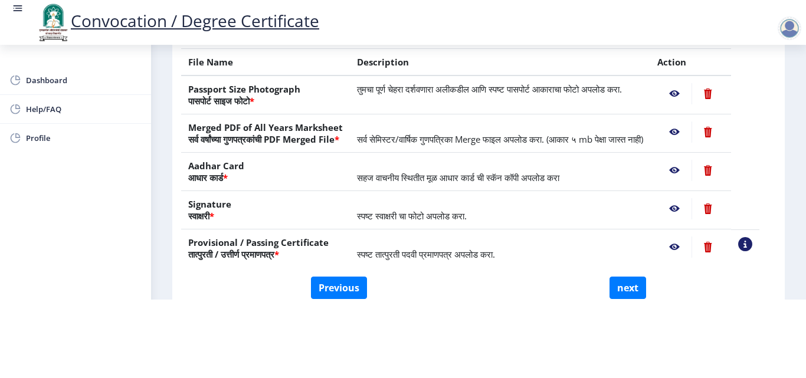
click at [685, 122] on nb-action at bounding box center [674, 132] width 34 height 21
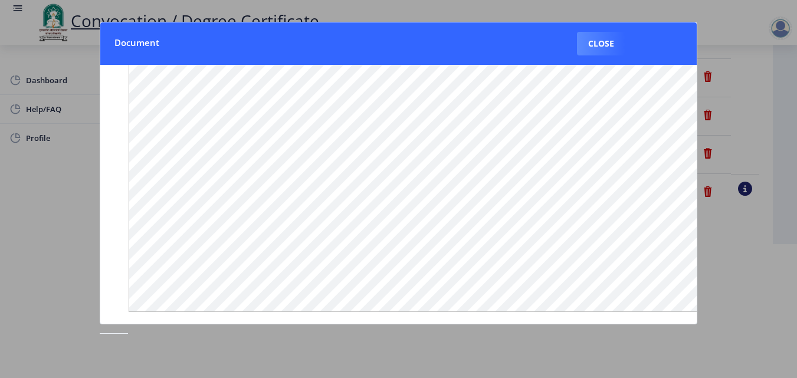
scroll to position [178, 0]
click at [605, 55] on button "Close" at bounding box center [601, 44] width 48 height 24
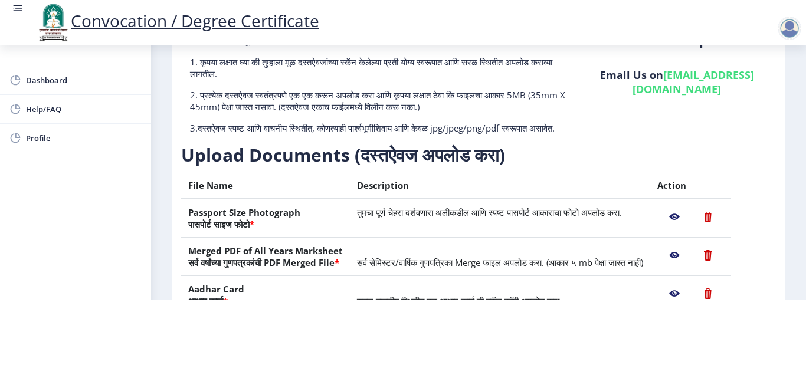
scroll to position [0, 0]
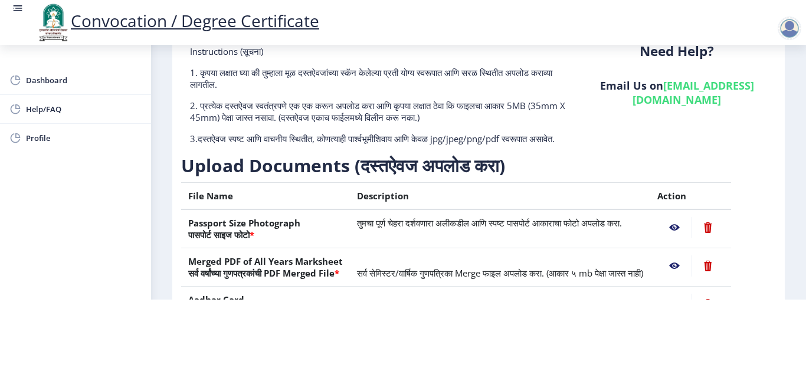
click at [691, 218] on nb-action at bounding box center [674, 227] width 34 height 21
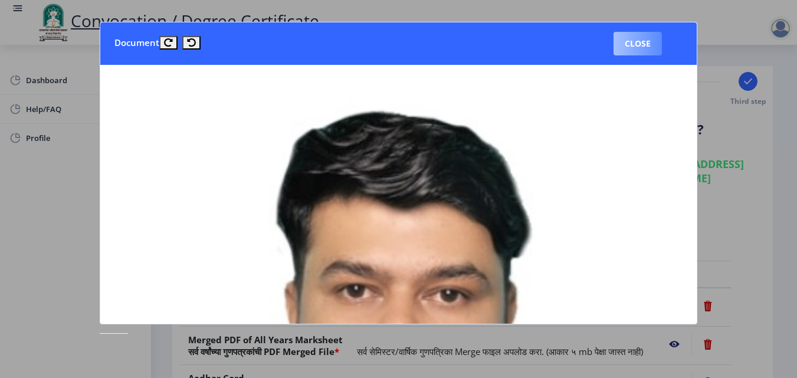
click at [636, 54] on button "Close" at bounding box center [637, 44] width 48 height 24
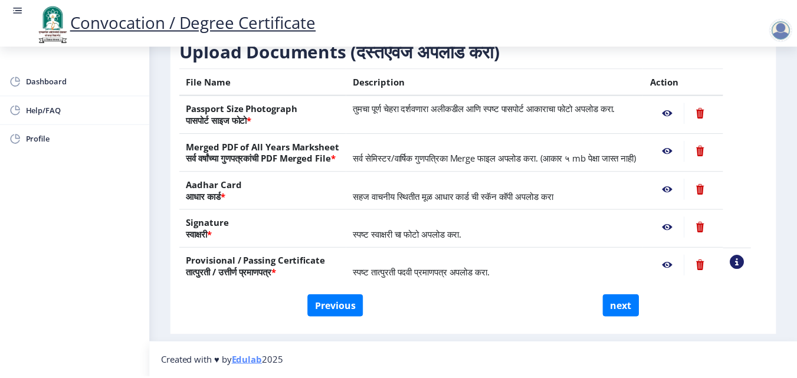
scroll to position [204, 0]
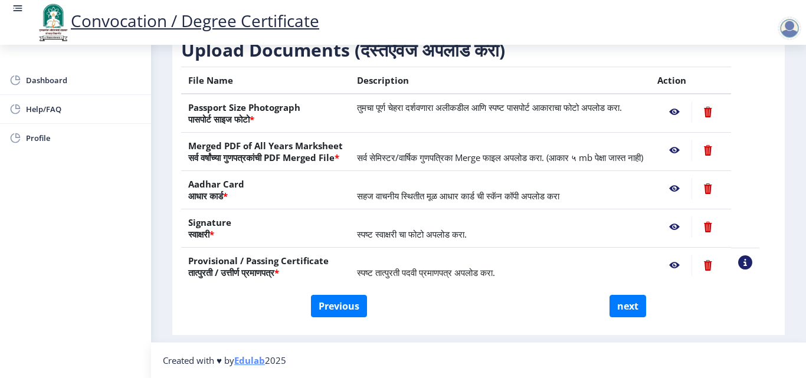
click at [685, 117] on nb-action at bounding box center [674, 111] width 34 height 21
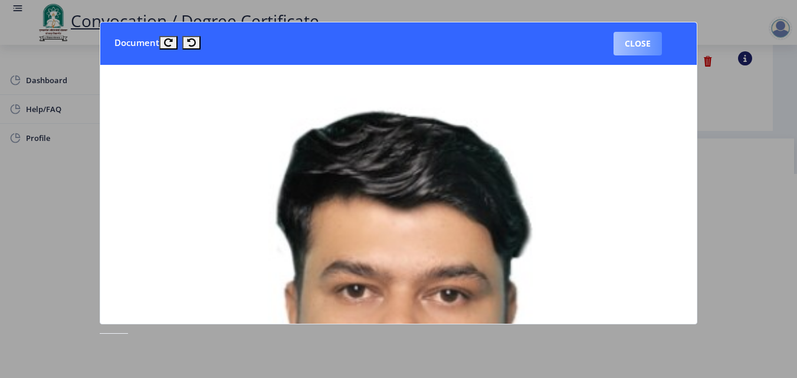
click at [639, 47] on button "Close" at bounding box center [637, 44] width 48 height 24
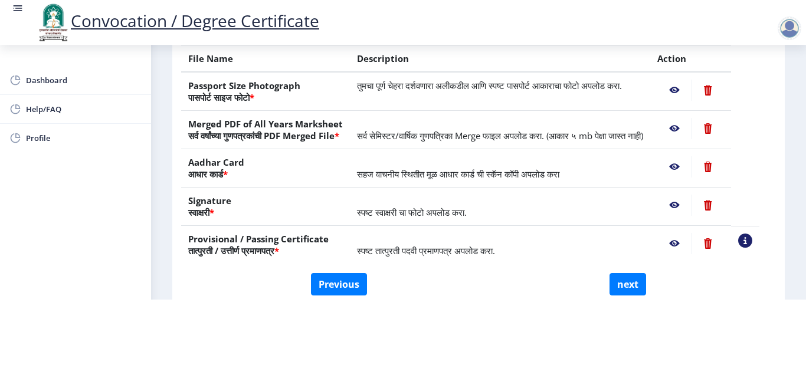
scroll to position [136, 0]
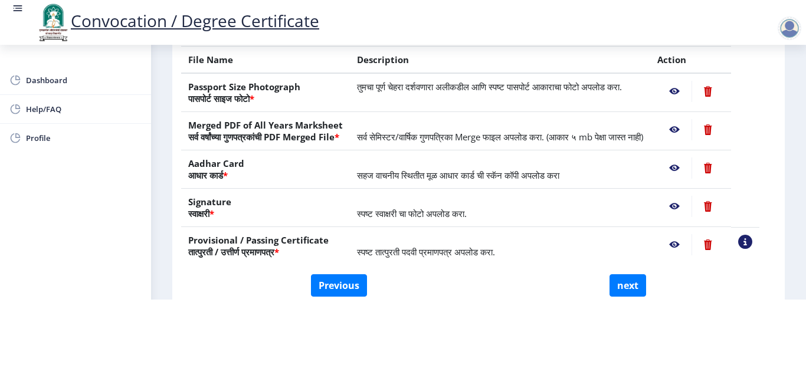
click at [688, 81] on nb-action at bounding box center [674, 91] width 34 height 21
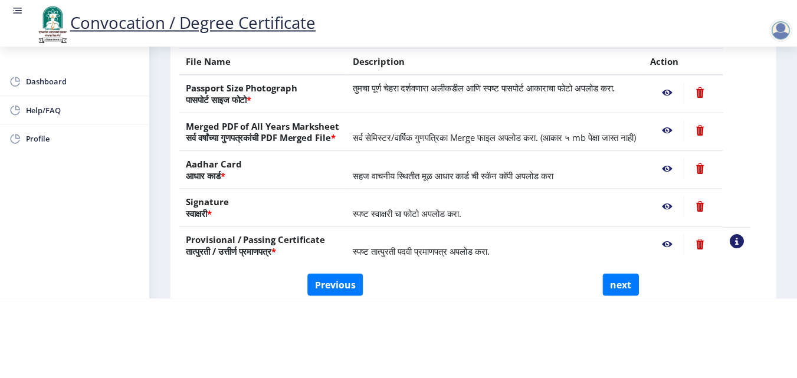
scroll to position [0, 0]
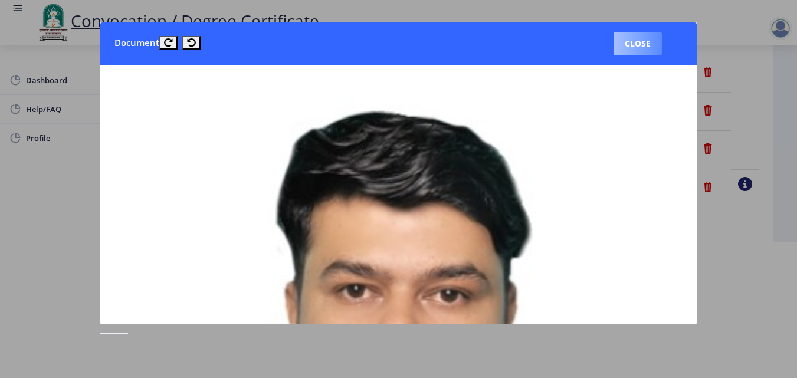
click at [653, 47] on button "Close" at bounding box center [637, 44] width 48 height 24
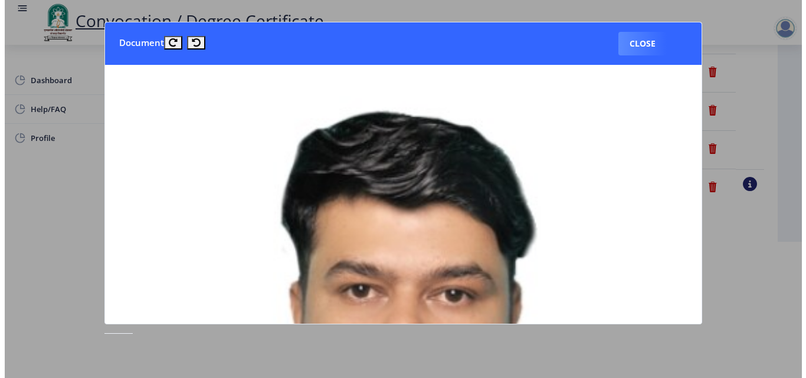
scroll to position [102, 0]
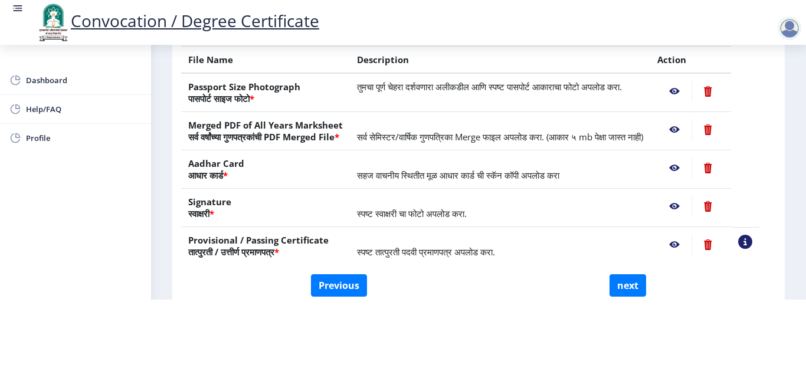
click at [690, 120] on nb-action at bounding box center [674, 129] width 34 height 21
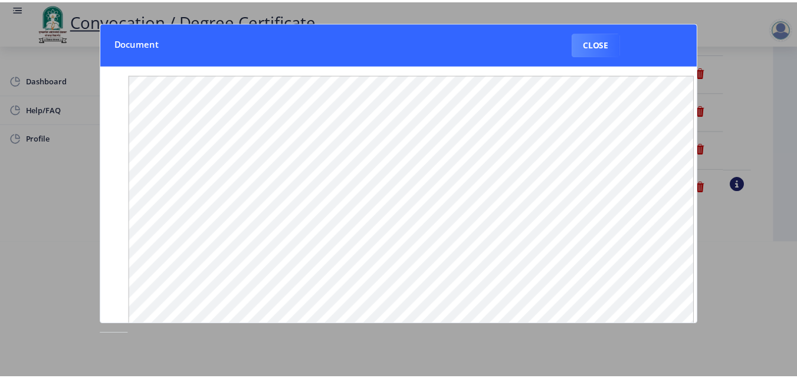
scroll to position [0, 0]
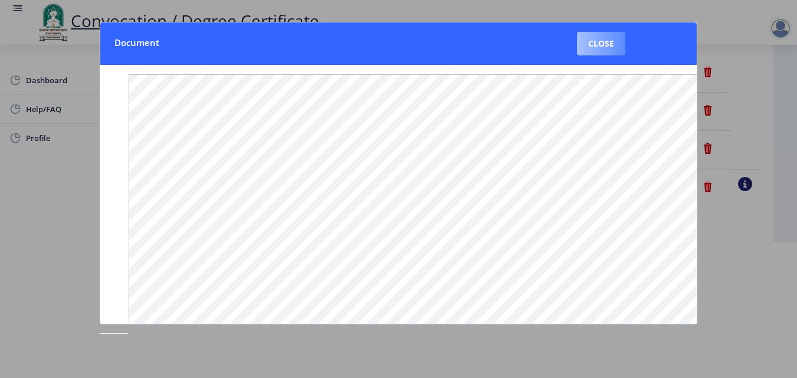
click at [606, 48] on button "Close" at bounding box center [601, 44] width 48 height 24
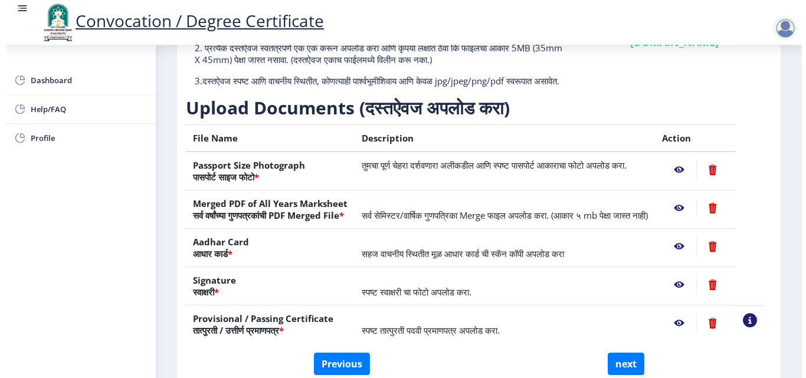
scroll to position [102, 0]
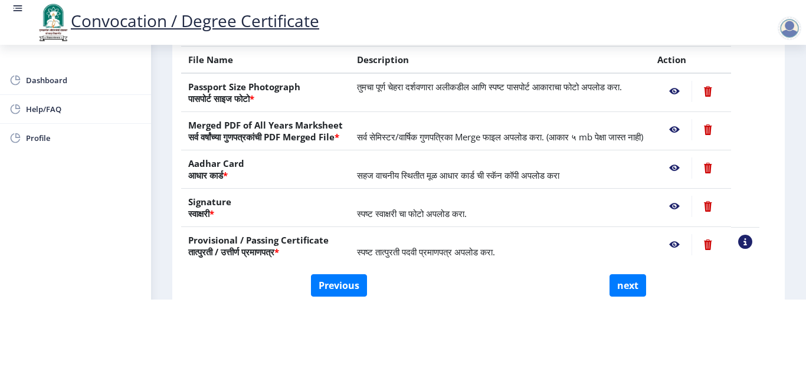
click at [687, 168] on nb-action at bounding box center [674, 167] width 34 height 21
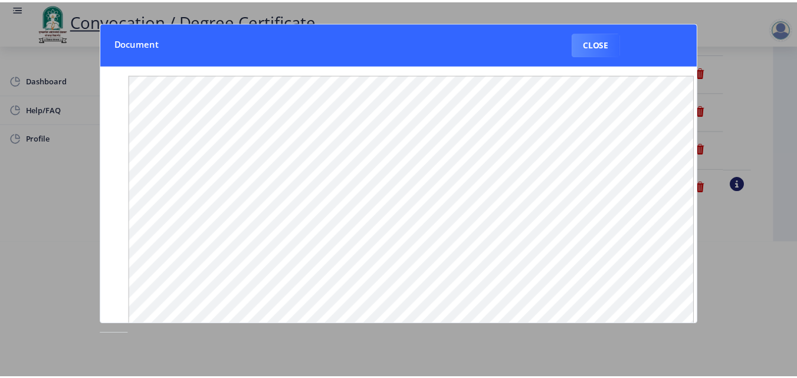
scroll to position [0, 0]
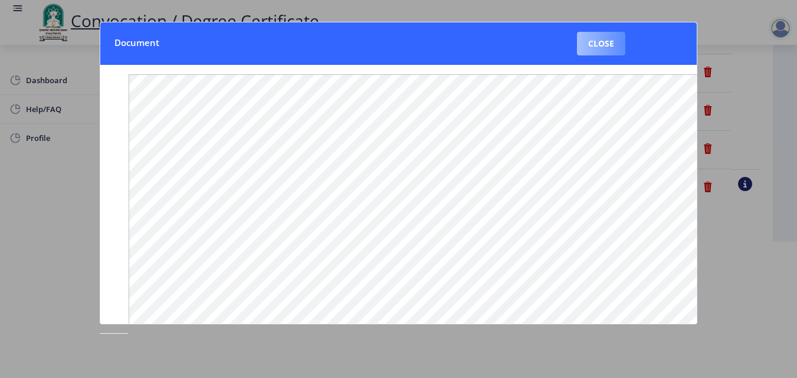
click at [613, 51] on button "Close" at bounding box center [601, 44] width 48 height 24
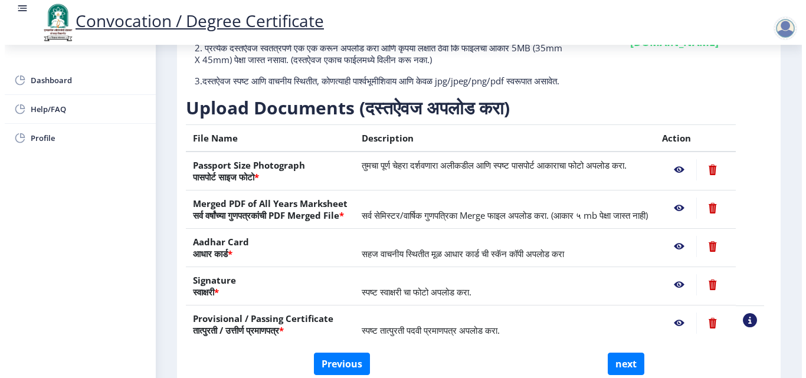
scroll to position [102, 0]
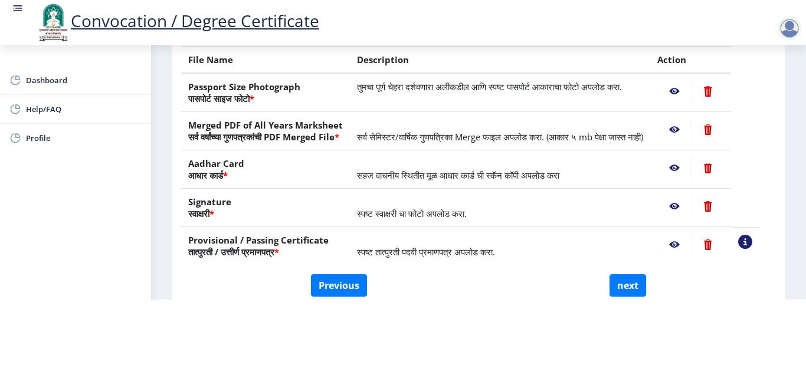
click at [691, 207] on nb-action at bounding box center [674, 206] width 34 height 21
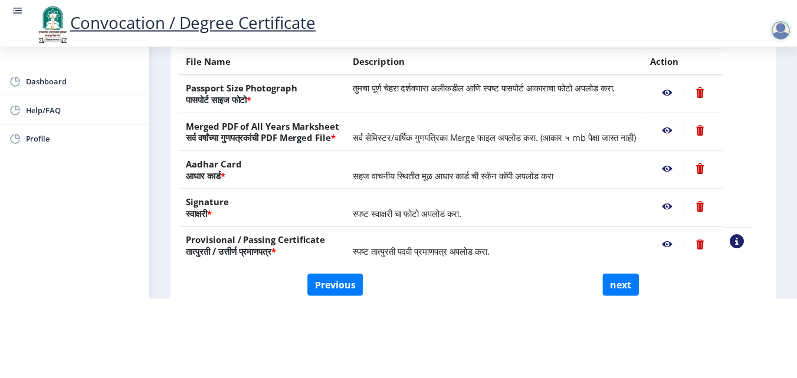
scroll to position [0, 0]
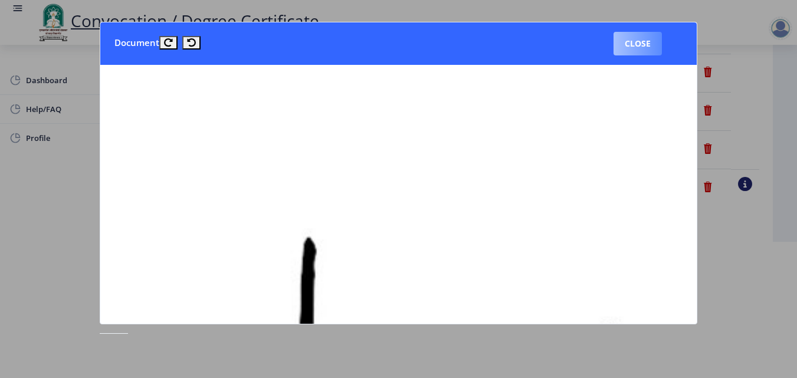
click at [642, 42] on button "Close" at bounding box center [637, 44] width 48 height 24
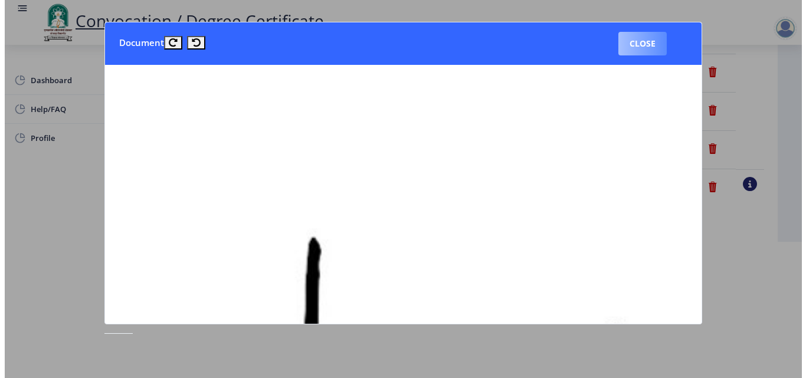
scroll to position [102, 0]
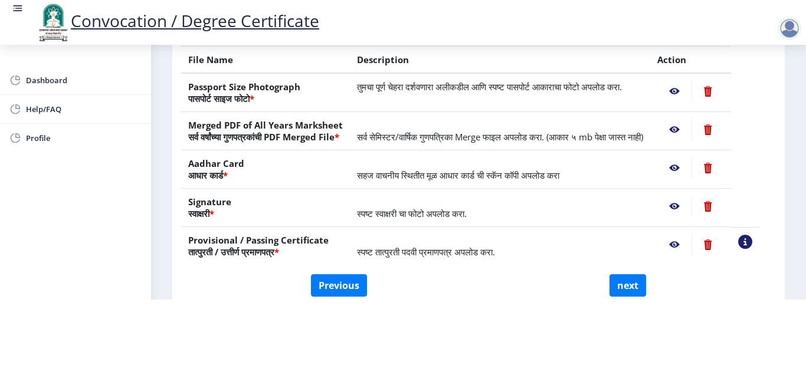
click at [686, 243] on nb-action at bounding box center [674, 244] width 34 height 21
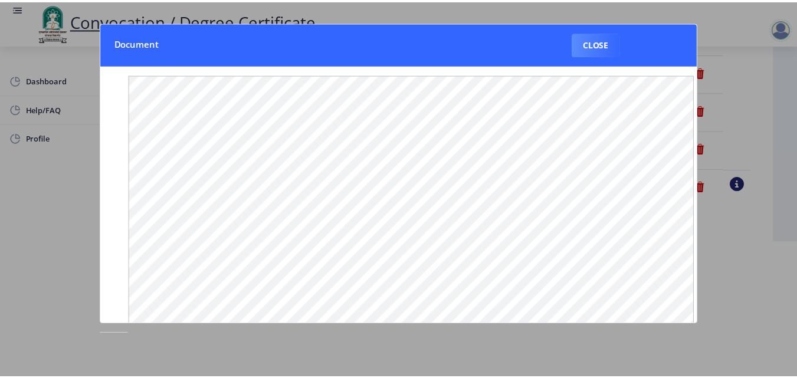
scroll to position [0, 0]
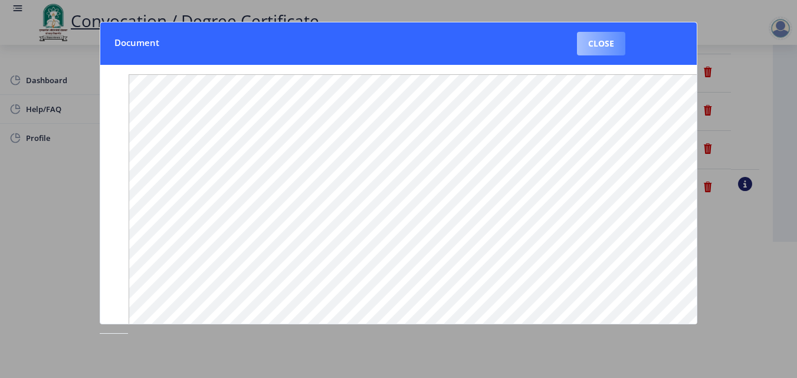
click at [603, 44] on button "Close" at bounding box center [601, 44] width 48 height 24
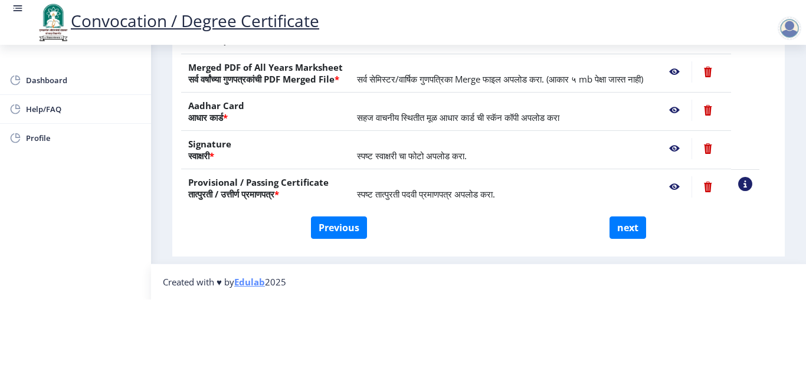
scroll to position [218, 0]
click at [330, 216] on button "Previous" at bounding box center [339, 227] width 56 height 22
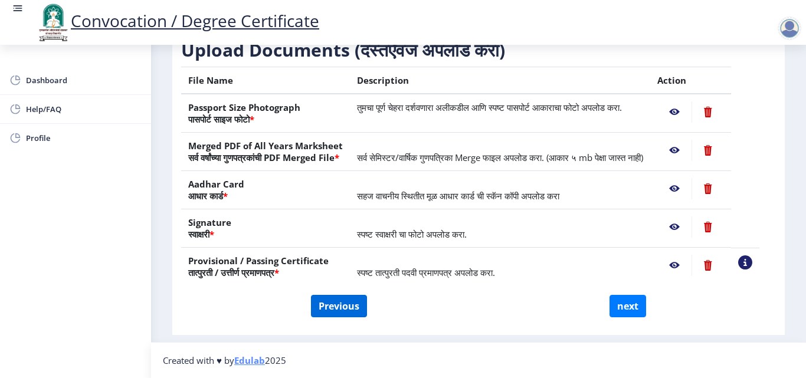
select select "Regular"
select select "2018"
select select "May"
select select "Grade A"
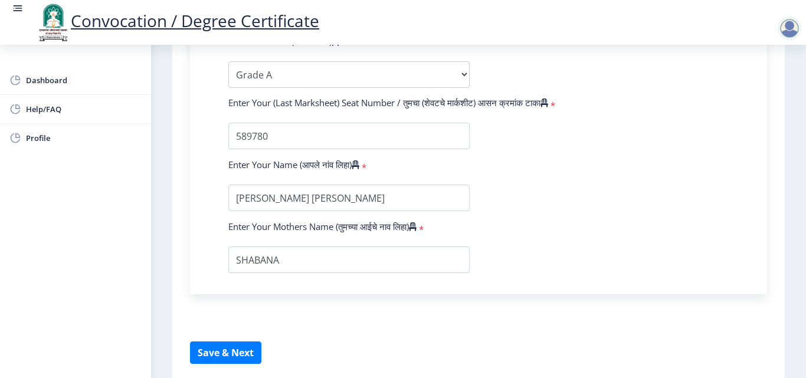
scroll to position [730, 0]
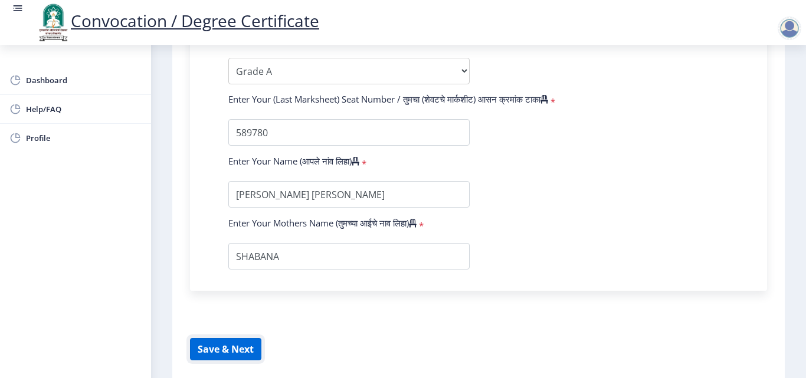
click at [230, 345] on button "Save & Next" at bounding box center [225, 349] width 71 height 22
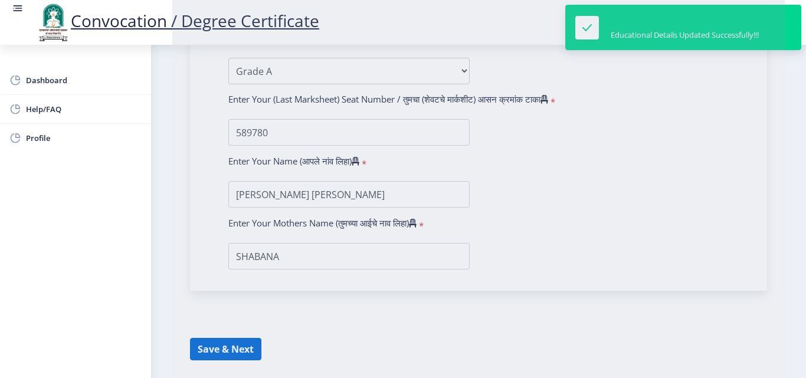
select select
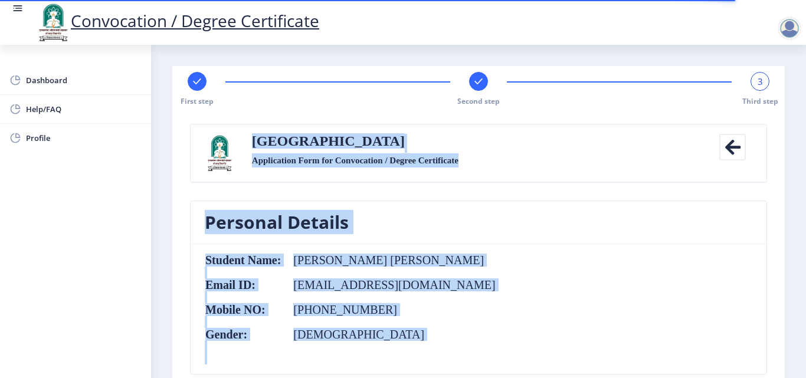
drag, startPoint x: 805, startPoint y: 53, endPoint x: 620, endPoint y: 143, distance: 206.0
click at [620, 143] on nb-layout "Convocation / Degree Certificate Dashboard Help/FAQ Profile First step Second s…" at bounding box center [403, 189] width 806 height 378
click at [620, 143] on div "Solapur University Application Form for Convocation / Degree Certificate" at bounding box center [478, 153] width 471 height 38
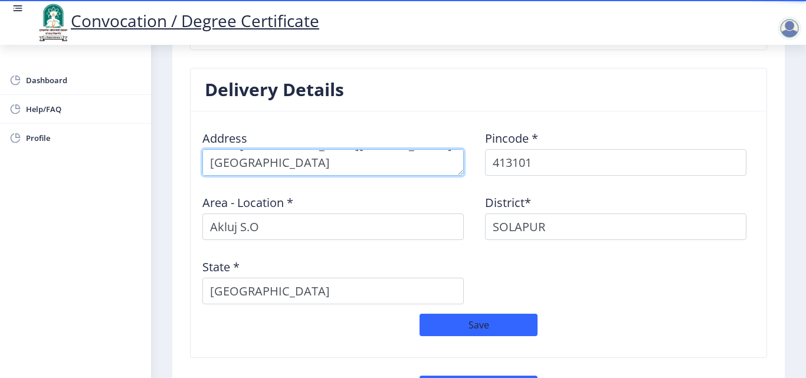
scroll to position [1033, 0]
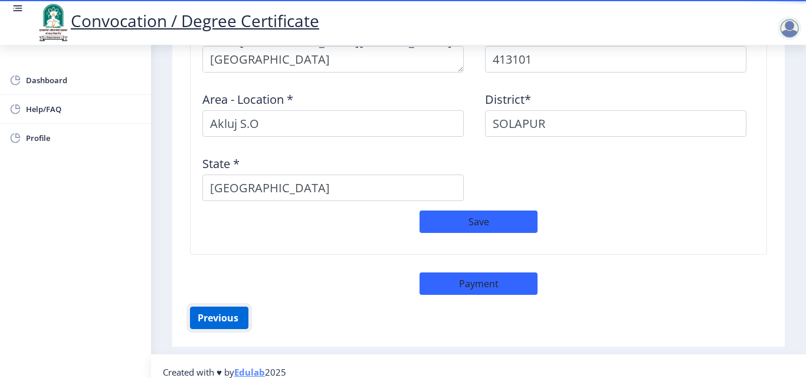
click at [213, 307] on button "Previous ‍" at bounding box center [219, 318] width 58 height 22
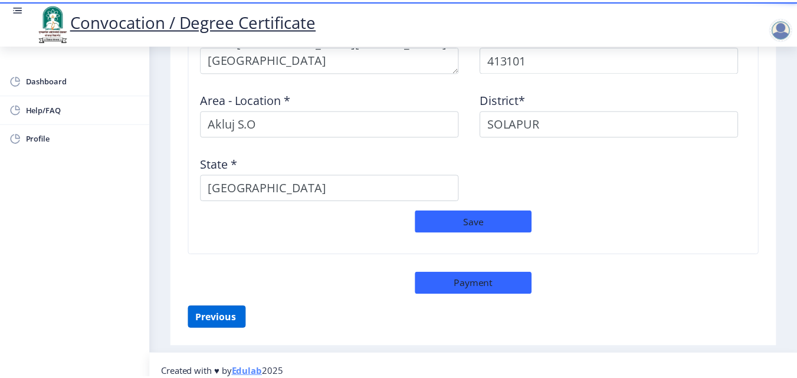
scroll to position [218, 0]
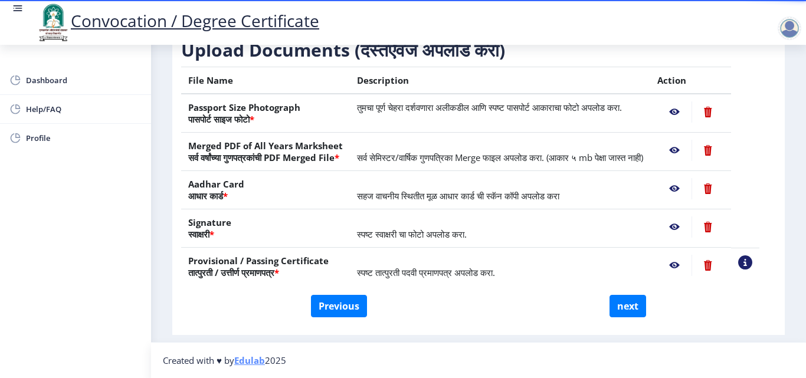
click at [687, 101] on nb-action at bounding box center [674, 111] width 34 height 21
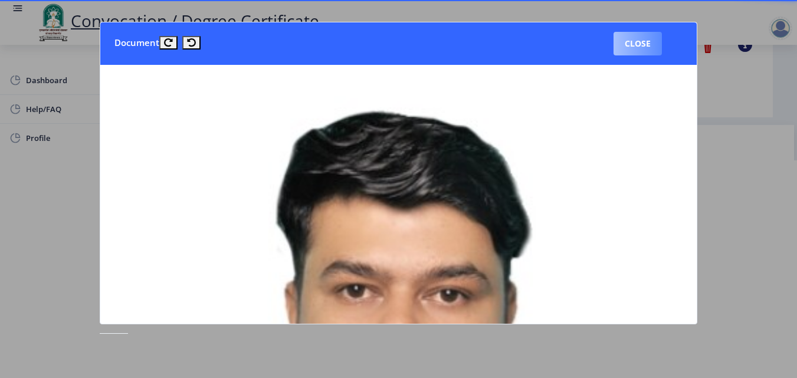
click at [641, 38] on button "Close" at bounding box center [637, 44] width 48 height 24
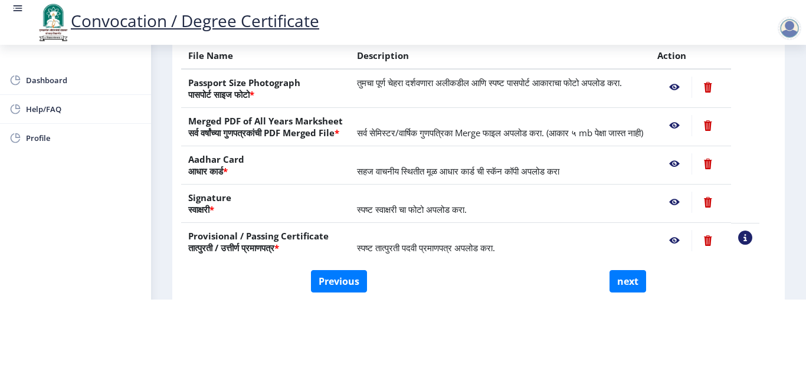
scroll to position [127, 0]
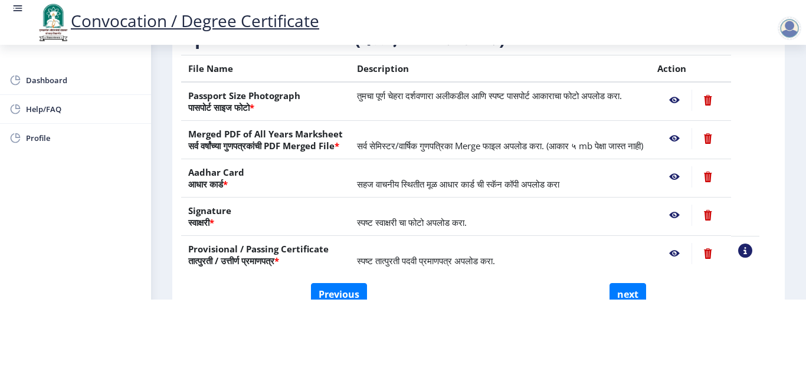
click at [684, 128] on nb-action at bounding box center [674, 138] width 34 height 21
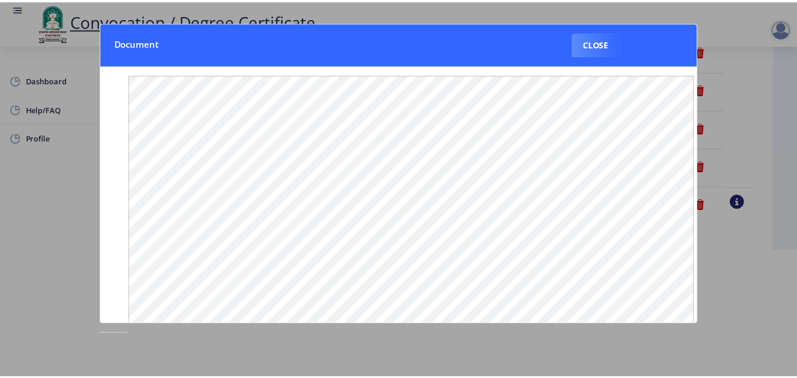
scroll to position [0, 0]
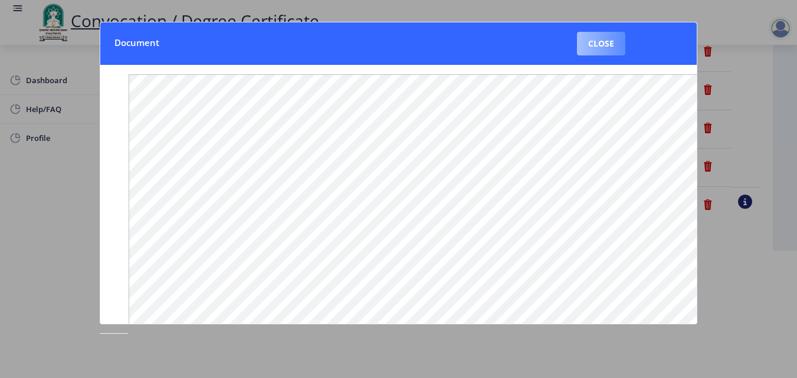
click at [597, 47] on button "Close" at bounding box center [601, 44] width 48 height 24
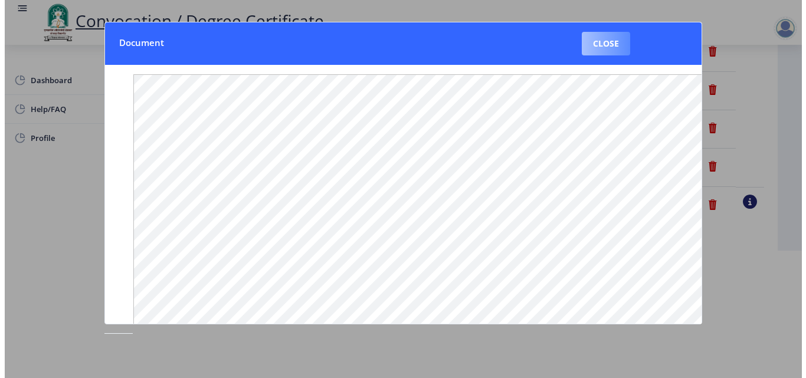
scroll to position [102, 0]
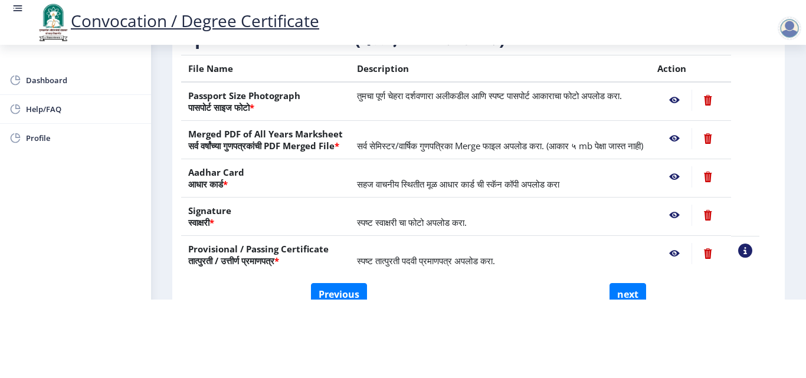
click at [691, 178] on nb-action at bounding box center [674, 176] width 34 height 21
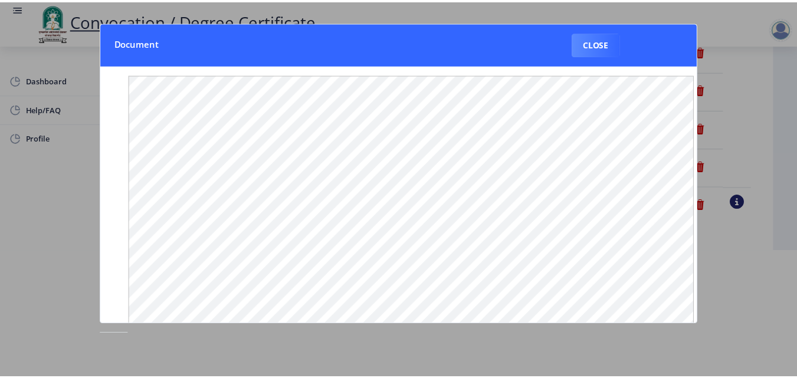
scroll to position [0, 0]
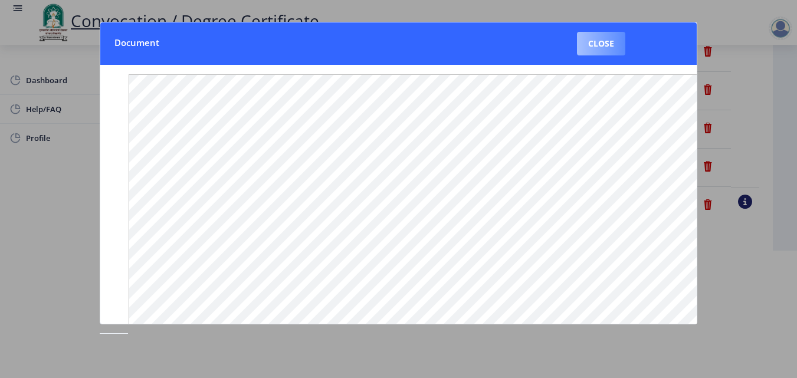
click at [602, 52] on button "Close" at bounding box center [601, 44] width 48 height 24
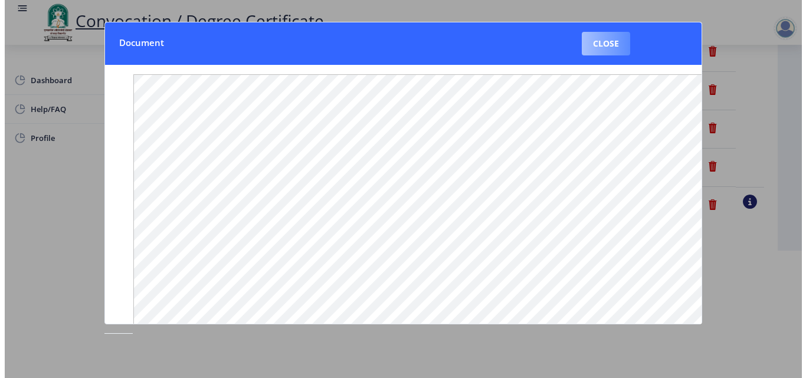
scroll to position [102, 0]
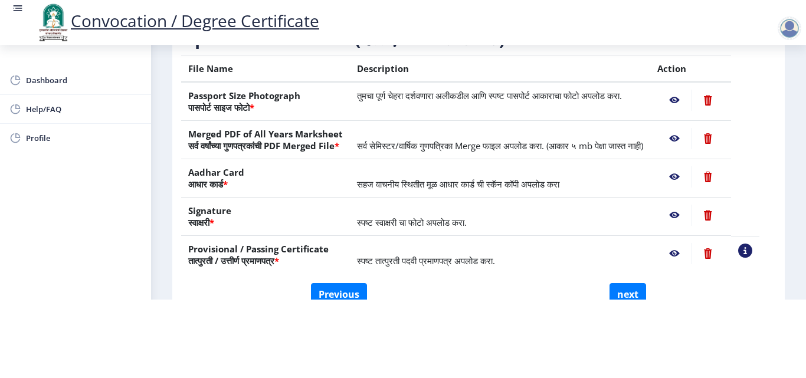
click at [685, 90] on nb-action at bounding box center [674, 100] width 34 height 21
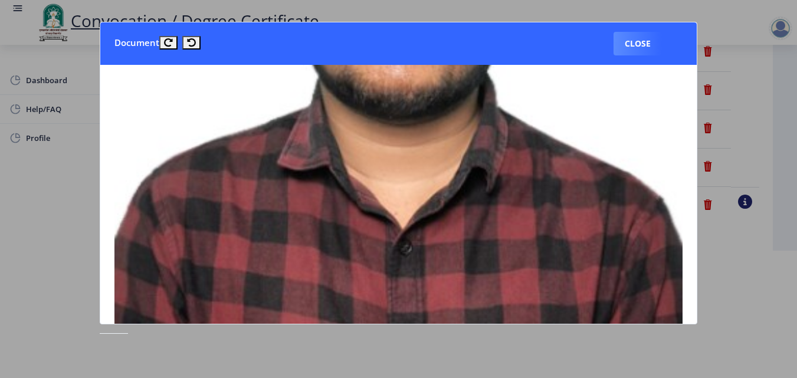
scroll to position [331, 0]
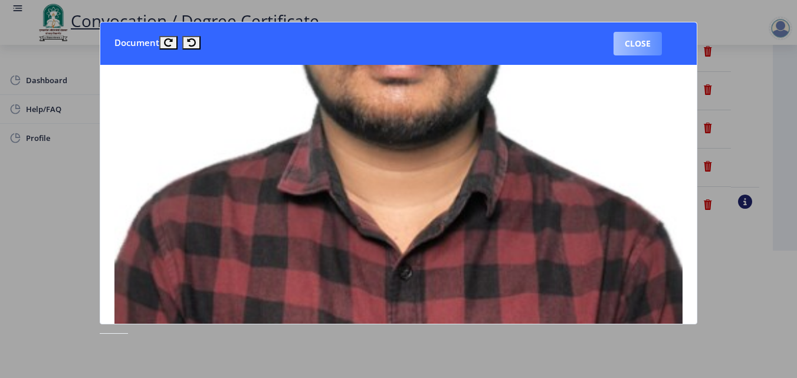
click at [632, 41] on button "Close" at bounding box center [637, 44] width 48 height 24
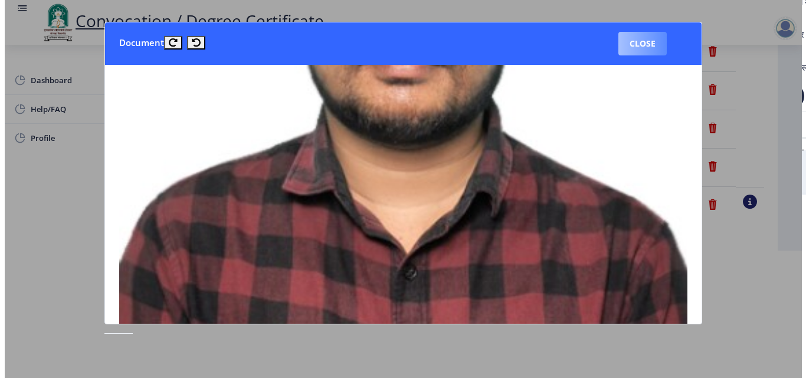
scroll to position [102, 0]
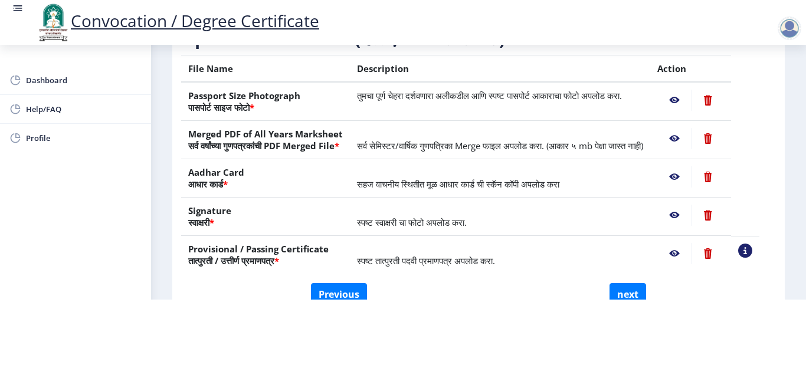
click at [688, 90] on nb-action at bounding box center [674, 100] width 34 height 21
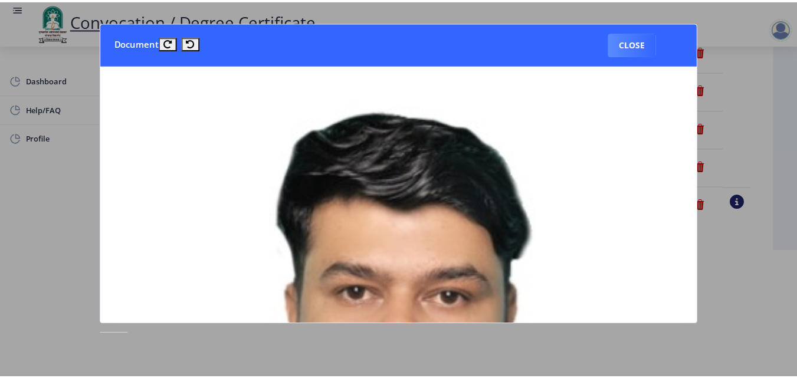
scroll to position [0, 0]
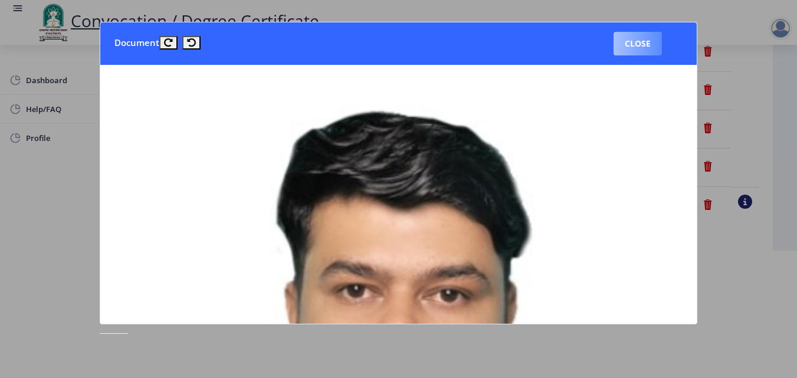
click at [640, 50] on button "Close" at bounding box center [637, 44] width 48 height 24
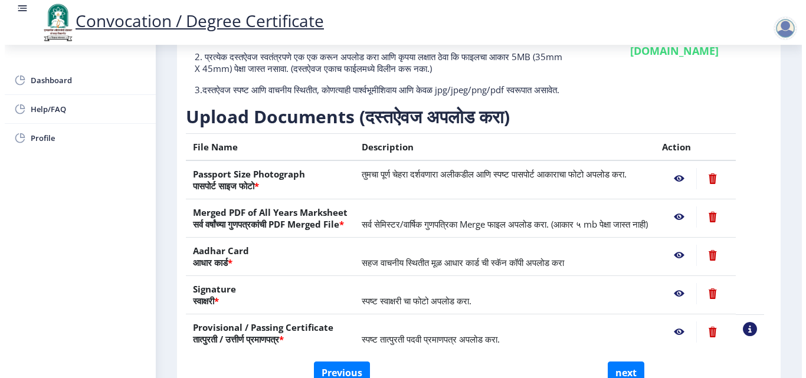
scroll to position [102, 0]
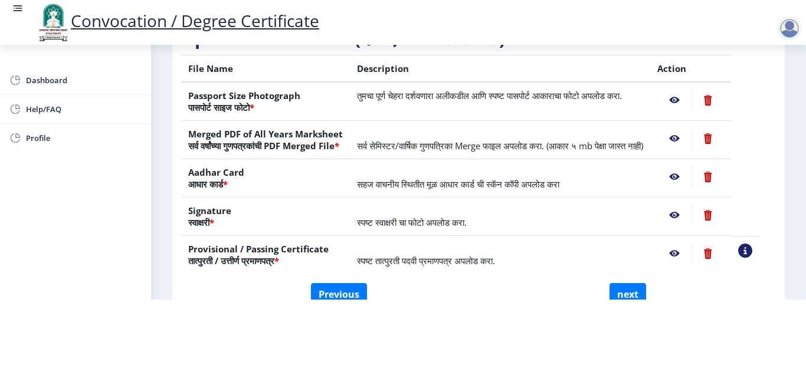
click at [690, 128] on nb-action at bounding box center [674, 138] width 34 height 21
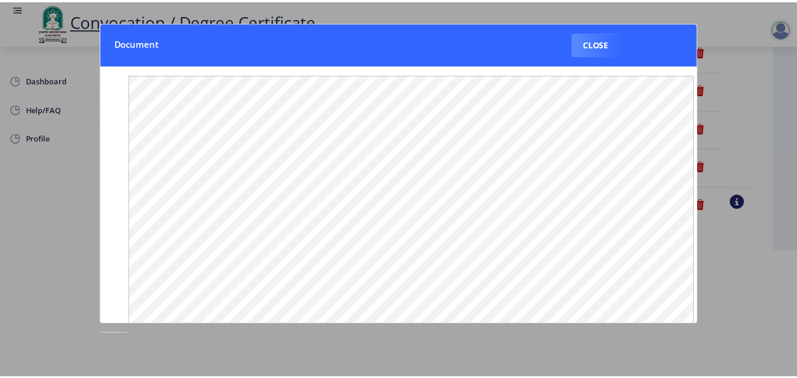
scroll to position [0, 0]
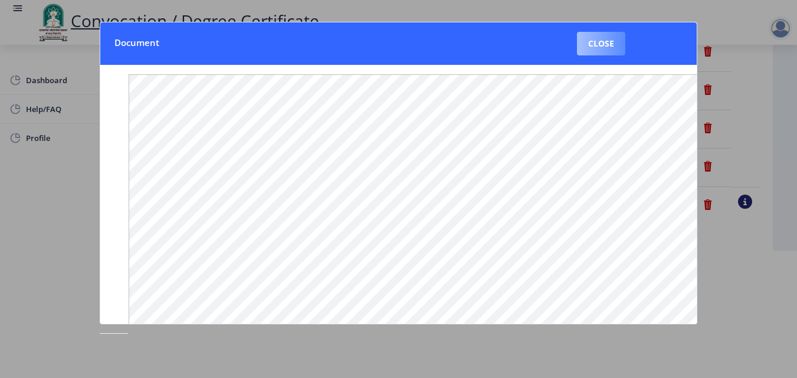
click at [614, 49] on button "Close" at bounding box center [601, 44] width 48 height 24
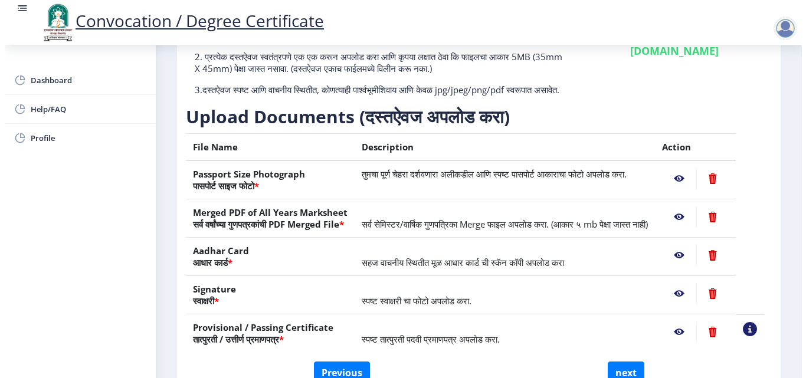
scroll to position [102, 0]
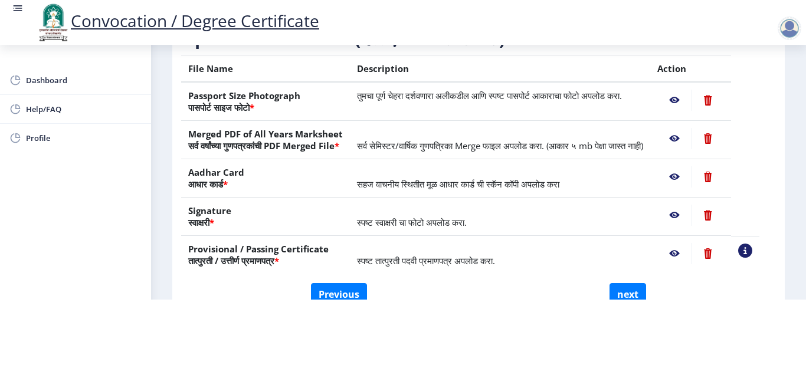
click at [684, 174] on nb-action at bounding box center [674, 176] width 34 height 21
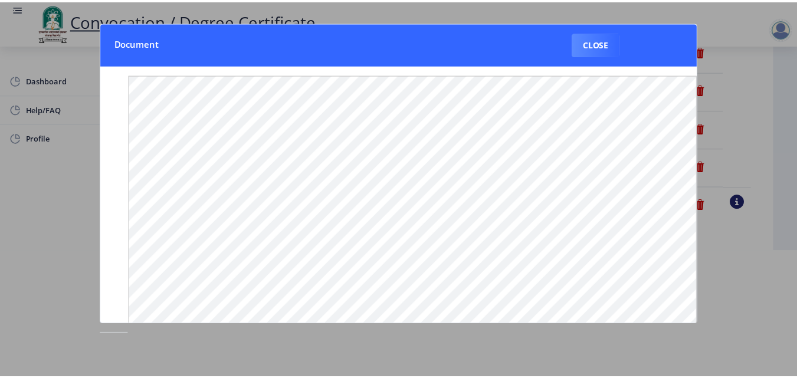
scroll to position [0, 0]
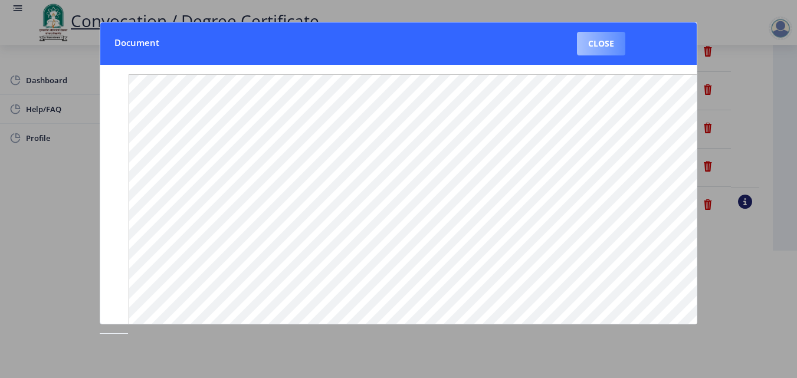
click at [609, 44] on button "Close" at bounding box center [601, 44] width 48 height 24
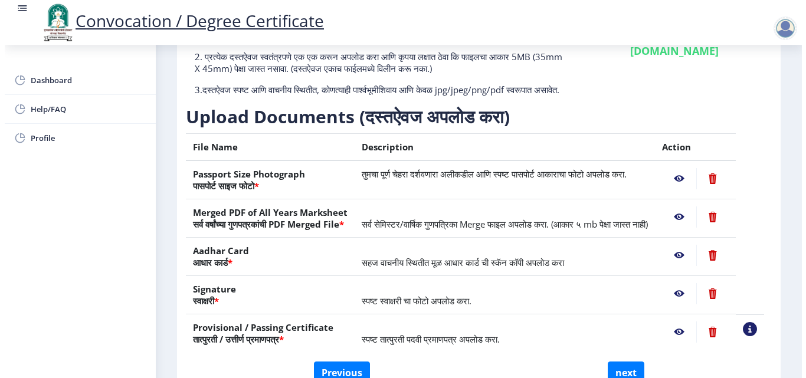
scroll to position [102, 0]
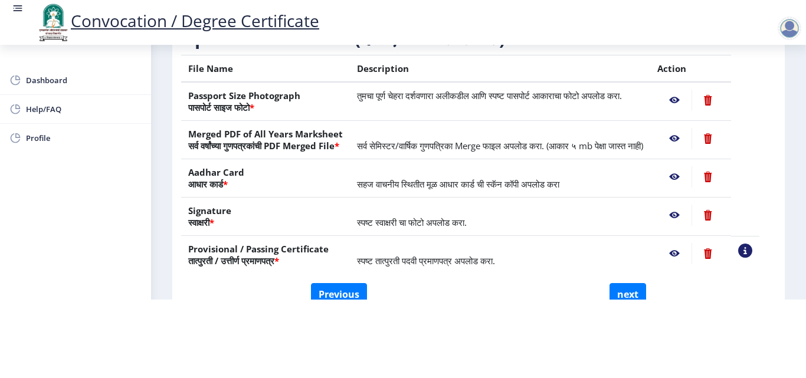
click at [688, 215] on nb-action at bounding box center [674, 215] width 34 height 21
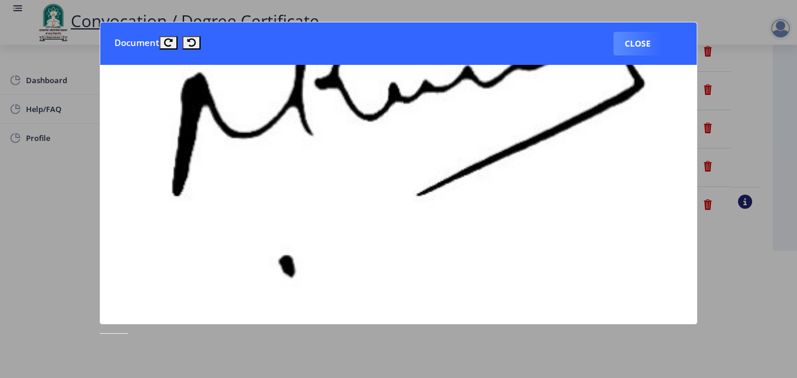
scroll to position [315, 0]
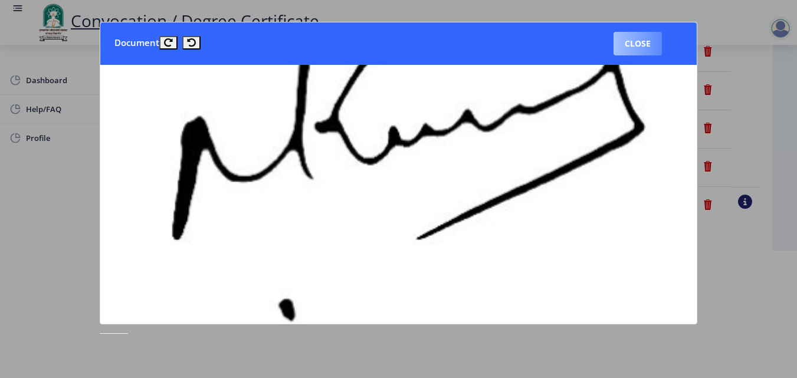
click at [638, 42] on button "Close" at bounding box center [637, 44] width 48 height 24
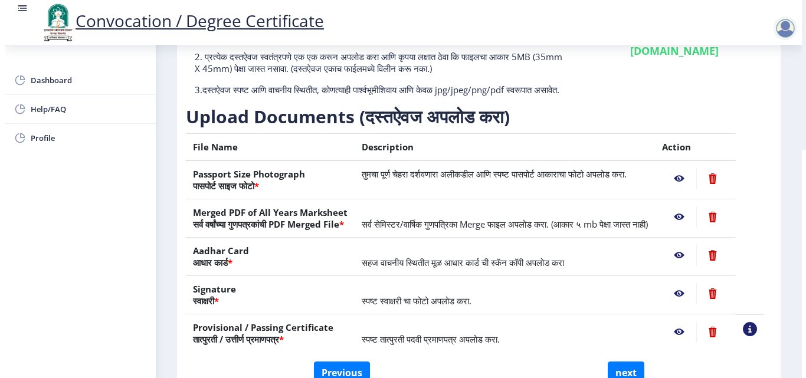
scroll to position [102, 0]
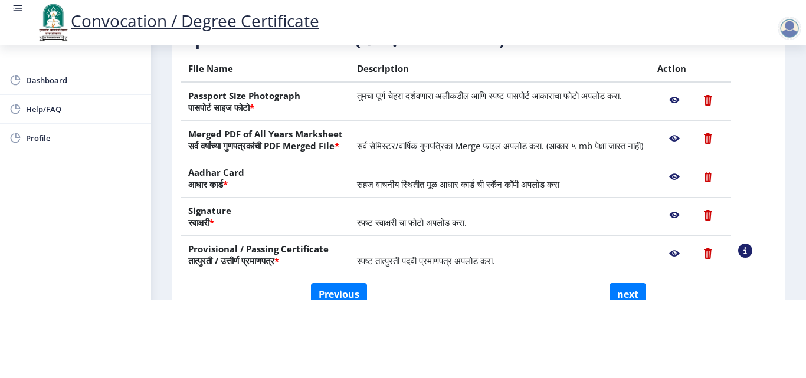
click at [688, 252] on nb-action at bounding box center [674, 253] width 34 height 21
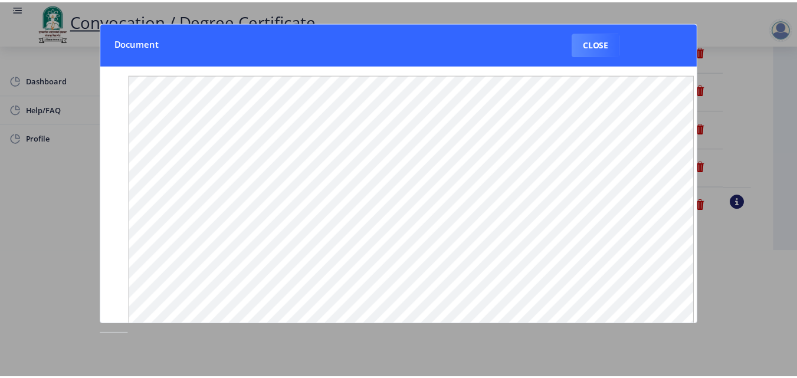
scroll to position [0, 0]
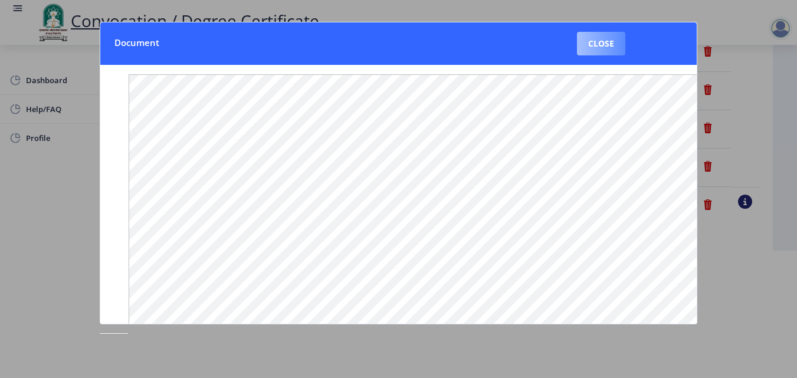
click at [609, 45] on button "Close" at bounding box center [601, 44] width 48 height 24
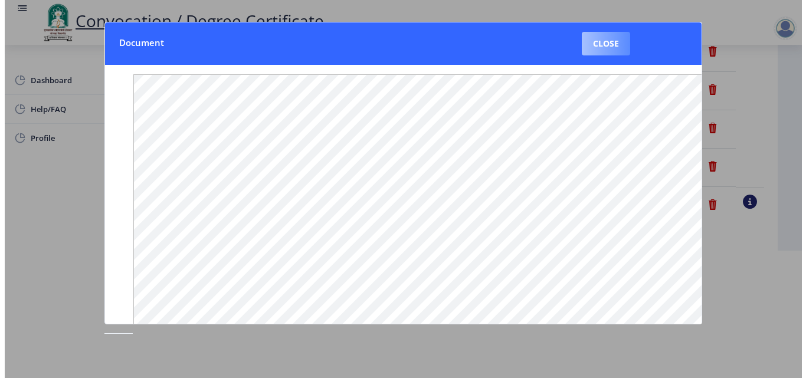
scroll to position [102, 0]
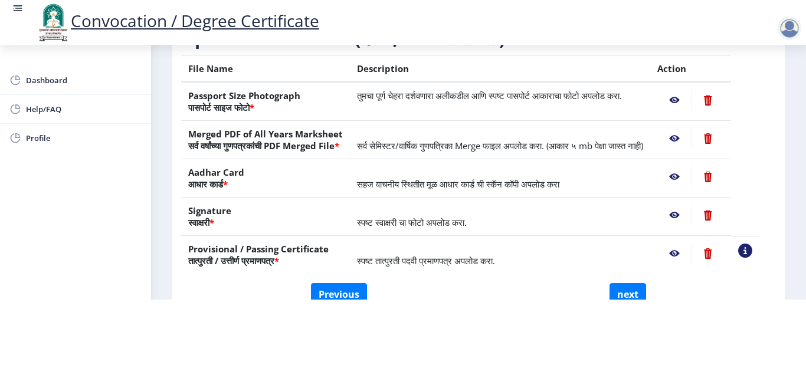
click at [690, 253] on nb-action at bounding box center [674, 253] width 34 height 21
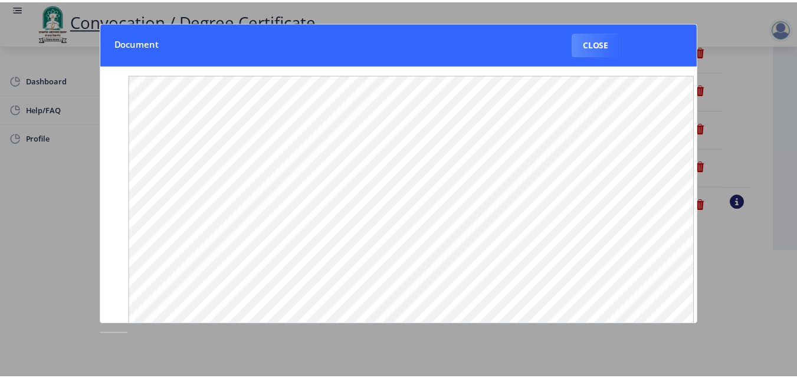
scroll to position [0, 0]
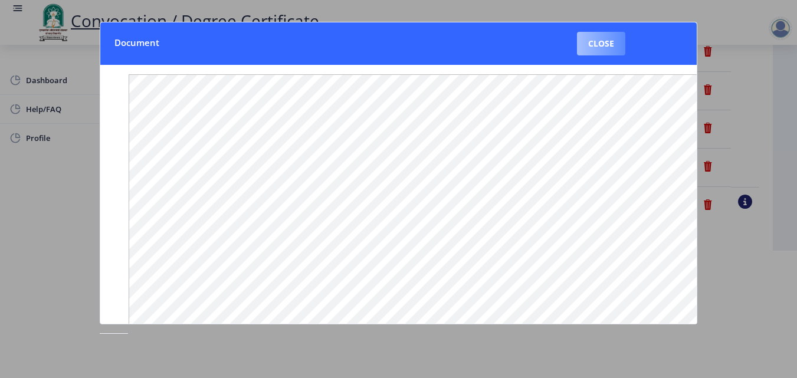
click at [606, 44] on button "Close" at bounding box center [601, 44] width 48 height 24
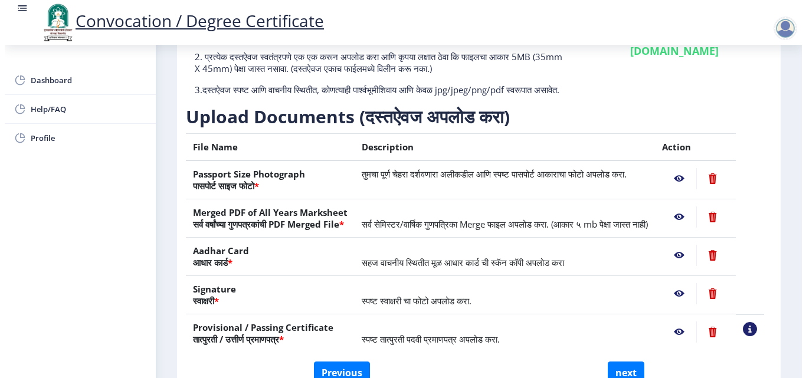
scroll to position [102, 0]
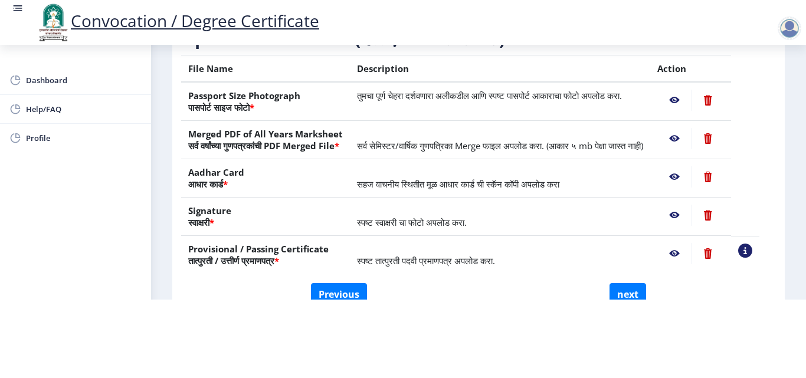
click at [691, 214] on nb-action at bounding box center [674, 215] width 34 height 21
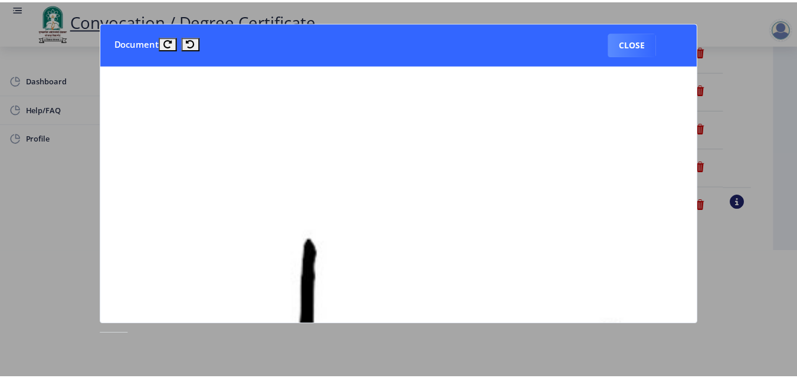
scroll to position [0, 0]
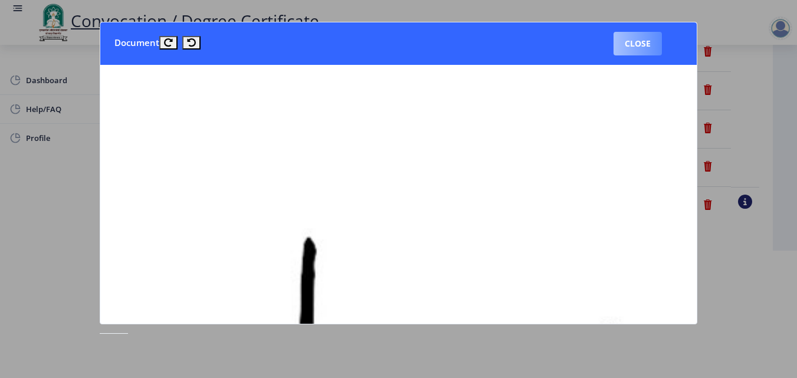
click at [646, 55] on button "Close" at bounding box center [637, 44] width 48 height 24
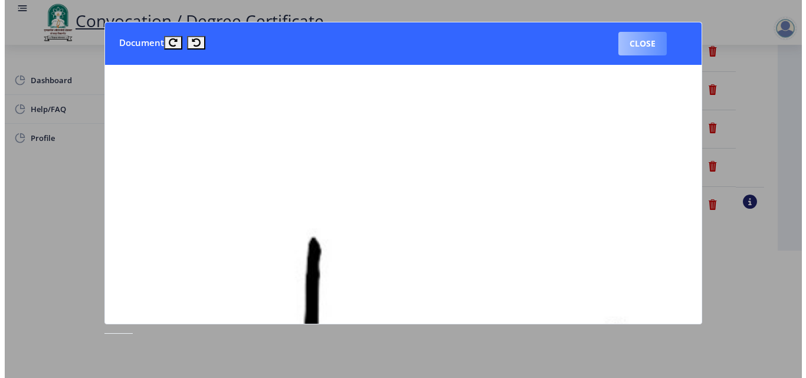
scroll to position [102, 0]
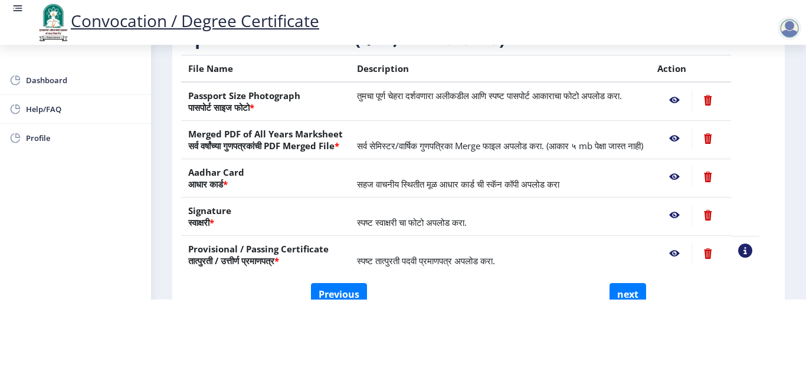
click at [686, 216] on nb-action at bounding box center [674, 215] width 34 height 21
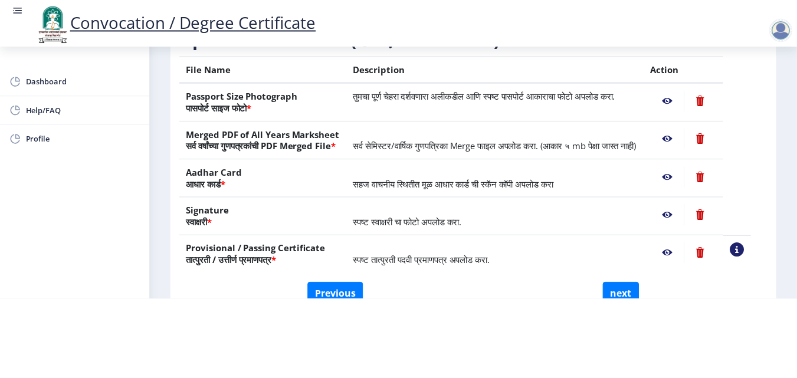
scroll to position [0, 0]
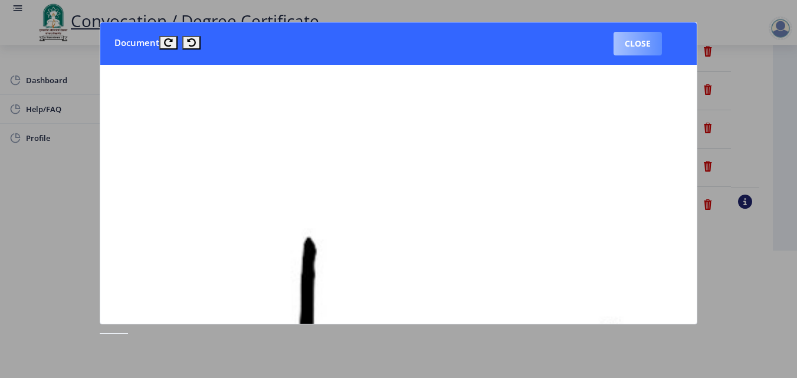
click at [638, 51] on button "Close" at bounding box center [637, 44] width 48 height 24
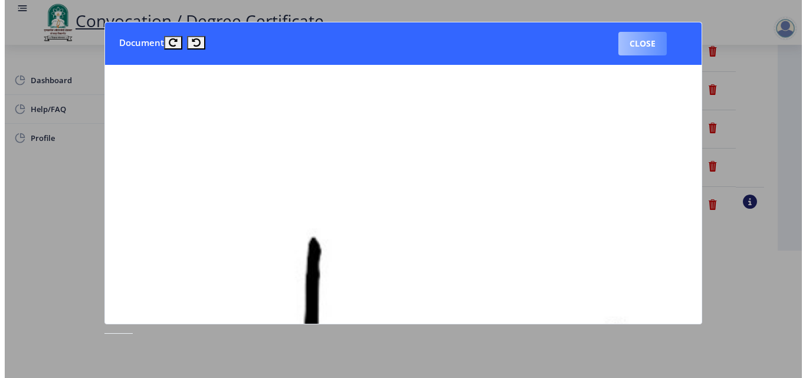
scroll to position [102, 0]
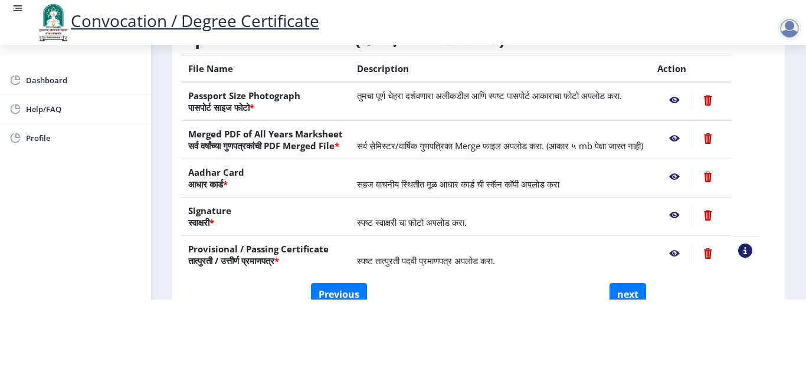
click at [688, 180] on nb-action at bounding box center [674, 176] width 34 height 21
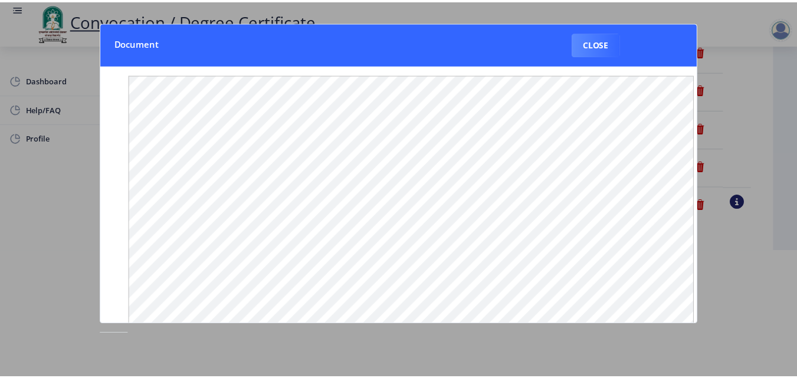
scroll to position [0, 0]
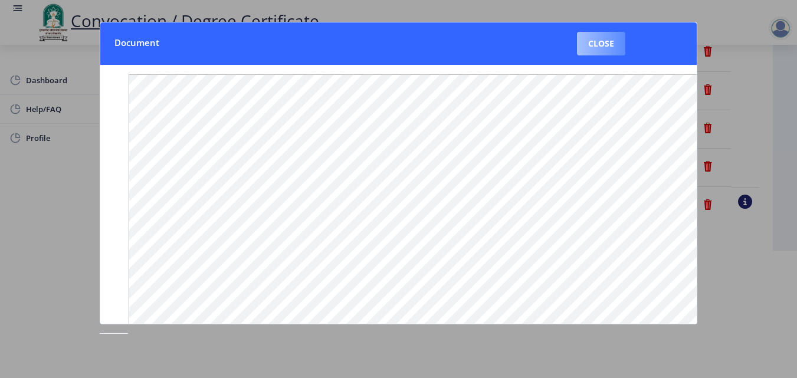
click at [601, 45] on button "Close" at bounding box center [601, 44] width 48 height 24
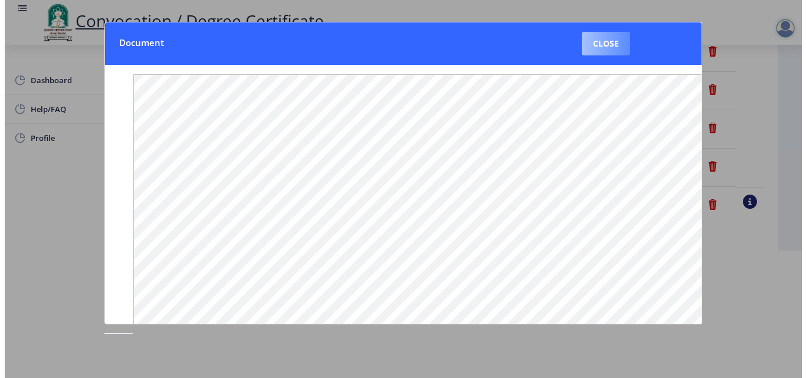
scroll to position [102, 0]
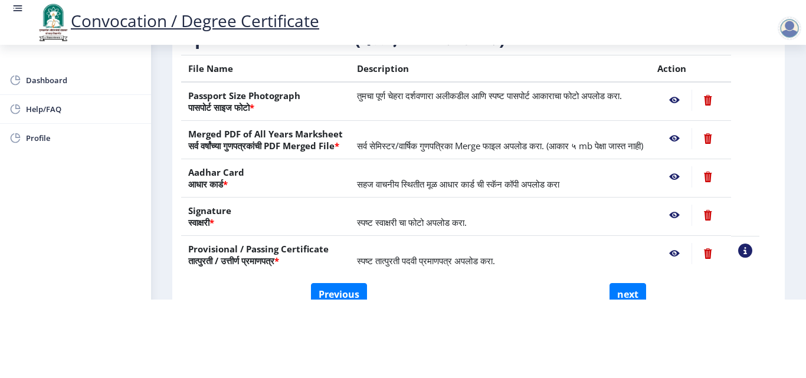
click at [687, 129] on nb-action at bounding box center [674, 138] width 34 height 21
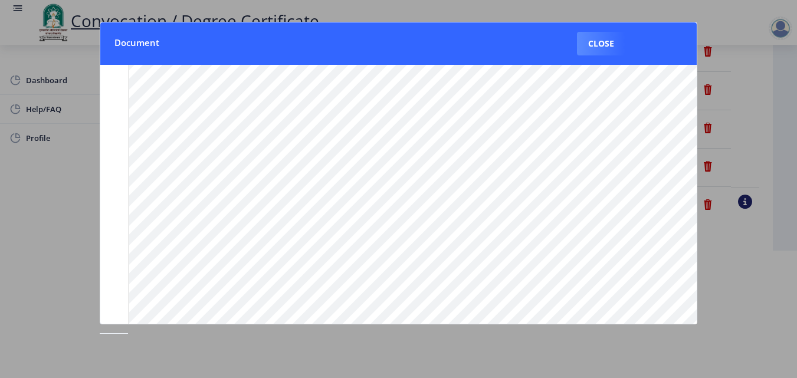
scroll to position [134, 0]
click at [599, 41] on button "Close" at bounding box center [601, 44] width 48 height 24
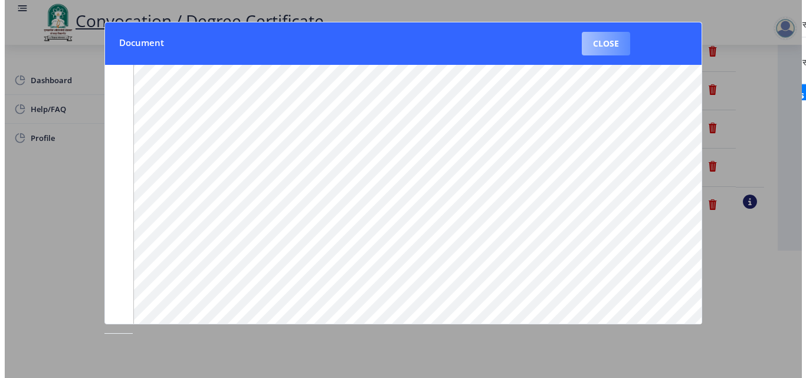
scroll to position [102, 0]
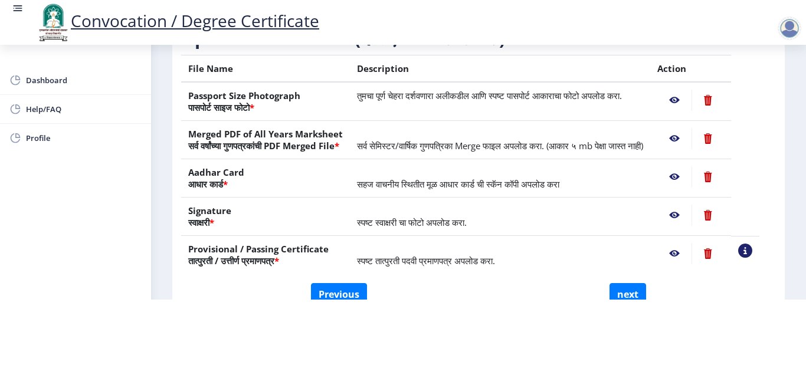
click at [687, 90] on nb-action at bounding box center [674, 100] width 34 height 21
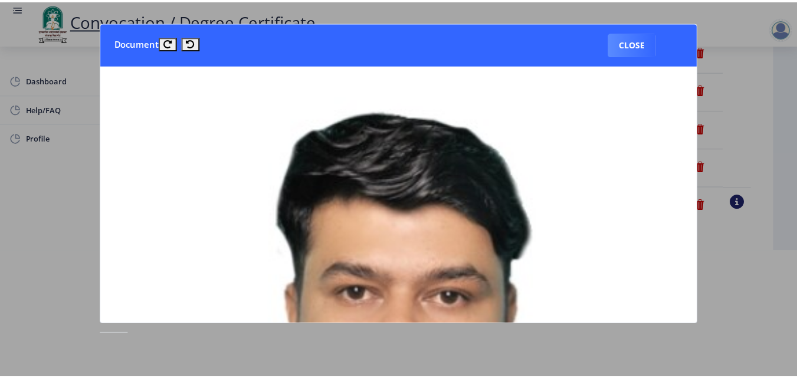
scroll to position [0, 0]
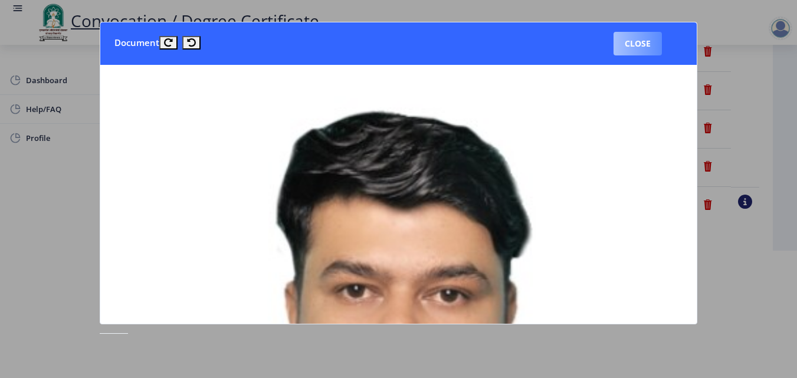
click at [633, 45] on button "Close" at bounding box center [637, 44] width 48 height 24
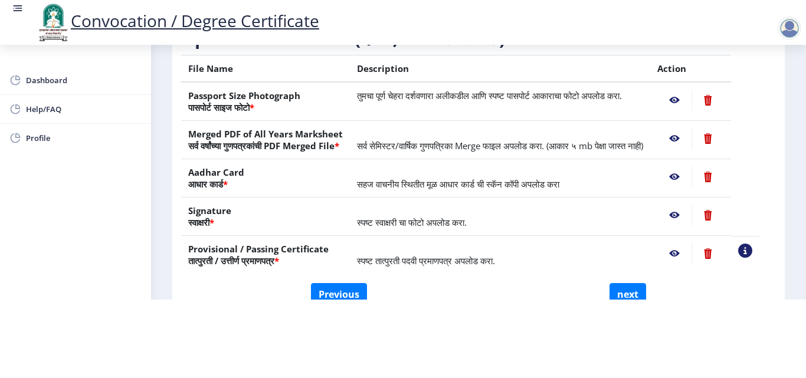
scroll to position [218, 0]
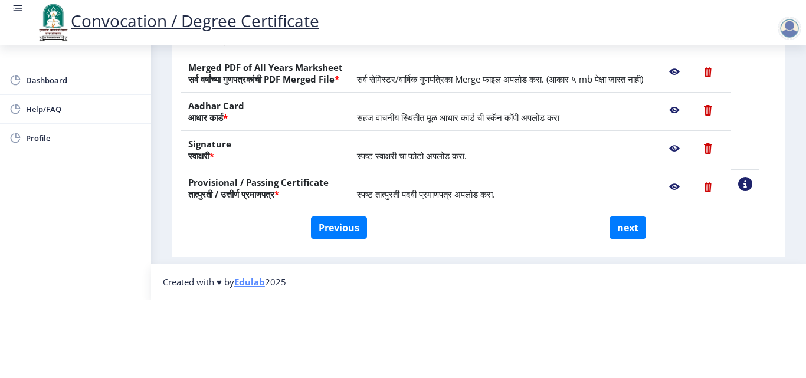
click at [636, 191] on div "File Name Description Action Passport Size Photograph पासपोर्ट साइज फोटो * तुमच…" at bounding box center [470, 102] width 578 height 228
click at [634, 216] on button "next" at bounding box center [627, 227] width 37 height 22
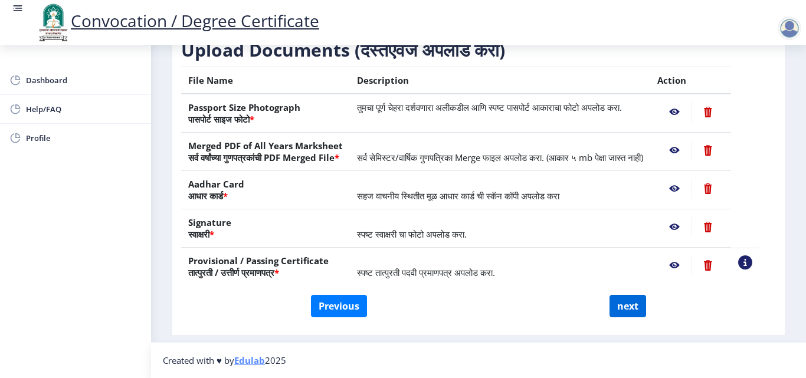
select select
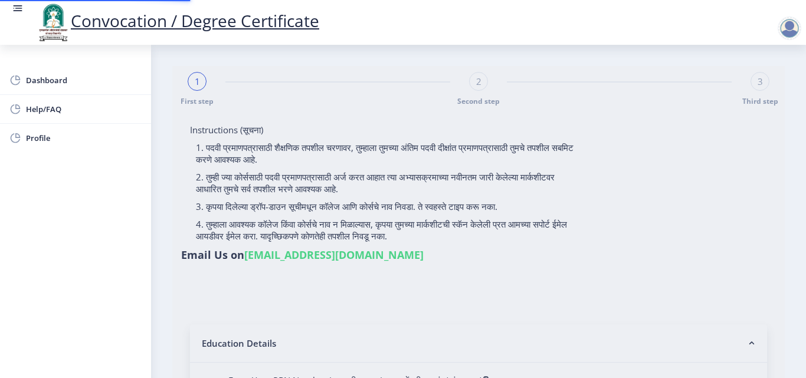
select select
type input "2015032500206062"
select select "Regular"
select select "2018"
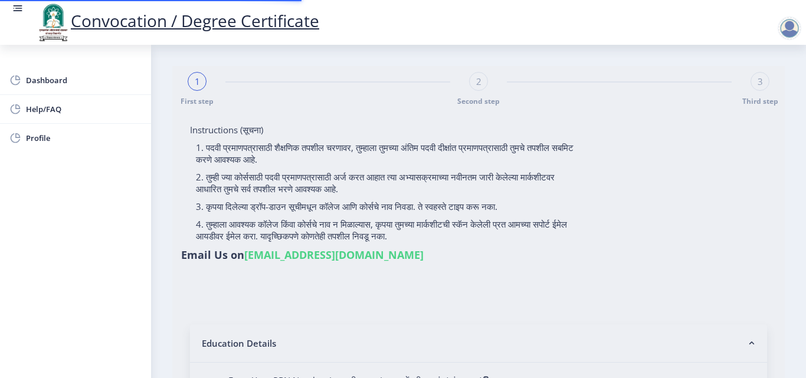
select select "May"
select select "Grade A"
type input "589780"
type input "[PERSON_NAME] [PERSON_NAME]"
type input "SHABANA"
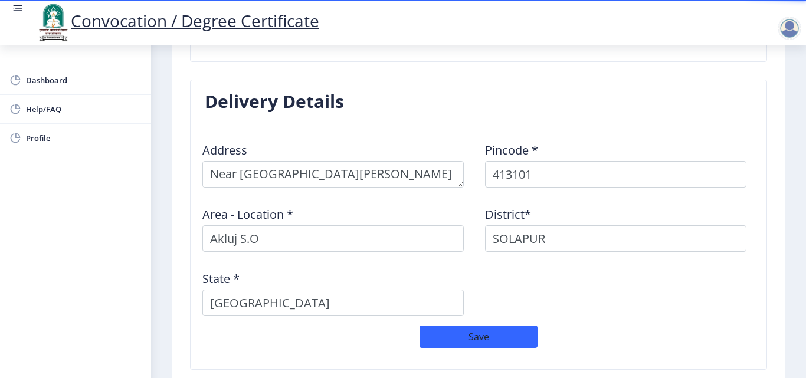
scroll to position [947, 0]
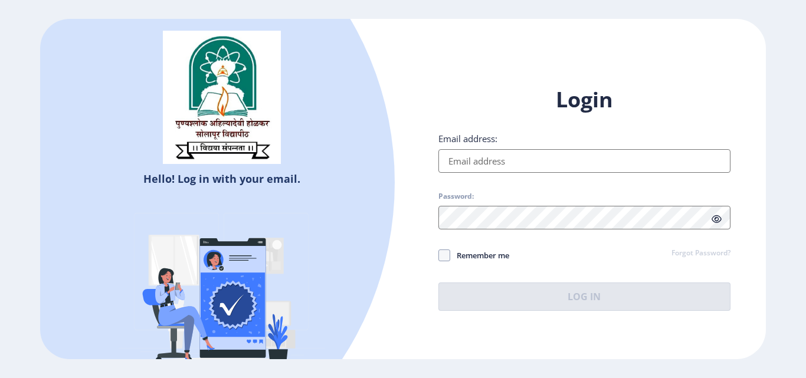
click at [526, 149] on div "Email address:" at bounding box center [584, 153] width 292 height 40
click at [508, 162] on input "Email address:" at bounding box center [584, 161] width 292 height 24
type input "[EMAIL_ADDRESS][DOMAIN_NAME]"
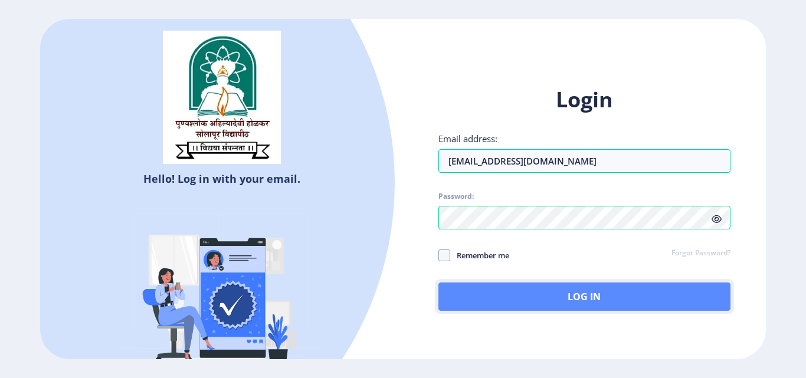
click at [549, 299] on button "Log In" at bounding box center [584, 297] width 292 height 28
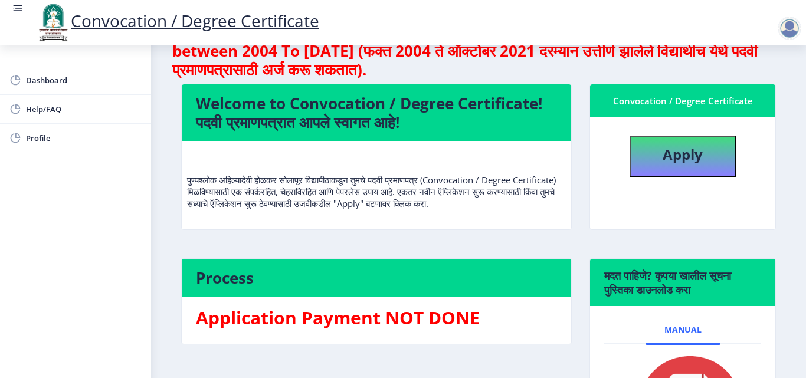
scroll to position [45, 0]
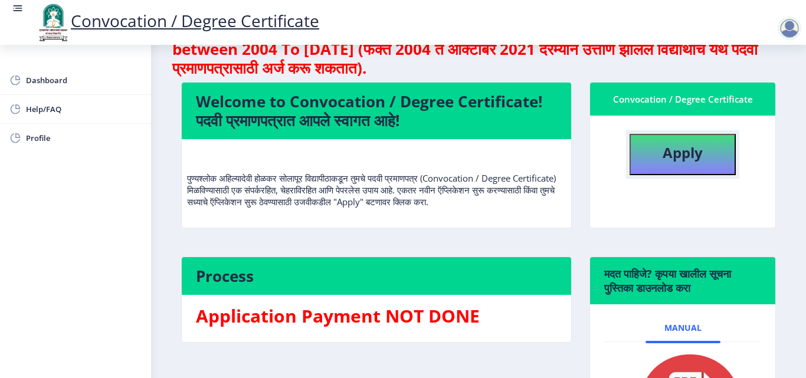
click at [691, 150] on b "Apply" at bounding box center [682, 152] width 40 height 19
select select
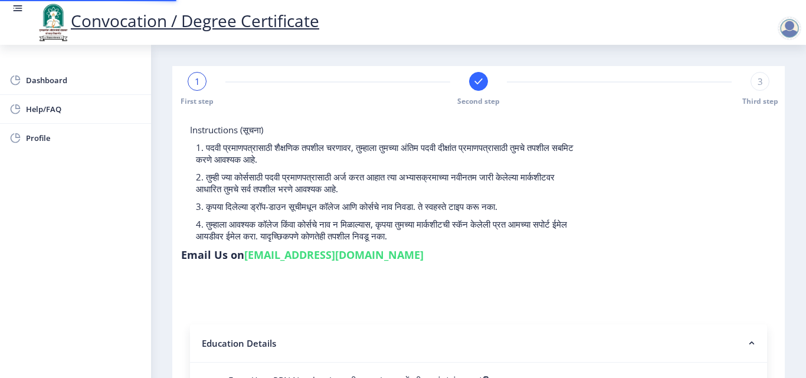
type input "2015032500206062"
select select "Regular"
select select "2018"
select select "May"
select select "Grade A"
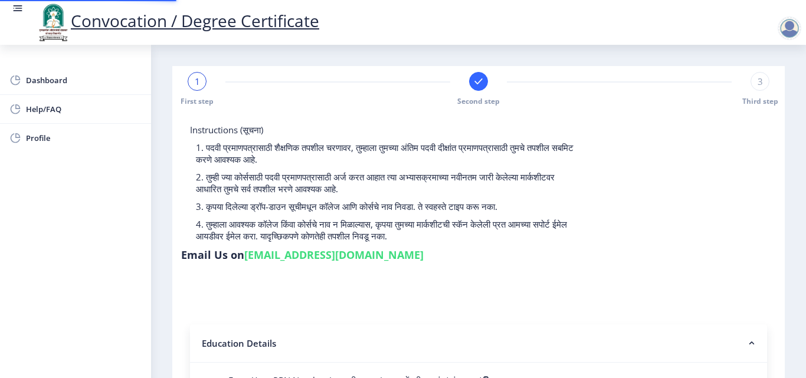
type input "589780"
type input "[PERSON_NAME] [PERSON_NAME]"
type input "SHABANA"
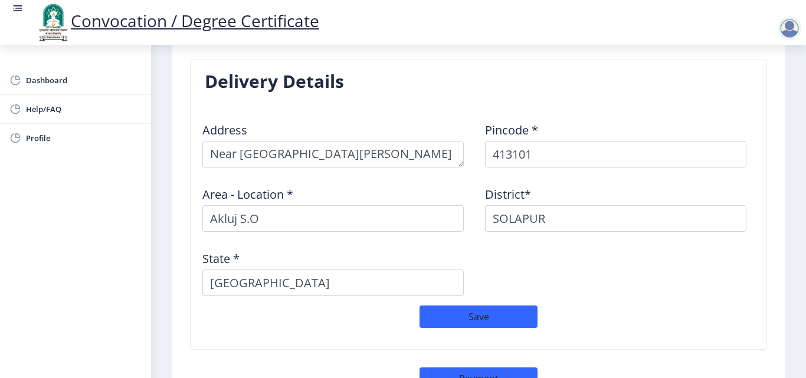
scroll to position [1033, 0]
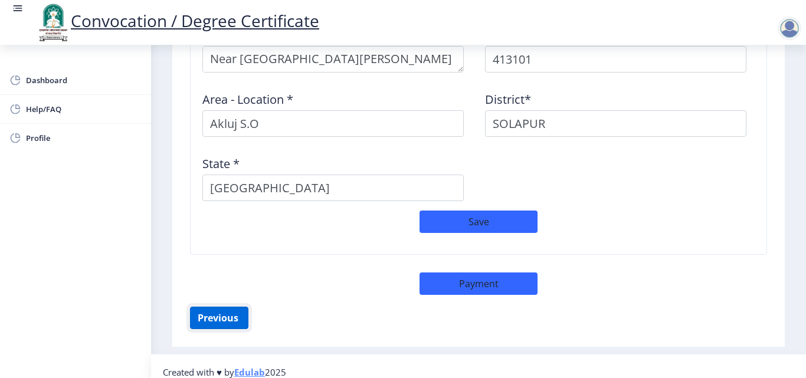
click at [229, 308] on button "Previous ‍" at bounding box center [219, 318] width 58 height 22
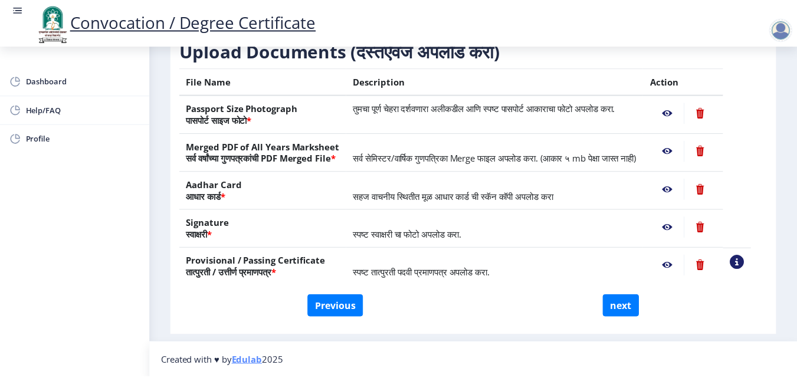
scroll to position [218, 0]
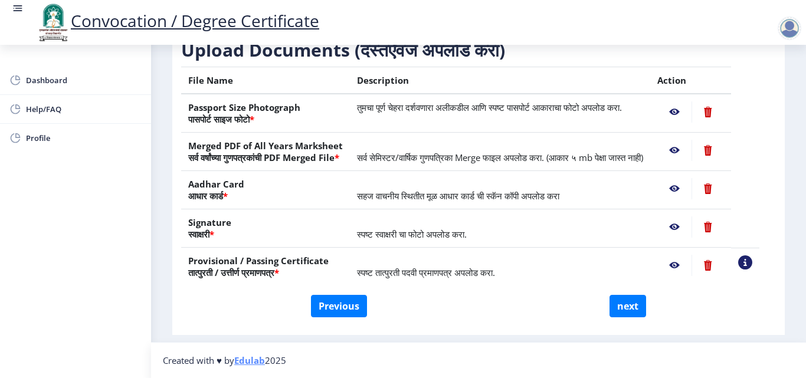
click at [685, 101] on nb-action at bounding box center [674, 111] width 34 height 21
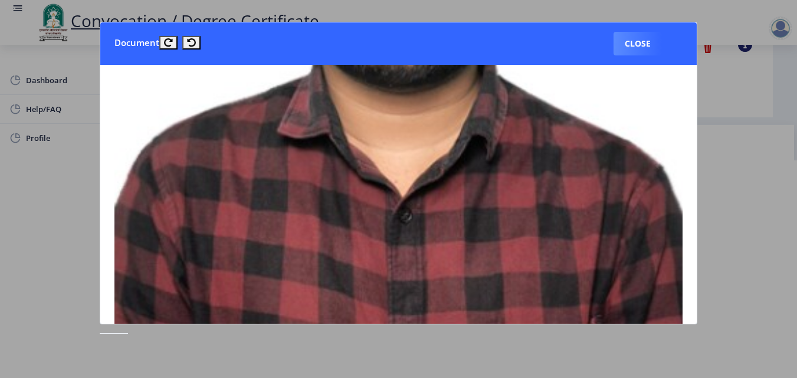
scroll to position [0, 0]
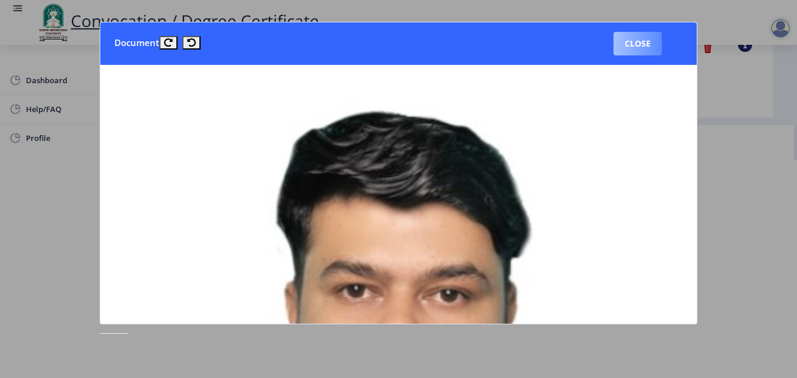
click at [654, 52] on button "Close" at bounding box center [637, 44] width 48 height 24
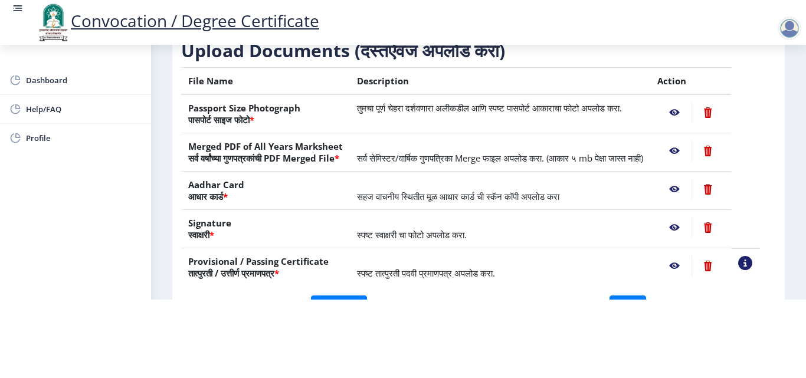
scroll to position [110, 0]
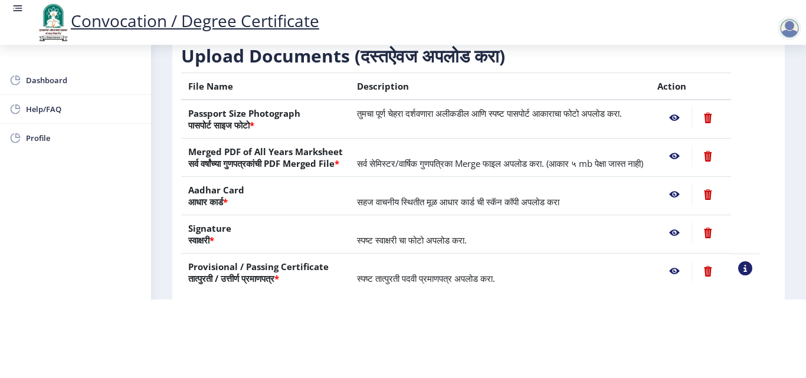
click at [690, 107] on nb-action at bounding box center [674, 117] width 34 height 21
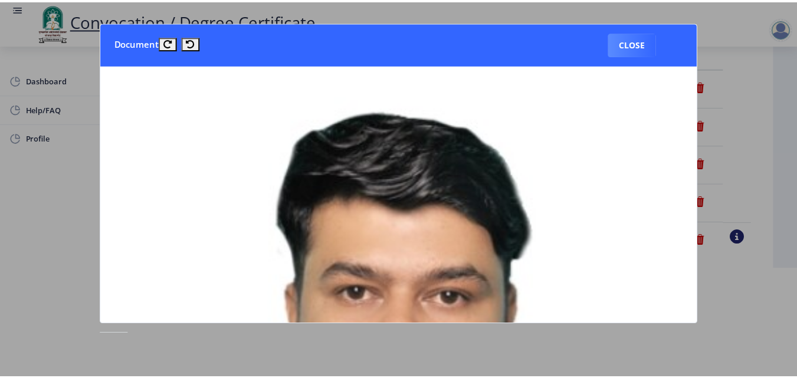
scroll to position [0, 0]
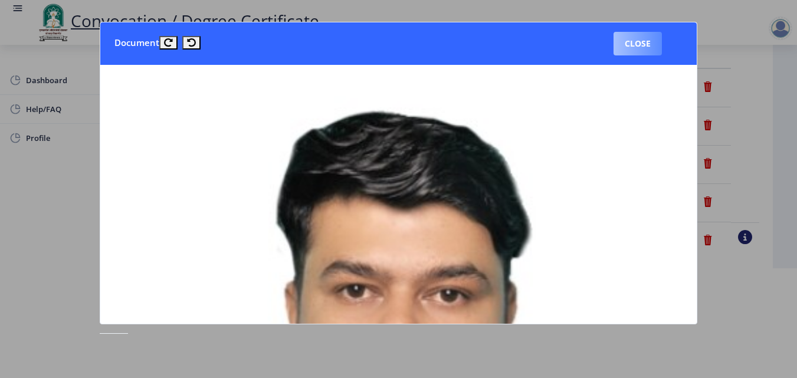
click at [642, 32] on button "Close" at bounding box center [637, 44] width 48 height 24
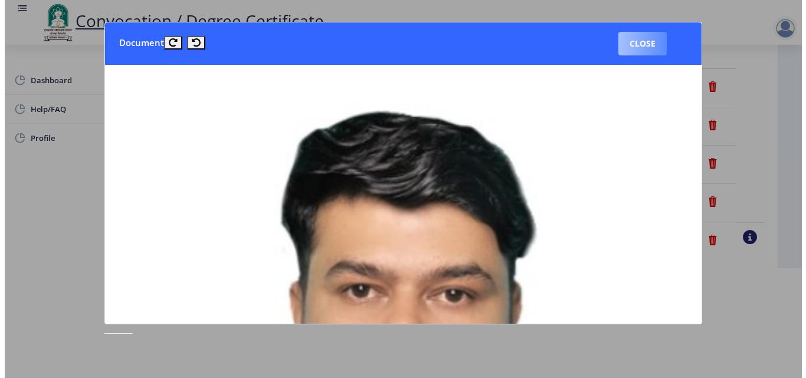
scroll to position [102, 0]
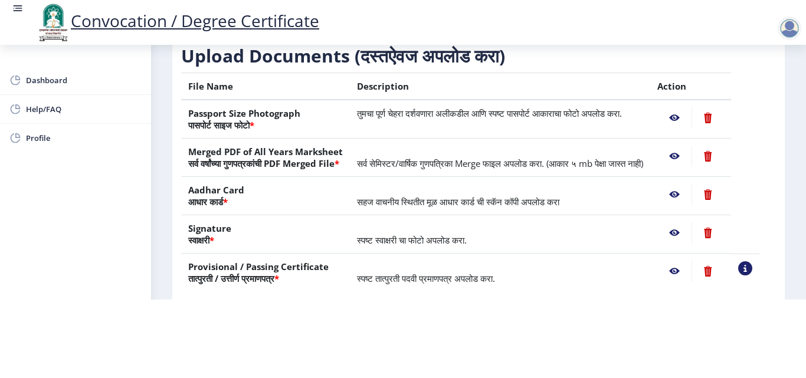
click at [686, 146] on nb-action at bounding box center [674, 156] width 34 height 21
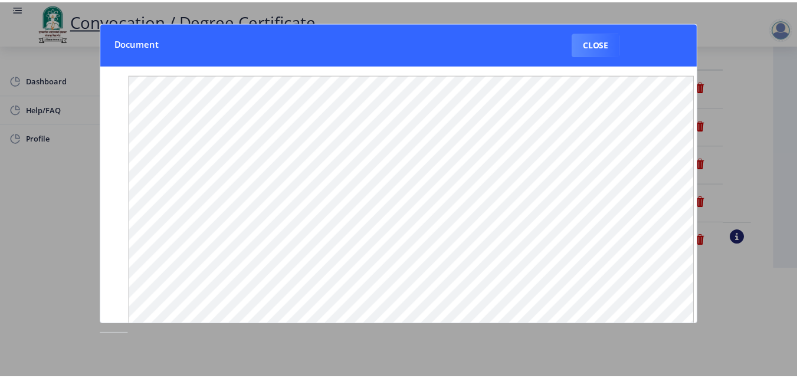
scroll to position [0, 0]
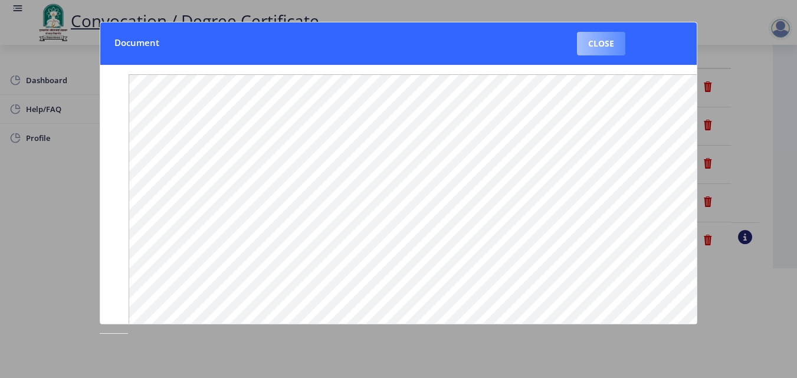
click at [606, 48] on button "Close" at bounding box center [601, 44] width 48 height 24
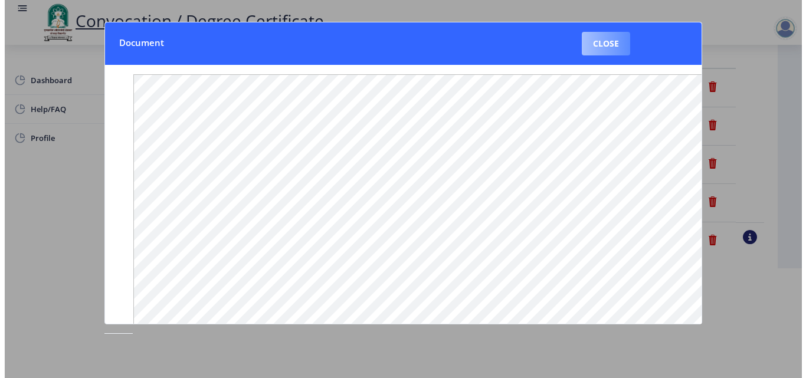
scroll to position [102, 0]
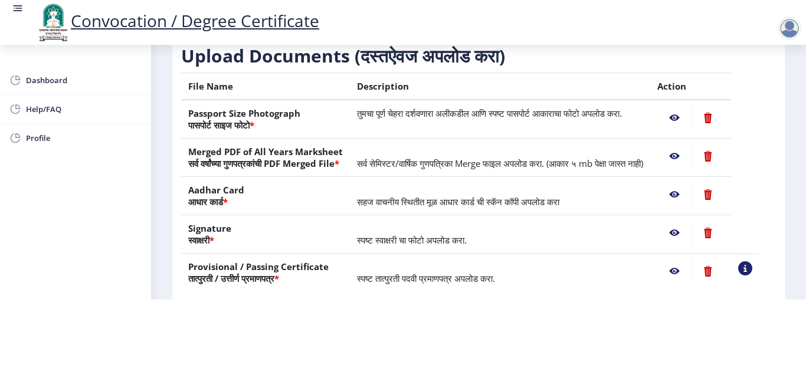
click at [689, 195] on nb-action at bounding box center [674, 194] width 34 height 21
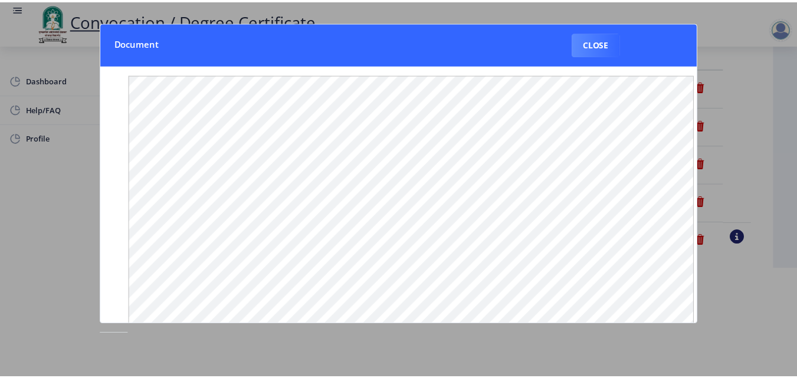
scroll to position [0, 0]
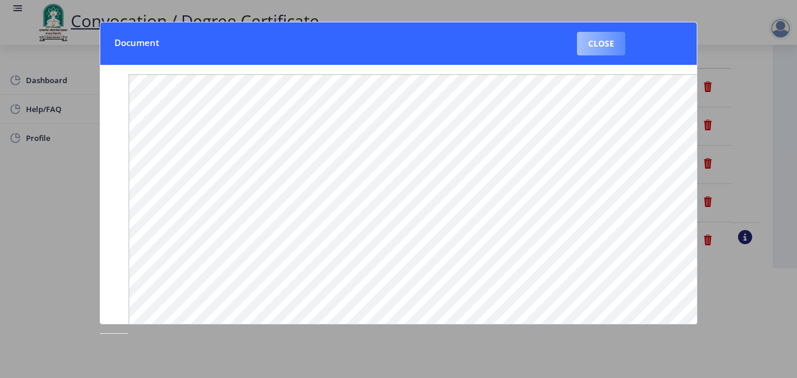
click at [595, 41] on button "Close" at bounding box center [601, 44] width 48 height 24
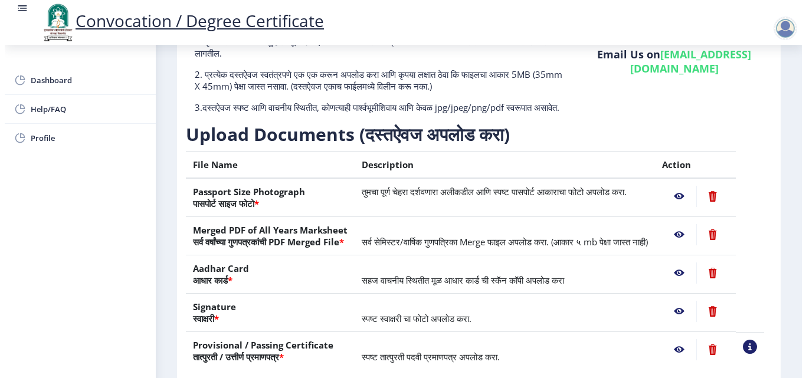
scroll to position [102, 0]
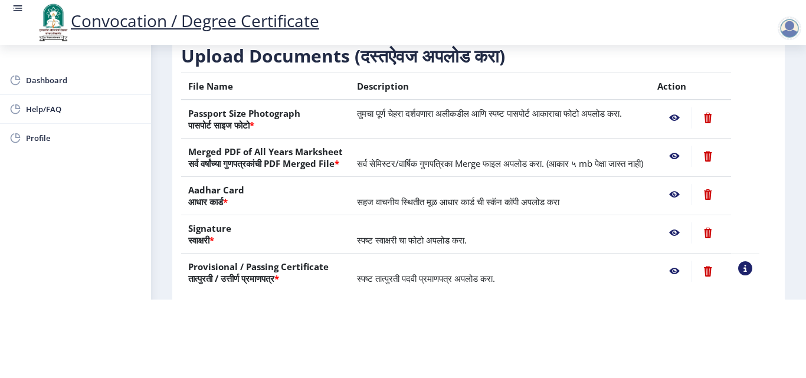
click at [681, 234] on nb-action at bounding box center [674, 232] width 34 height 21
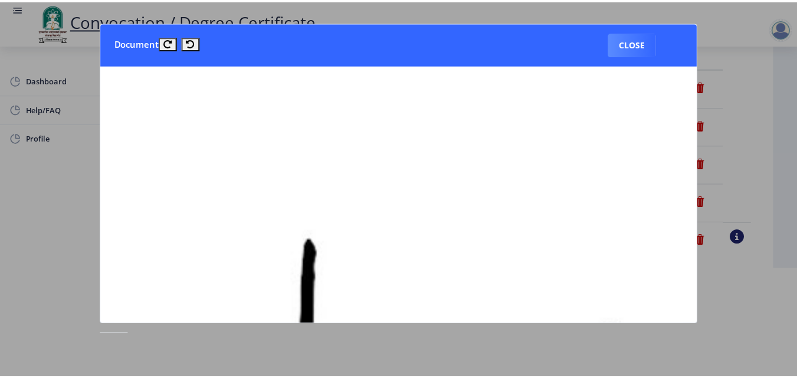
scroll to position [0, 0]
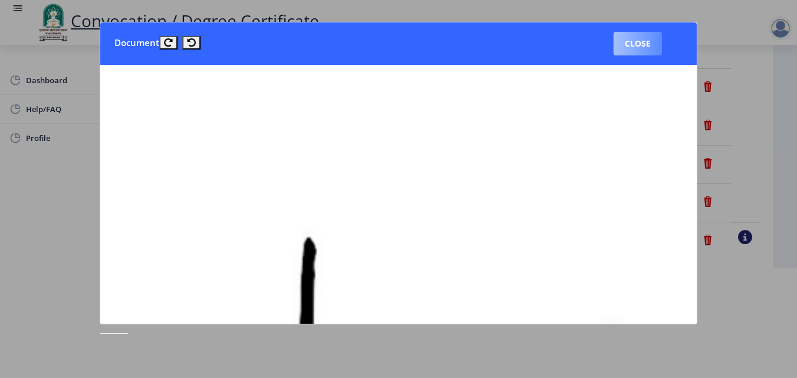
click at [642, 41] on button "Close" at bounding box center [637, 44] width 48 height 24
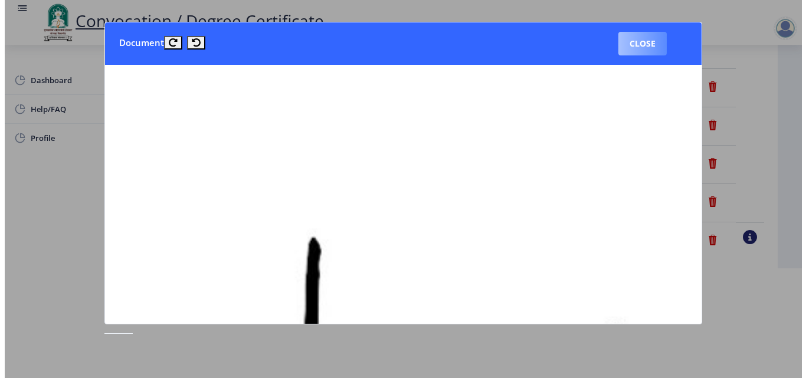
scroll to position [102, 0]
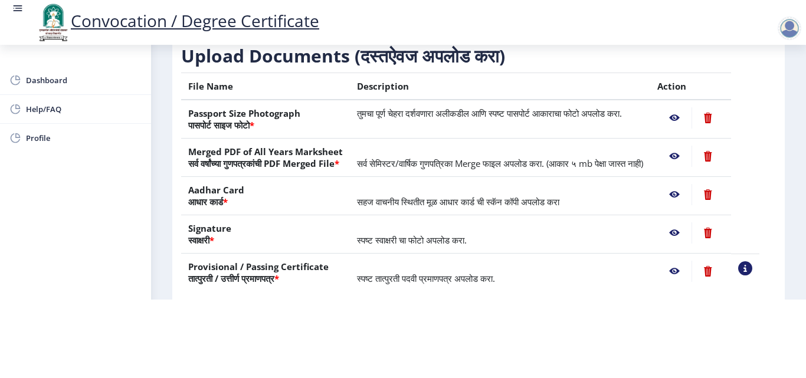
click at [691, 272] on nb-action at bounding box center [674, 271] width 34 height 21
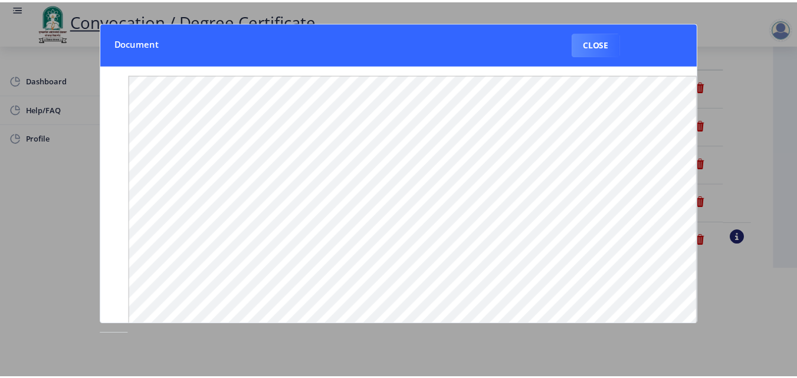
scroll to position [0, 0]
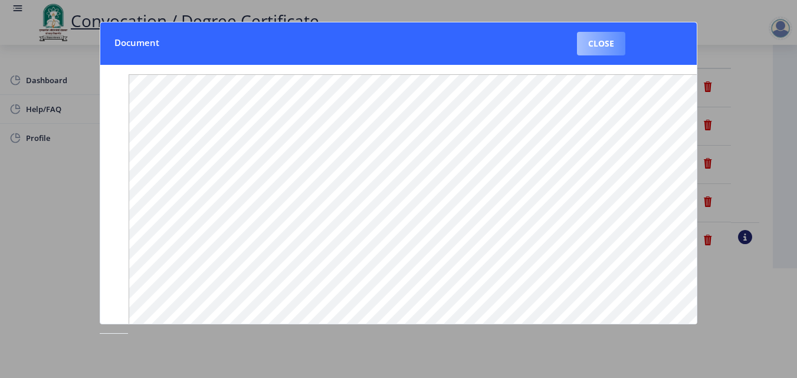
click at [610, 52] on button "Close" at bounding box center [601, 44] width 48 height 24
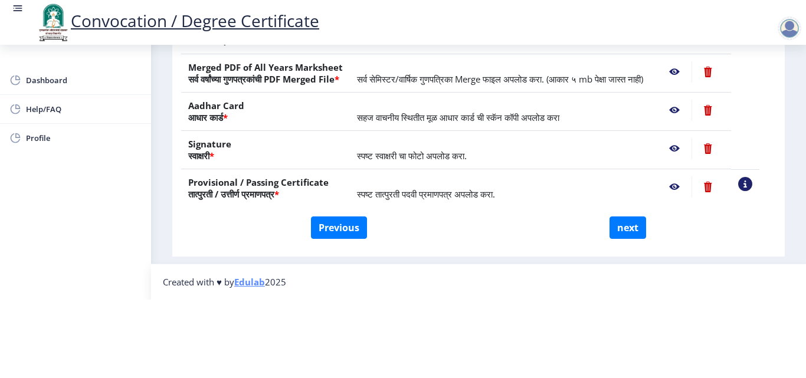
scroll to position [218, 0]
click at [617, 216] on button "next" at bounding box center [627, 227] width 37 height 22
select select
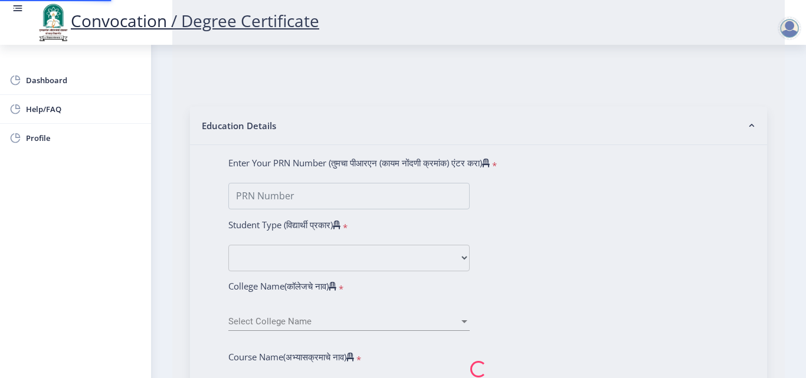
scroll to position [0, 0]
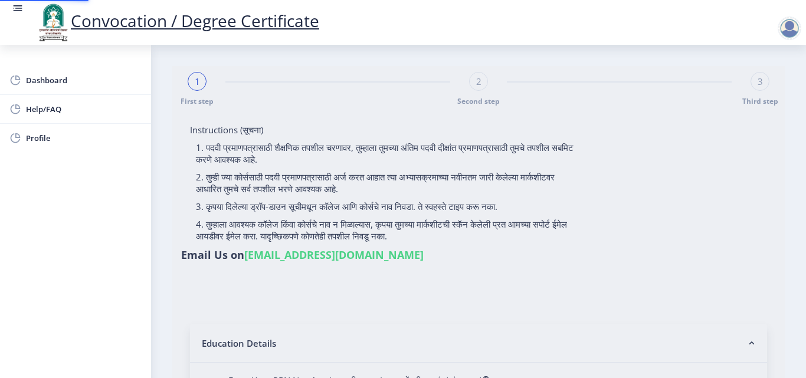
select select
type input "2015032500206062"
select select "Regular"
select select "2018"
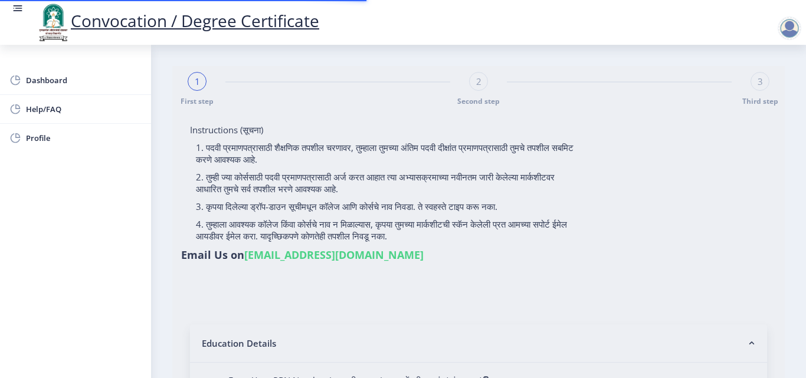
select select "May"
select select "Grade A"
type input "589780"
type input "[PERSON_NAME] [PERSON_NAME]"
type input "SHABANA"
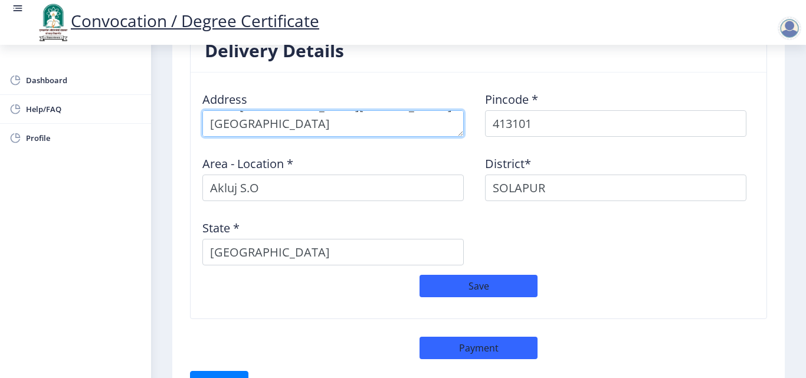
scroll to position [35, 0]
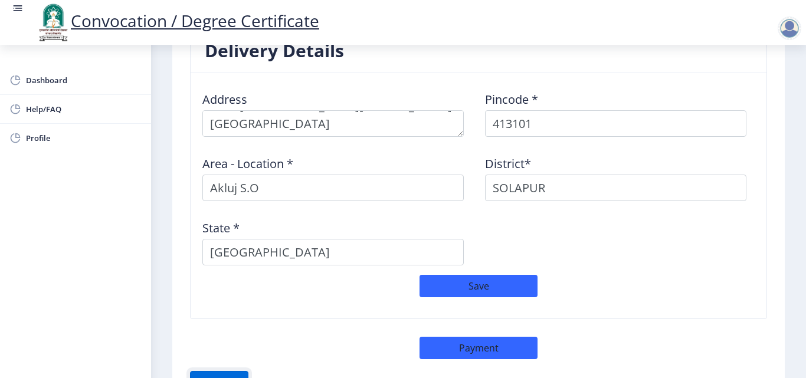
click at [216, 371] on button "Previous ‍" at bounding box center [219, 382] width 58 height 22
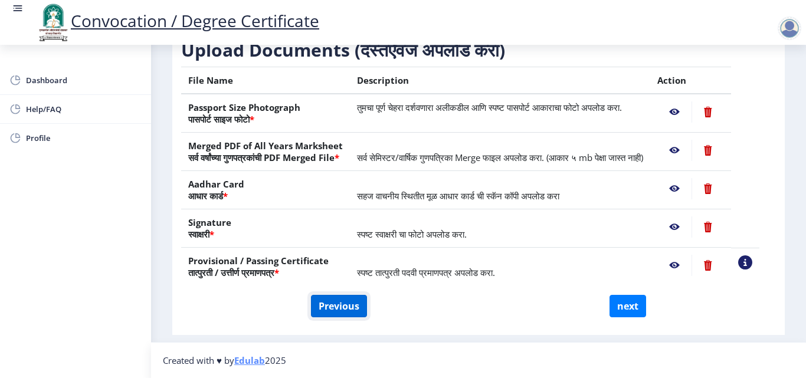
click at [342, 308] on button "Previous" at bounding box center [339, 306] width 56 height 22
select select "Regular"
select select "2018"
select select "May"
select select "Grade A"
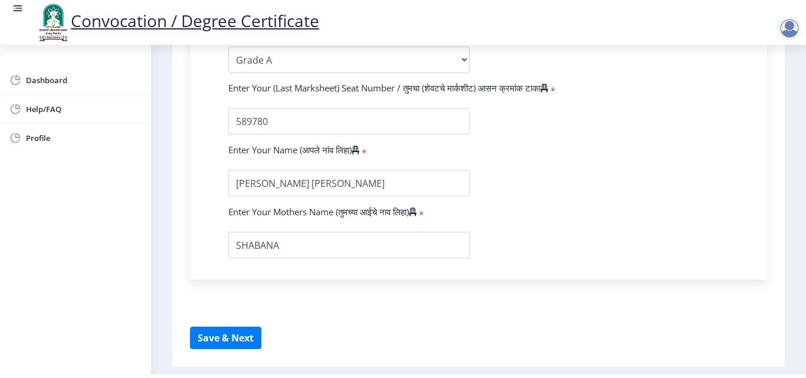
scroll to position [742, 0]
click at [239, 344] on button "Save & Next" at bounding box center [225, 337] width 71 height 22
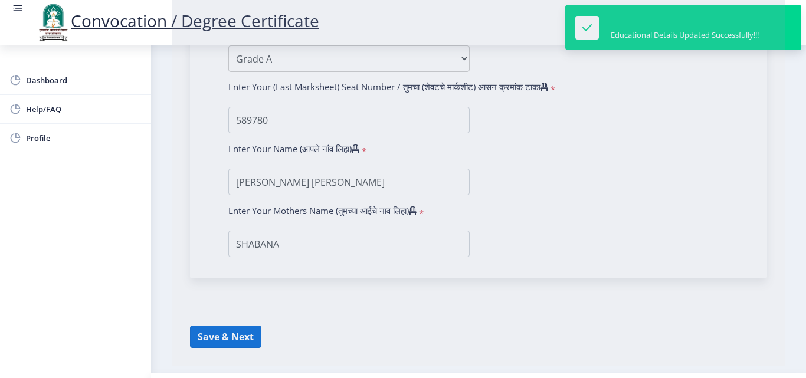
select select
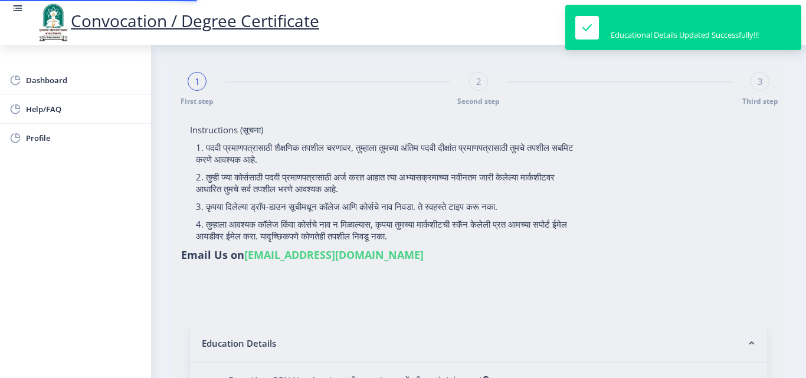
type input "2015032500206062"
select select "Regular"
select select "2018"
select select "May"
select select "Grade A"
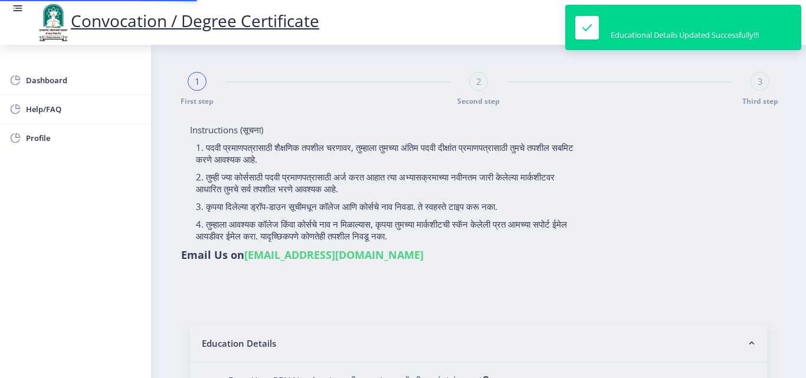
type input "589780"
type input "[PERSON_NAME] [PERSON_NAME]"
type input "SHABANA"
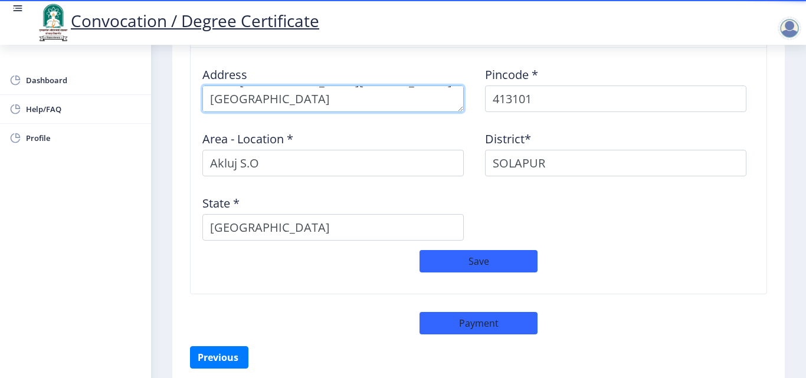
scroll to position [35, 0]
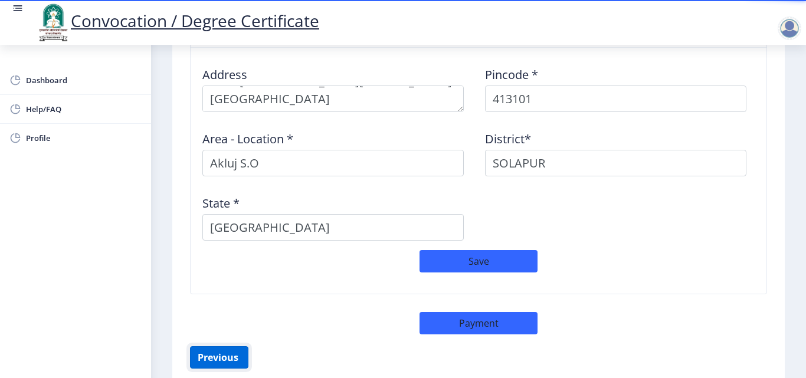
click at [231, 346] on button "Previous ‍" at bounding box center [219, 357] width 58 height 22
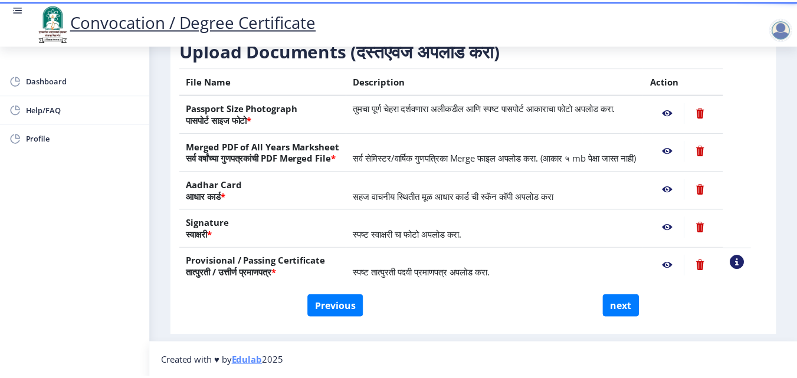
scroll to position [218, 0]
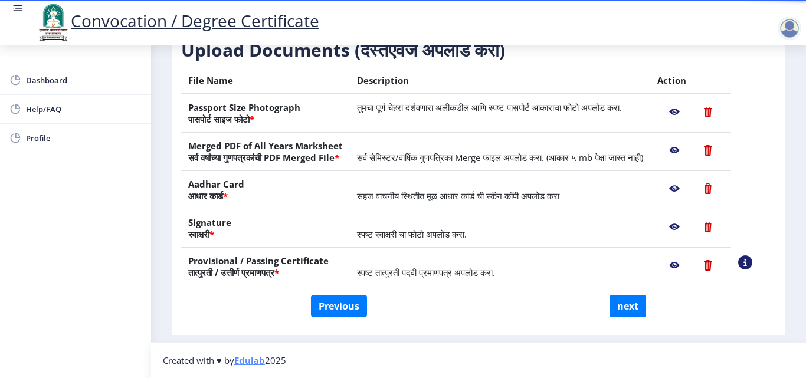
click at [689, 101] on nb-action at bounding box center [674, 111] width 34 height 21
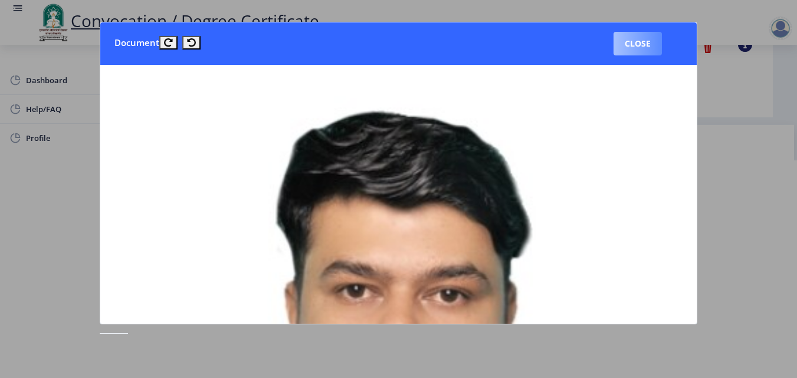
click at [654, 45] on button "Close" at bounding box center [637, 44] width 48 height 24
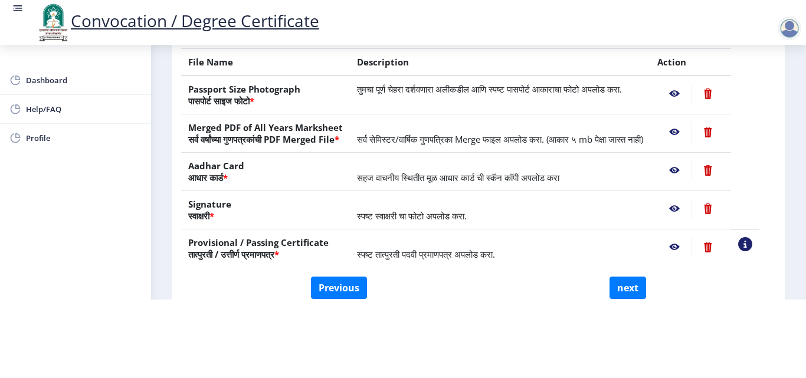
scroll to position [125, 0]
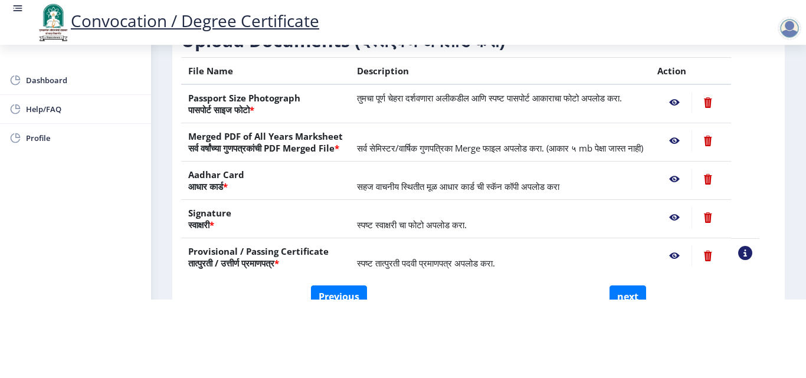
click at [684, 93] on nb-action at bounding box center [674, 102] width 34 height 21
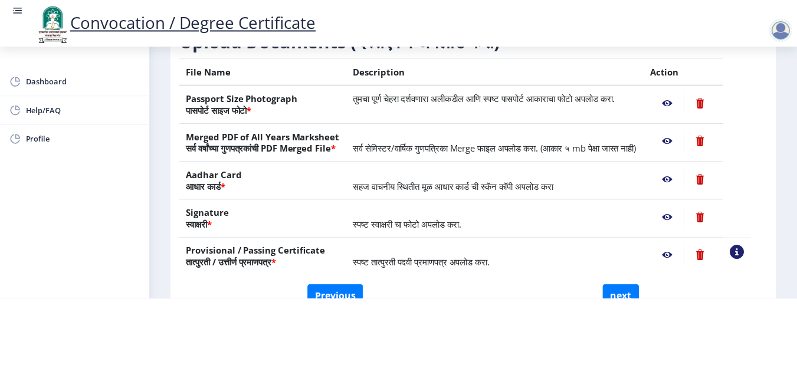
scroll to position [0, 0]
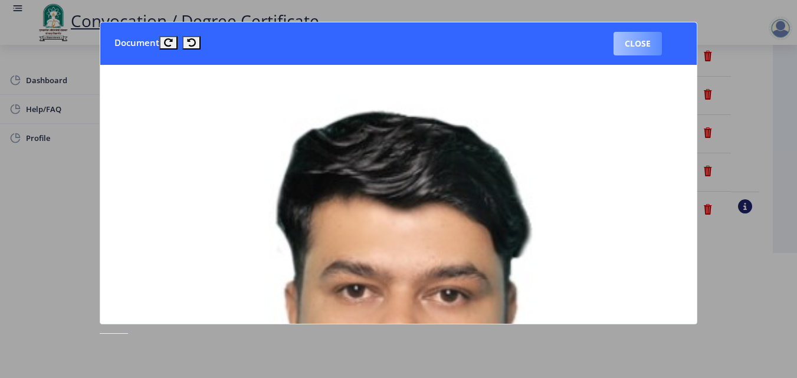
click at [649, 50] on button "Close" at bounding box center [637, 44] width 48 height 24
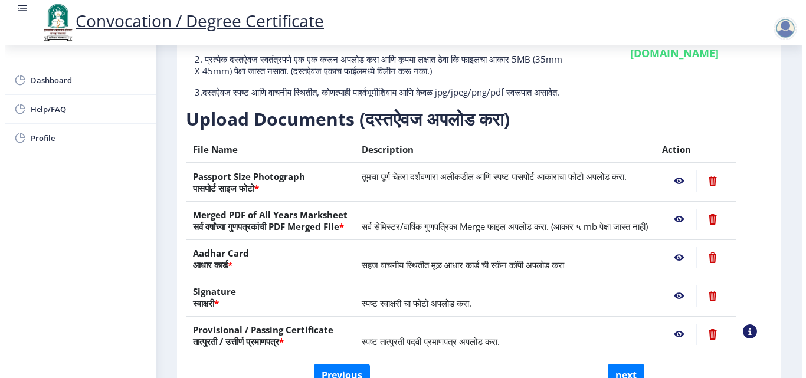
scroll to position [102, 0]
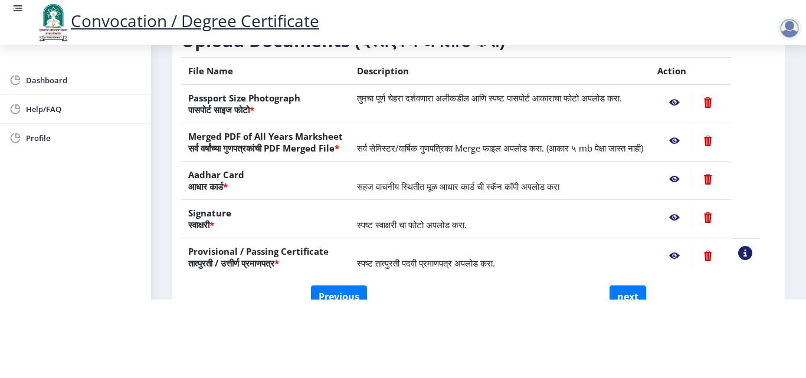
click at [686, 130] on nb-action at bounding box center [674, 140] width 34 height 21
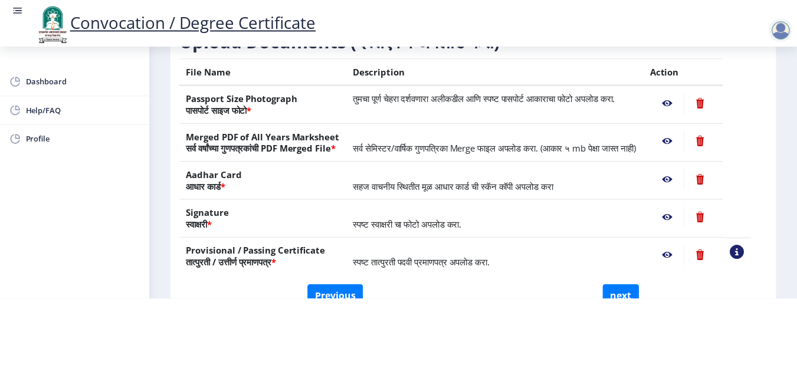
scroll to position [0, 0]
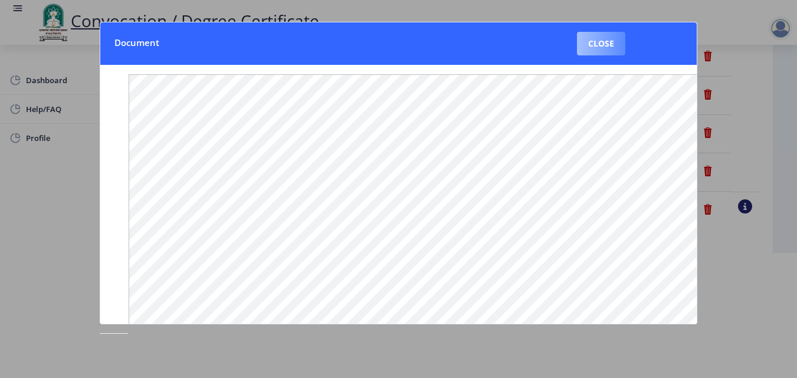
click at [612, 36] on button "Close" at bounding box center [601, 44] width 48 height 24
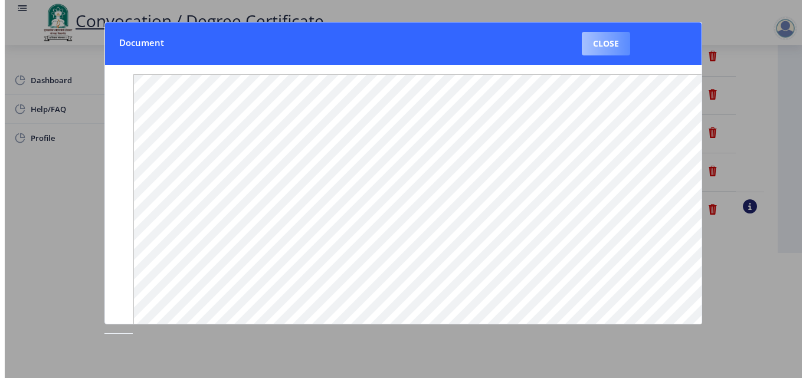
scroll to position [102, 0]
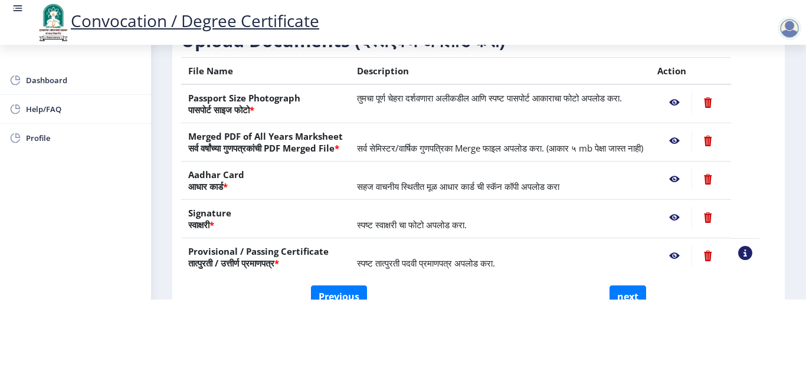
click at [685, 178] on nb-action at bounding box center [674, 179] width 34 height 21
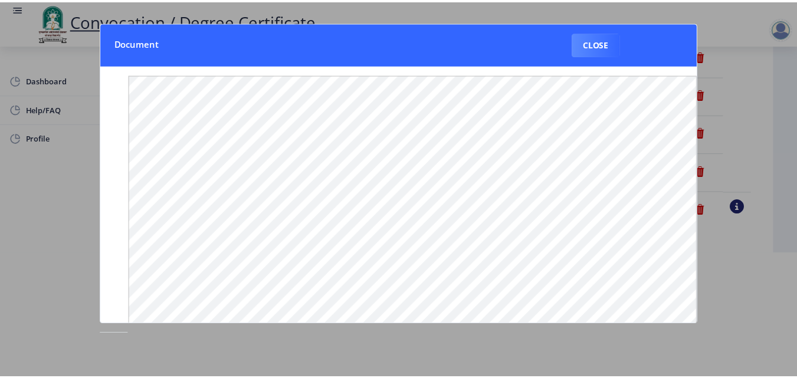
scroll to position [0, 0]
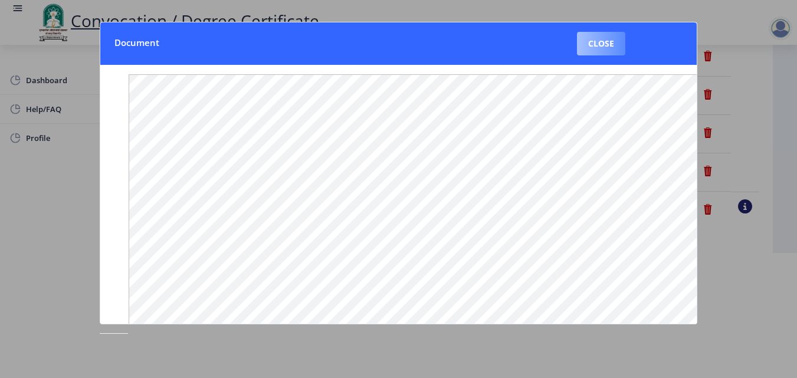
click at [605, 47] on button "Close" at bounding box center [601, 44] width 48 height 24
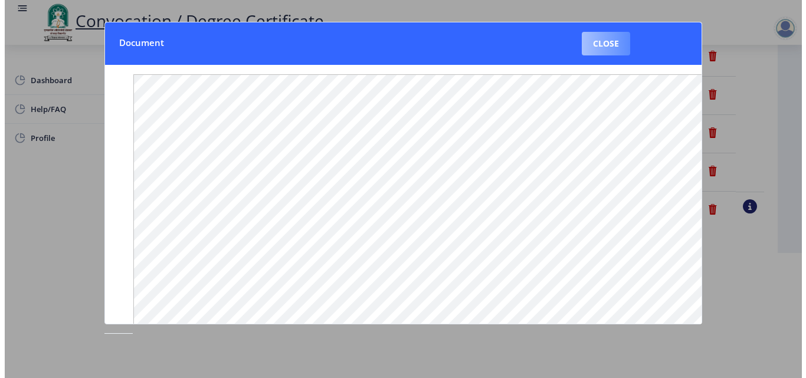
scroll to position [102, 0]
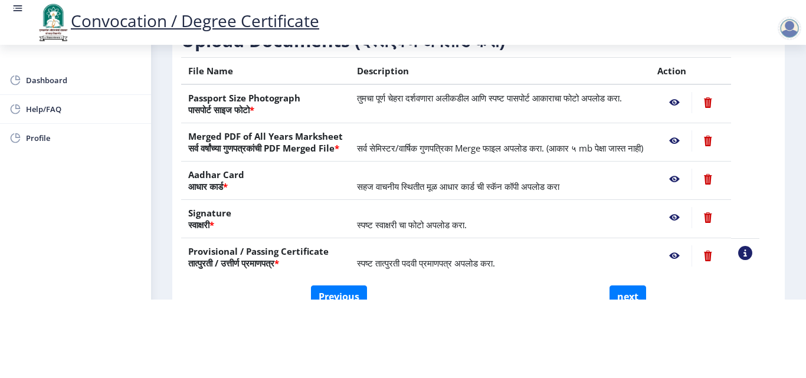
click at [690, 130] on nb-action at bounding box center [674, 140] width 34 height 21
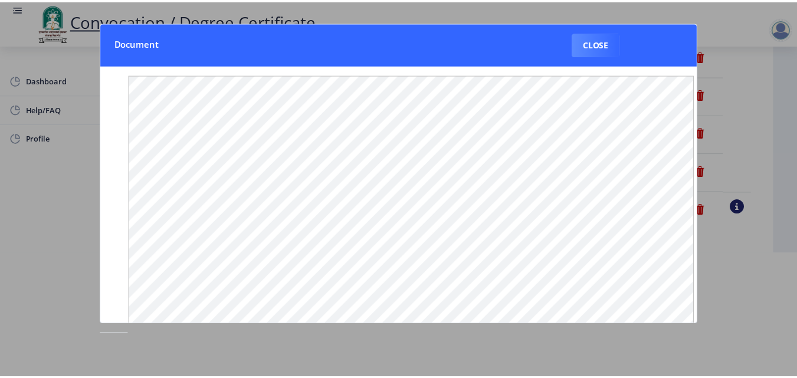
scroll to position [0, 0]
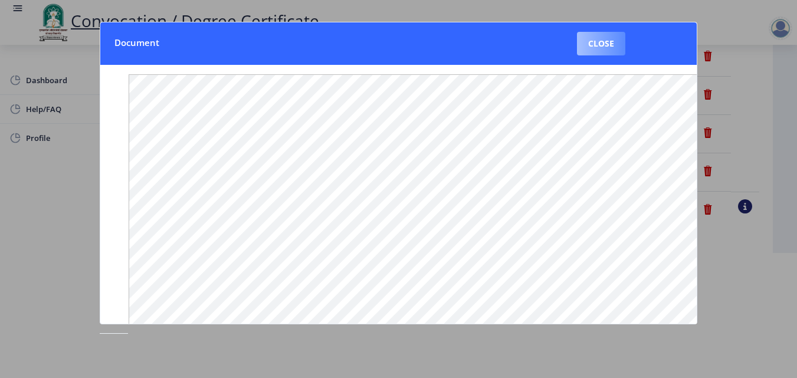
click at [610, 51] on button "Close" at bounding box center [601, 44] width 48 height 24
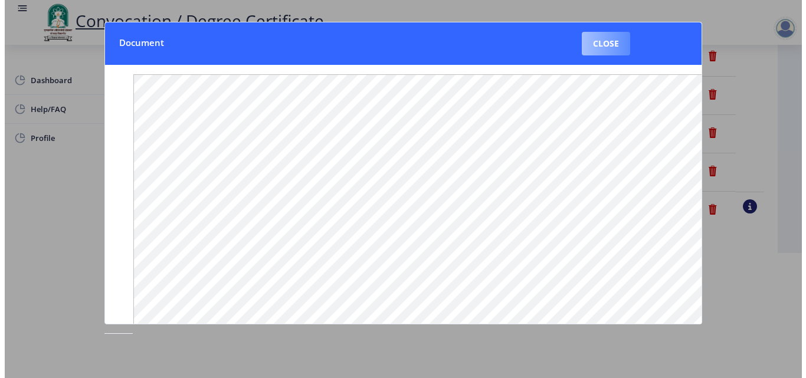
scroll to position [102, 0]
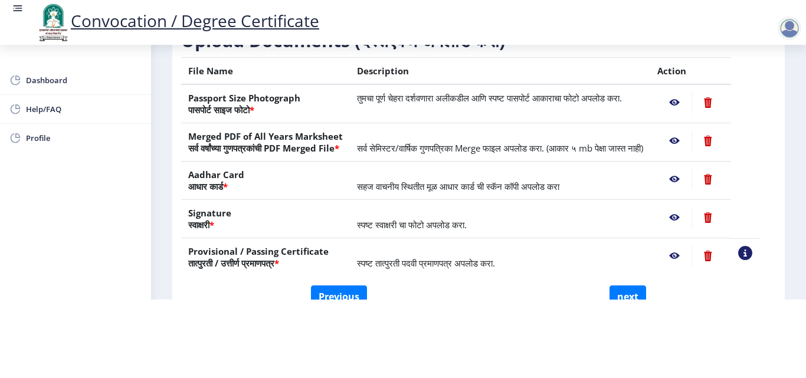
click at [684, 216] on nb-action at bounding box center [674, 217] width 34 height 21
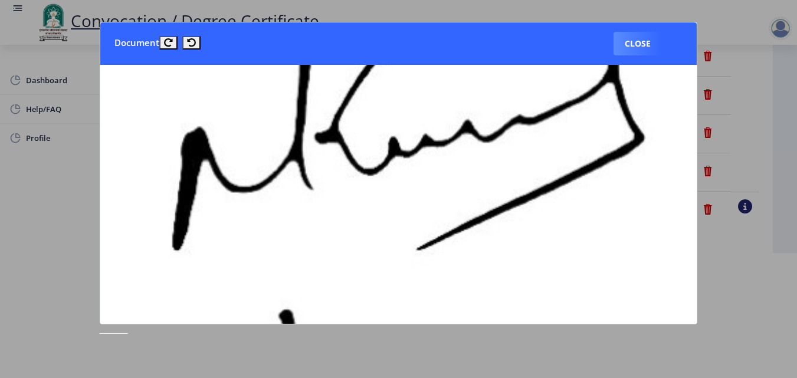
scroll to position [294, 0]
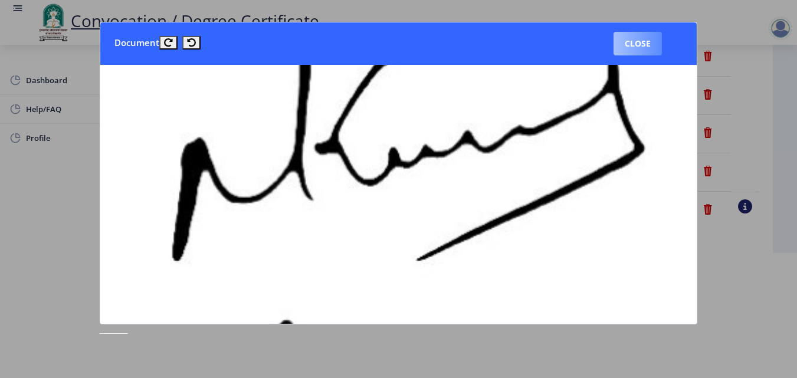
click at [626, 52] on button "Close" at bounding box center [637, 44] width 48 height 24
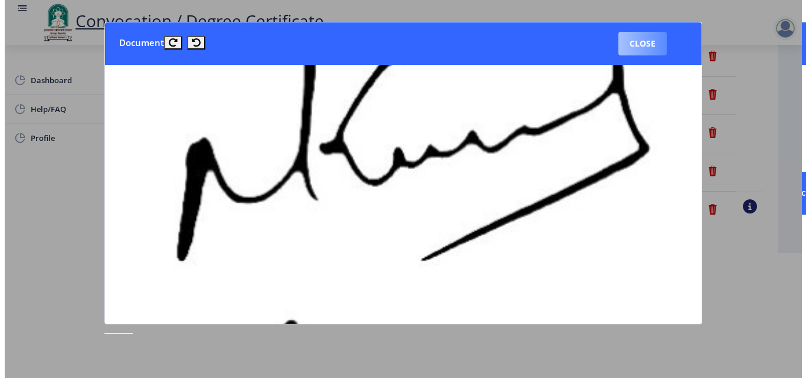
scroll to position [102, 0]
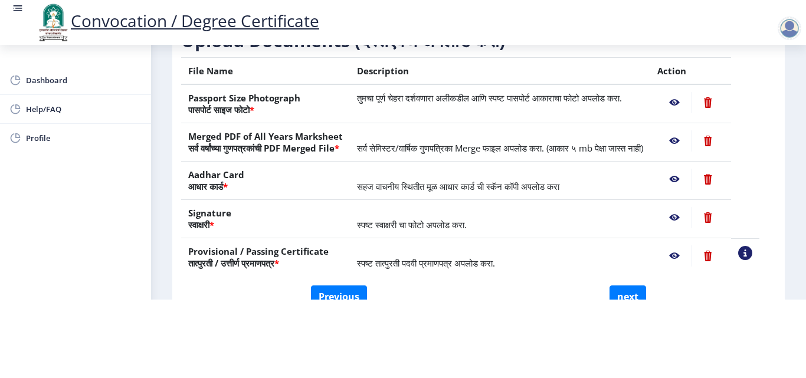
click at [689, 254] on nb-action at bounding box center [674, 255] width 34 height 21
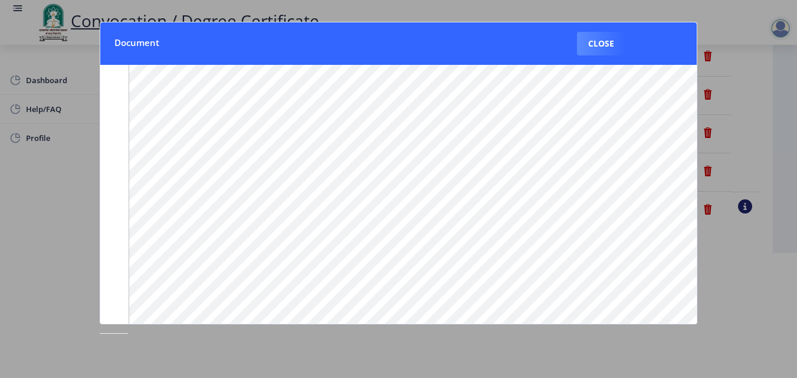
scroll to position [60, 0]
click at [606, 46] on button "Close" at bounding box center [601, 44] width 48 height 24
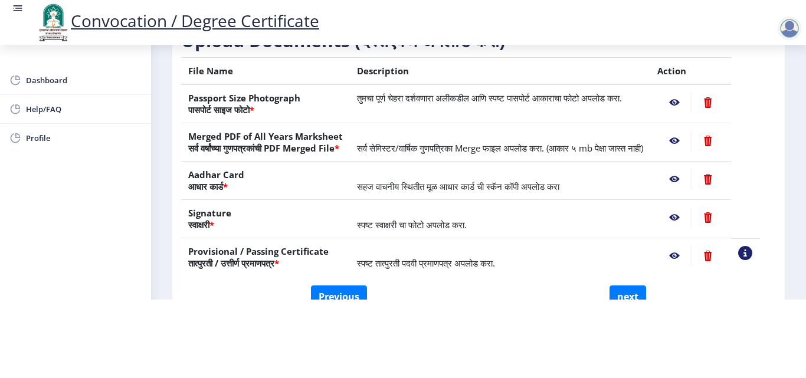
scroll to position [0, 0]
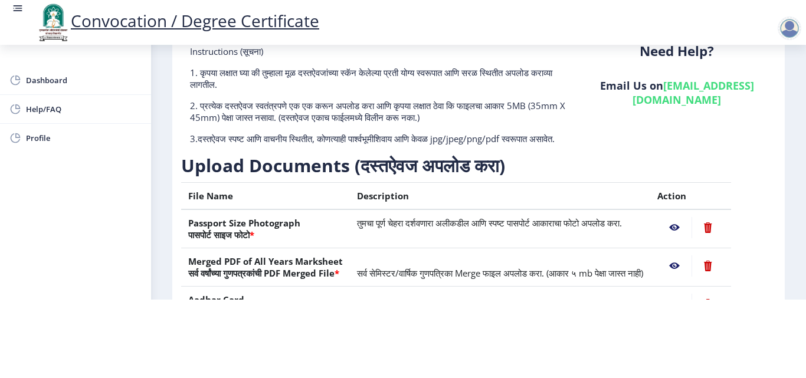
click at [628, 130] on div "Need Help? Email Us on su.sfc@studentscenter.in" at bounding box center [676, 99] width 198 height 109
click at [788, 26] on div at bounding box center [789, 29] width 24 height 24
click at [749, 96] on span "Log out" at bounding box center [758, 92] width 75 height 14
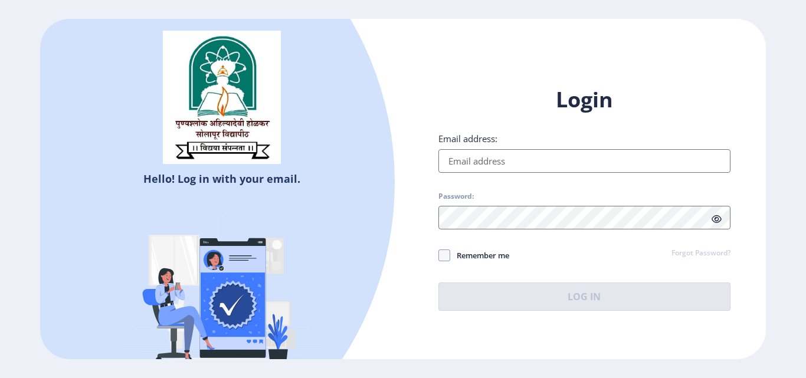
click at [521, 172] on input "Email address:" at bounding box center [584, 161] width 292 height 24
type input "[EMAIL_ADDRESS][DOMAIN_NAME]"
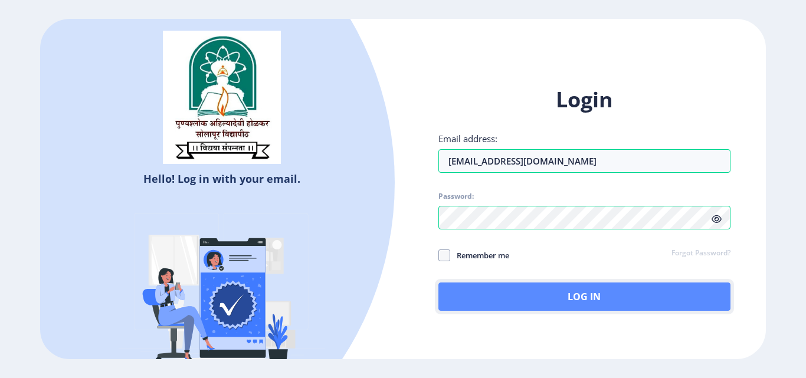
click at [579, 300] on button "Log In" at bounding box center [584, 297] width 292 height 28
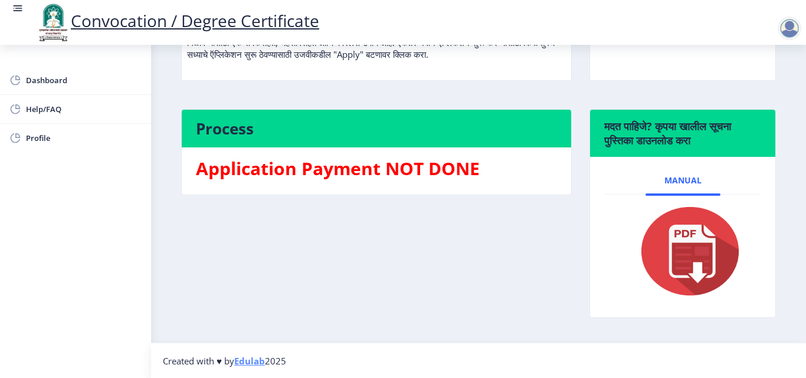
scroll to position [193, 0]
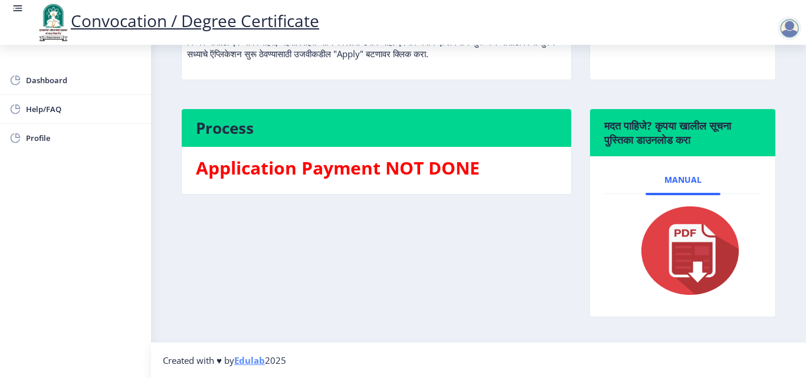
click at [708, 280] on img at bounding box center [682, 250] width 118 height 94
